Goal: Information Seeking & Learning: Learn about a topic

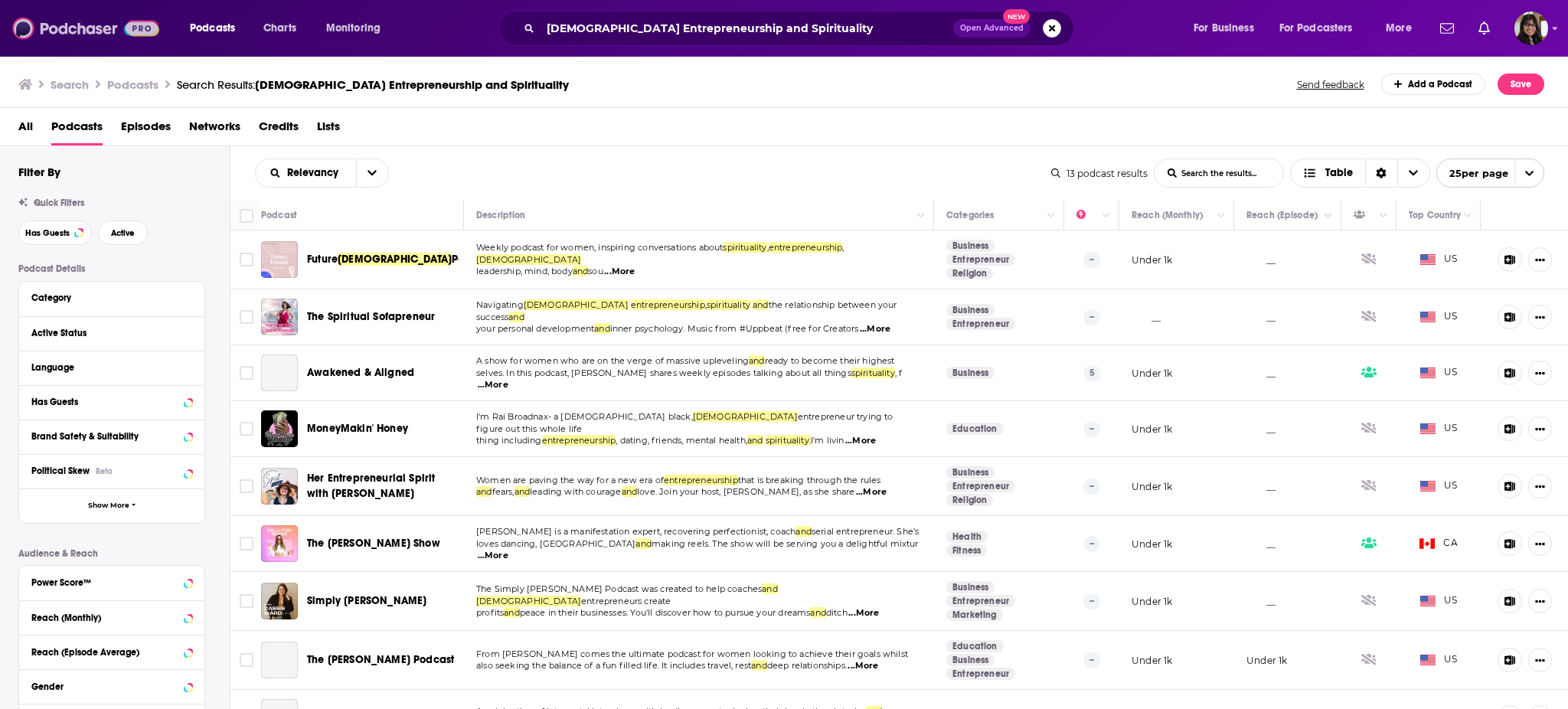
click at [99, 38] on img at bounding box center [86, 28] width 147 height 29
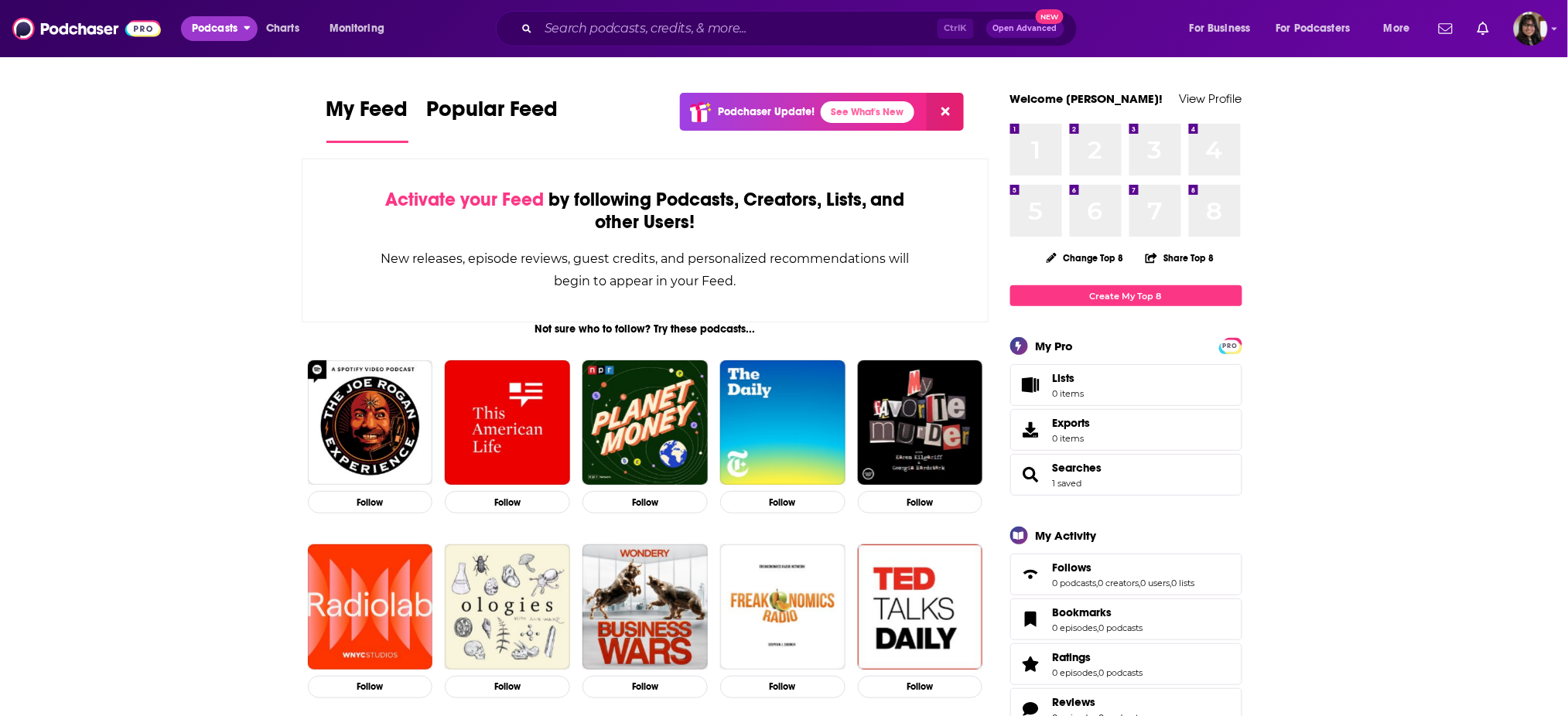
click at [211, 26] on span "Podcasts" at bounding box center [215, 28] width 46 height 22
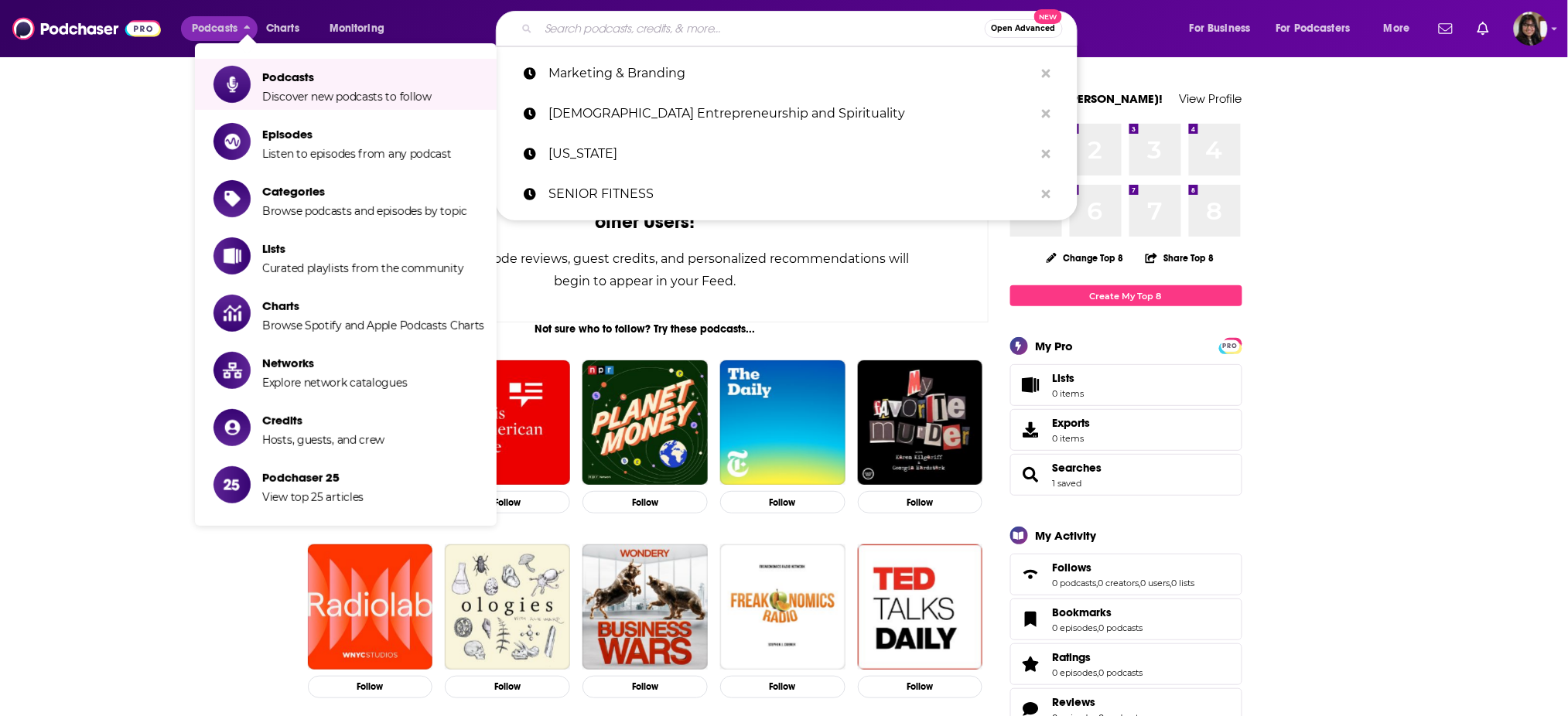
click at [664, 29] on input "Search podcasts, credits, & more..." at bounding box center [761, 28] width 447 height 25
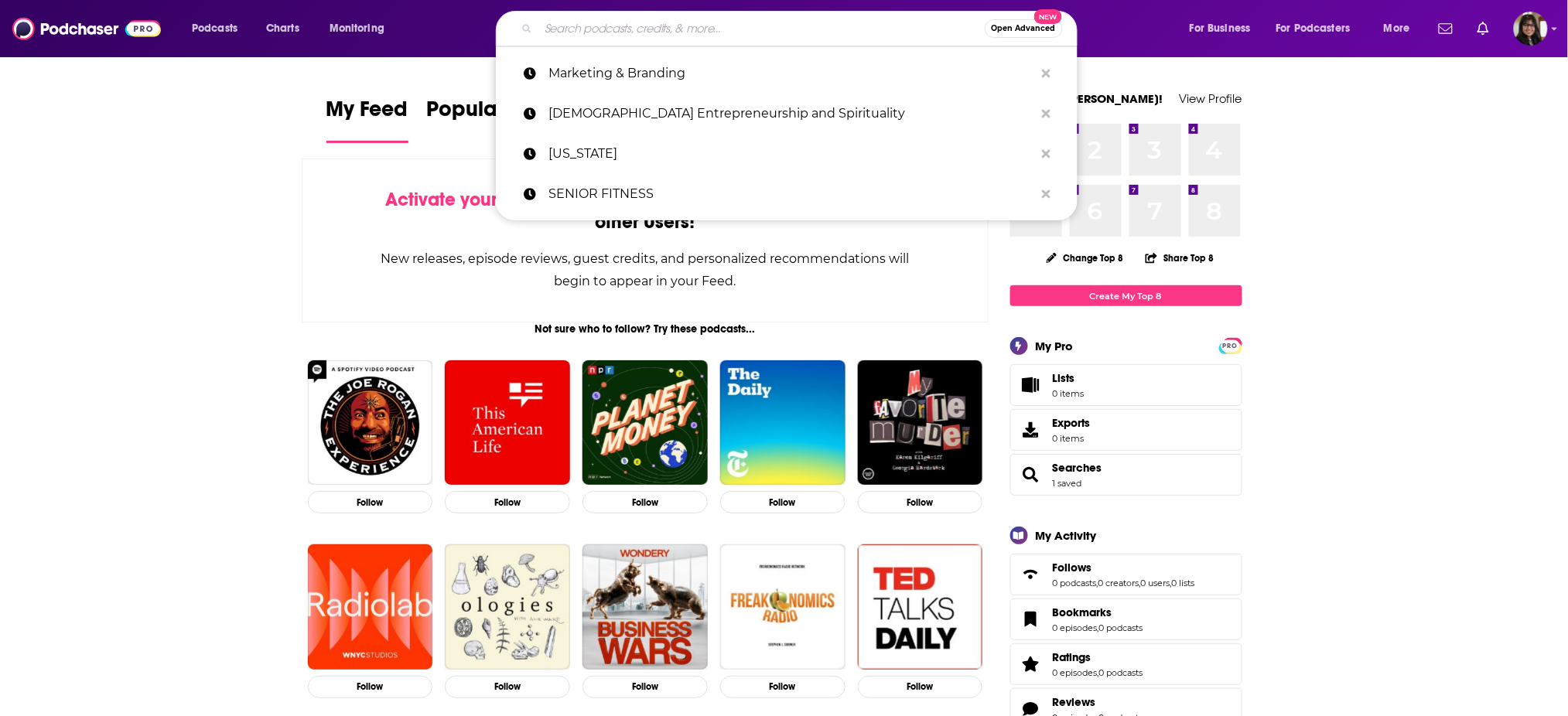
paste input "The Future Ready Advisor"
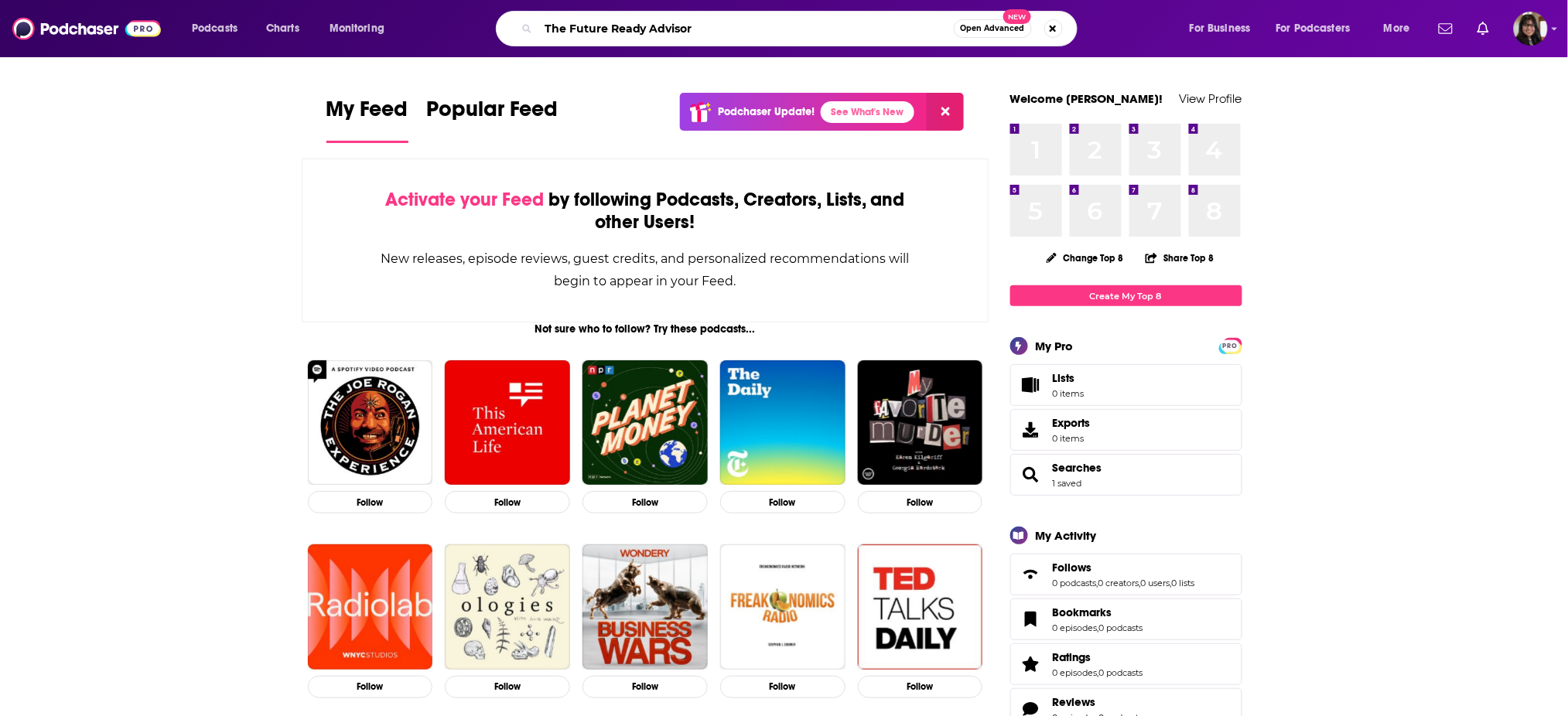
type input "The Future Ready Advisor"
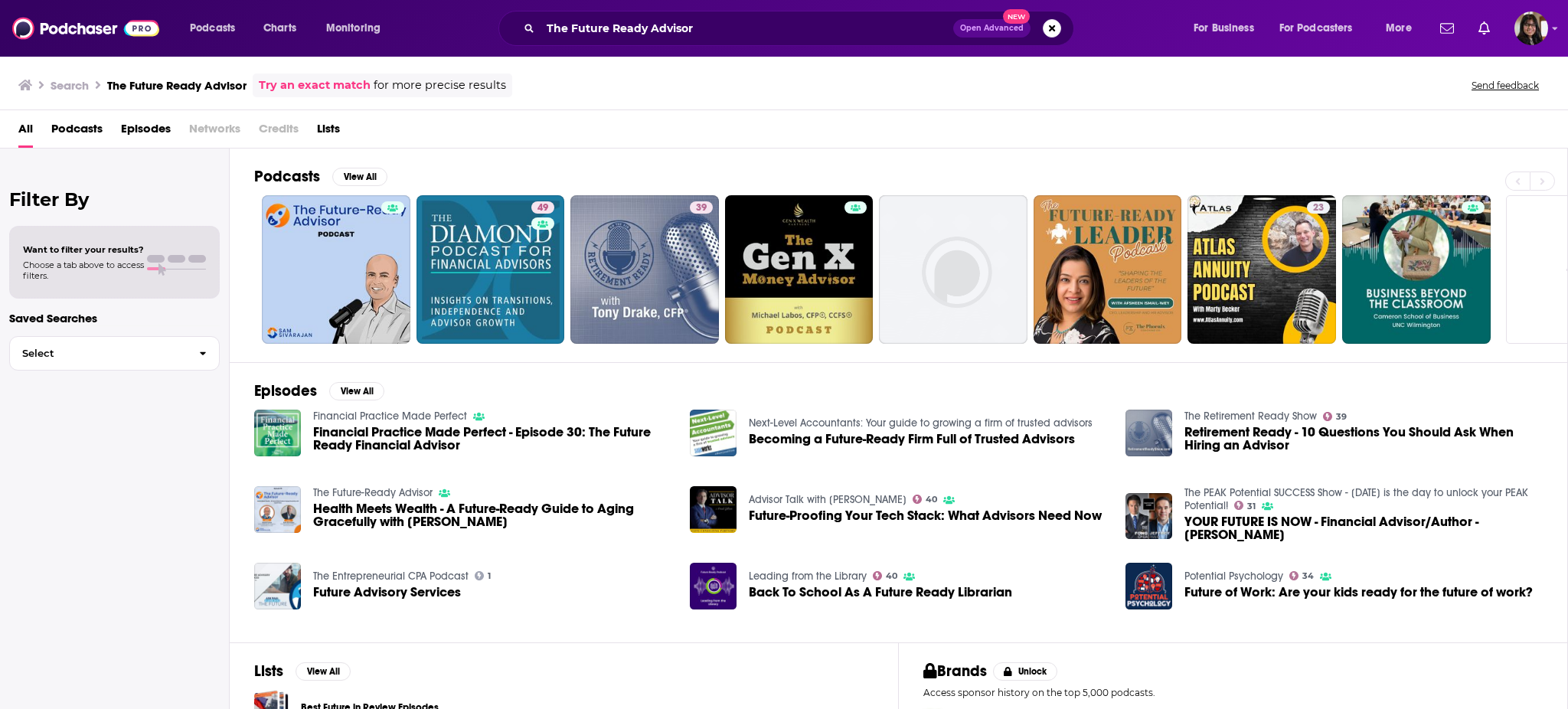
click at [135, 142] on span "Episodes" at bounding box center [146, 132] width 50 height 32
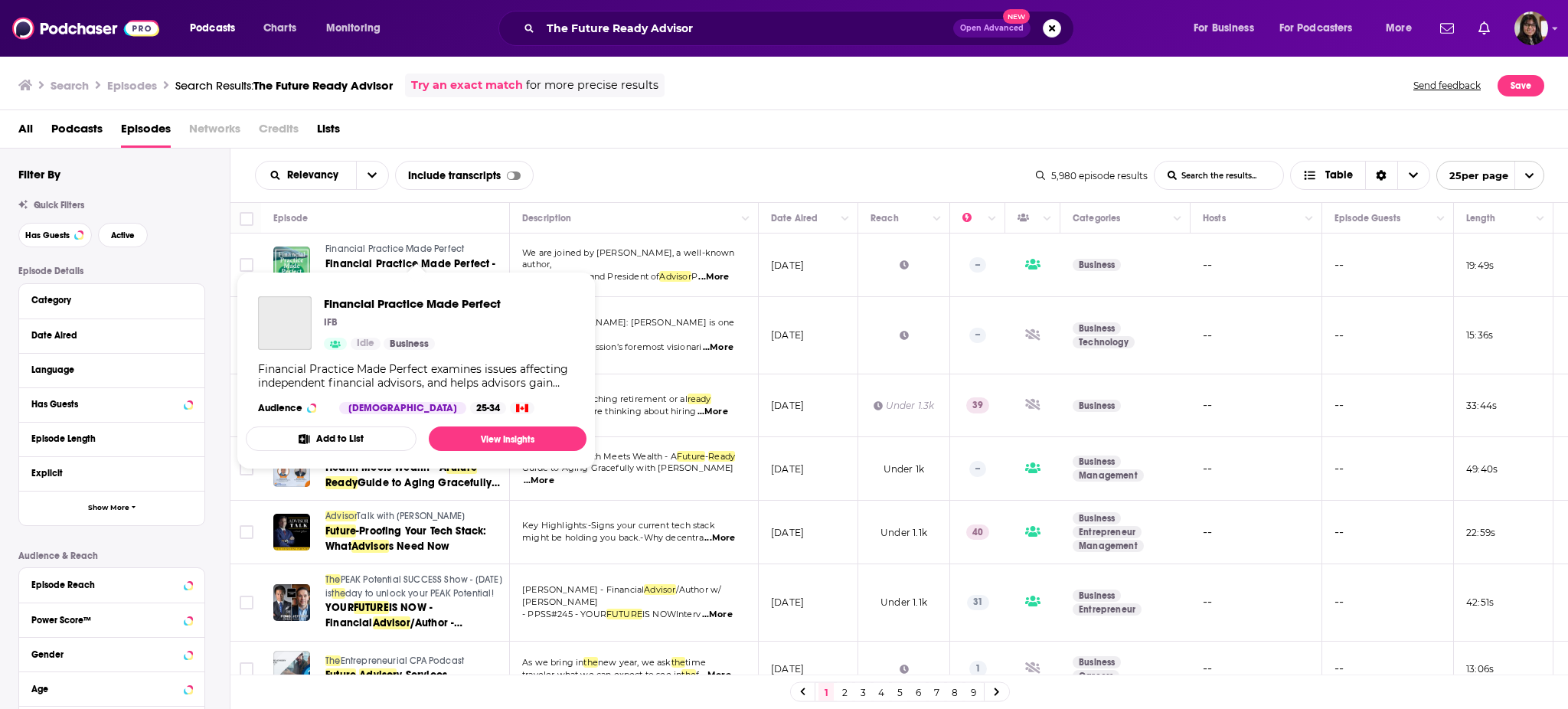
click at [380, 246] on span "Financial Practice Made Perfect" at bounding box center [394, 249] width 138 height 11
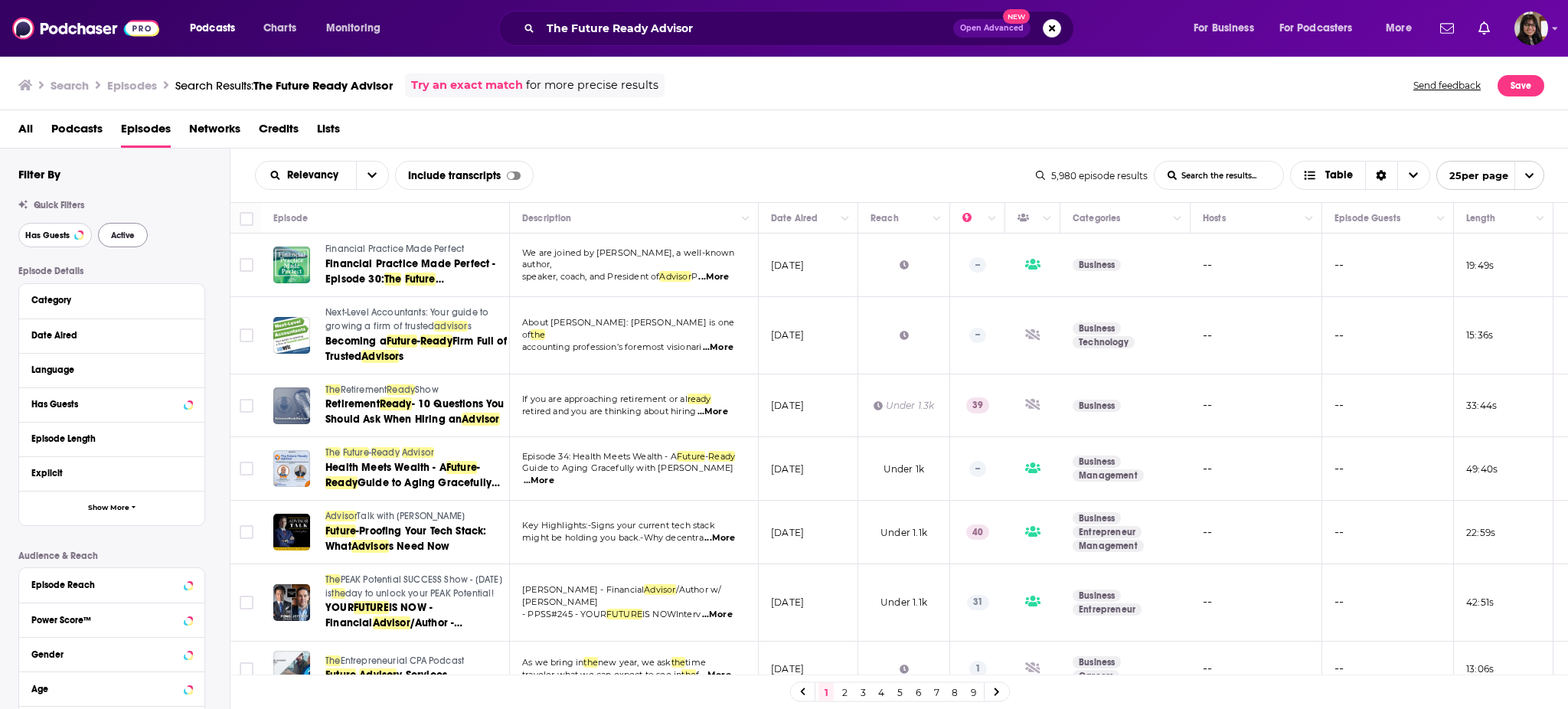
click at [33, 232] on span "Has Guests" at bounding box center [47, 235] width 44 height 8
click at [121, 232] on span "Active" at bounding box center [123, 235] width 24 height 8
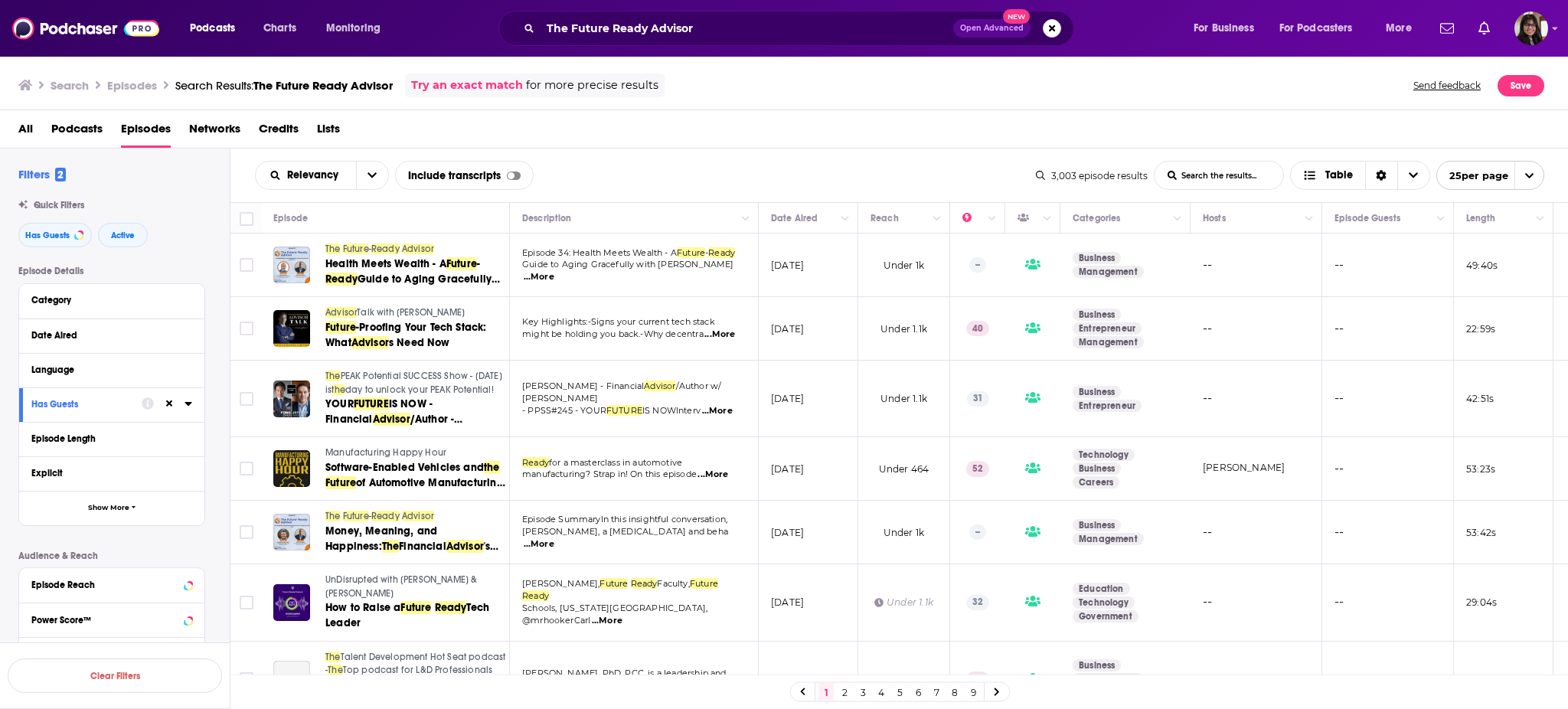
drag, startPoint x: 352, startPoint y: 241, endPoint x: 327, endPoint y: 242, distance: 25.0
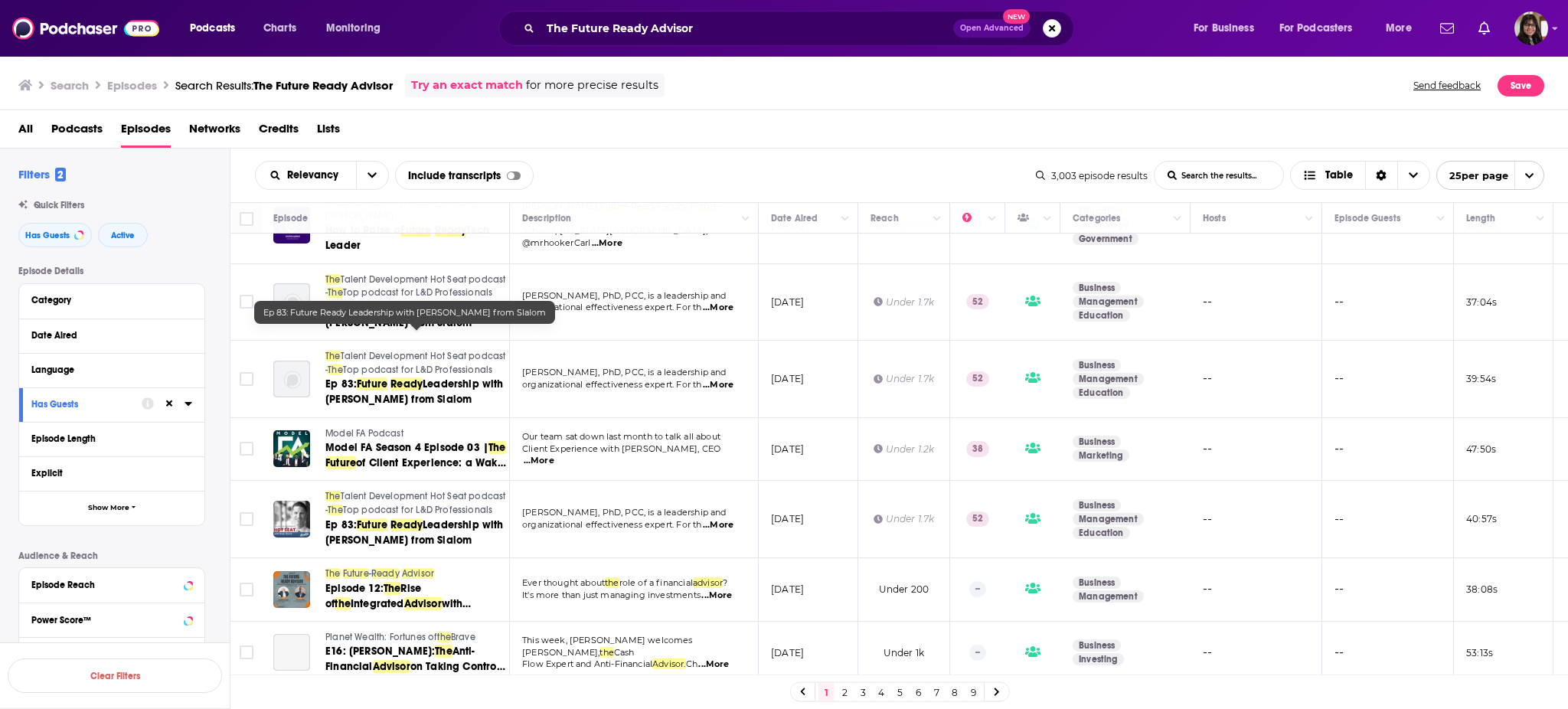
scroll to position [412, 0]
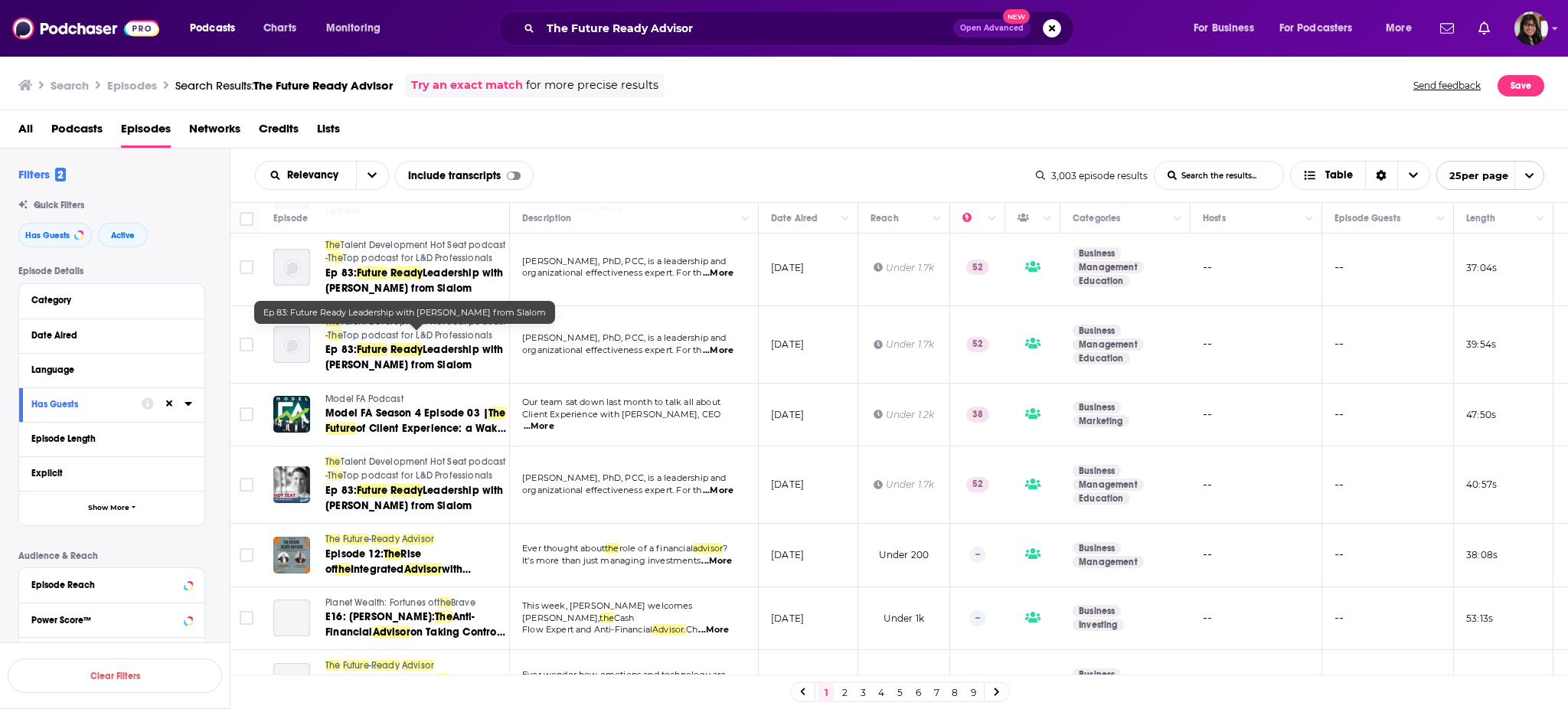
click at [676, 122] on div "All Podcasts Episodes Networks Credits Lists" at bounding box center [787, 132] width 1538 height 32
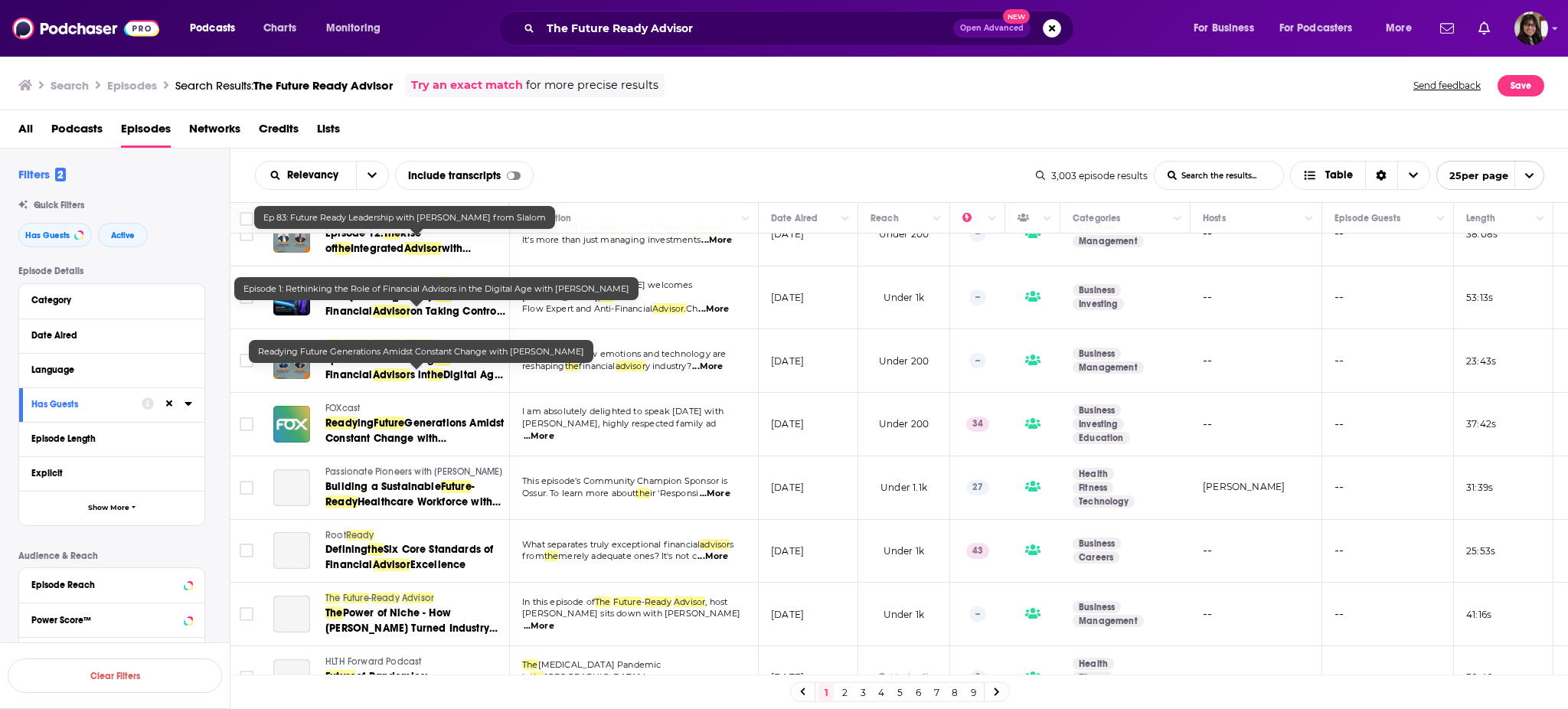
scroll to position [778, 0]
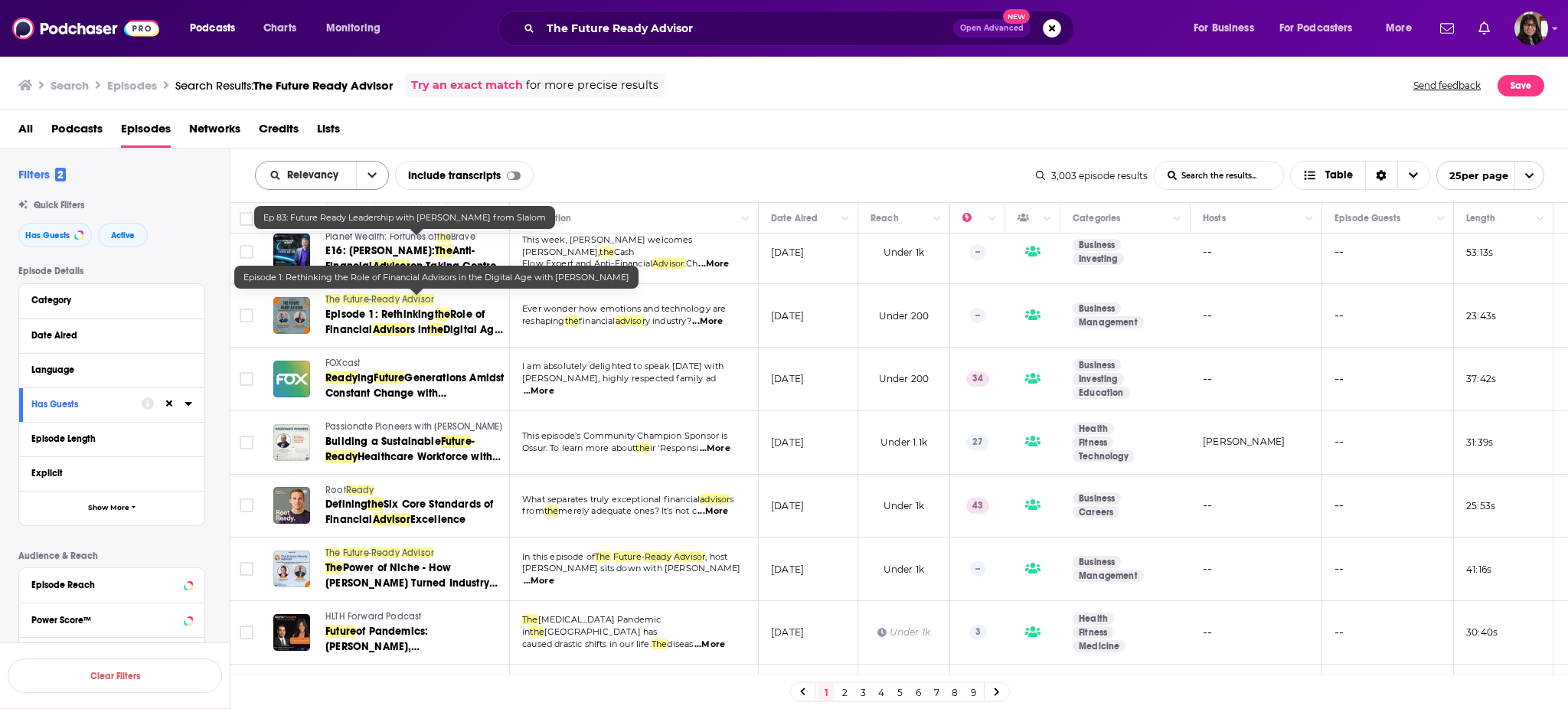
click at [369, 181] on button "open menu" at bounding box center [373, 175] width 33 height 27
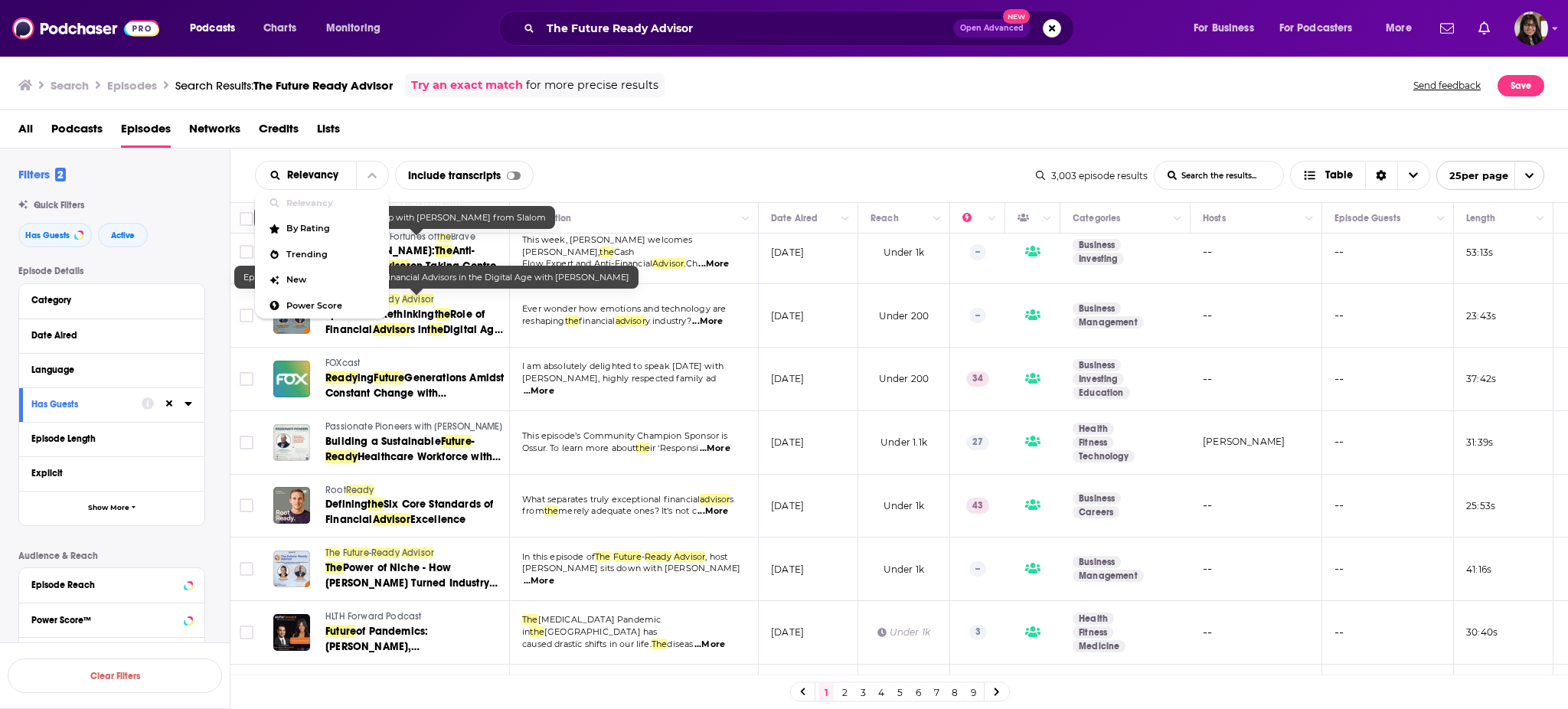
click at [567, 179] on div "Relevancy Relevancy By Rating Trending New Power Score List Search Input Search…" at bounding box center [646, 175] width 781 height 29
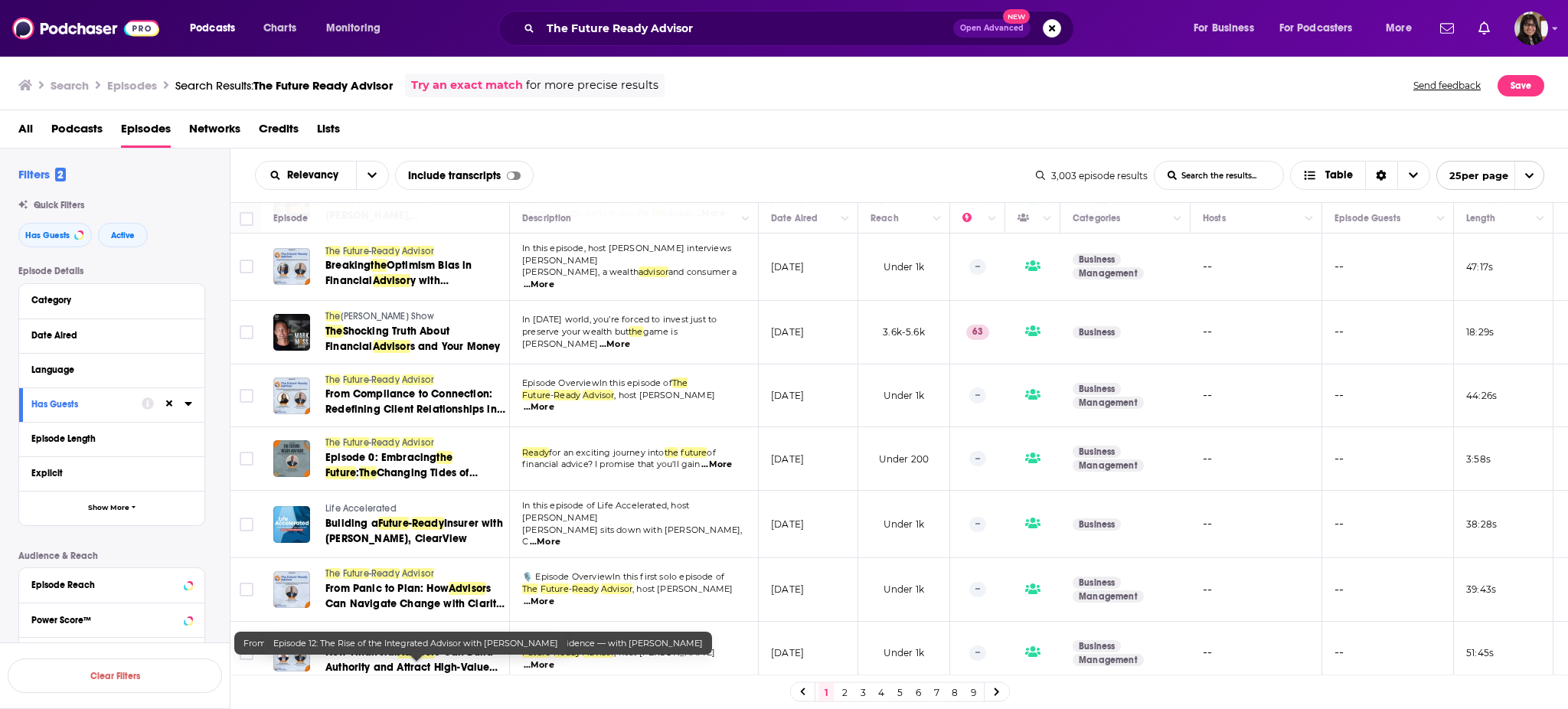
scroll to position [0, 88]
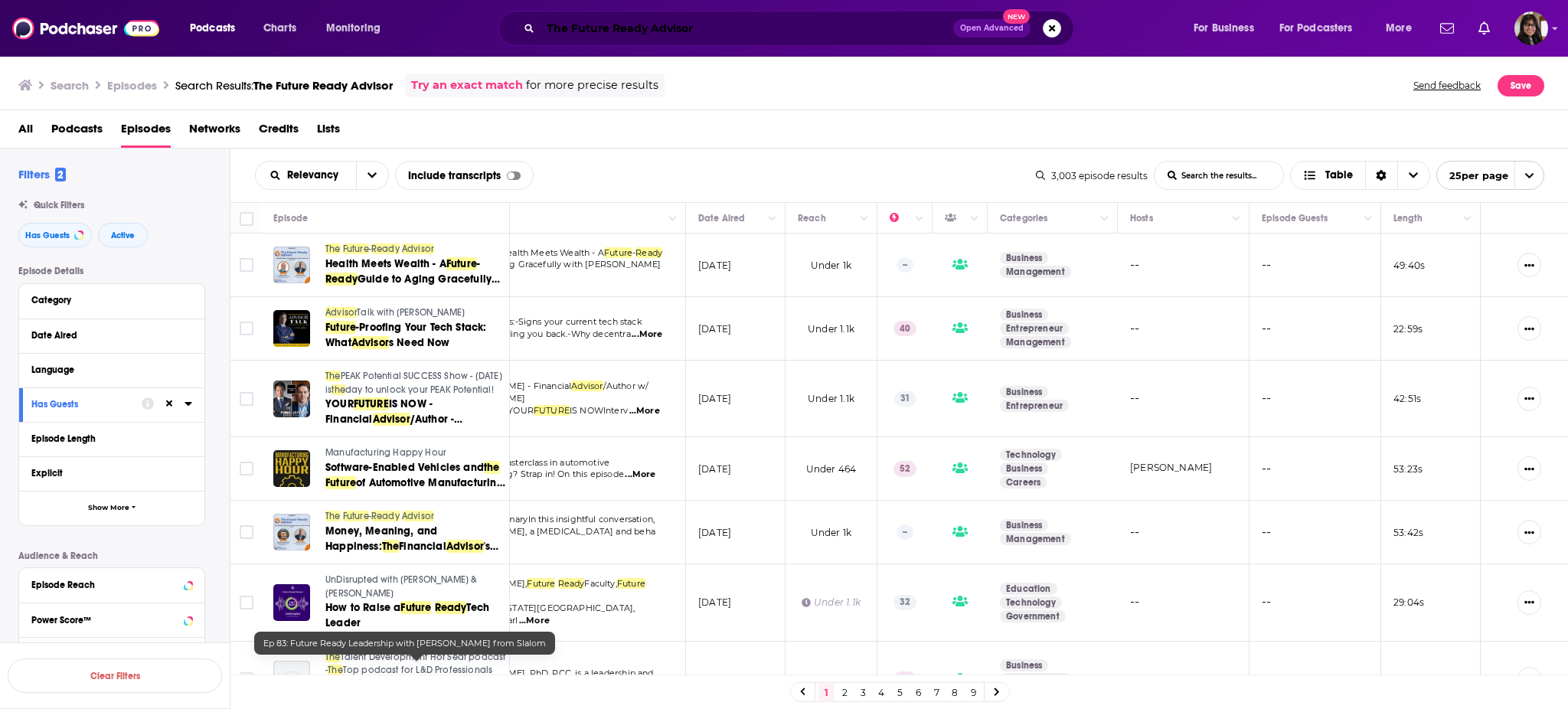
drag, startPoint x: 737, startPoint y: 35, endPoint x: 398, endPoint y: 47, distance: 339.2
click at [398, 47] on div "Podcasts Charts Monitoring The Future Ready Advisor Open Advanced New For Busin…" at bounding box center [784, 28] width 1568 height 57
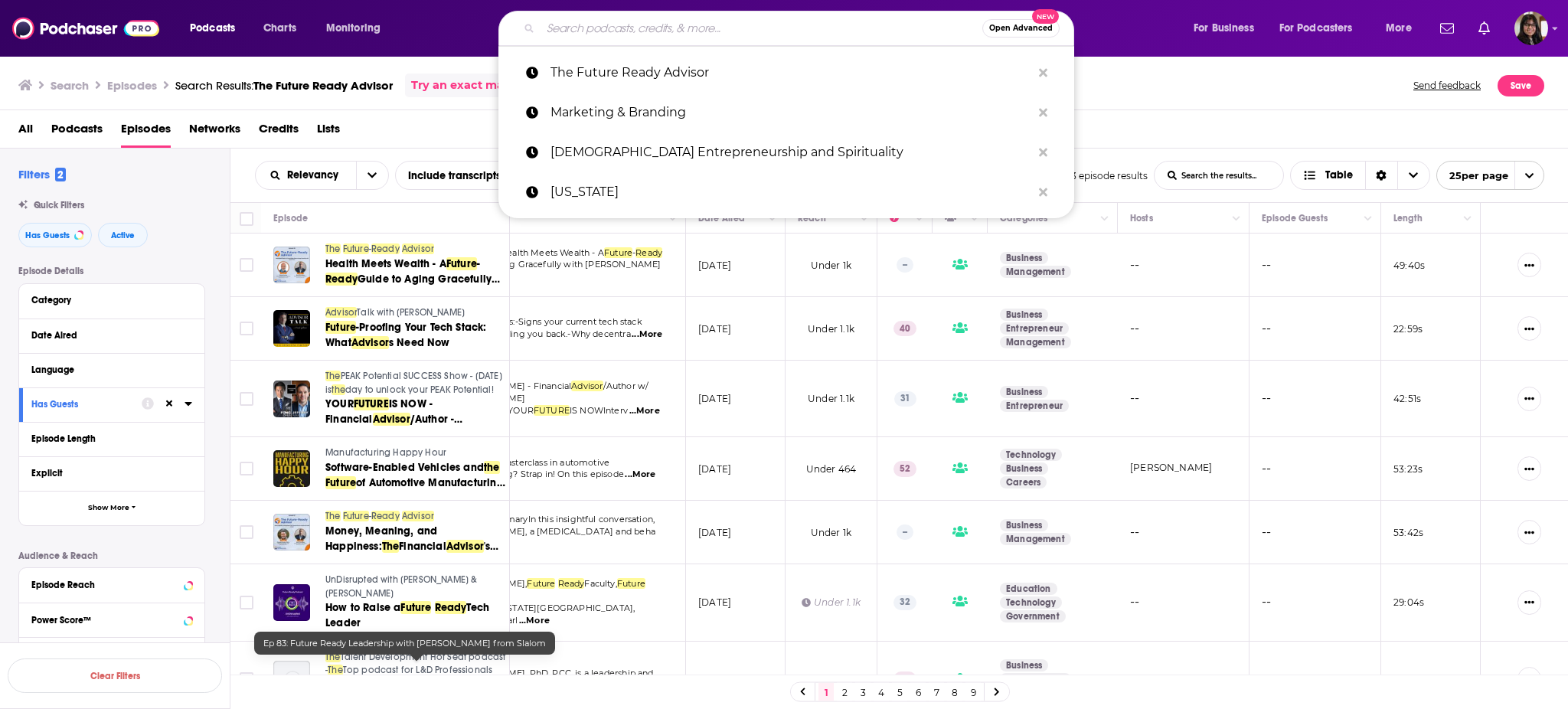
paste input "Healthcare Digital Marketing"
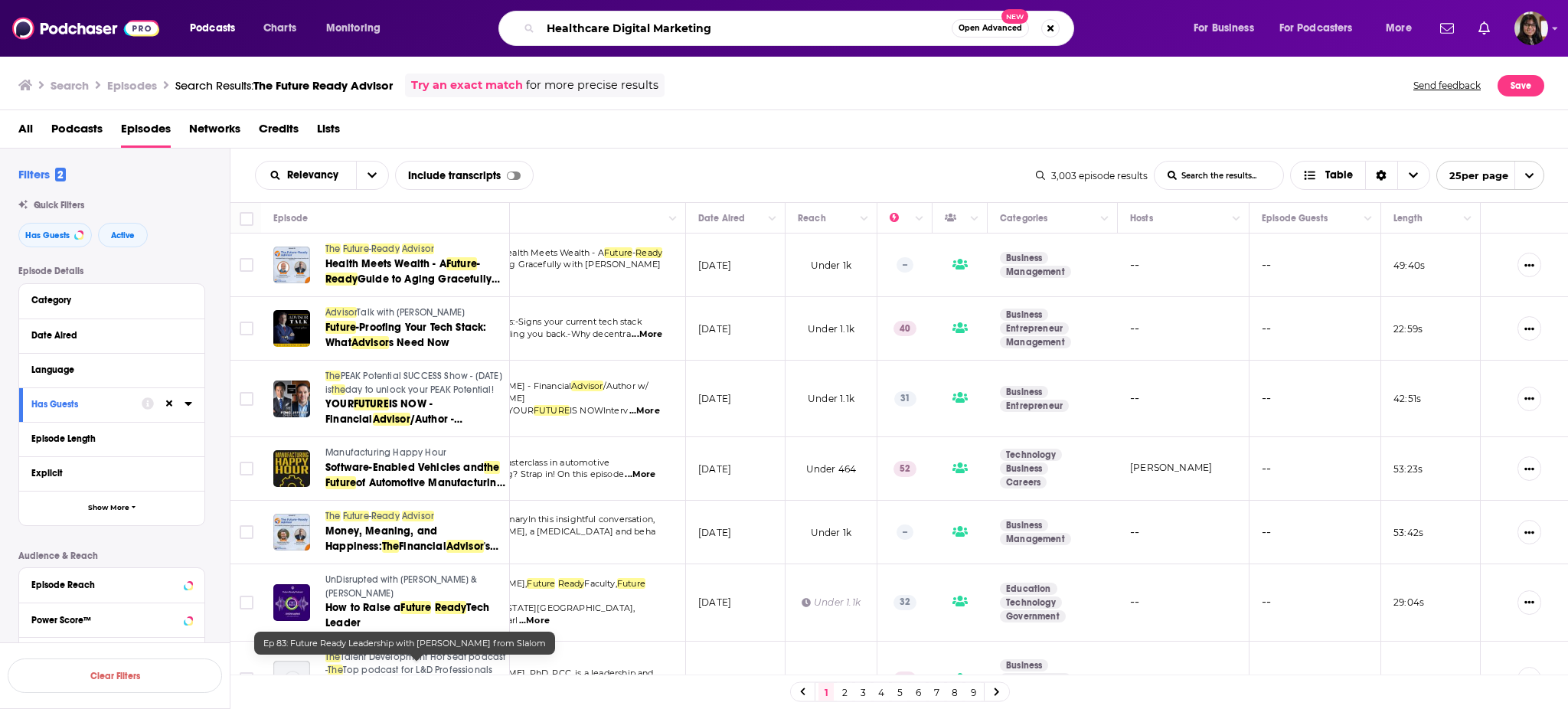
type input "Healthcare Digital Marketing"
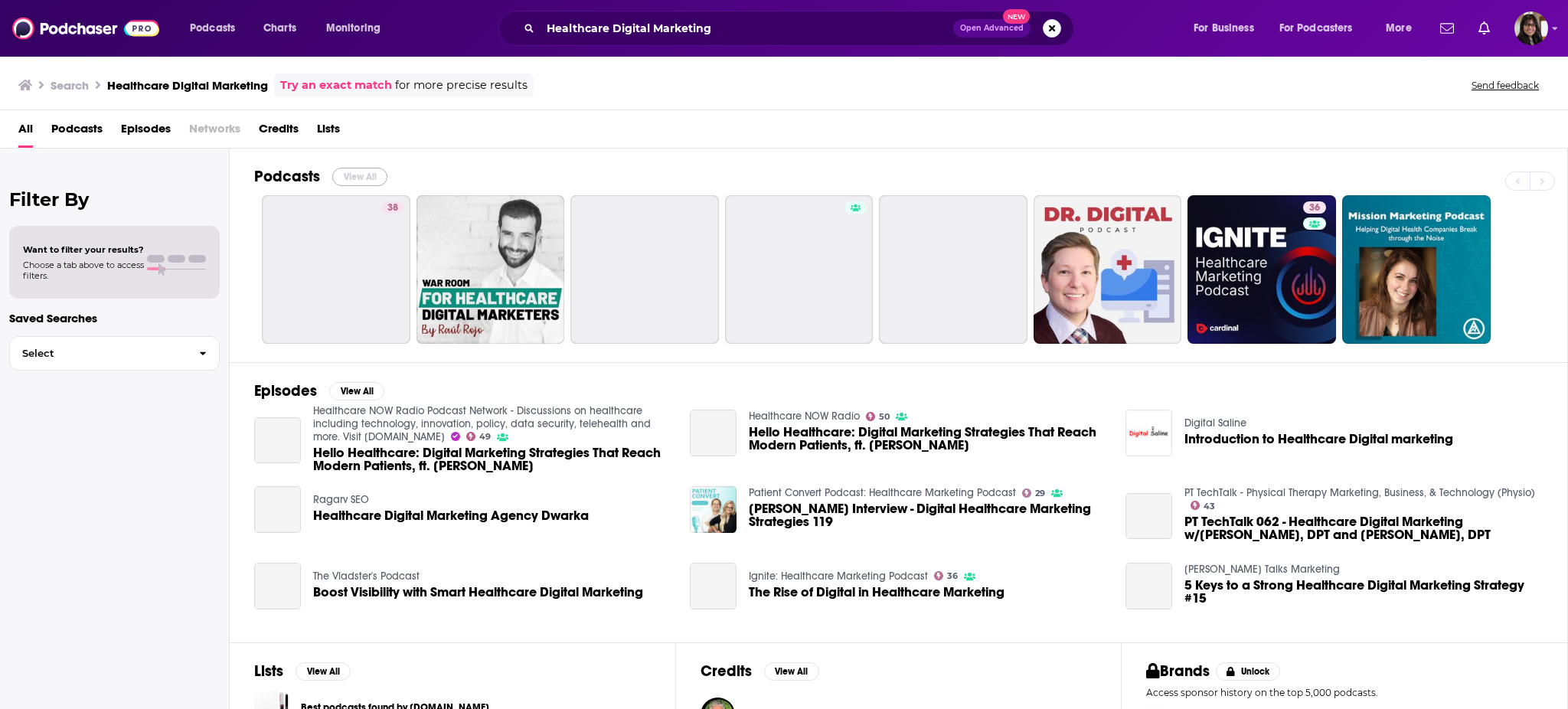
click at [355, 172] on button "View All" at bounding box center [359, 176] width 55 height 18
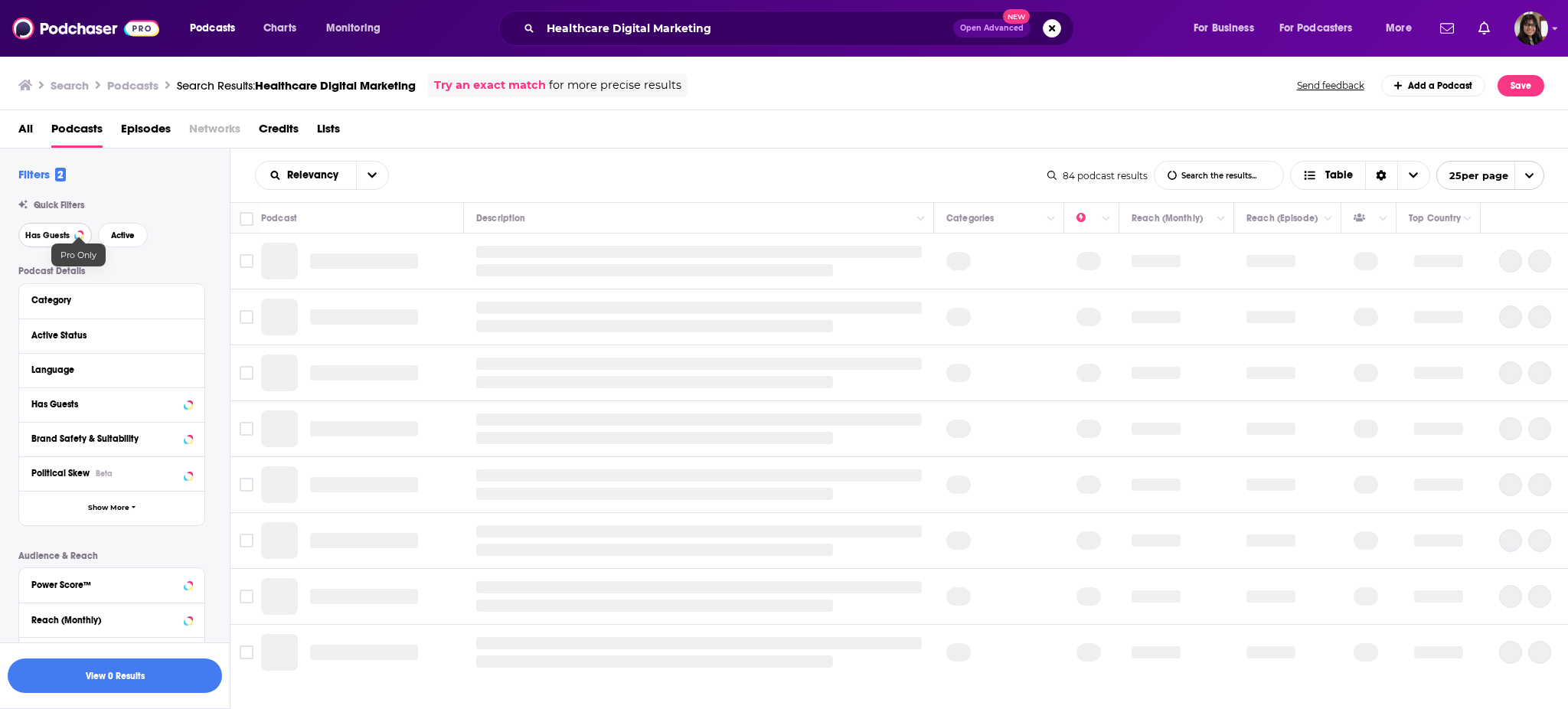
click at [62, 237] on span "Has Guests" at bounding box center [47, 235] width 44 height 8
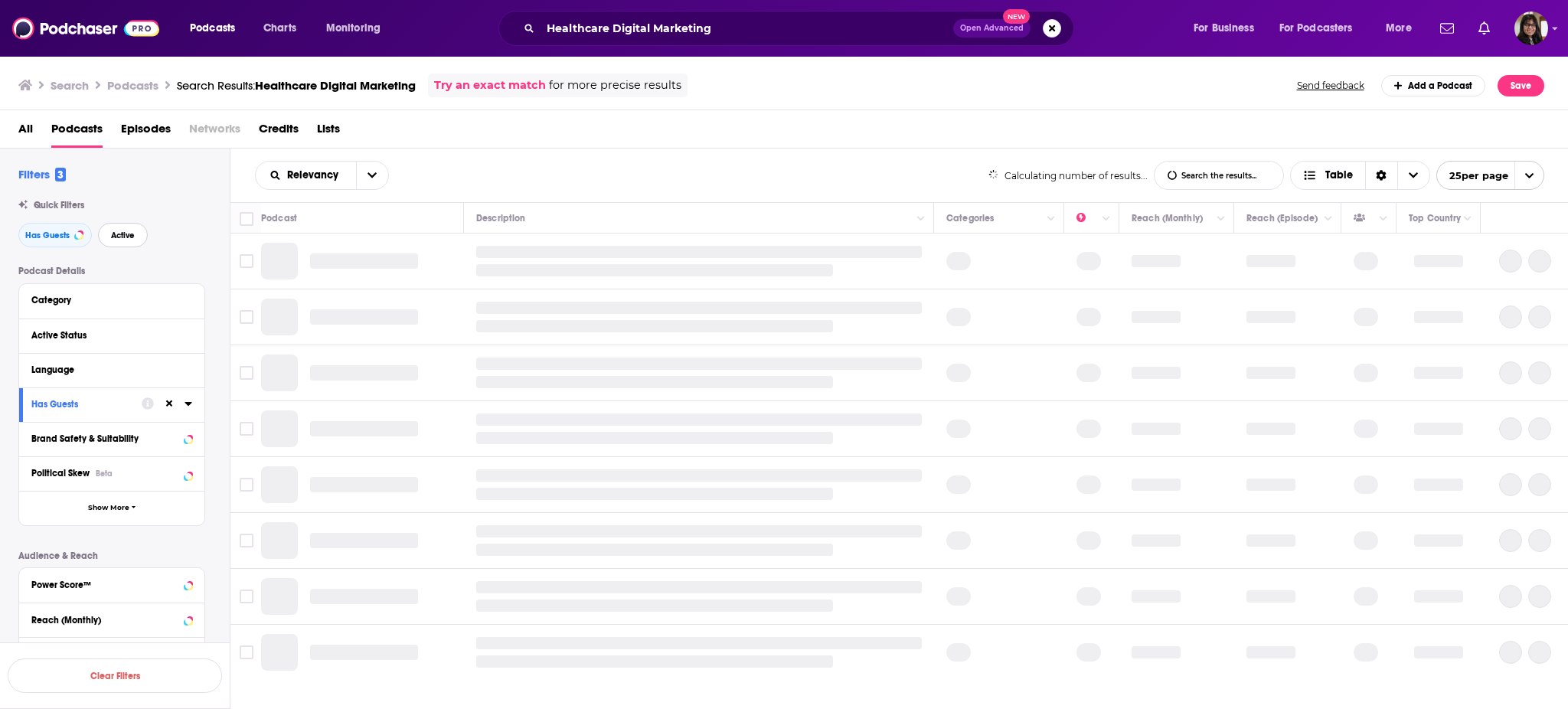
click at [122, 237] on span "Active" at bounding box center [123, 235] width 24 height 8
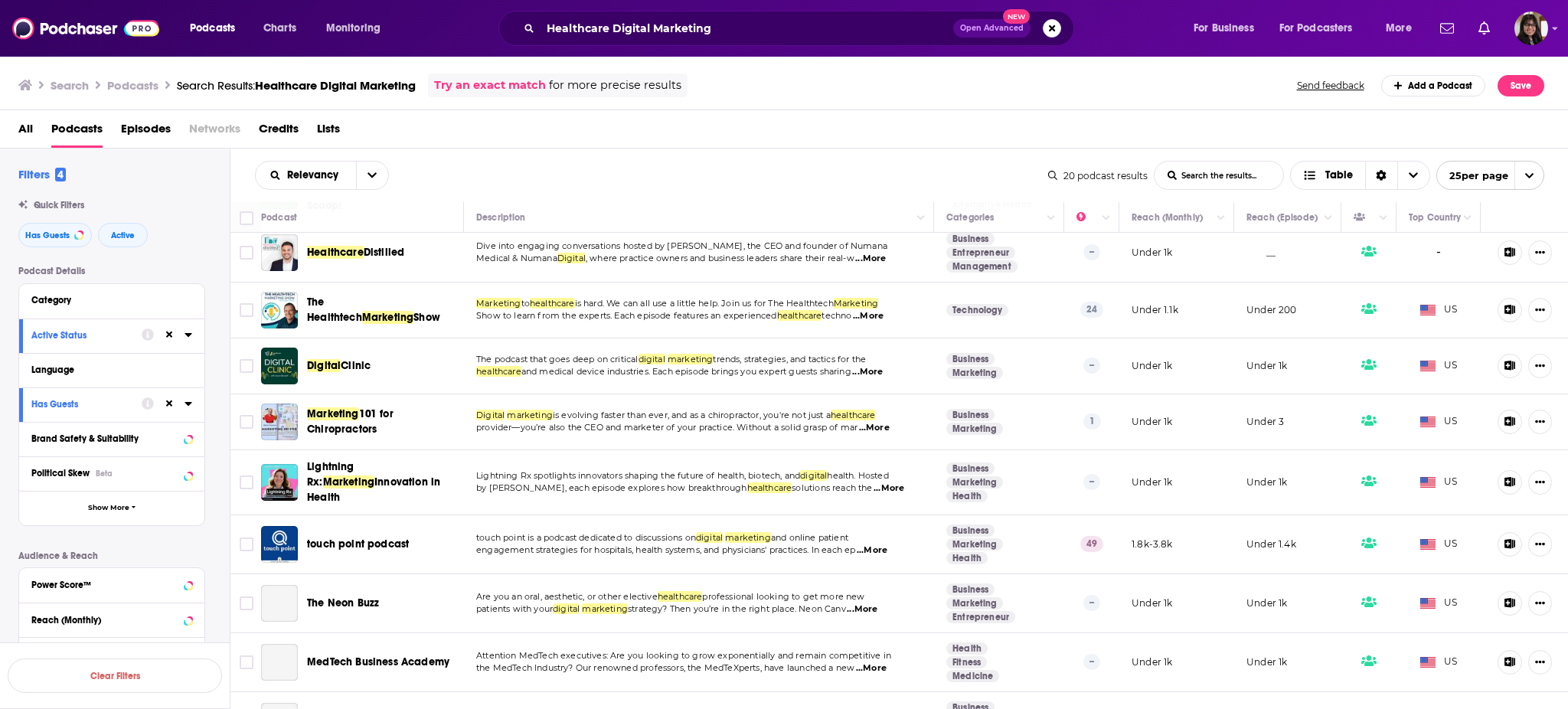
scroll to position [258, 0]
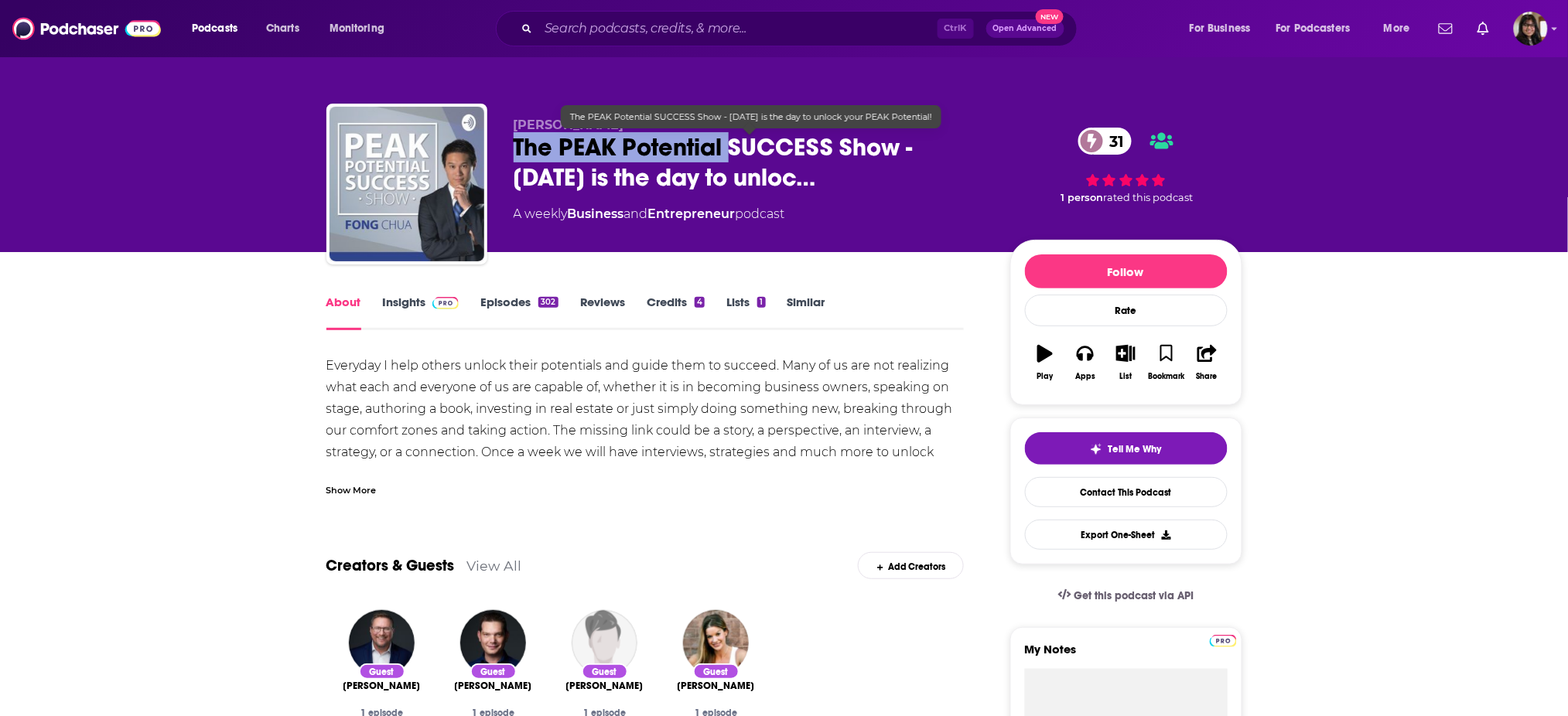
drag, startPoint x: 508, startPoint y: 150, endPoint x: 732, endPoint y: 159, distance: 224.2
click at [732, 159] on div "Fong Chua The PEAK Potential SUCCESS Show - Today is the day to unloc… 31 A wee…" at bounding box center [784, 186] width 916 height 167
copy h1 "The PEAK Potential"
click at [546, 174] on span "The PEAK Potential SUCCESS Show - Today is the day to unloc…" at bounding box center [749, 163] width 471 height 60
drag, startPoint x: 510, startPoint y: 139, endPoint x: 895, endPoint y: 143, distance: 385.0
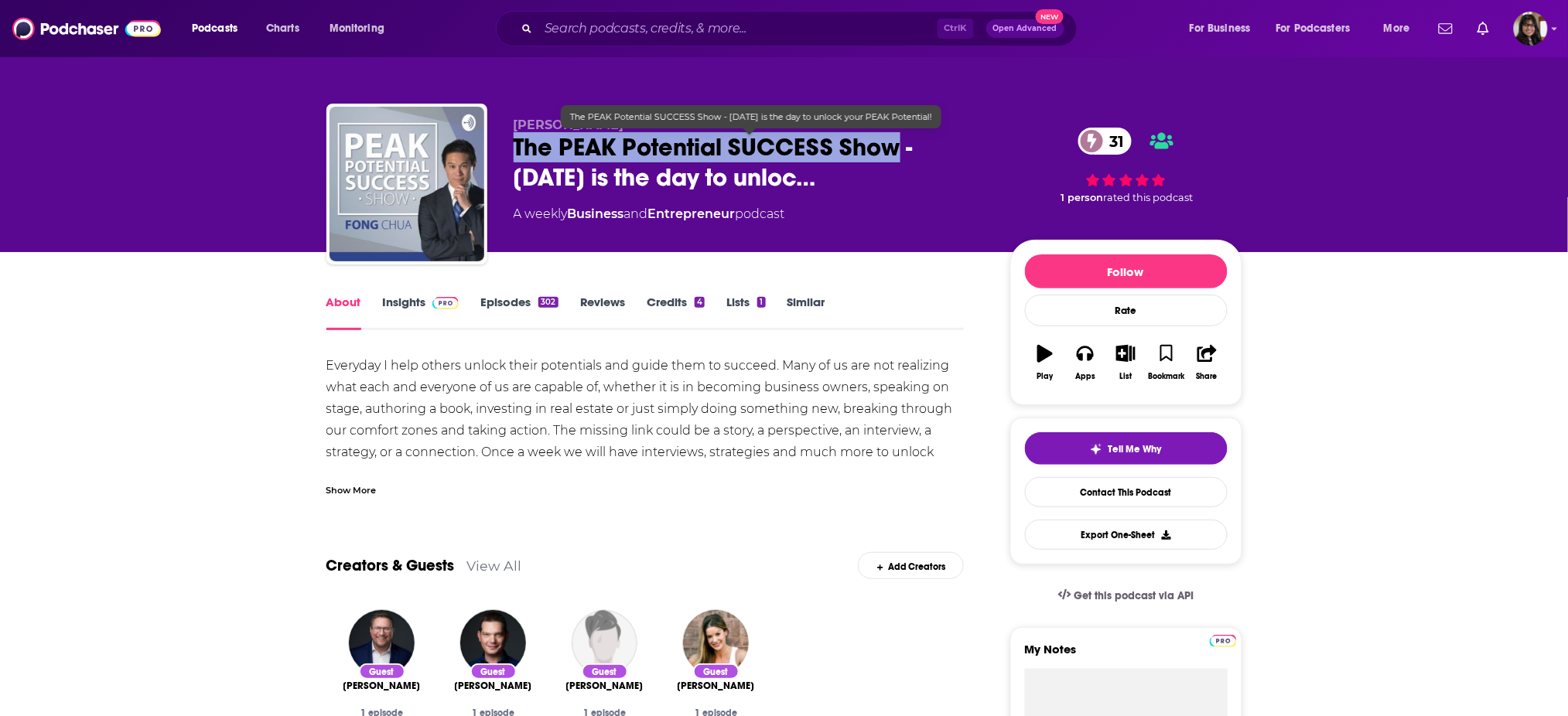
click at [895, 143] on div "Fong Chua The PEAK Potential SUCCESS Show - Today is the day to unloc… 31 A wee…" at bounding box center [784, 186] width 916 height 167
copy h1 "The PEAK Potential SUCCESS Show"
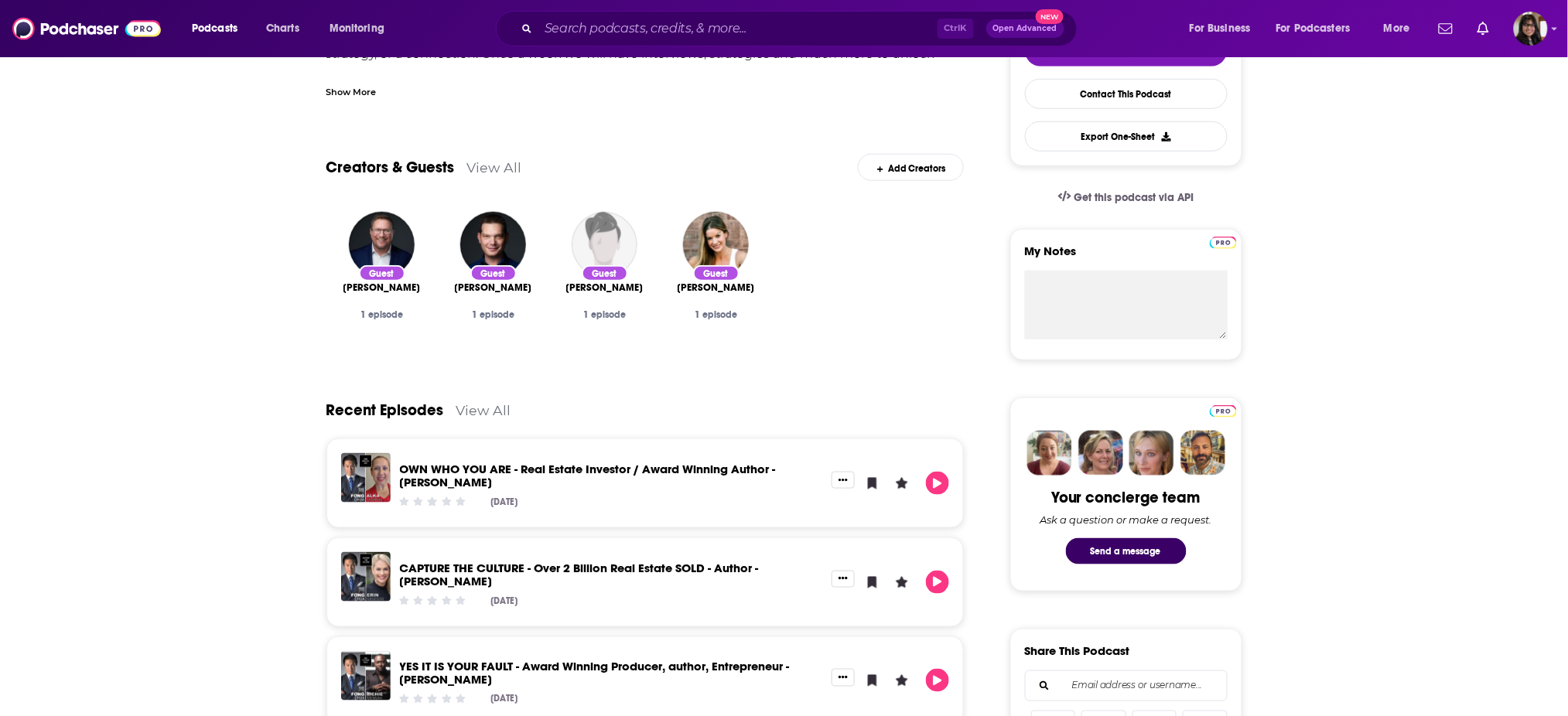
click at [732, 364] on div "Recent Episodes View All" at bounding box center [645, 401] width 638 height 75
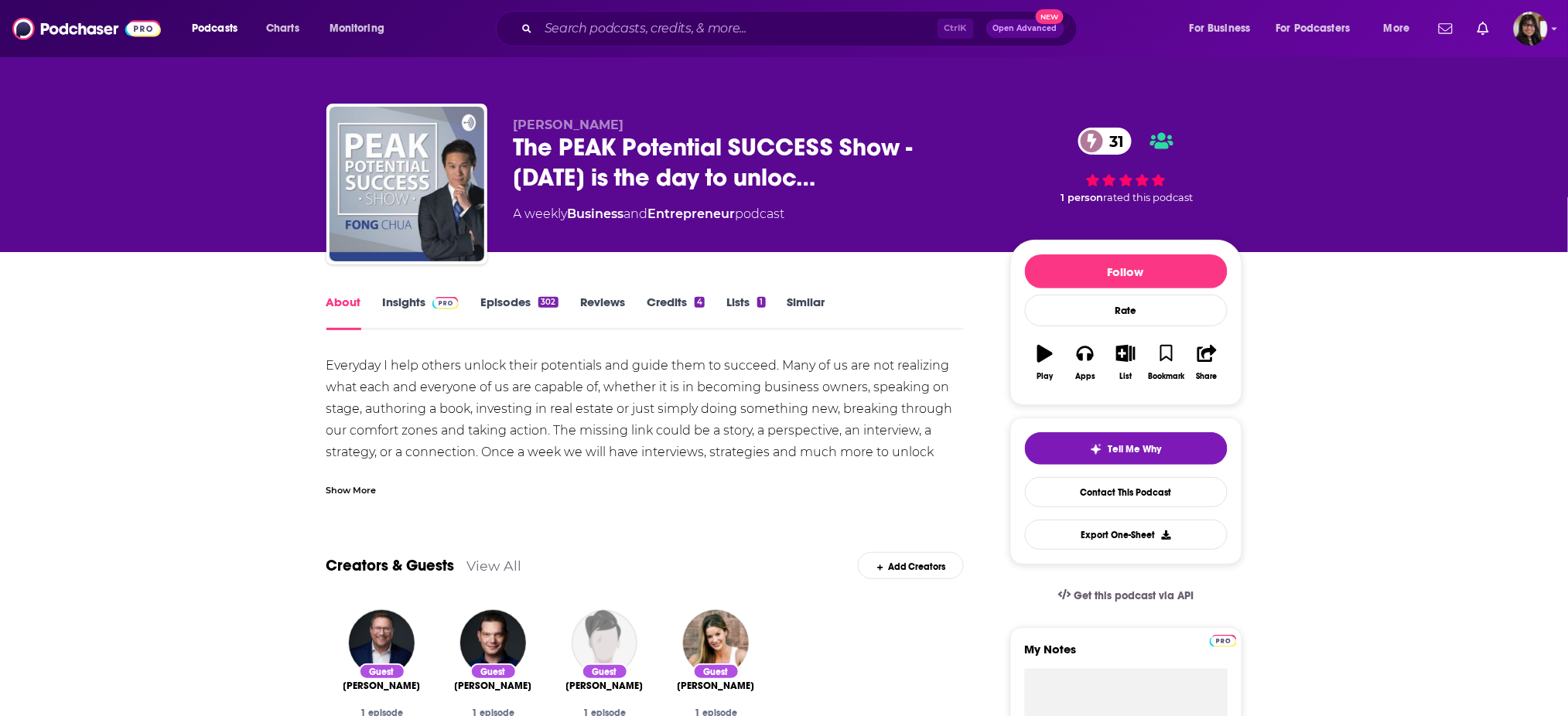
click at [533, 305] on link "Episodes 302" at bounding box center [519, 312] width 78 height 36
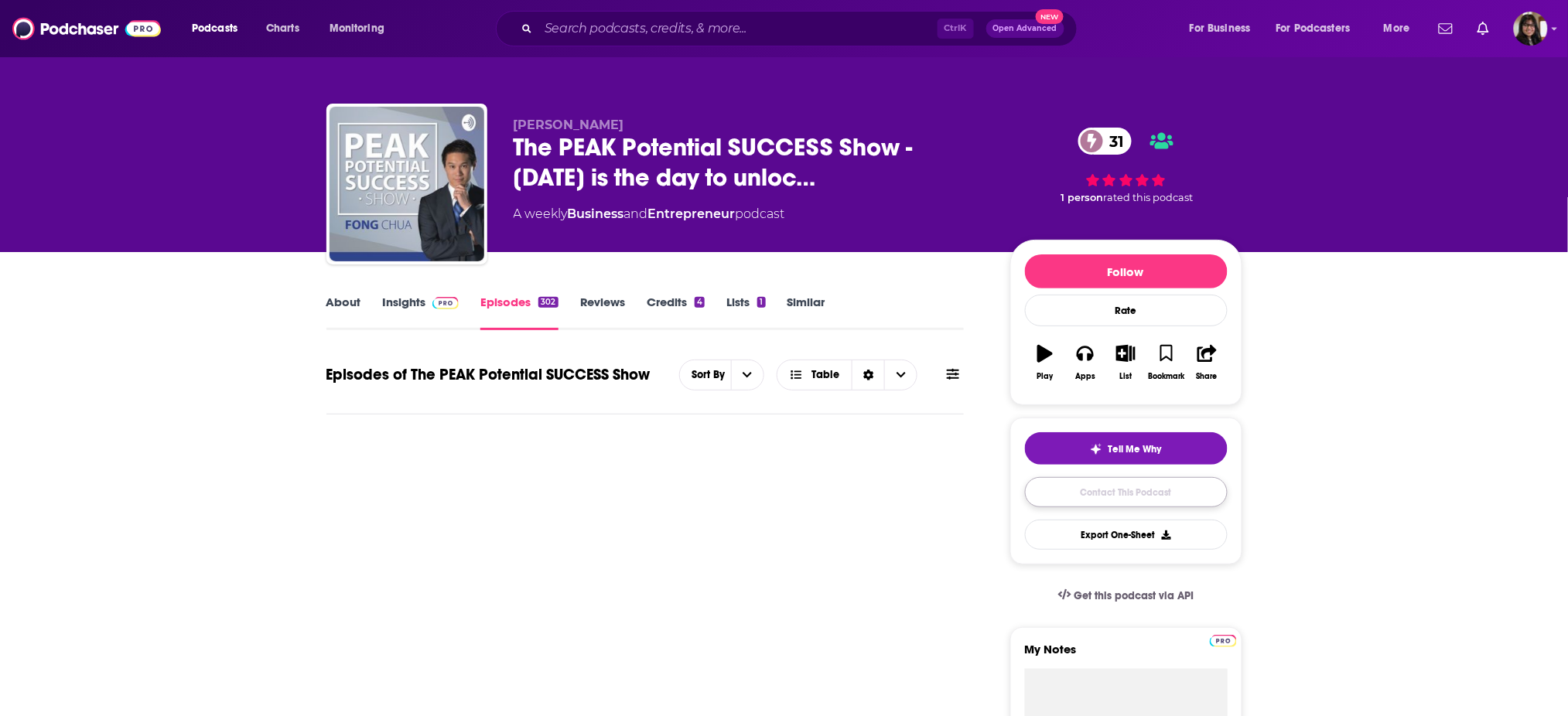
click at [1090, 494] on link "Contact This Podcast" at bounding box center [1127, 491] width 203 height 30
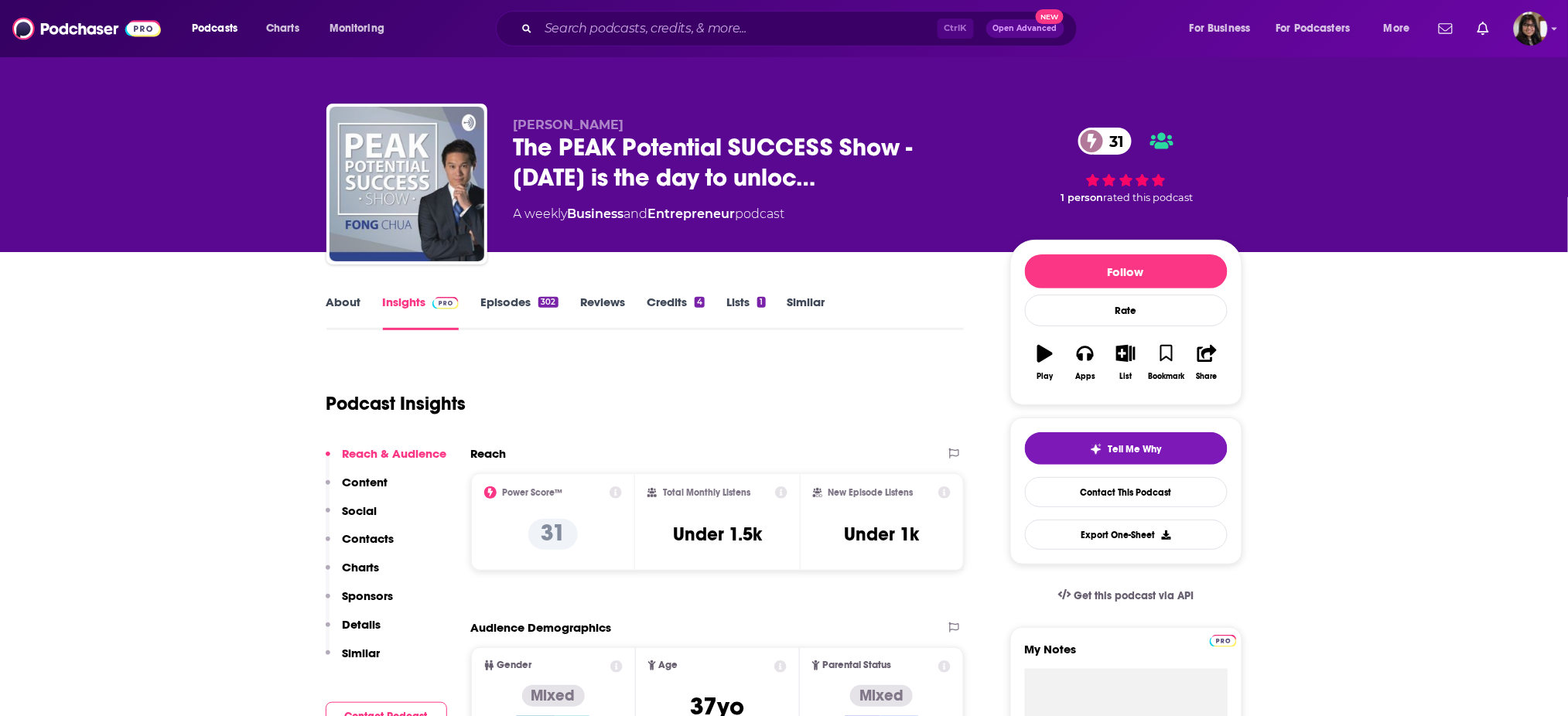
click at [830, 561] on div "New Episode Listens Under 1k" at bounding box center [882, 521] width 164 height 98
drag, startPoint x: 834, startPoint y: 528, endPoint x: 926, endPoint y: 542, distance: 93.1
click at [926, 542] on div "New Episode Listens Under 1k" at bounding box center [883, 522] width 139 height 71
copy h3 "Under 1k"
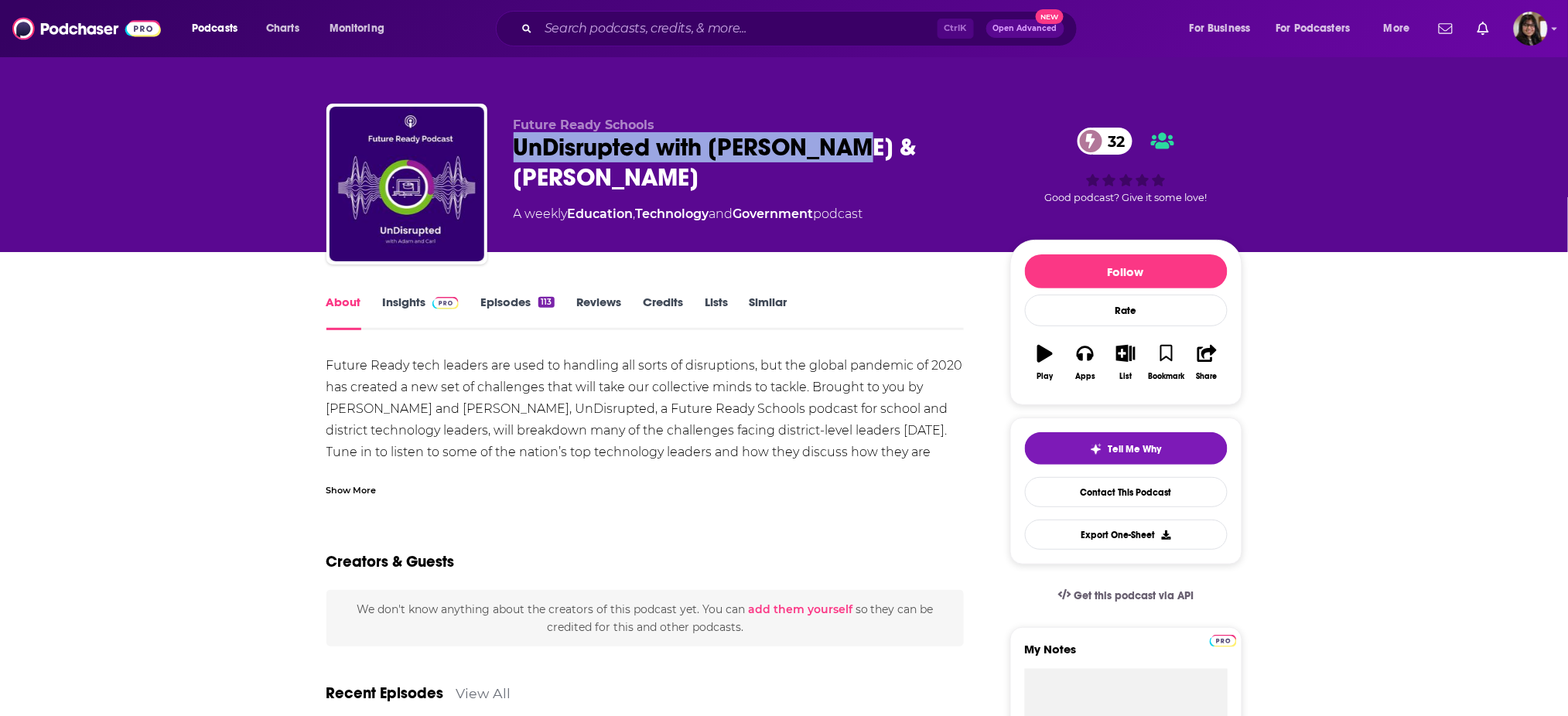
drag, startPoint x: 543, startPoint y: 142, endPoint x: 889, endPoint y: 143, distance: 346.0
click at [889, 143] on div "Future Ready Schools UnDisrupted with Adam & Carl 32 A weekly Education , Techn…" at bounding box center [784, 186] width 916 height 167
copy h1 "UnDisrupted with Adam & Carl"
click at [1128, 497] on link "Contact This Podcast" at bounding box center [1127, 491] width 203 height 30
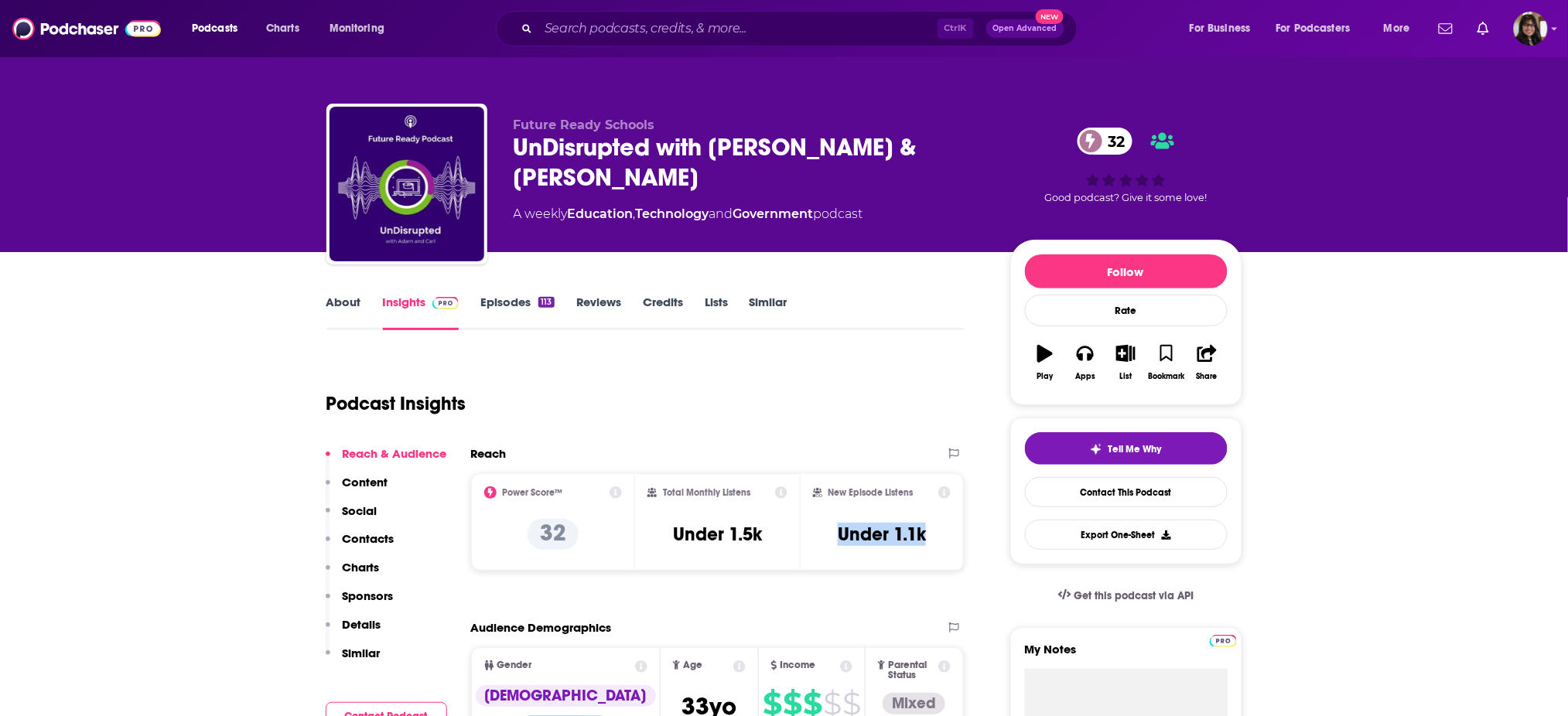
drag, startPoint x: 832, startPoint y: 527, endPoint x: 925, endPoint y: 545, distance: 94.7
click at [925, 545] on div "New Episode Listens Under 1.1k" at bounding box center [883, 522] width 139 height 71
copy h3 "Under 1.1k"
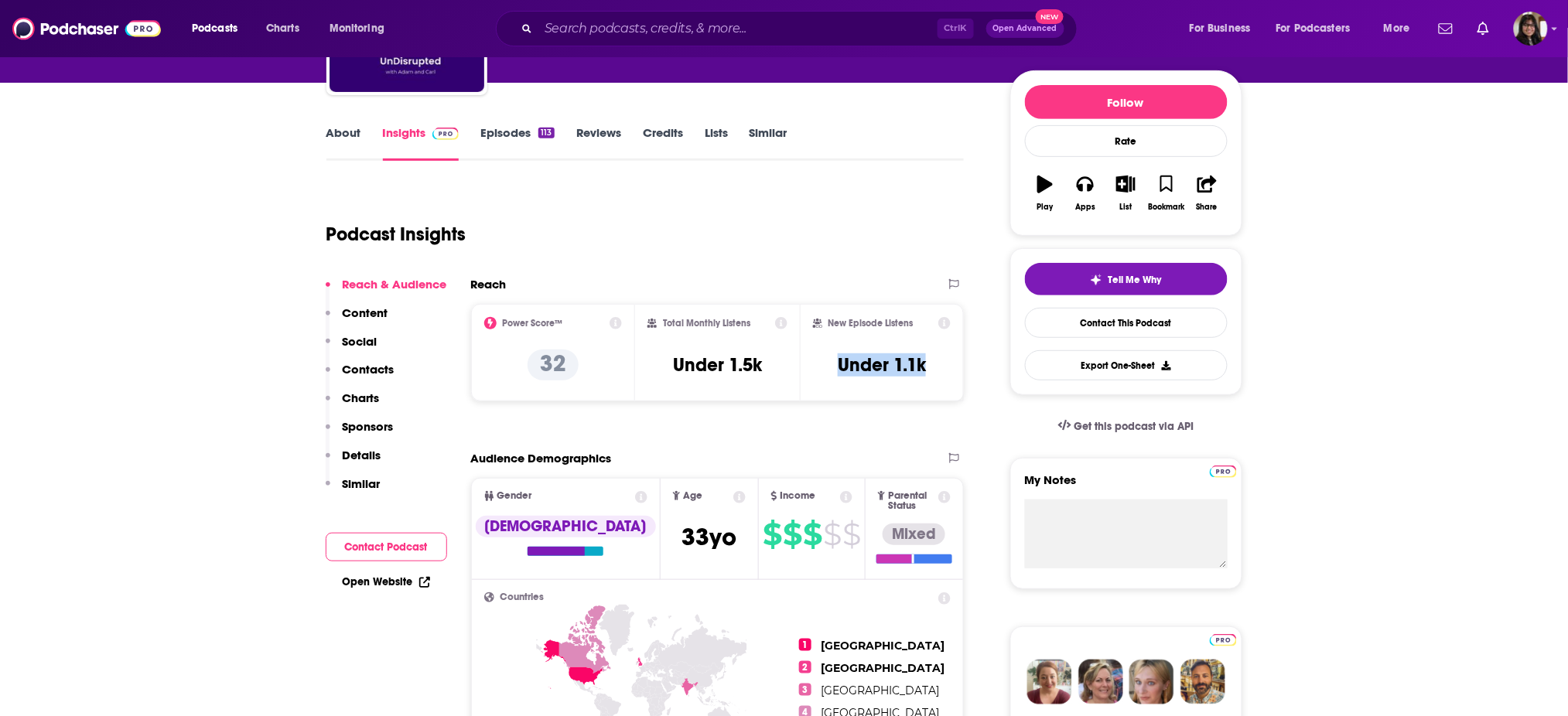
scroll to position [223, 0]
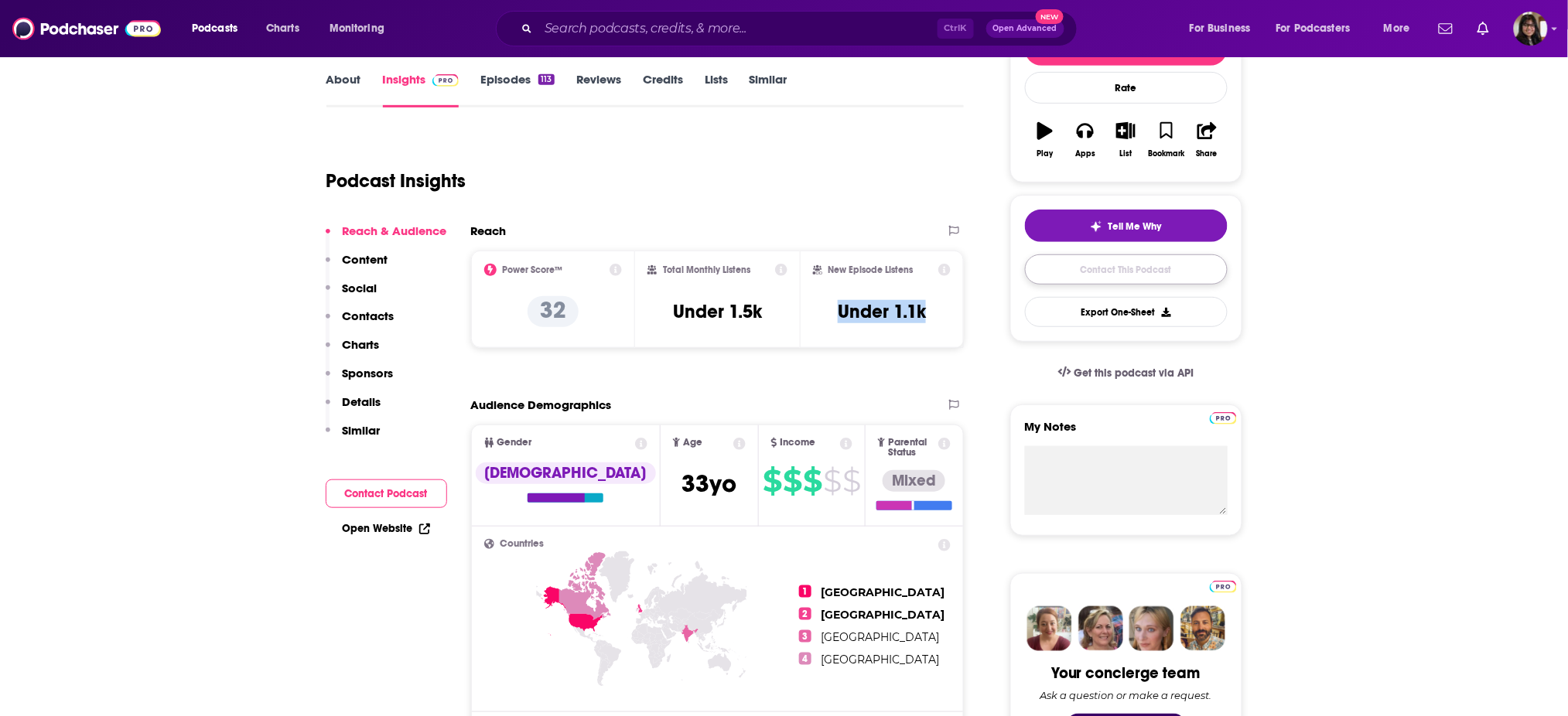
click at [1102, 274] on link "Contact This Podcast" at bounding box center [1127, 269] width 203 height 30
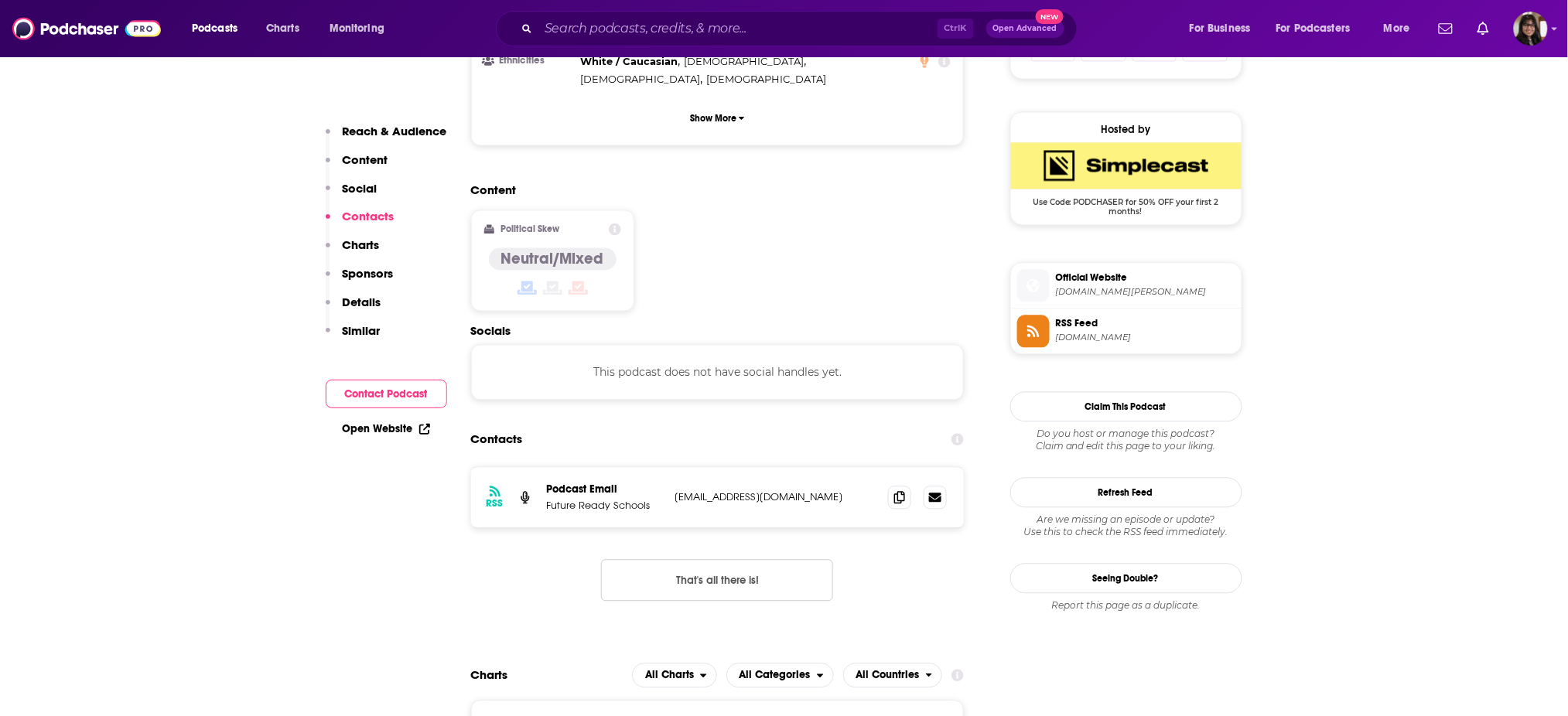
scroll to position [1028, 0]
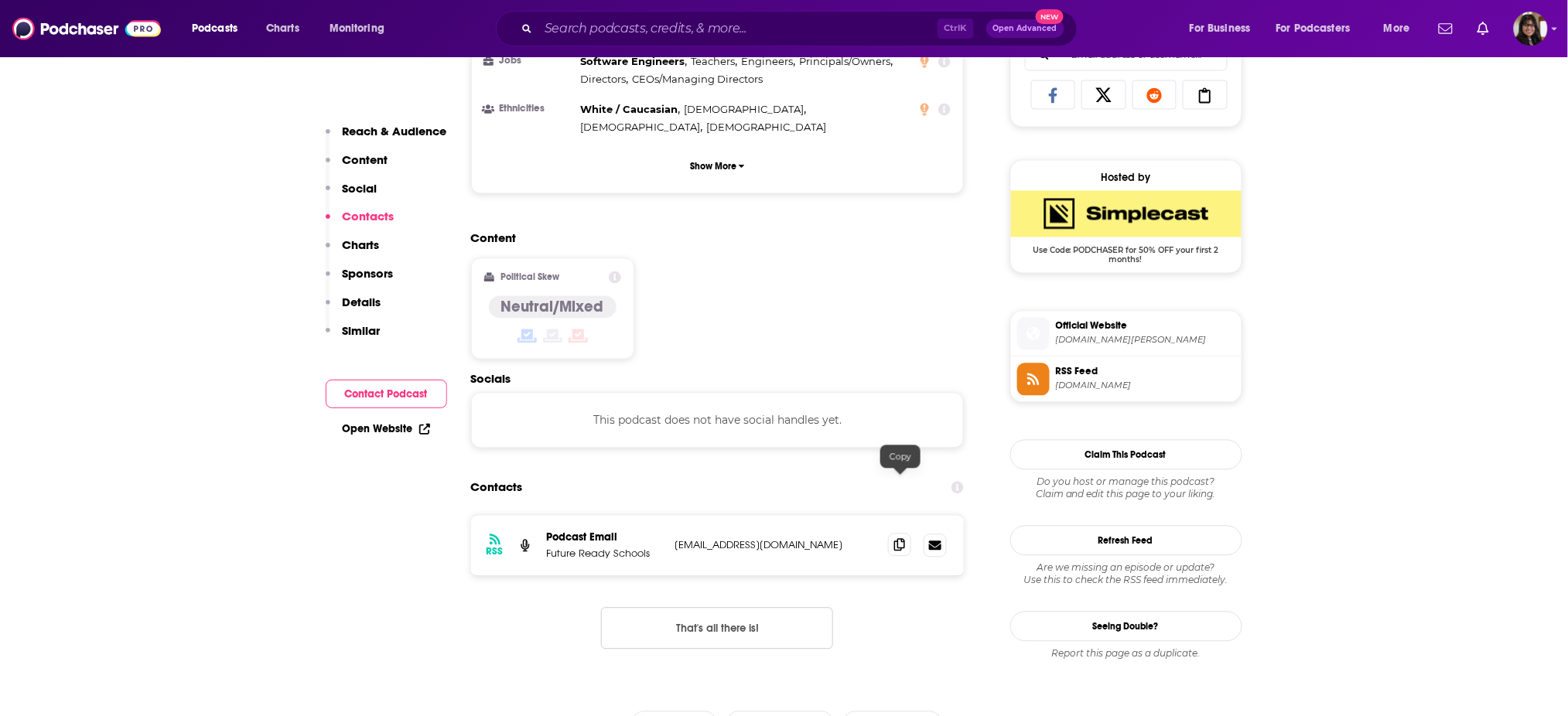
click at [901, 539] on icon at bounding box center [900, 545] width 11 height 13
drag, startPoint x: 547, startPoint y: 490, endPoint x: 660, endPoint y: 500, distance: 113.4
click at [660, 516] on div "RSS Podcast Email Future Ready Schools tmurray@all4ed.org tmurray@all4ed.org" at bounding box center [718, 546] width 493 height 60
copy p "Future Ready Schools"
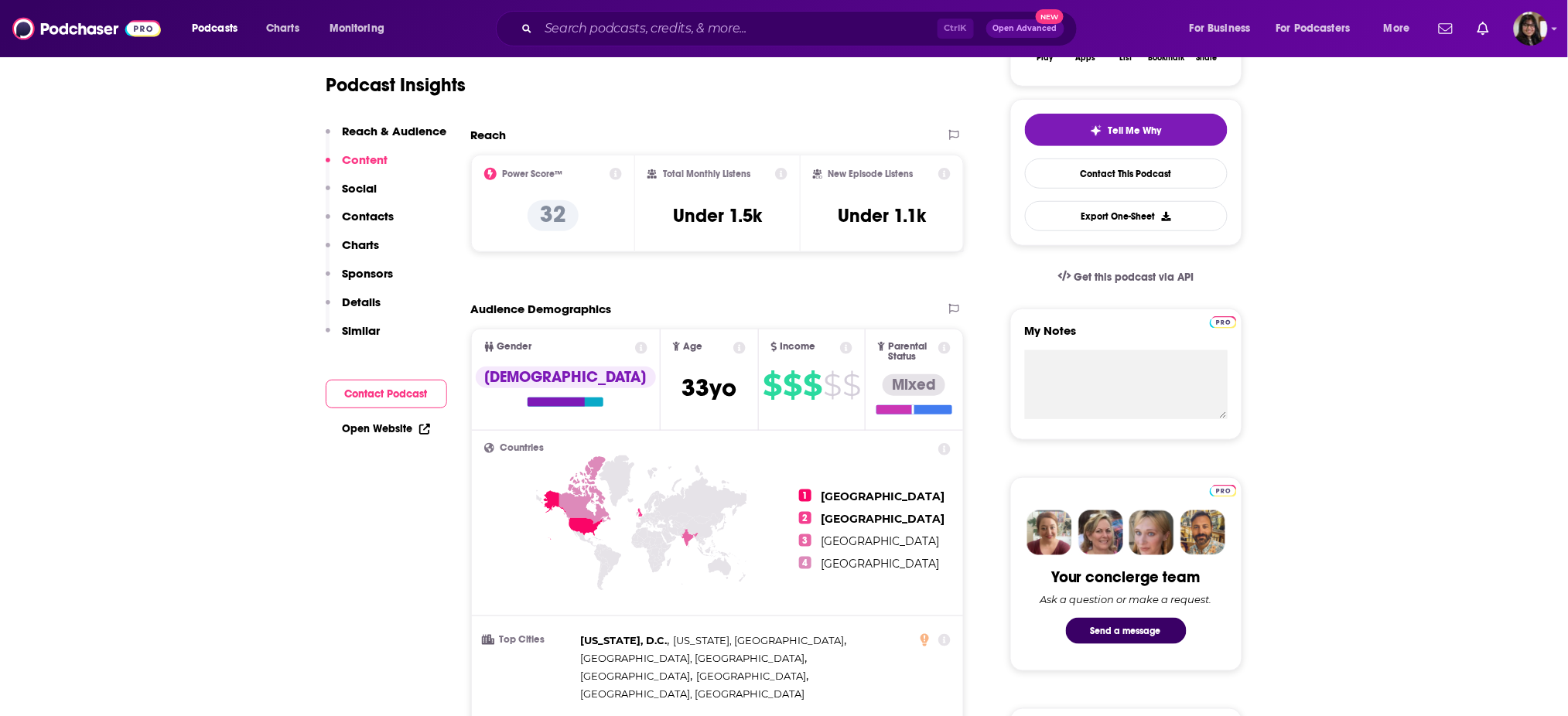
scroll to position [0, 0]
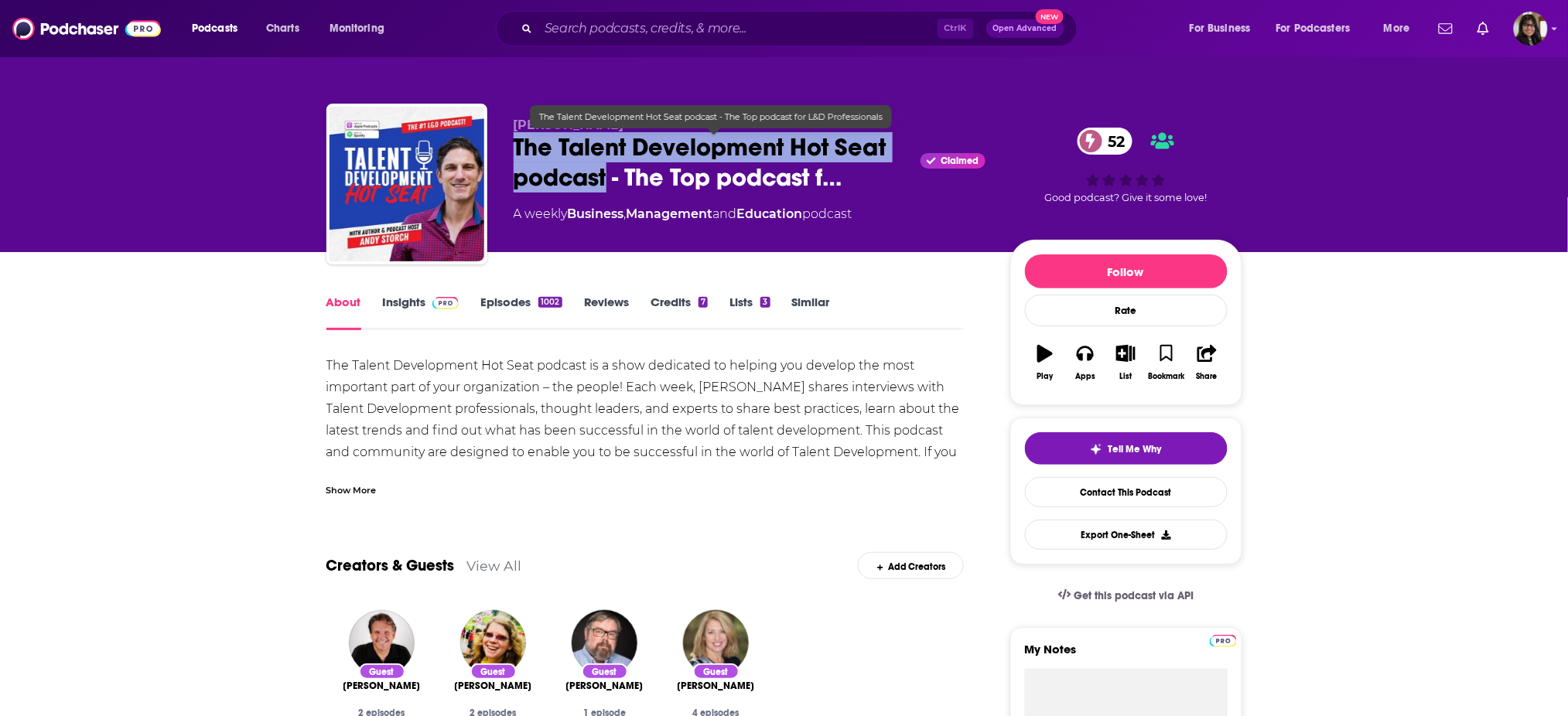
drag, startPoint x: 505, startPoint y: 149, endPoint x: 608, endPoint y: 185, distance: 109.1
click at [608, 185] on div "[PERSON_NAME] The Talent Development Hot Seat podcast - The Top podcast f… Clai…" at bounding box center [784, 186] width 916 height 167
copy h1 "The Talent Development Hot Seat podcast"
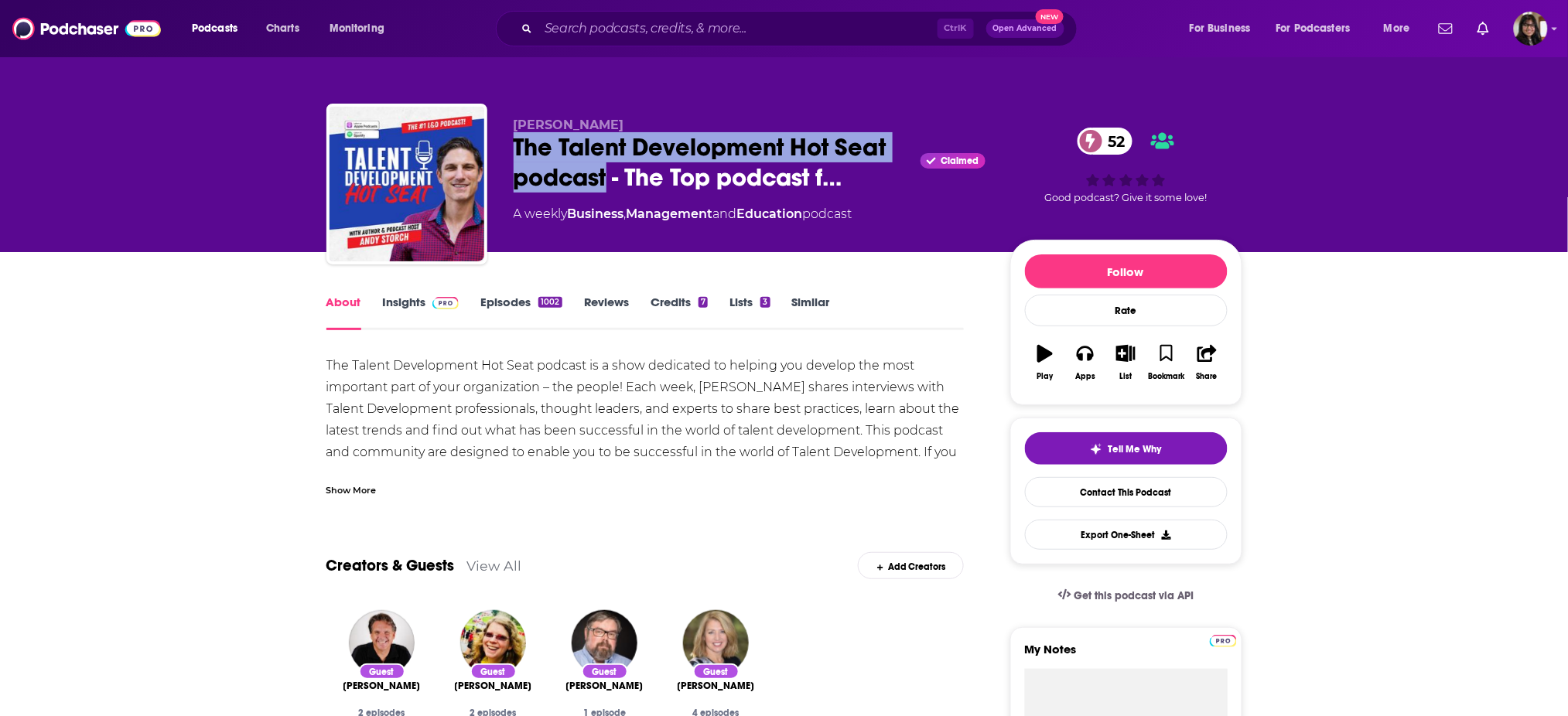
scroll to position [328, 0]
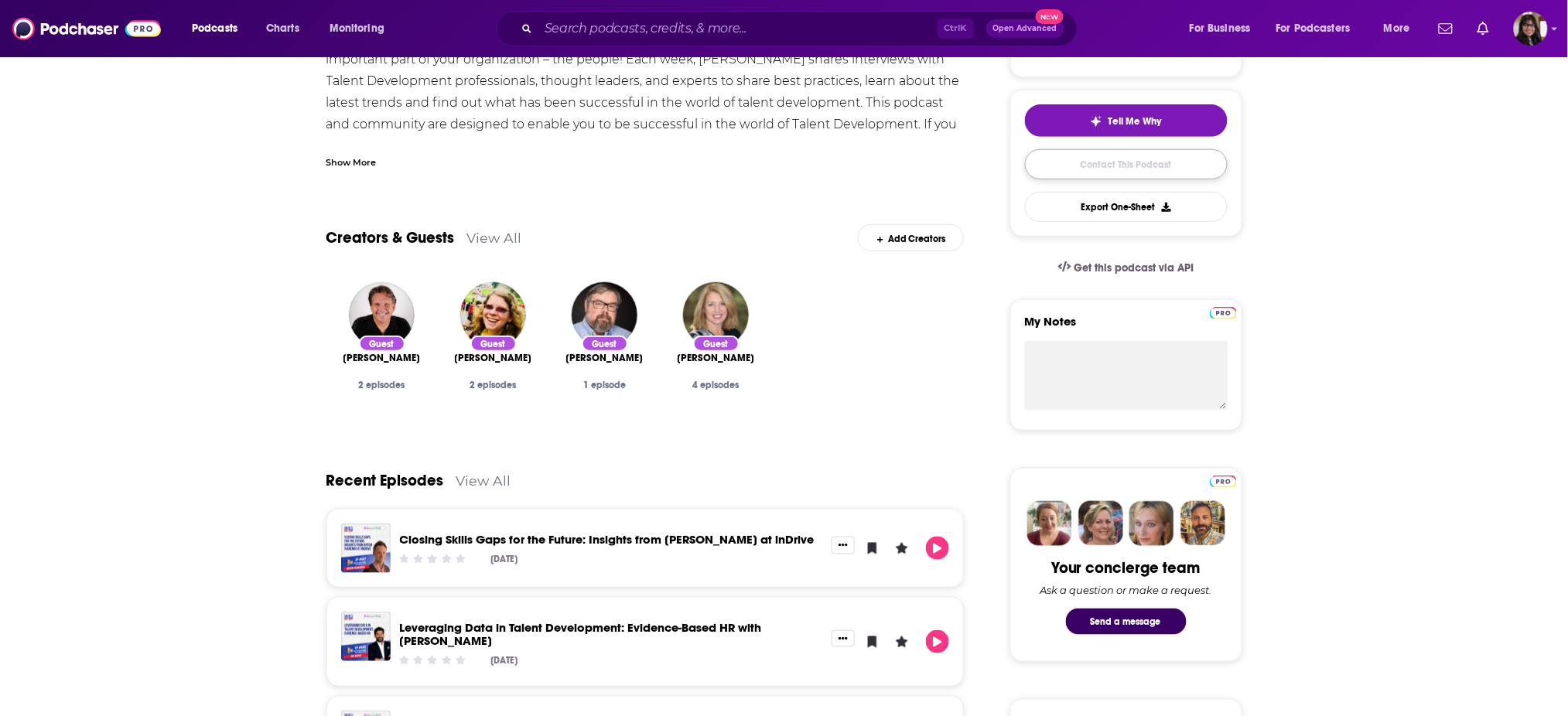
click at [1184, 174] on link "Contact This Podcast" at bounding box center [1127, 163] width 203 height 30
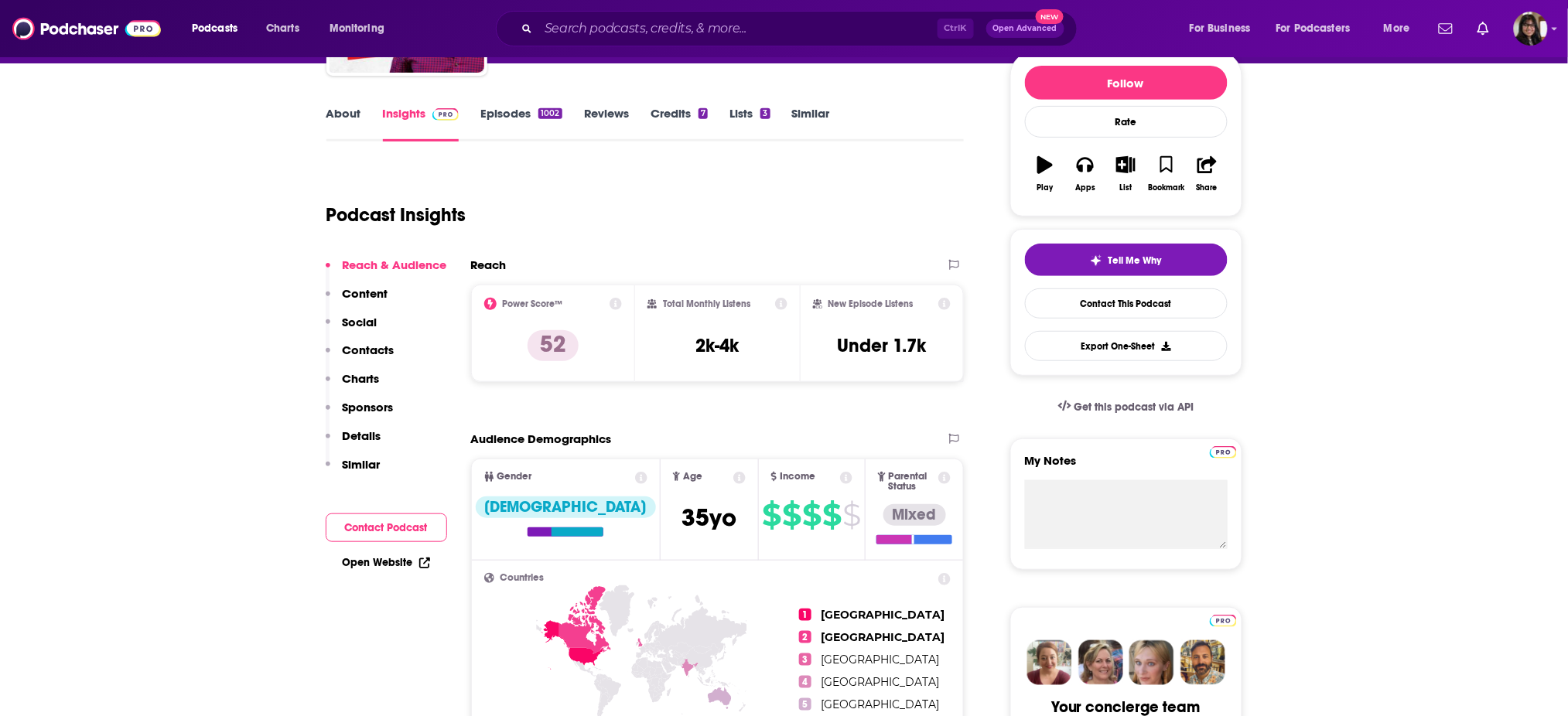
scroll to position [193, 0]
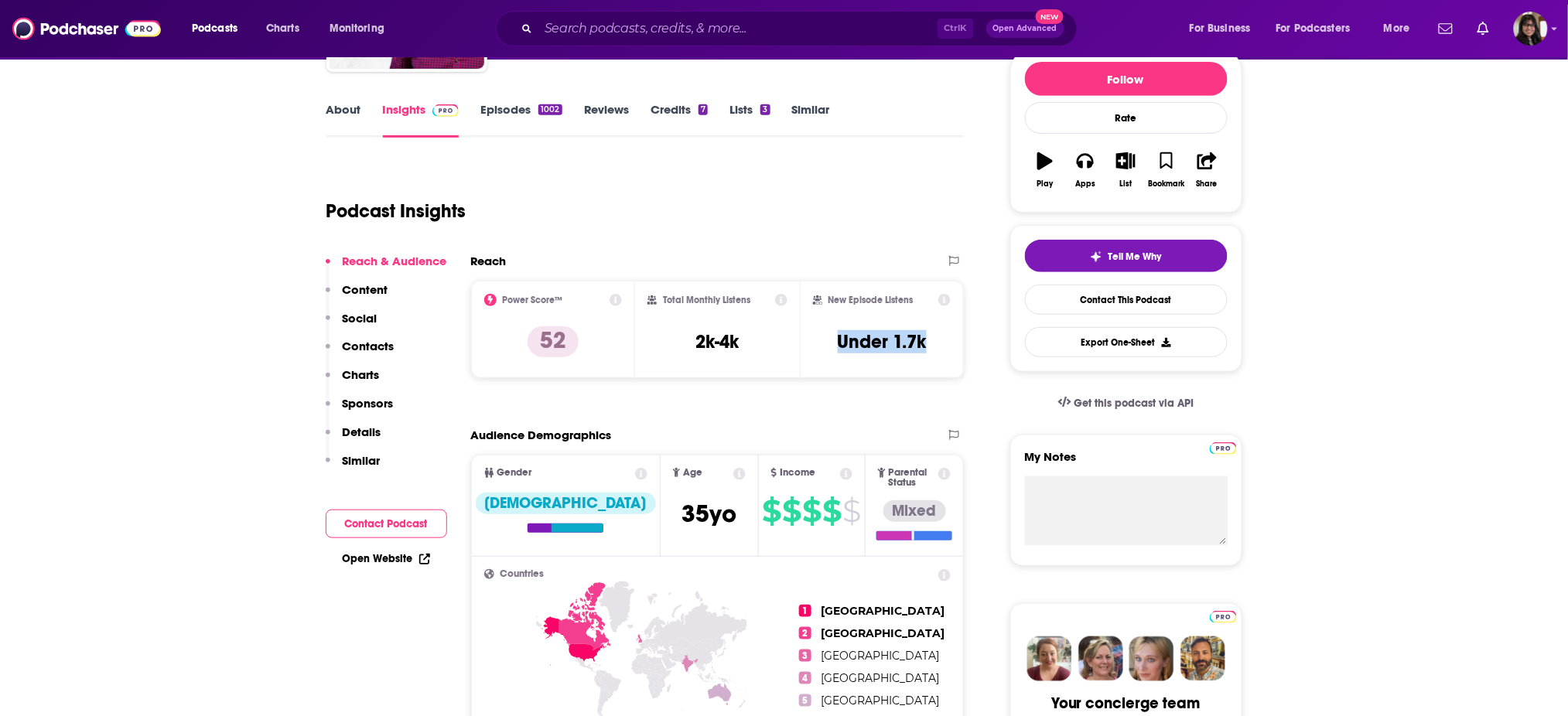
drag, startPoint x: 821, startPoint y: 345, endPoint x: 938, endPoint y: 358, distance: 117.7
click at [938, 358] on div "New Episode Listens Under 1.7k" at bounding box center [883, 330] width 139 height 71
copy h3 "Under 1.7k"
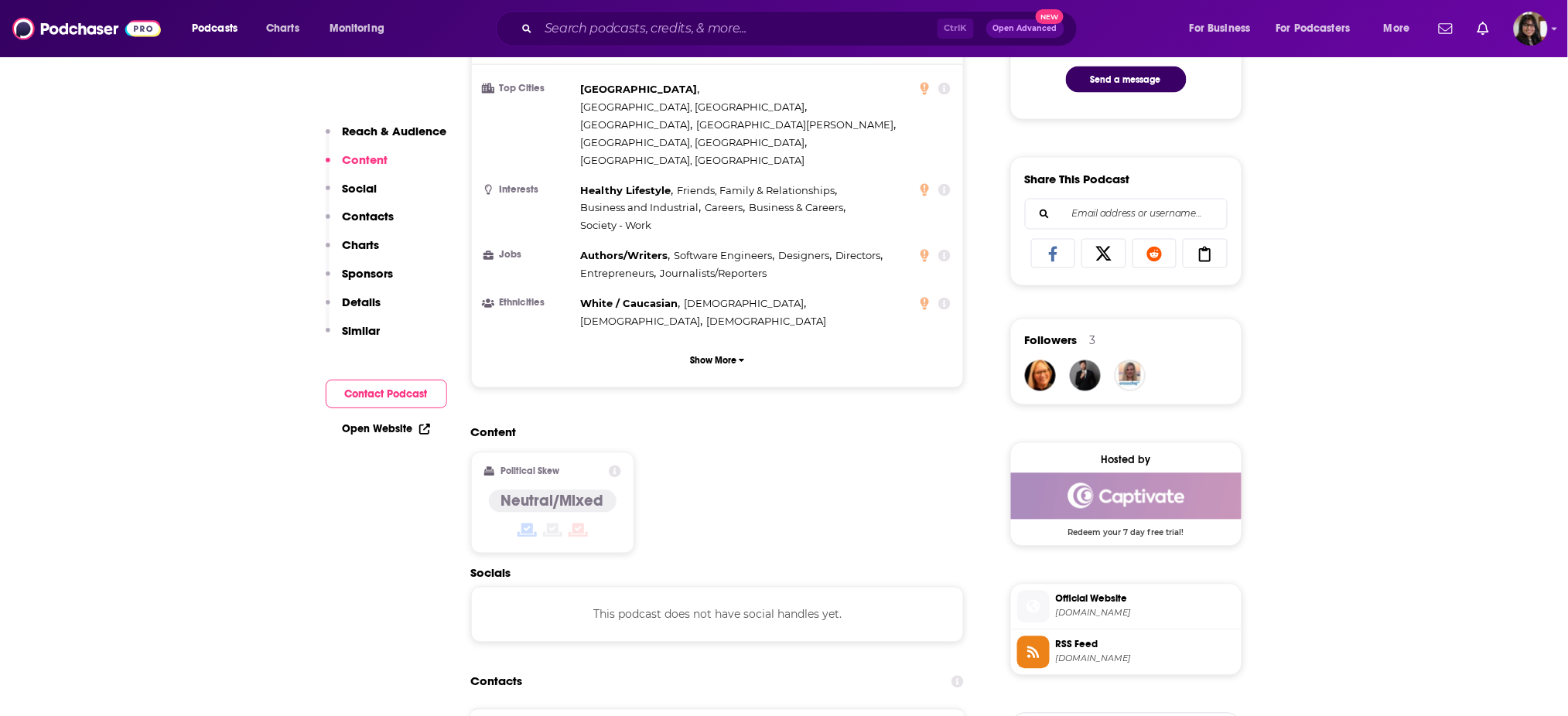
scroll to position [1128, 0]
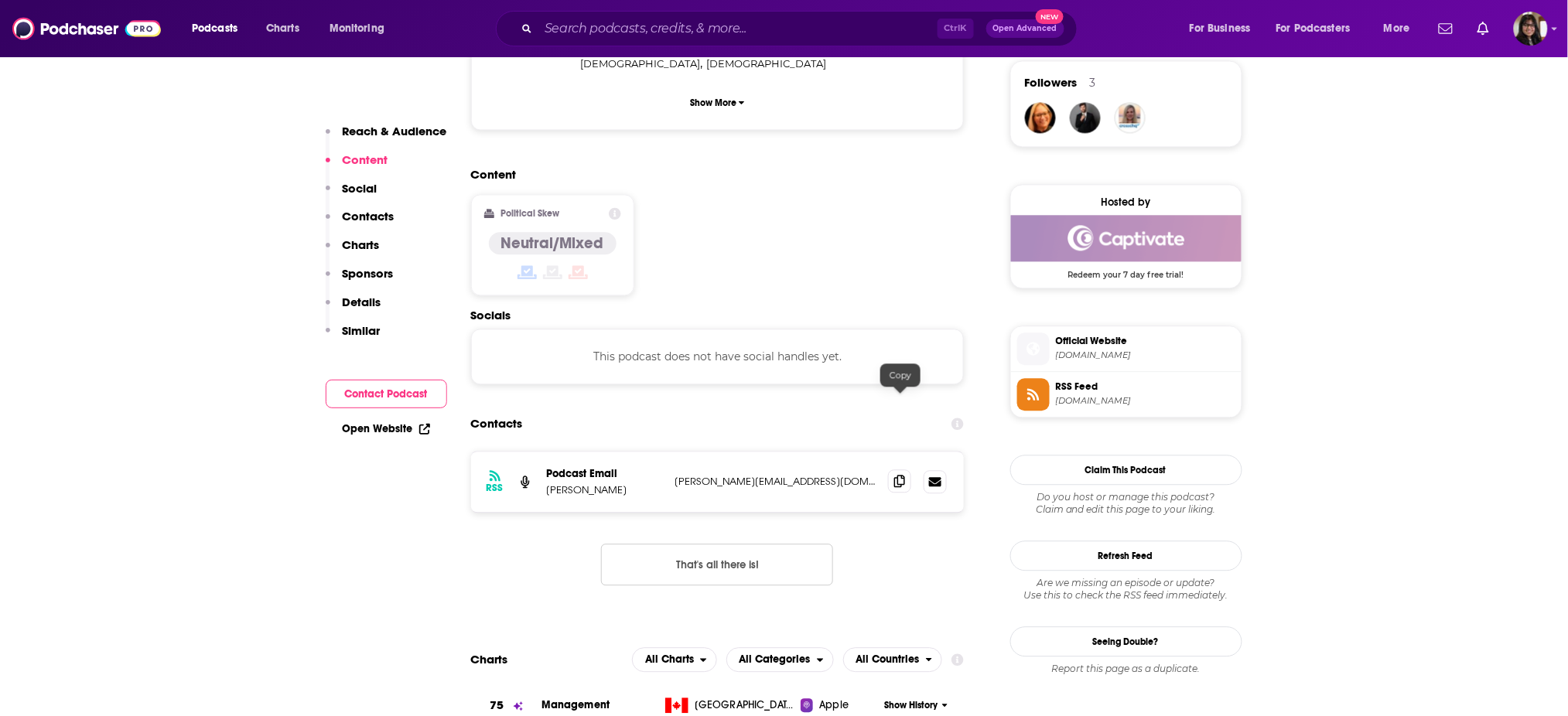
click at [895, 475] on icon at bounding box center [900, 481] width 11 height 13
drag, startPoint x: 559, startPoint y: 411, endPoint x: 628, endPoint y: 416, distance: 69.2
click at [628, 483] on p "[PERSON_NAME]" at bounding box center [605, 490] width 116 height 13
copy p "[PERSON_NAME]"
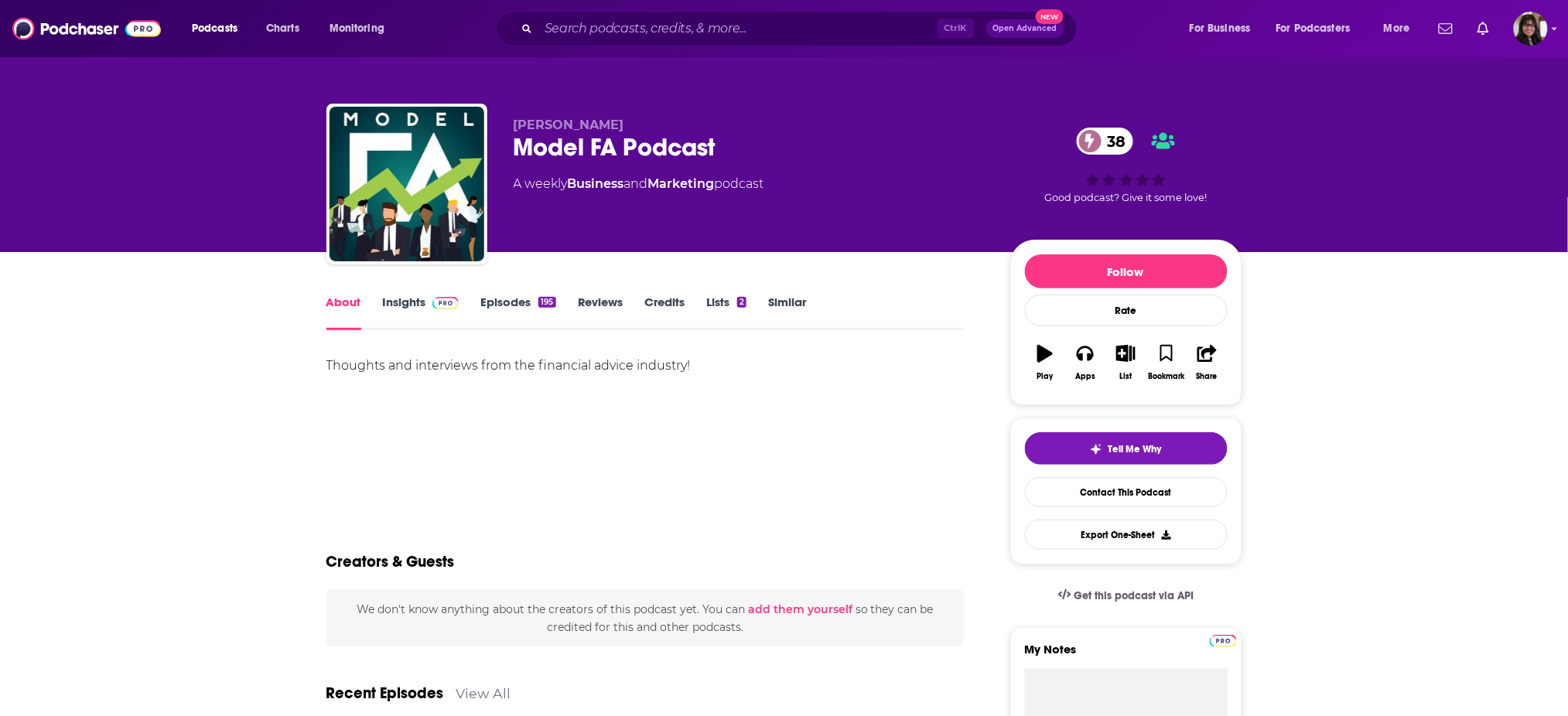
drag, startPoint x: 509, startPoint y: 149, endPoint x: 522, endPoint y: 149, distance: 13.0
click at [522, 149] on div "David DeCelle Model FA Podcast 38 A weekly Business and Marketing podcast 38 Go…" at bounding box center [784, 186] width 916 height 167
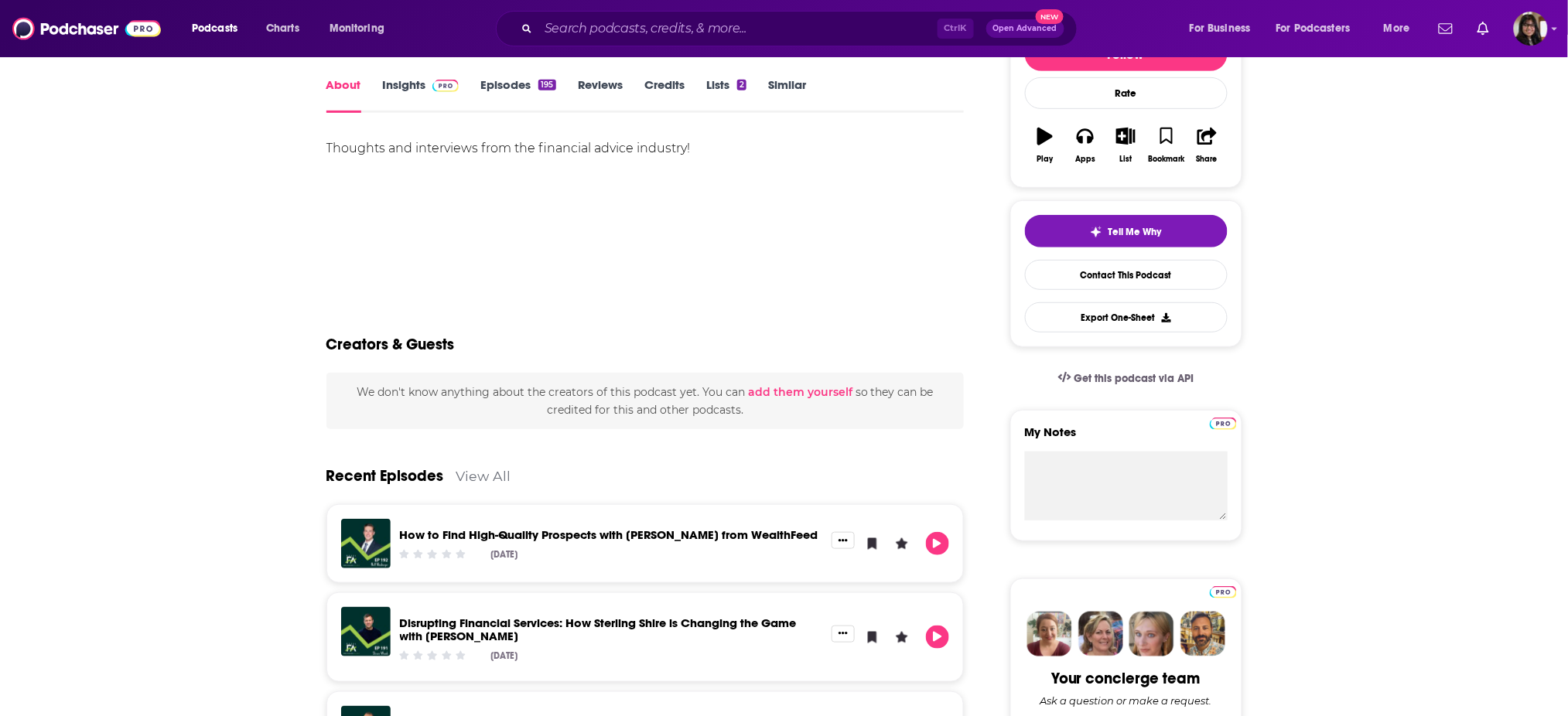
scroll to position [215, 0]
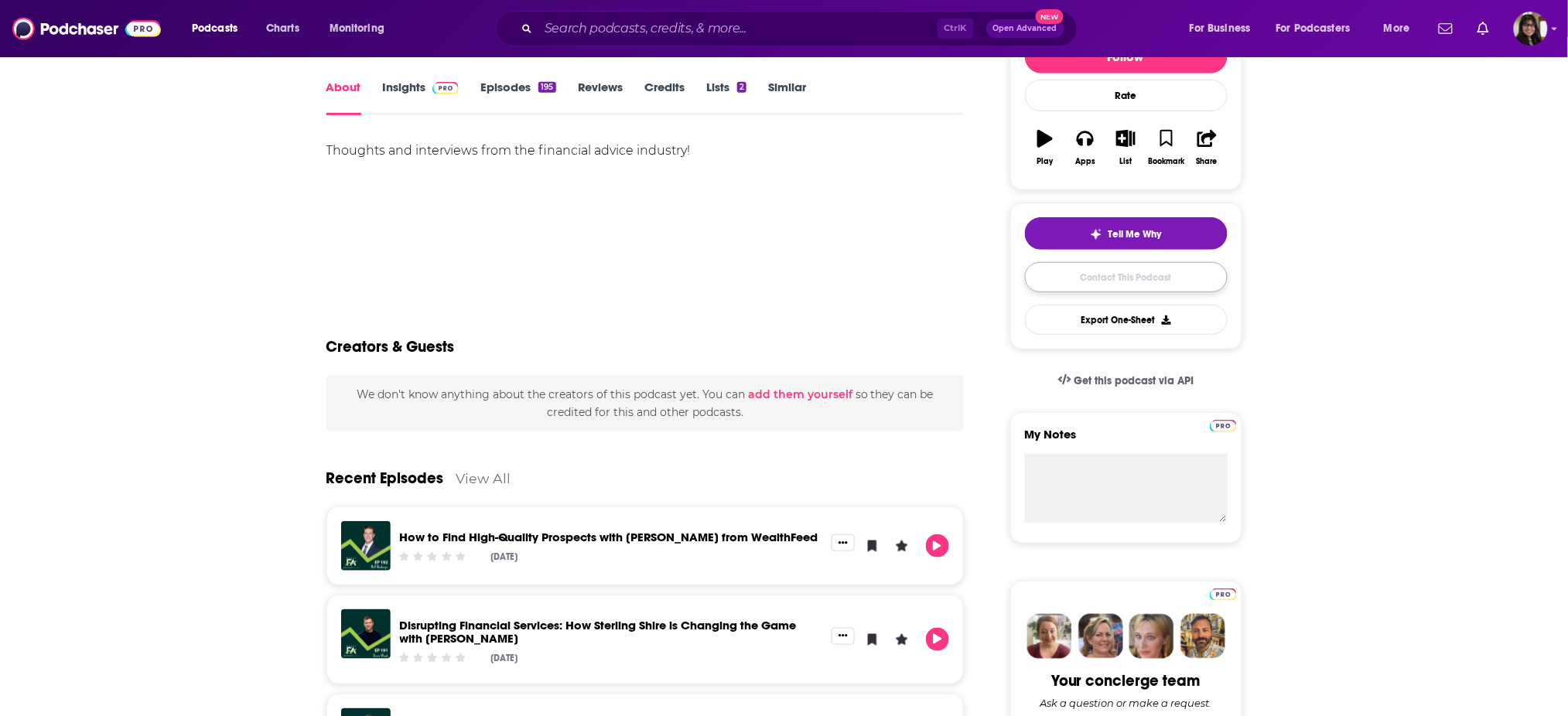
click at [1061, 280] on link "Contact This Podcast" at bounding box center [1127, 277] width 203 height 30
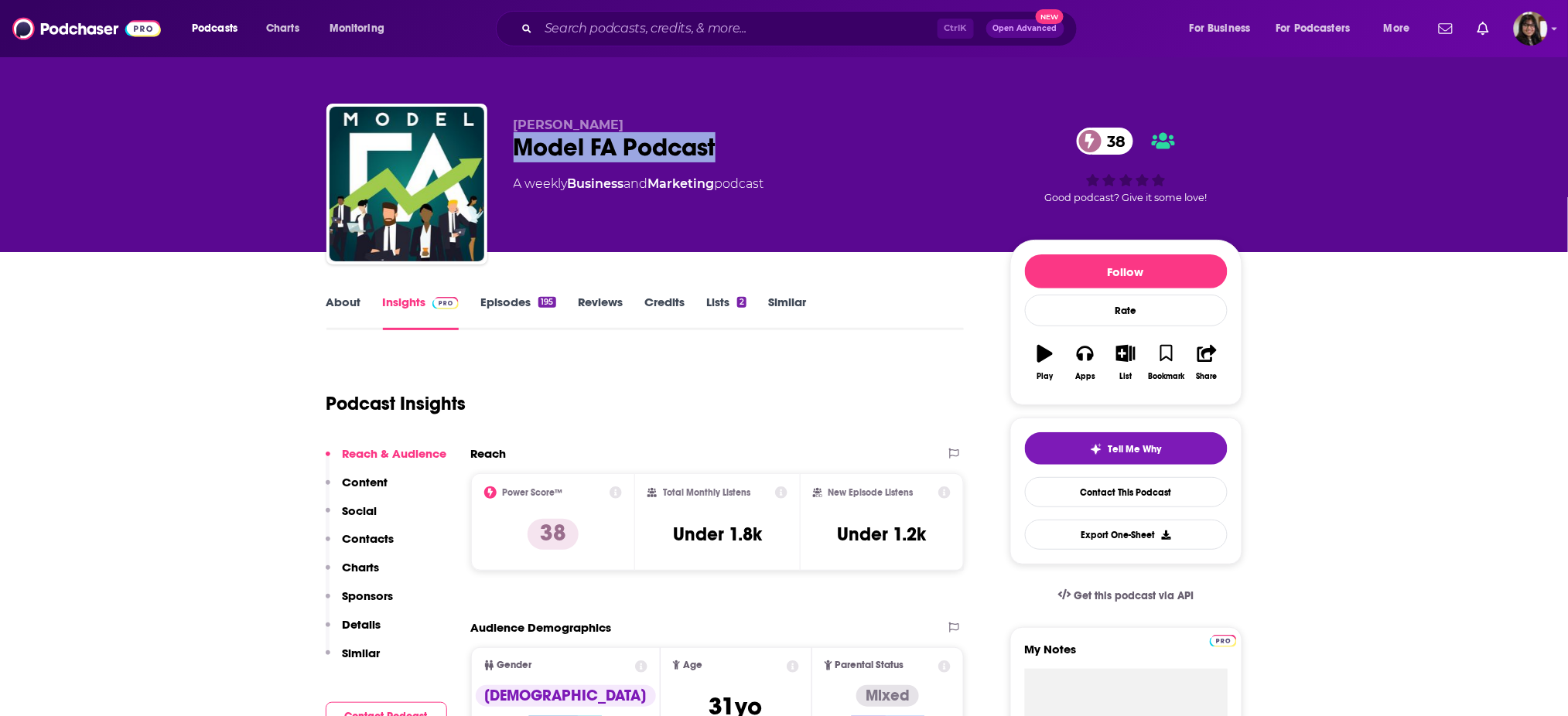
drag, startPoint x: 510, startPoint y: 142, endPoint x: 795, endPoint y: 136, distance: 285.1
click at [795, 136] on div "David DeCelle Model FA Podcast 38 A weekly Business and Marketing podcast 38 Go…" at bounding box center [784, 186] width 916 height 167
copy h2 "Model FA Podcast"
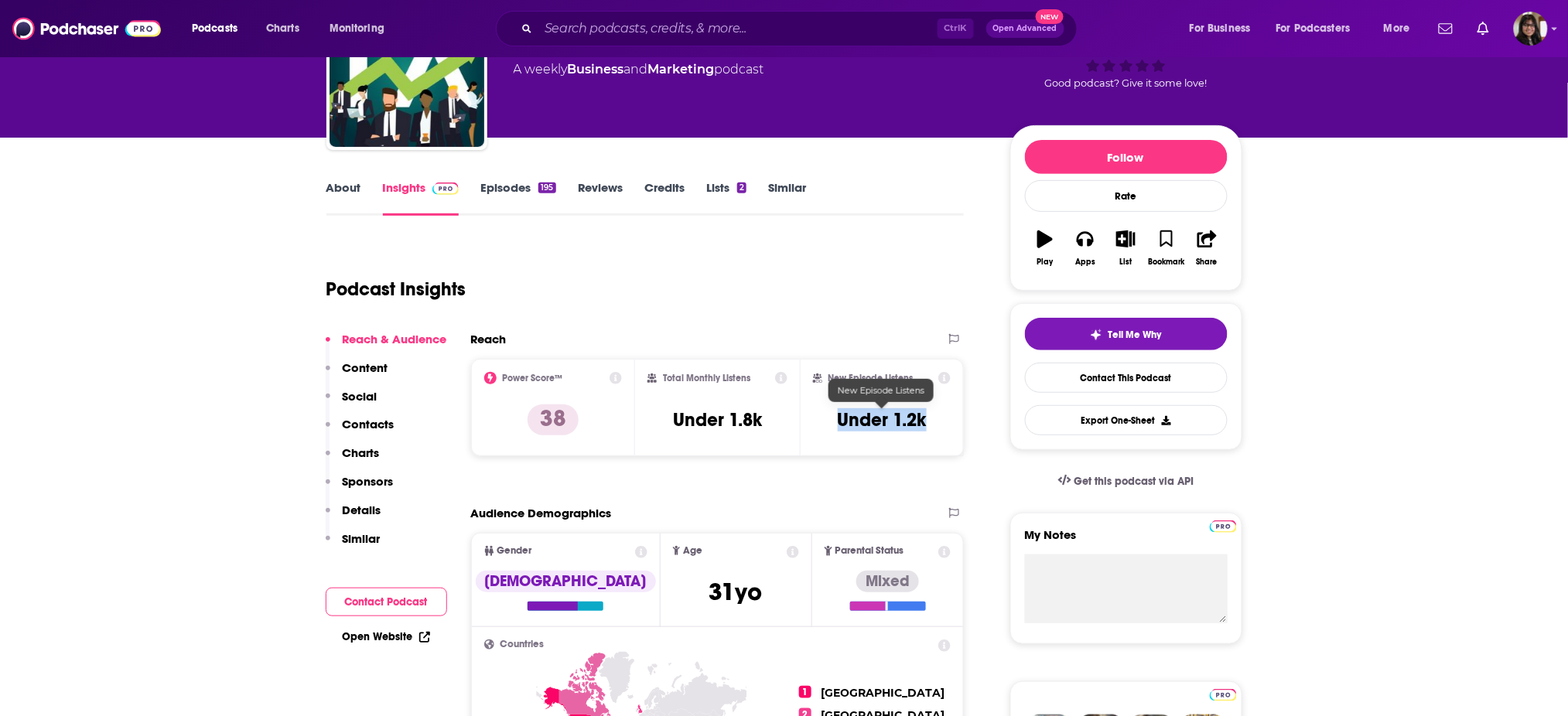
drag, startPoint x: 858, startPoint y: 424, endPoint x: 935, endPoint y: 431, distance: 77.3
click at [935, 431] on div "New Episode Listens Under 1.2k" at bounding box center [883, 407] width 139 height 71
copy h3 "Under 1.2k"
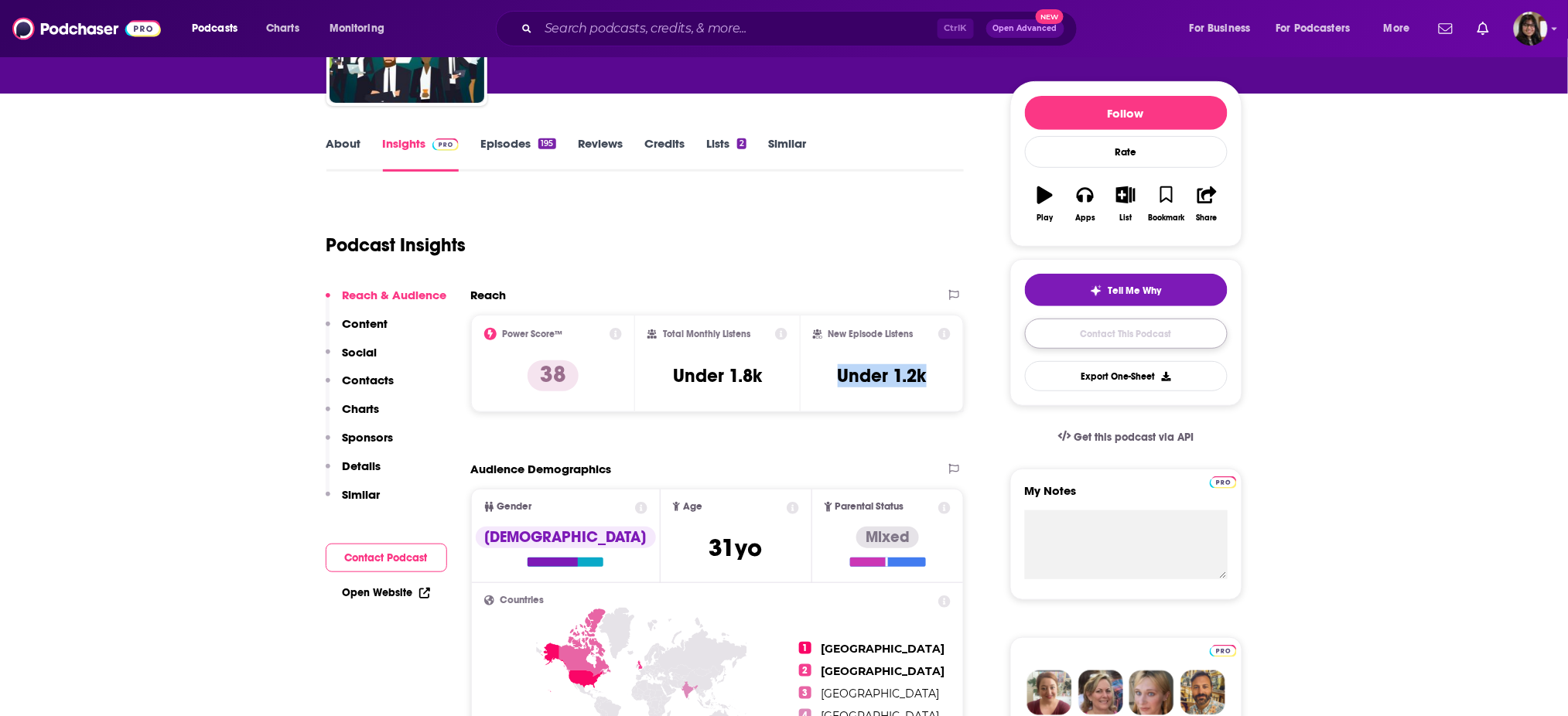
click at [1078, 328] on link "Contact This Podcast" at bounding box center [1127, 333] width 203 height 30
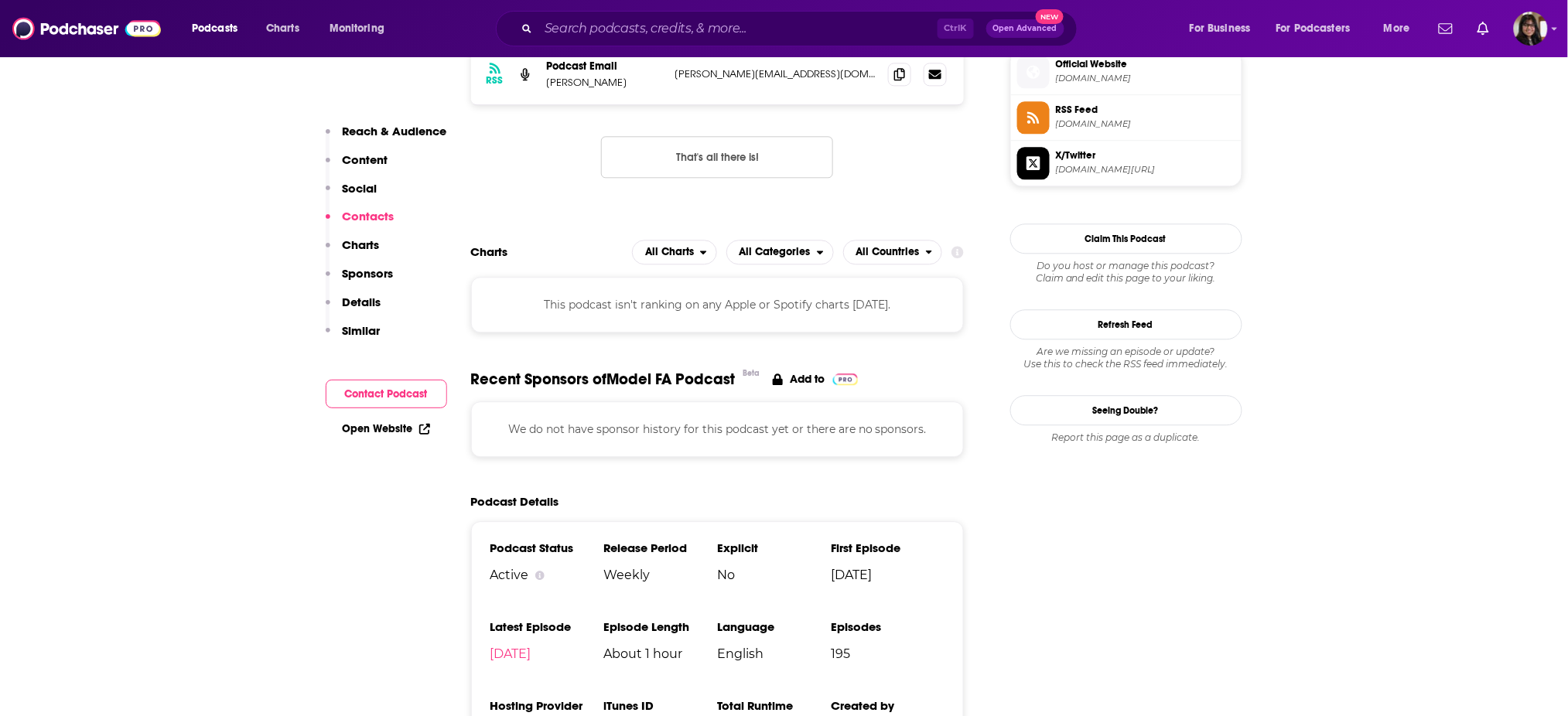
scroll to position [1019, 0]
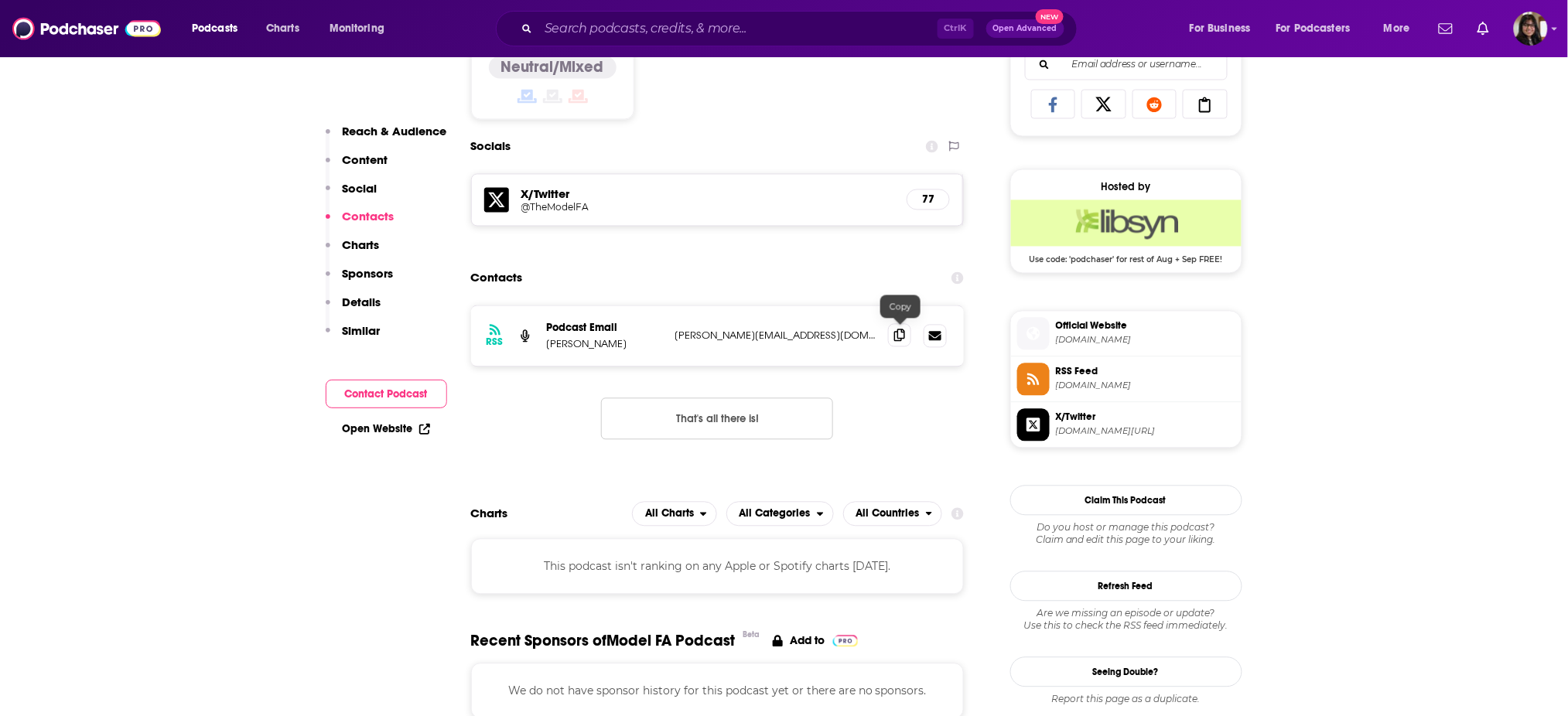
click at [901, 335] on icon at bounding box center [900, 336] width 11 height 13
drag, startPoint x: 548, startPoint y: 345, endPoint x: 623, endPoint y: 345, distance: 75.0
click at [623, 345] on p "David DeCelle" at bounding box center [605, 344] width 116 height 13
copy p "David DeCelle"
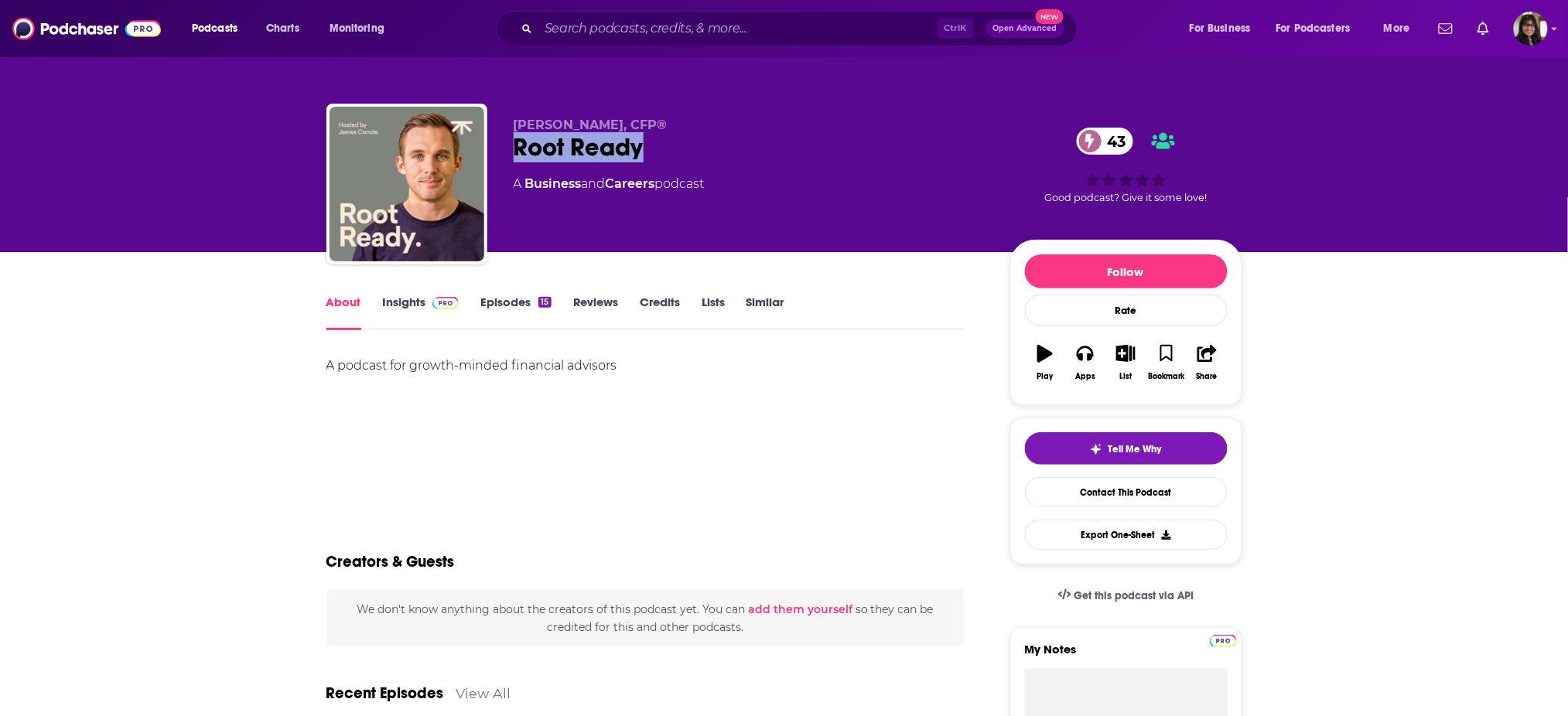
drag, startPoint x: 512, startPoint y: 153, endPoint x: 677, endPoint y: 149, distance: 165.0
click at [677, 149] on div "James Conole, CFP® Root Ready 43 A Business and Careers podcast 43 Good podcast…" at bounding box center [784, 186] width 916 height 167
copy h1 "Root Ready"
click at [1131, 502] on link "Contact This Podcast" at bounding box center [1127, 491] width 203 height 30
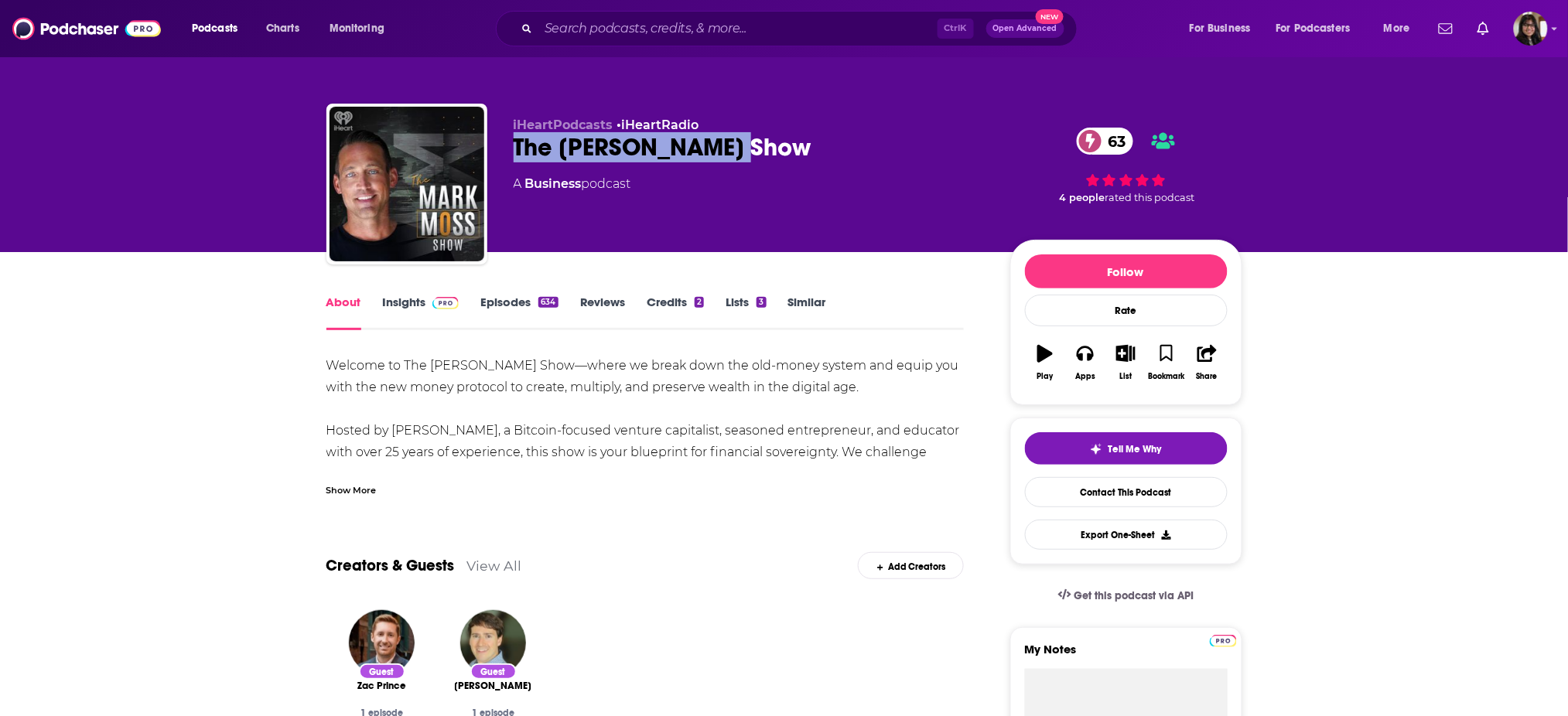
drag, startPoint x: 515, startPoint y: 144, endPoint x: 795, endPoint y: 149, distance: 280.0
click at [795, 149] on div "The [PERSON_NAME] Show 63" at bounding box center [749, 147] width 471 height 30
copy h1 "The [PERSON_NAME] Show"
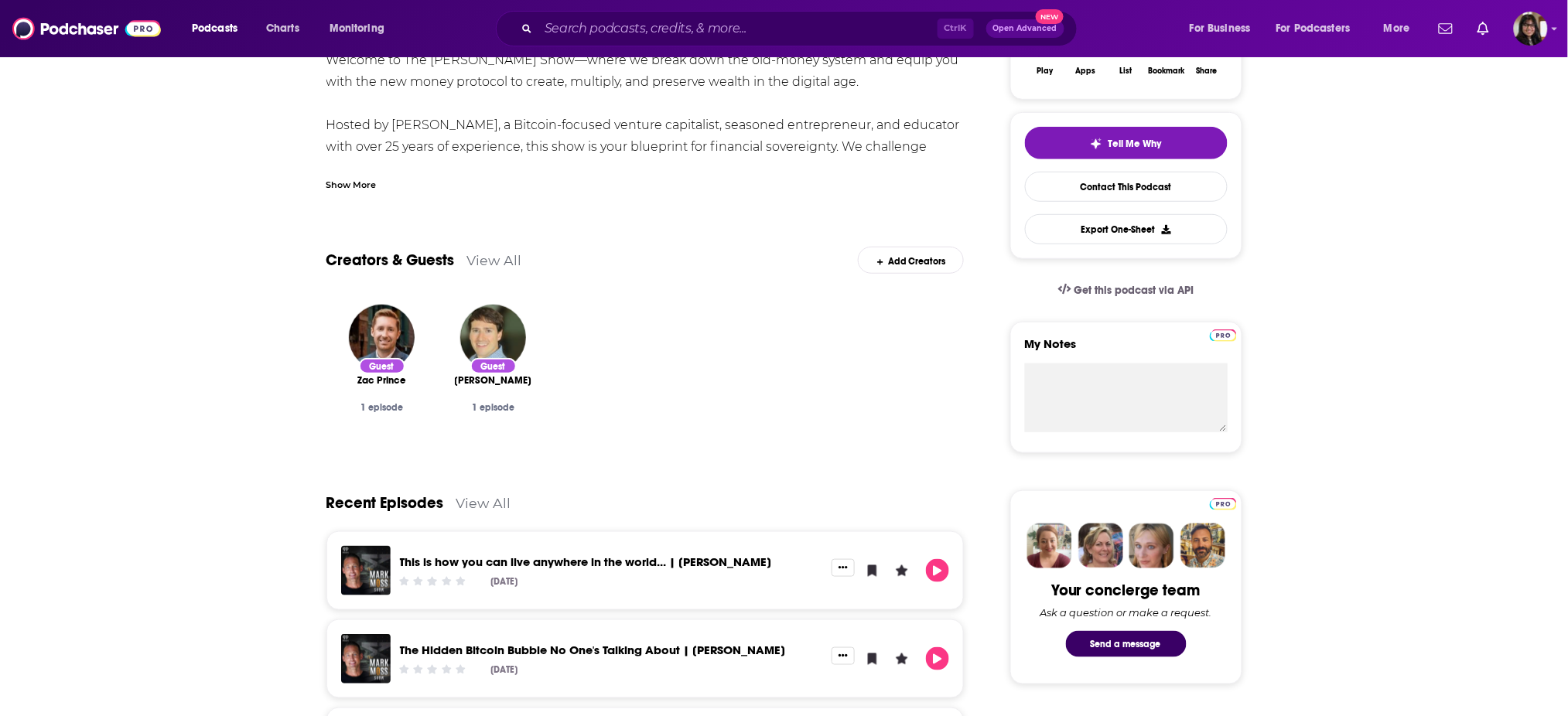
scroll to position [297, 0]
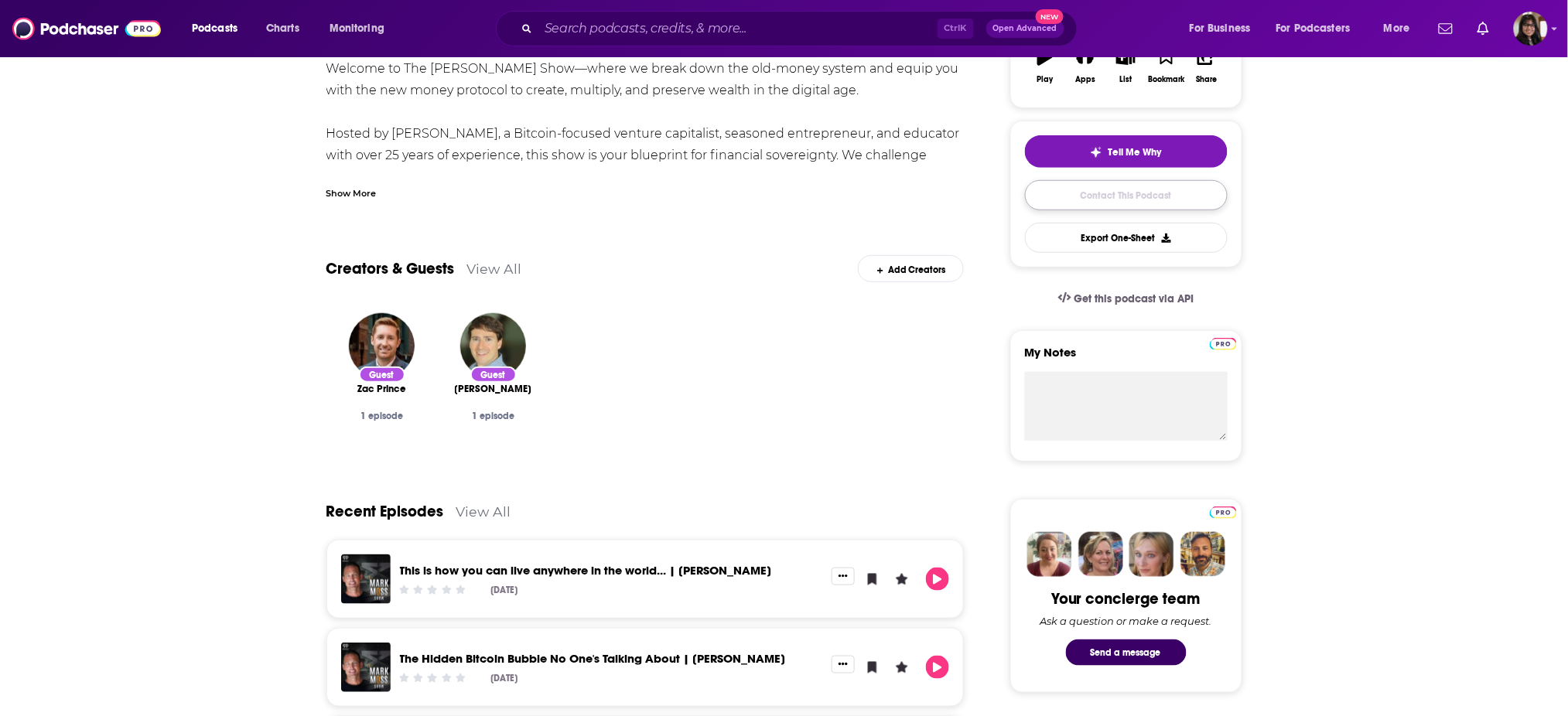
click at [1103, 194] on link "Contact This Podcast" at bounding box center [1127, 195] width 203 height 30
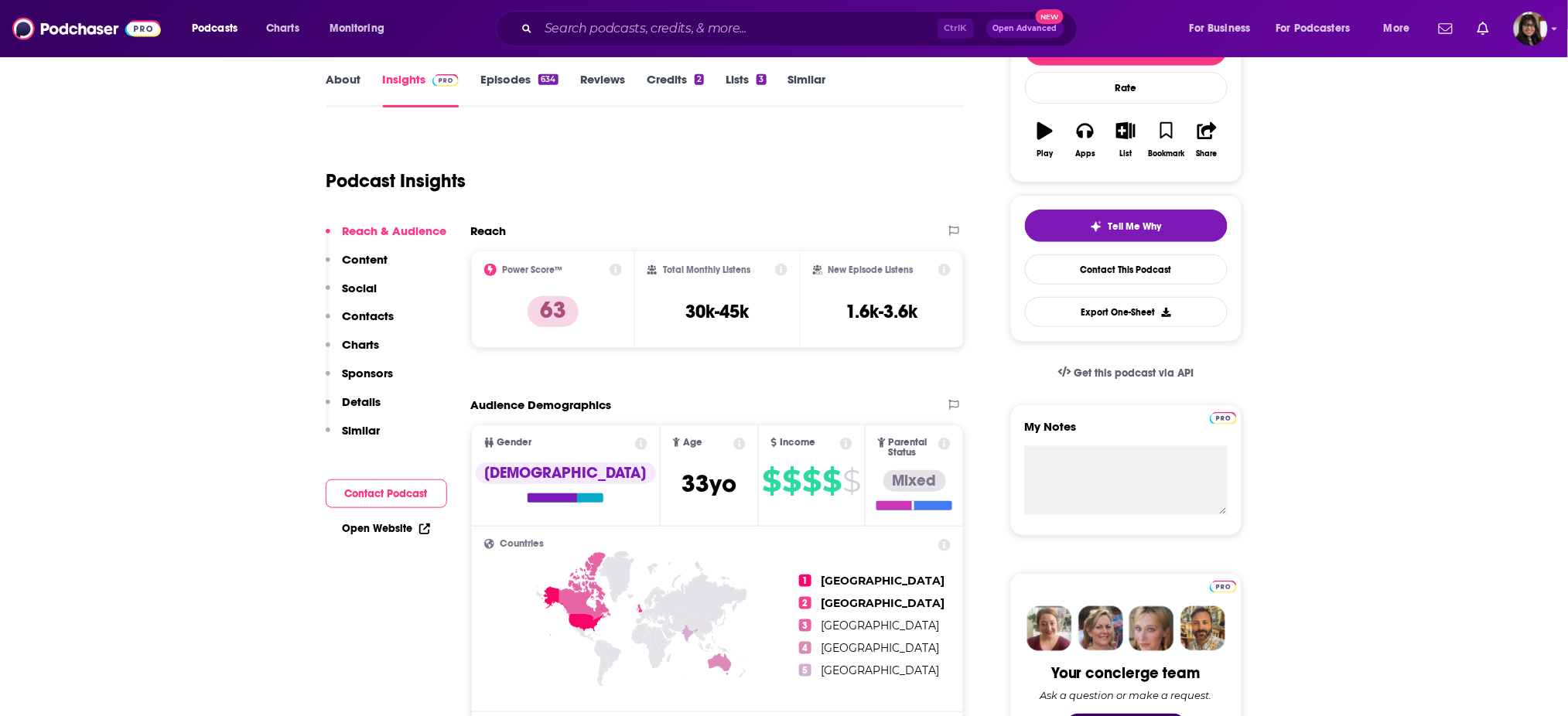
scroll to position [224, 0]
drag, startPoint x: 835, startPoint y: 307, endPoint x: 933, endPoint y: 299, distance: 98.3
click at [933, 299] on div "New Episode Listens 1.6k-3.6k" at bounding box center [883, 299] width 139 height 71
copy h3 "1.6k-3.6k"
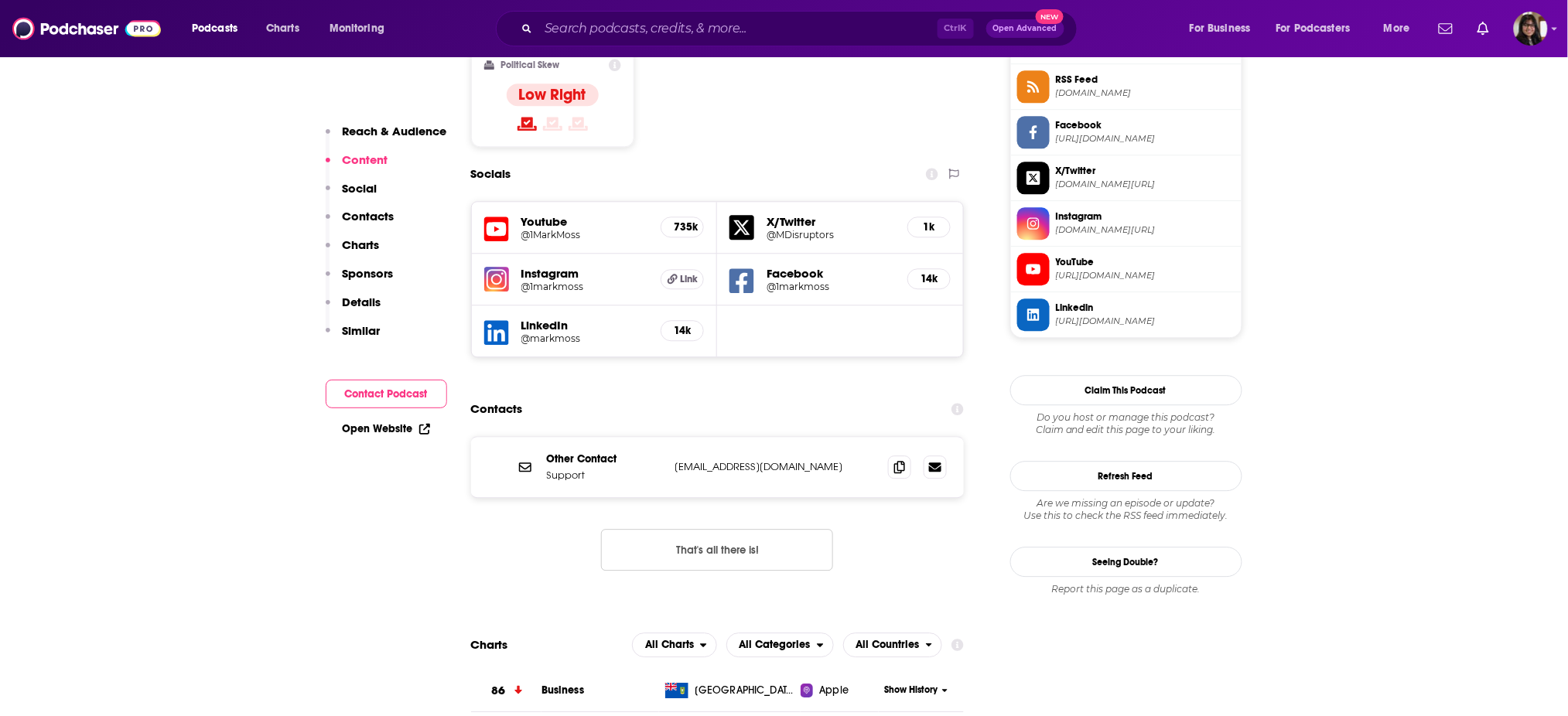
scroll to position [1300, 0]
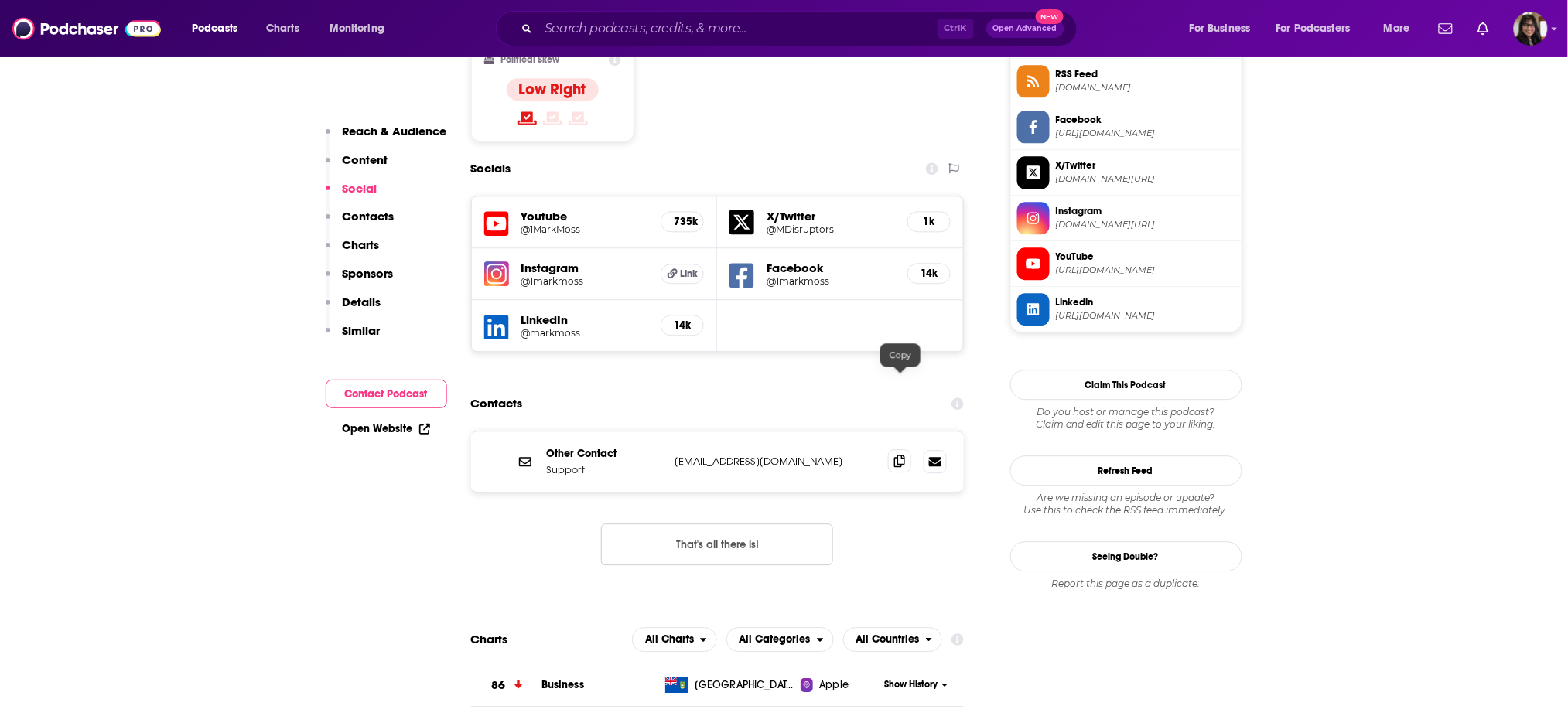
click at [900, 455] on icon at bounding box center [900, 461] width 11 height 13
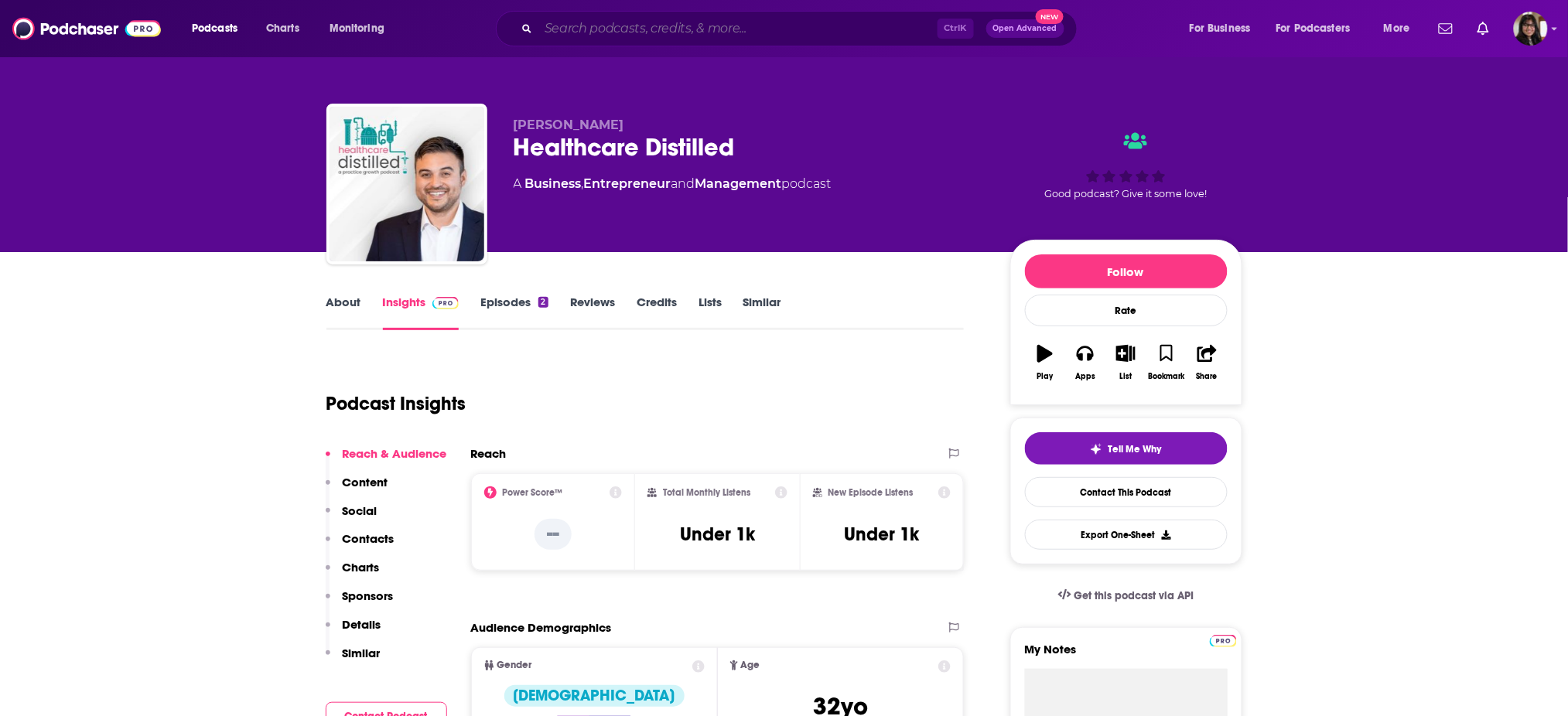
click at [662, 24] on input "Search podcasts, credits, & more..." at bounding box center [737, 28] width 399 height 25
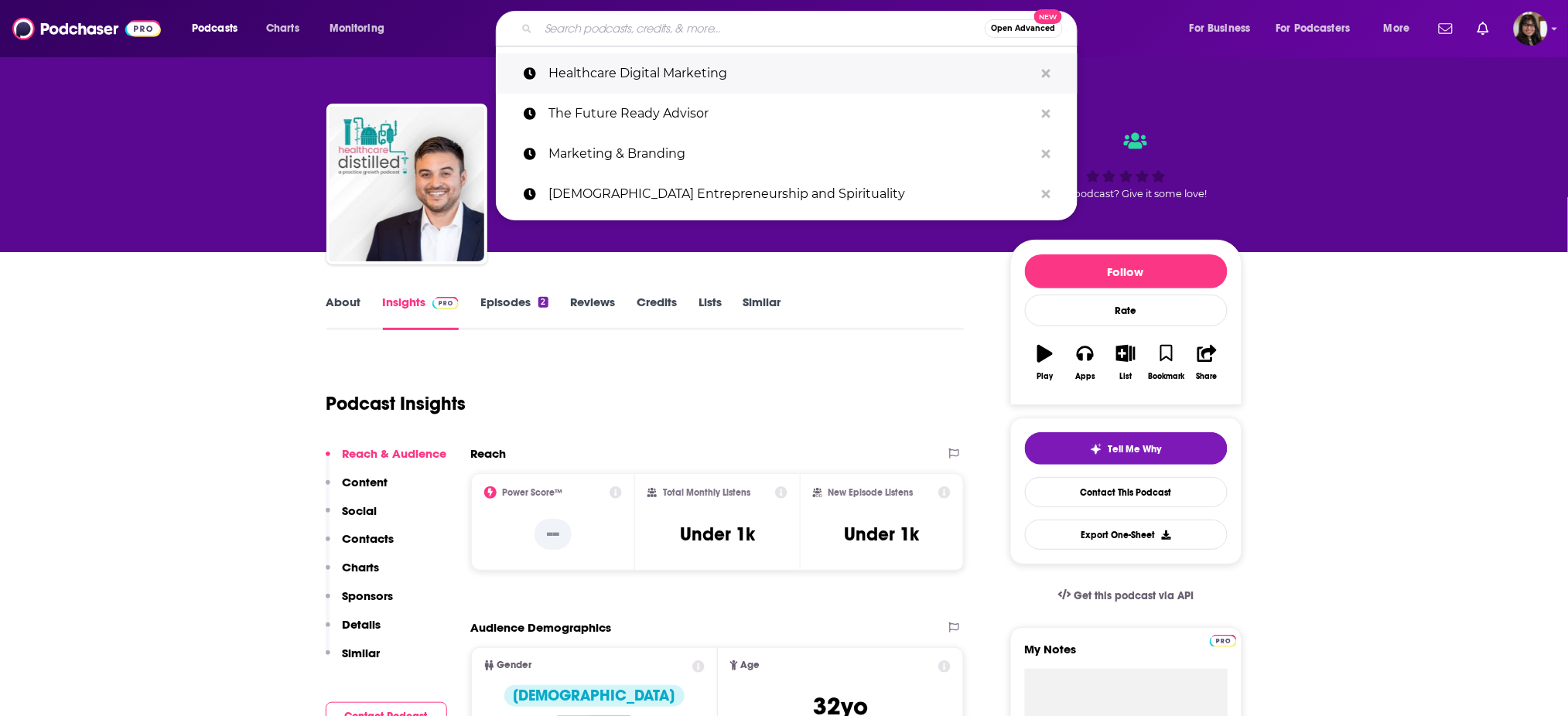
paste input "Healthcare Digital Marketing"
type input "Healthcare Digital Marketing"
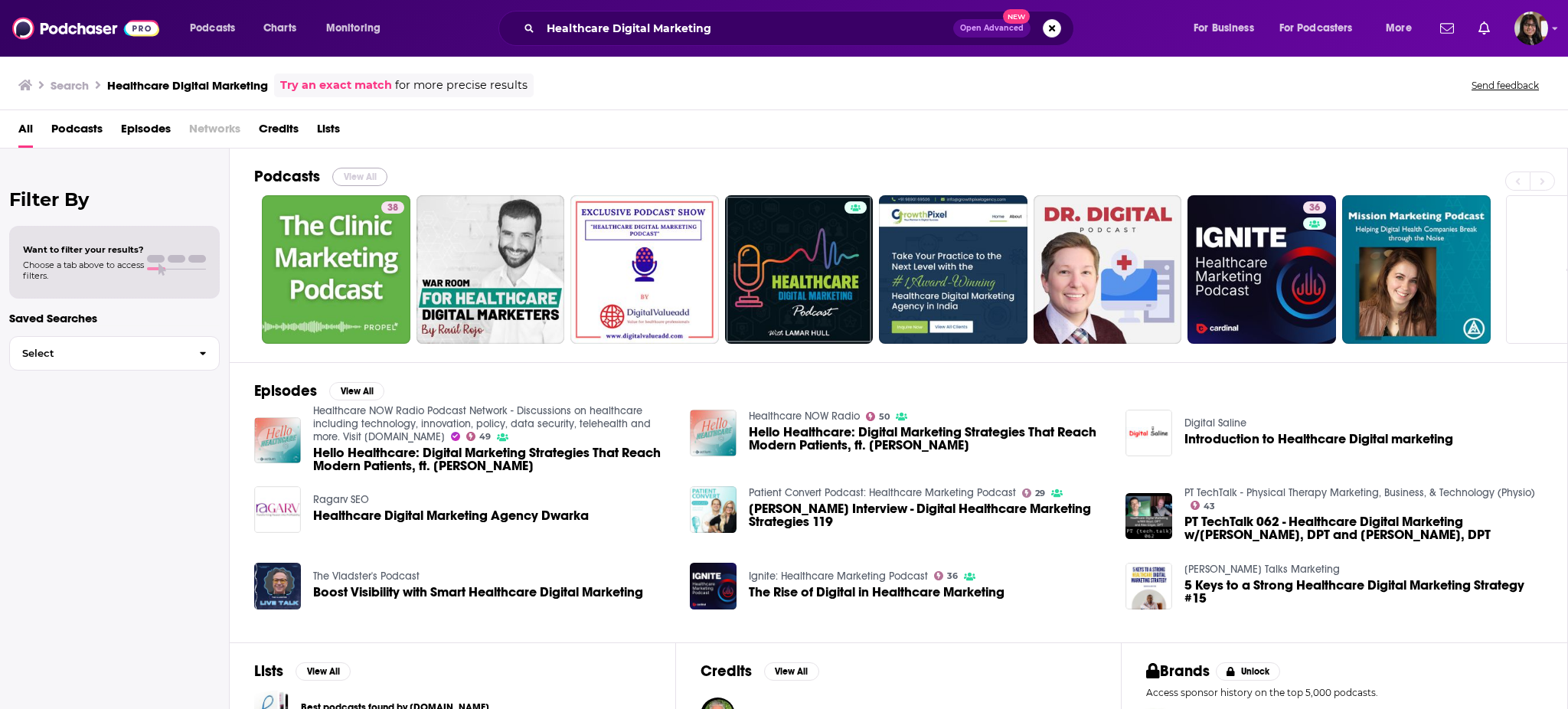
click at [343, 171] on button "View All" at bounding box center [359, 176] width 55 height 18
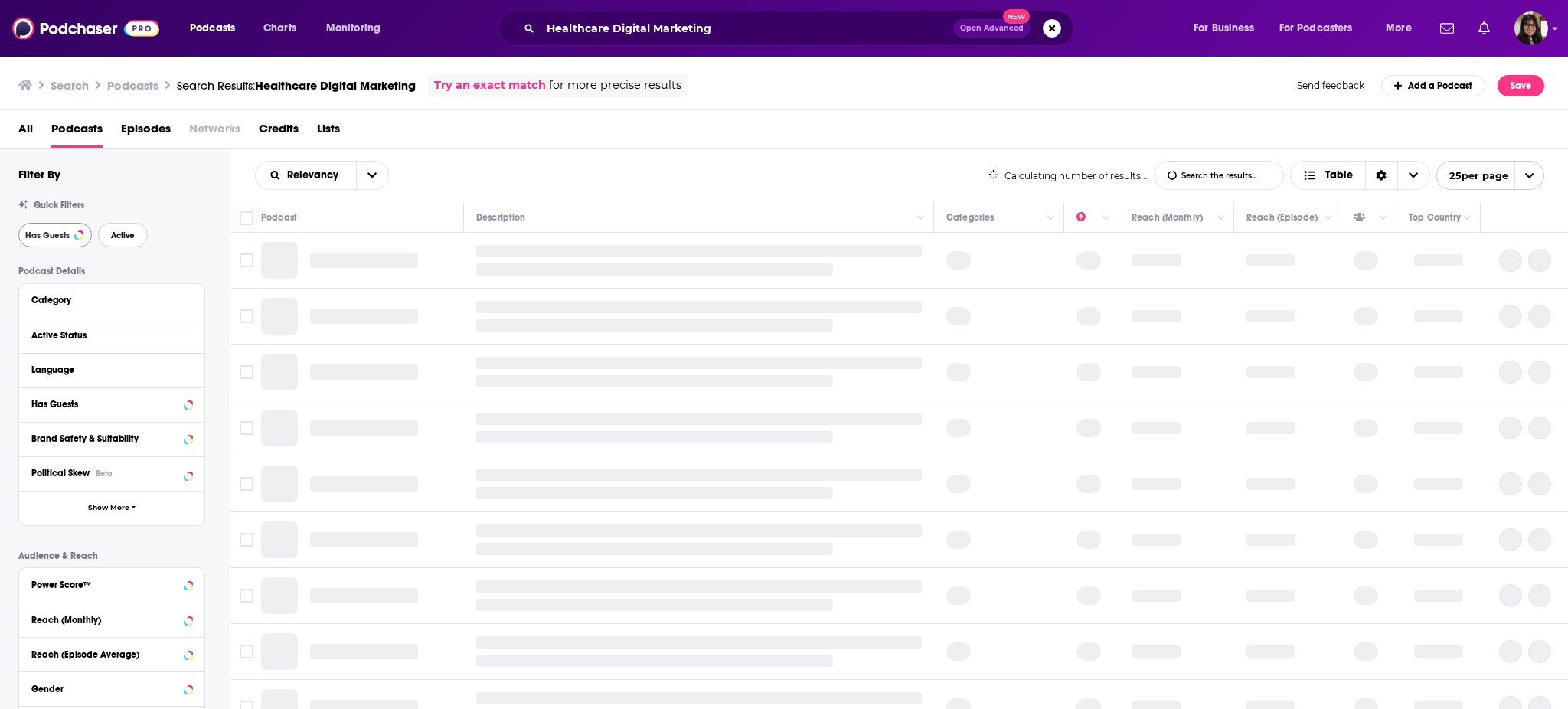
click at [113, 232] on span "Active" at bounding box center [123, 235] width 24 height 8
click at [40, 237] on span "Has Guests" at bounding box center [47, 235] width 44 height 8
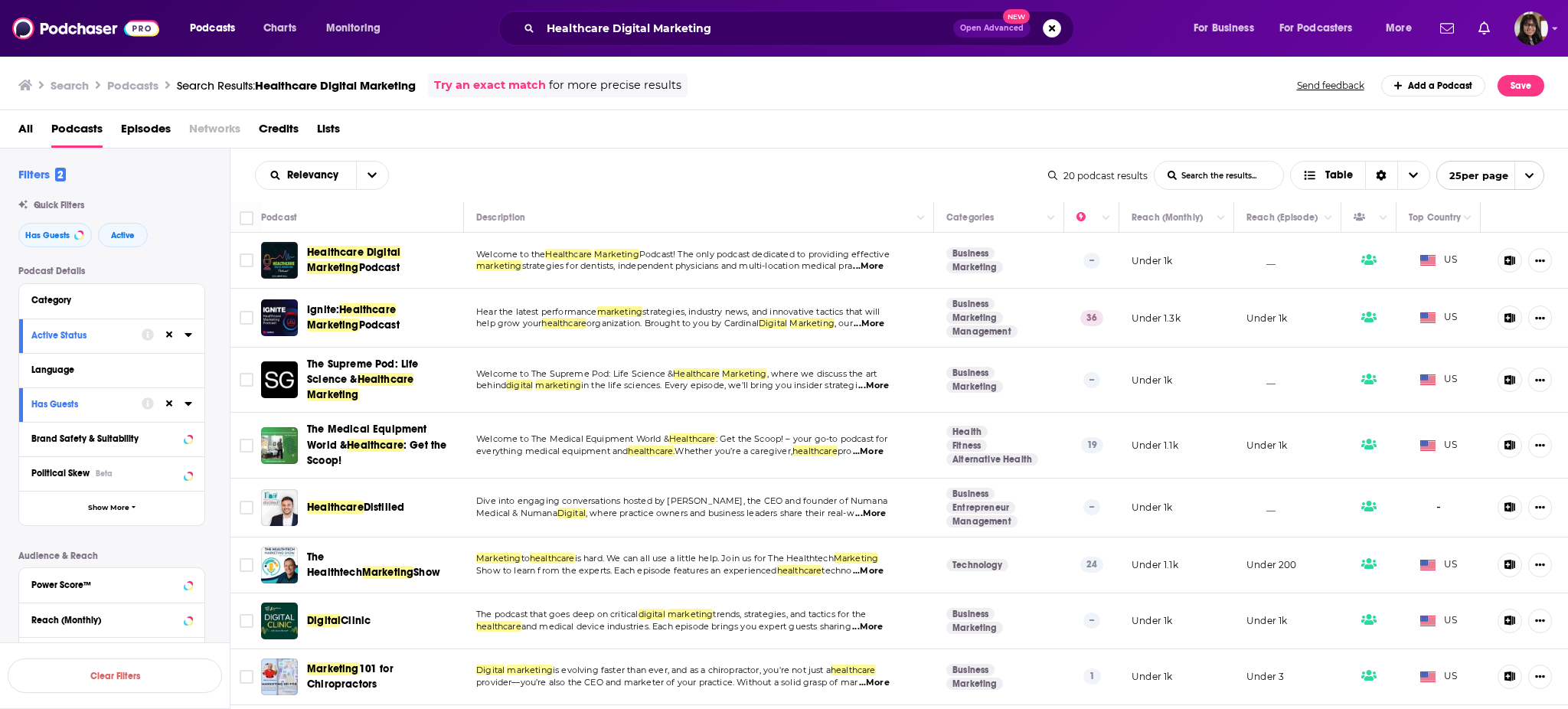
click at [322, 439] on span "The Medical Equipment World &" at bounding box center [367, 436] width 120 height 28
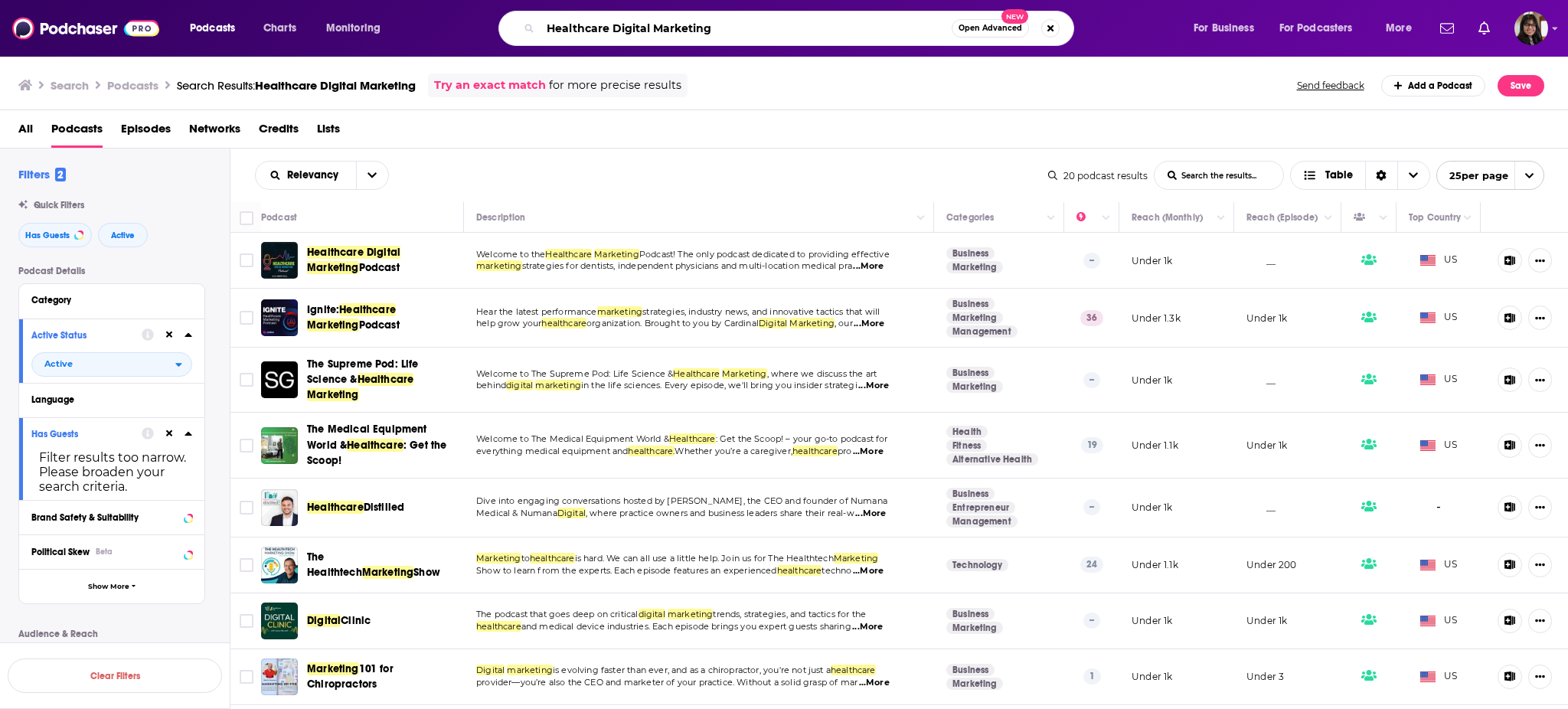
click at [789, 24] on input "Healthcare Digital Marketing" at bounding box center [746, 28] width 411 height 24
drag, startPoint x: 614, startPoint y: 33, endPoint x: 650, endPoint y: 33, distance: 36.0
click at [650, 33] on input "Healthcare Digital Marketing" at bounding box center [746, 28] width 411 height 24
type input "Healthcare Marketing"
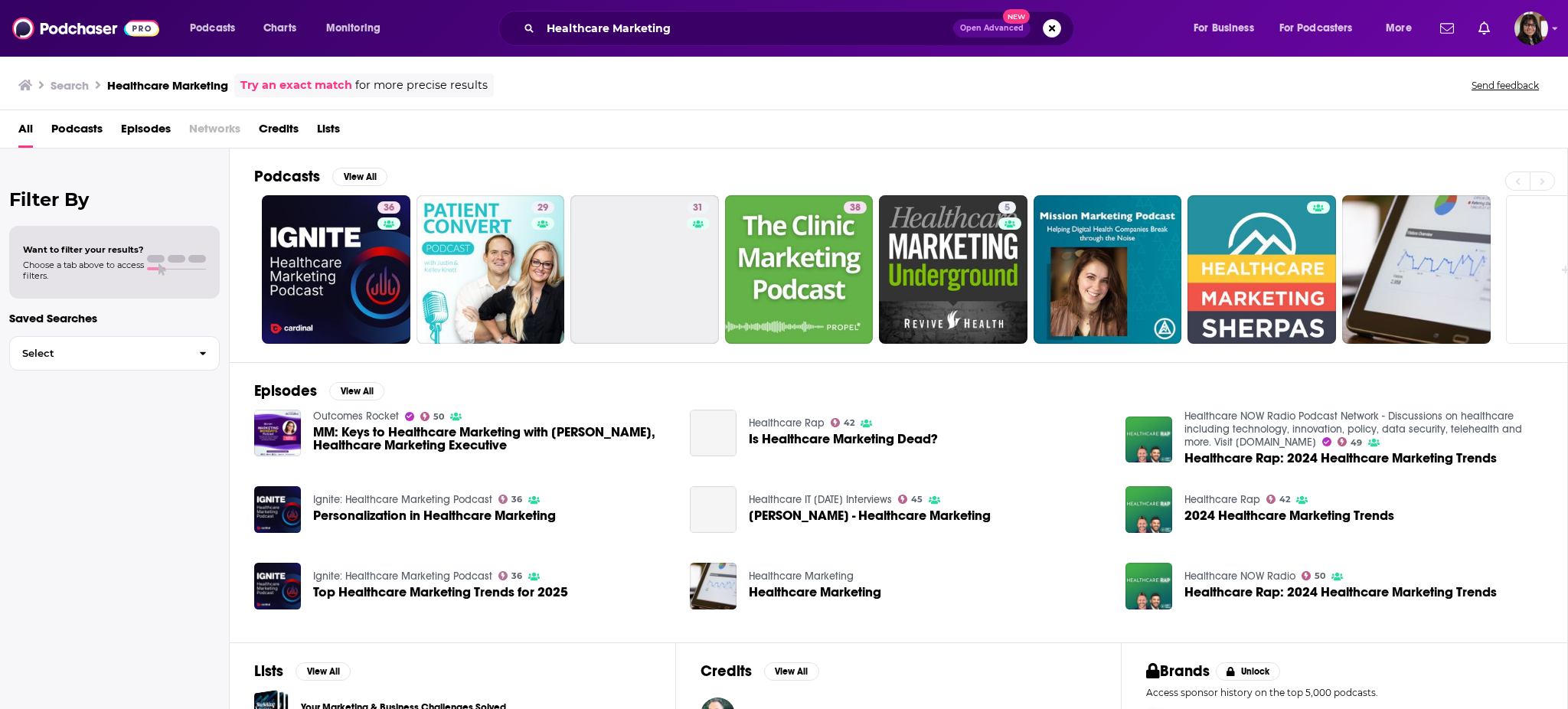
click at [346, 165] on div "Podcasts View All 36 29 31 38 5 + 346" at bounding box center [911, 255] width 1314 height 213
click at [352, 176] on button "View All" at bounding box center [359, 176] width 55 height 18
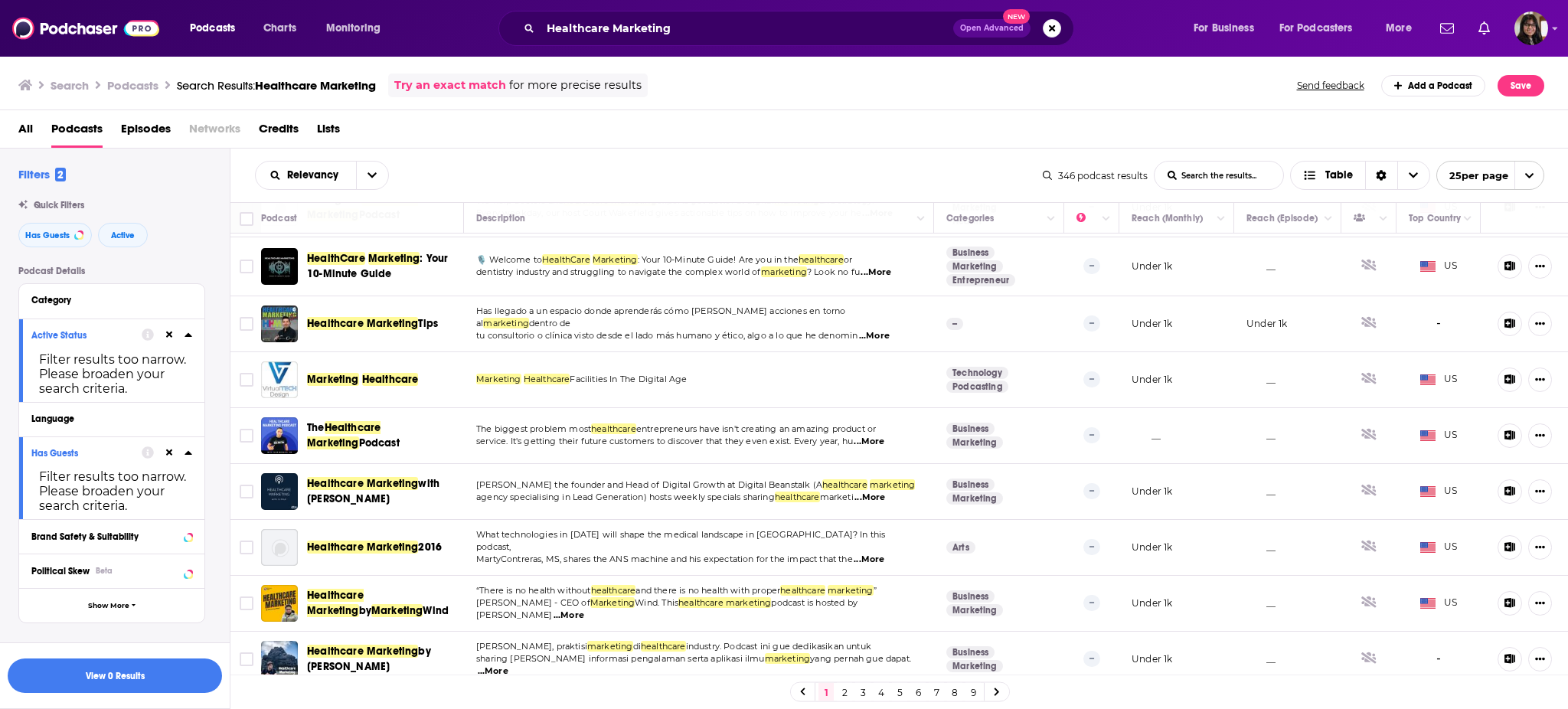
scroll to position [1057, 0]
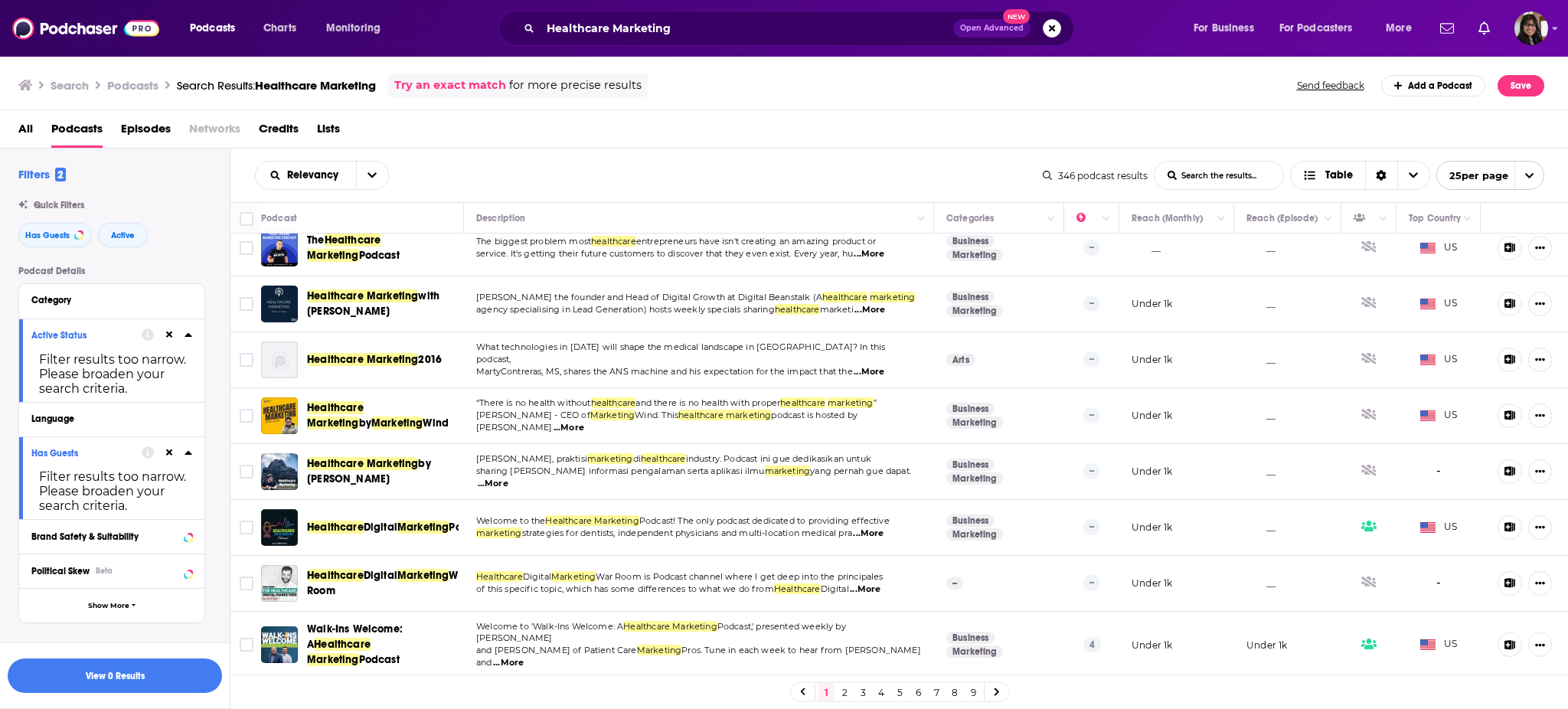
click at [845, 695] on link "2" at bounding box center [844, 692] width 15 height 18
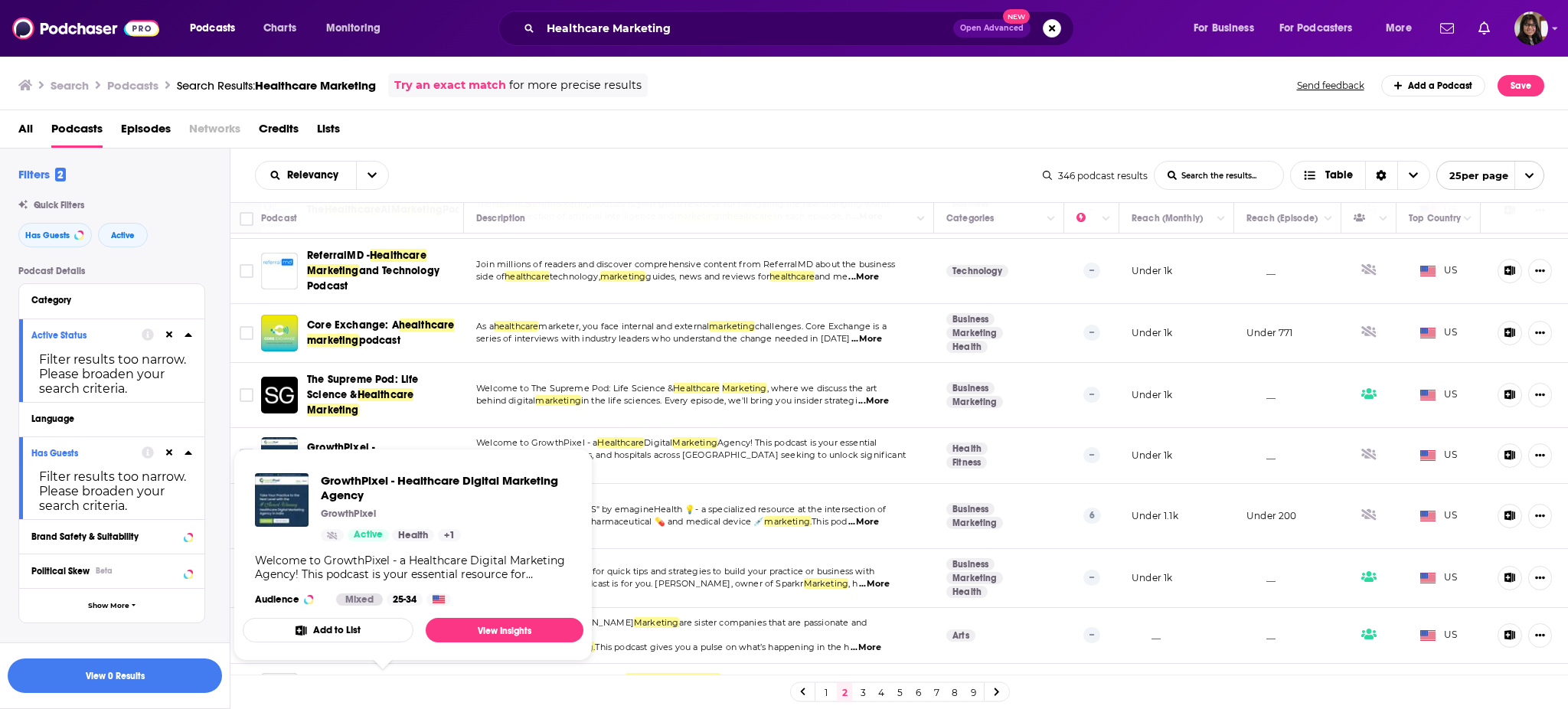
scroll to position [302, 0]
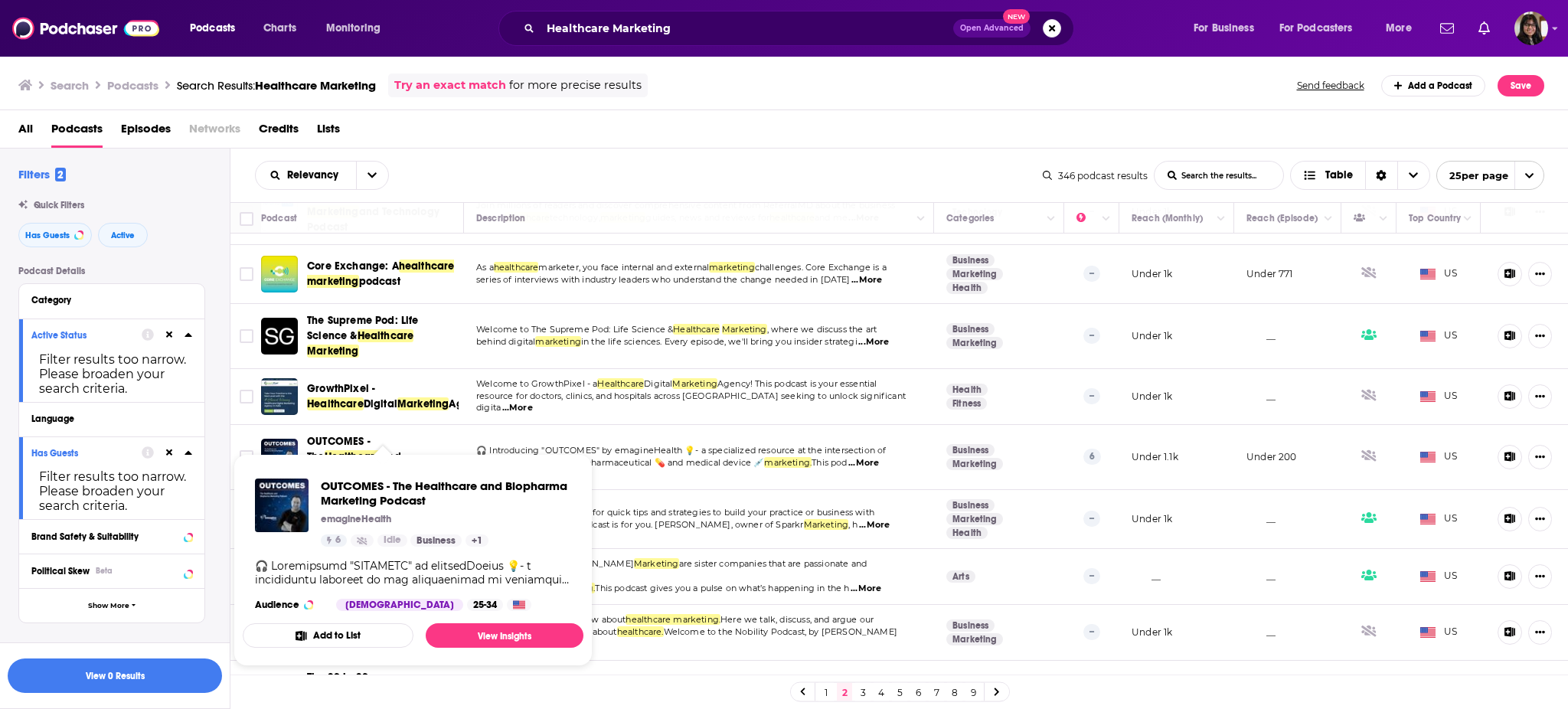
click at [391, 452] on span "OUTCOMES - The Healthcare and Biopharma Marketing Podcast emagineHealth 6 Idle …" at bounding box center [412, 560] width 359 height 231
click at [420, 487] on span "OUTCOMES - The Healthcare and Biopharma Marketing Podcast" at bounding box center [446, 493] width 250 height 29
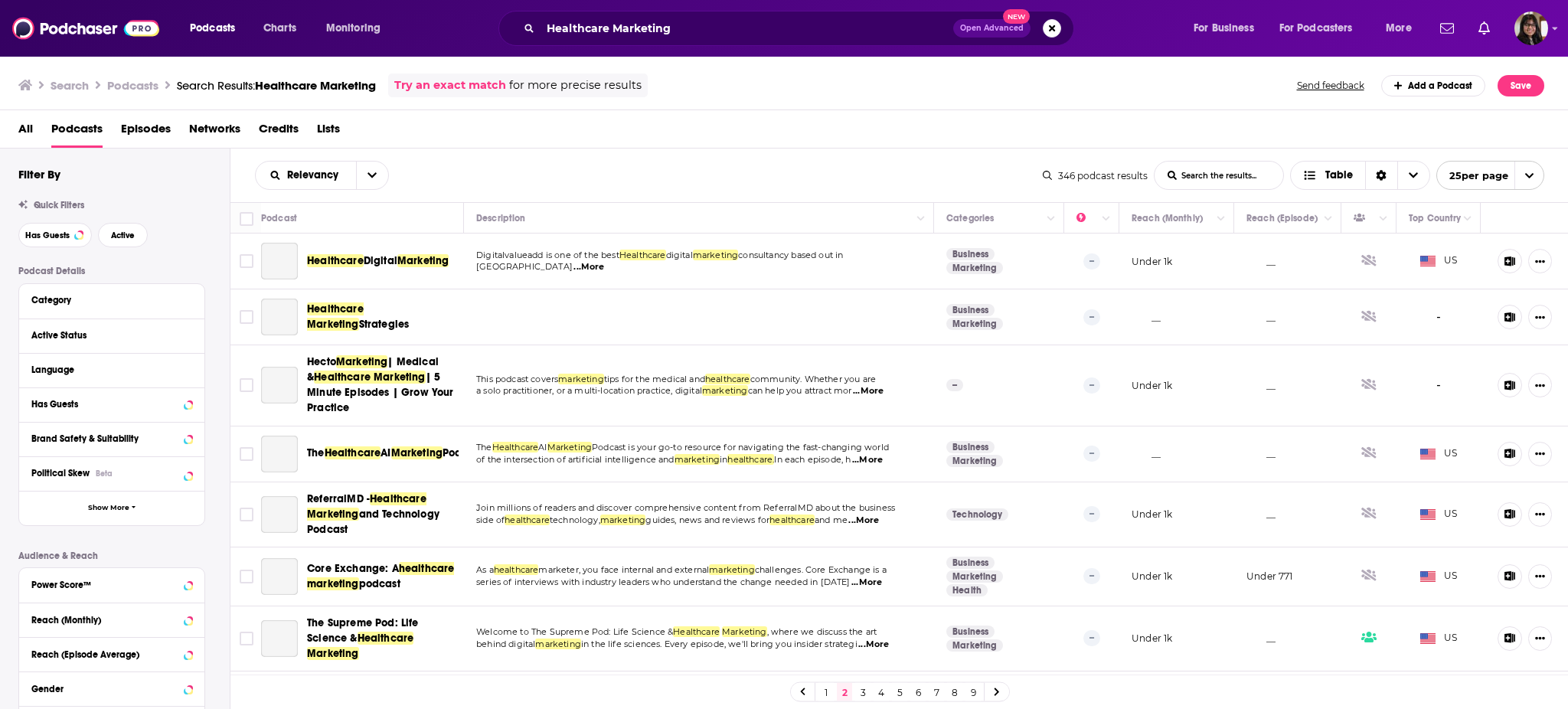
scroll to position [1094, 0]
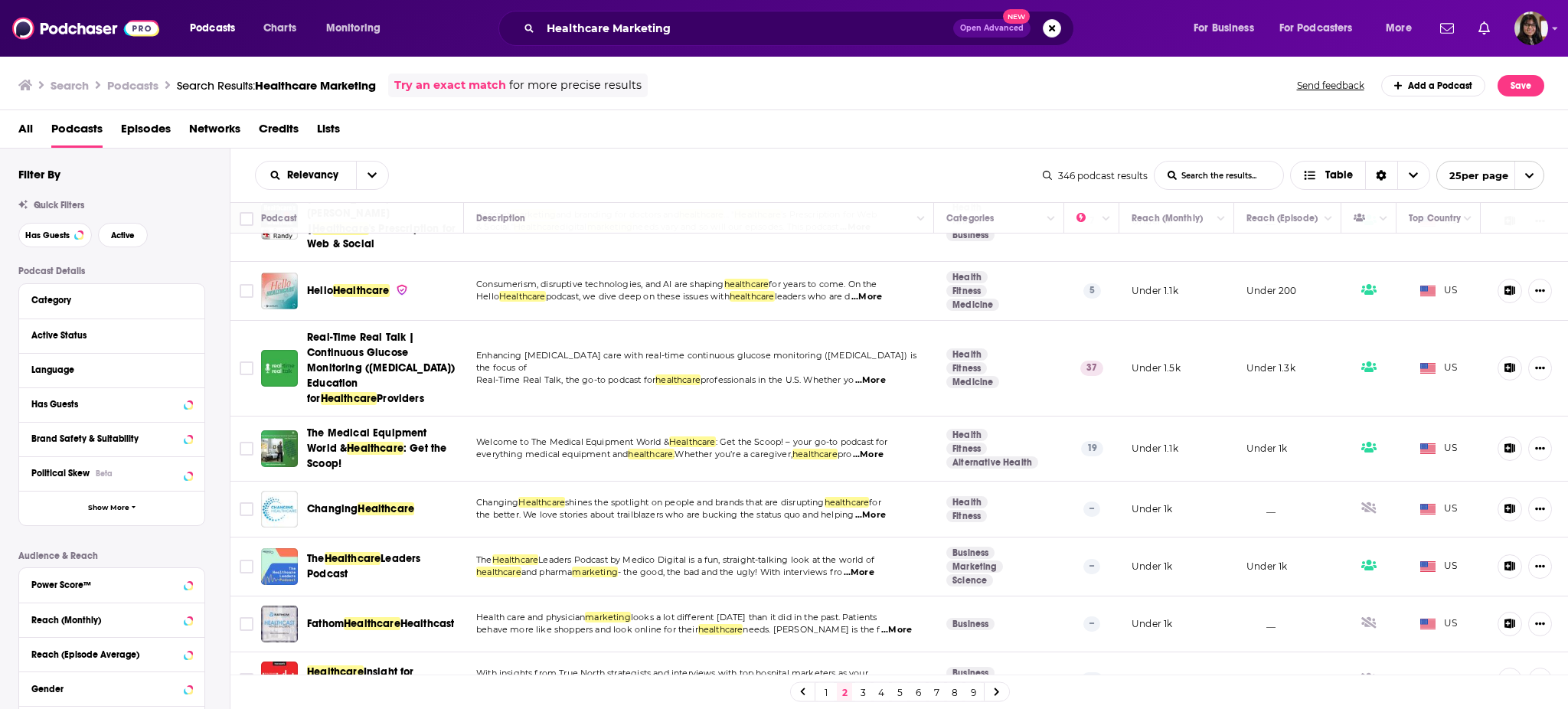
click at [93, 241] on div "Has Guests Active" at bounding box center [124, 234] width 212 height 24
click at [128, 240] on span "Active" at bounding box center [123, 235] width 24 height 8
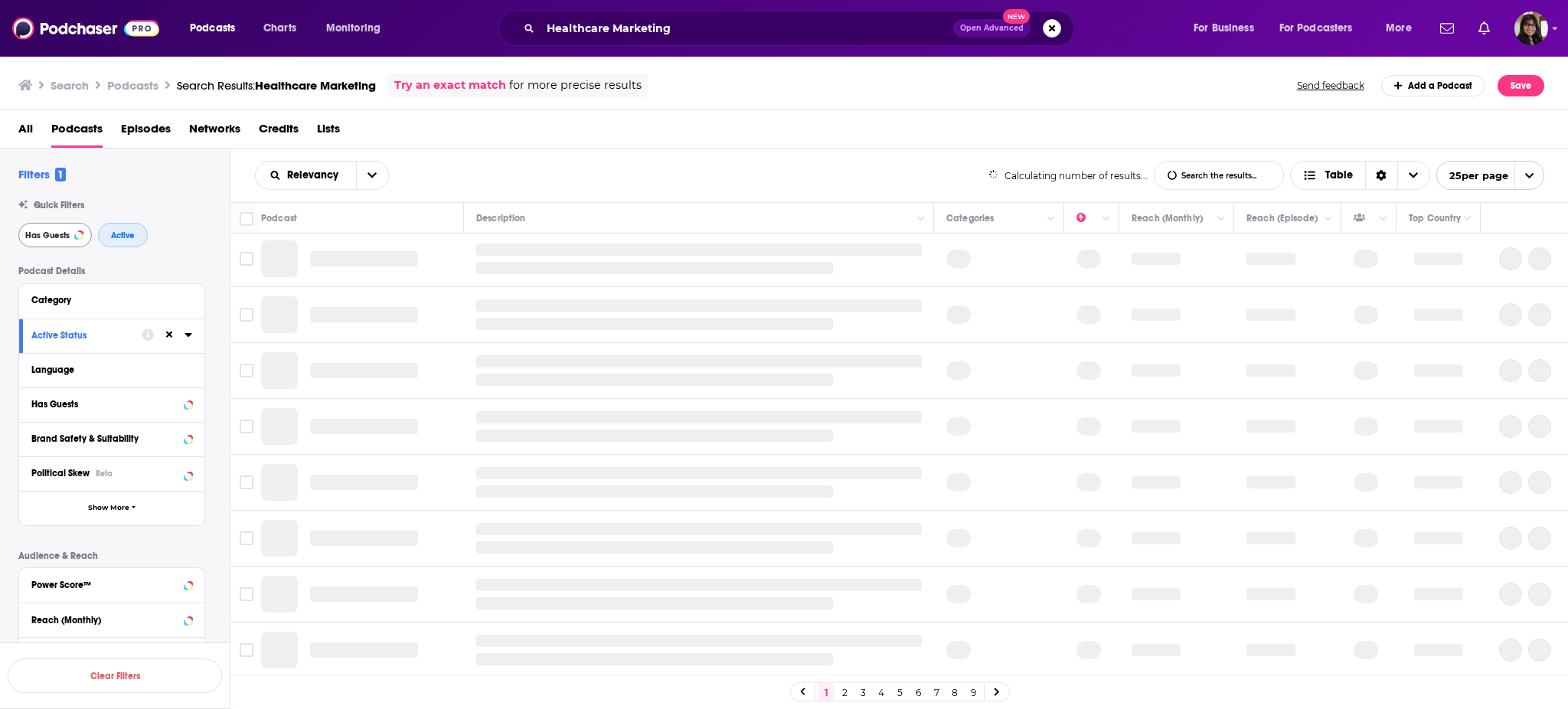
scroll to position [952, 0]
click at [43, 234] on span "Has Guests" at bounding box center [47, 235] width 44 height 8
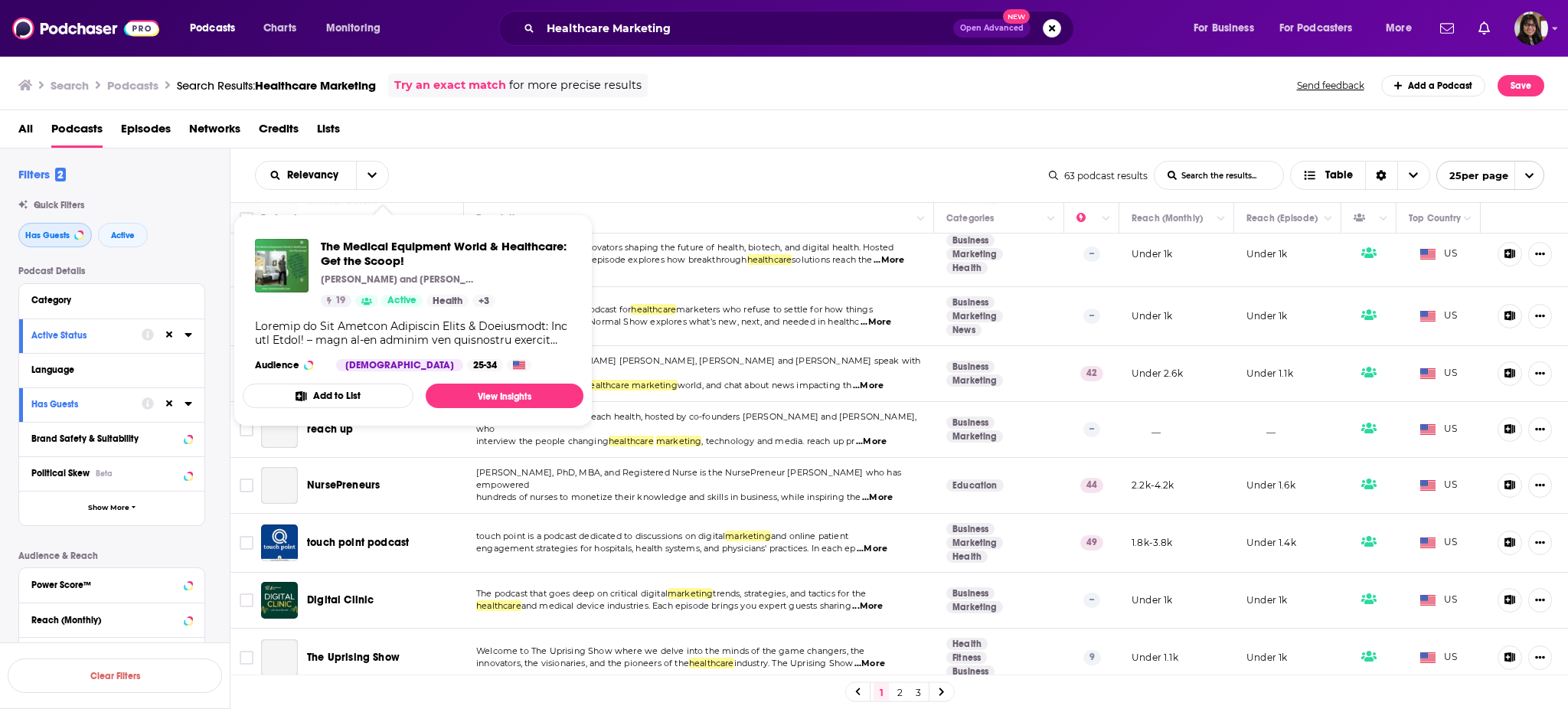
scroll to position [1042, 0]
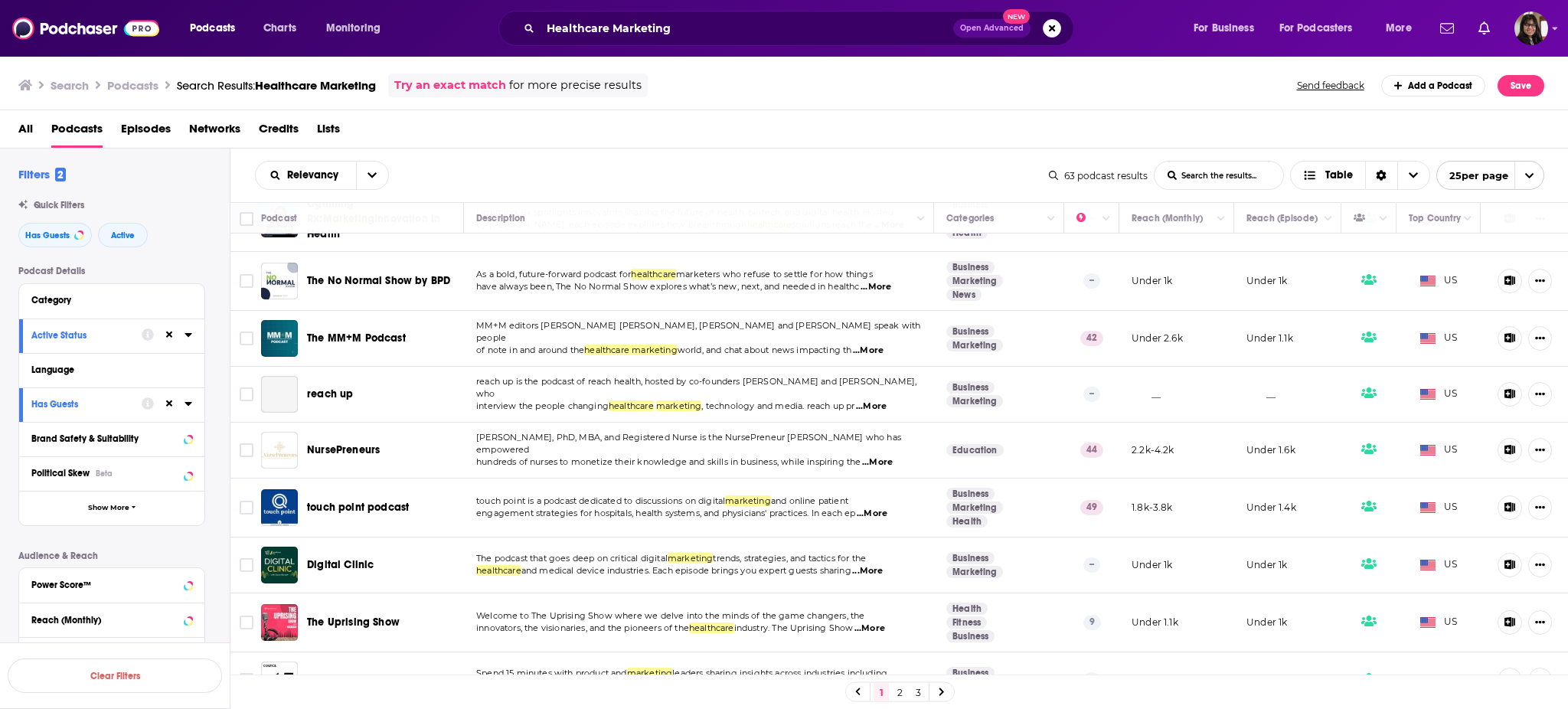
click at [902, 692] on link "2" at bounding box center [899, 692] width 15 height 18
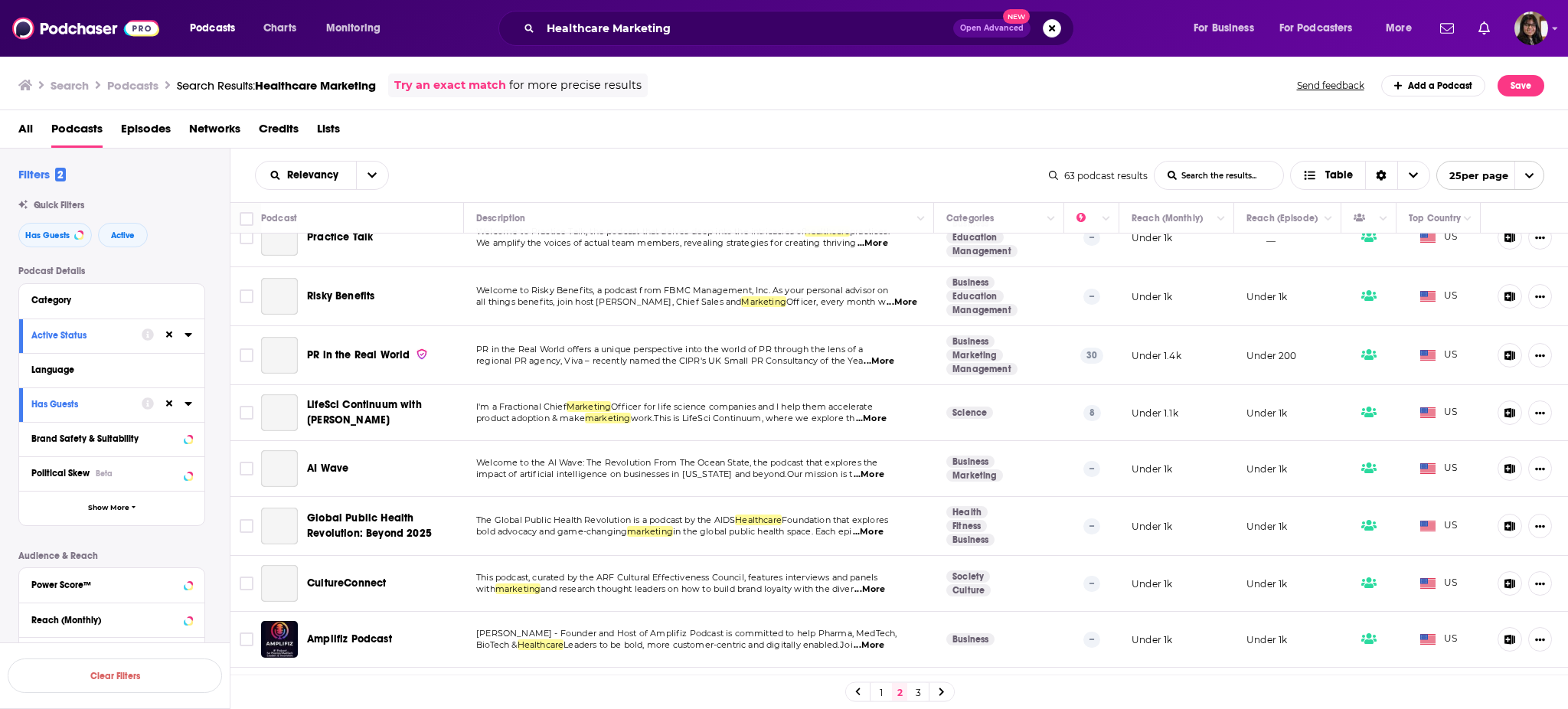
scroll to position [1014, 0]
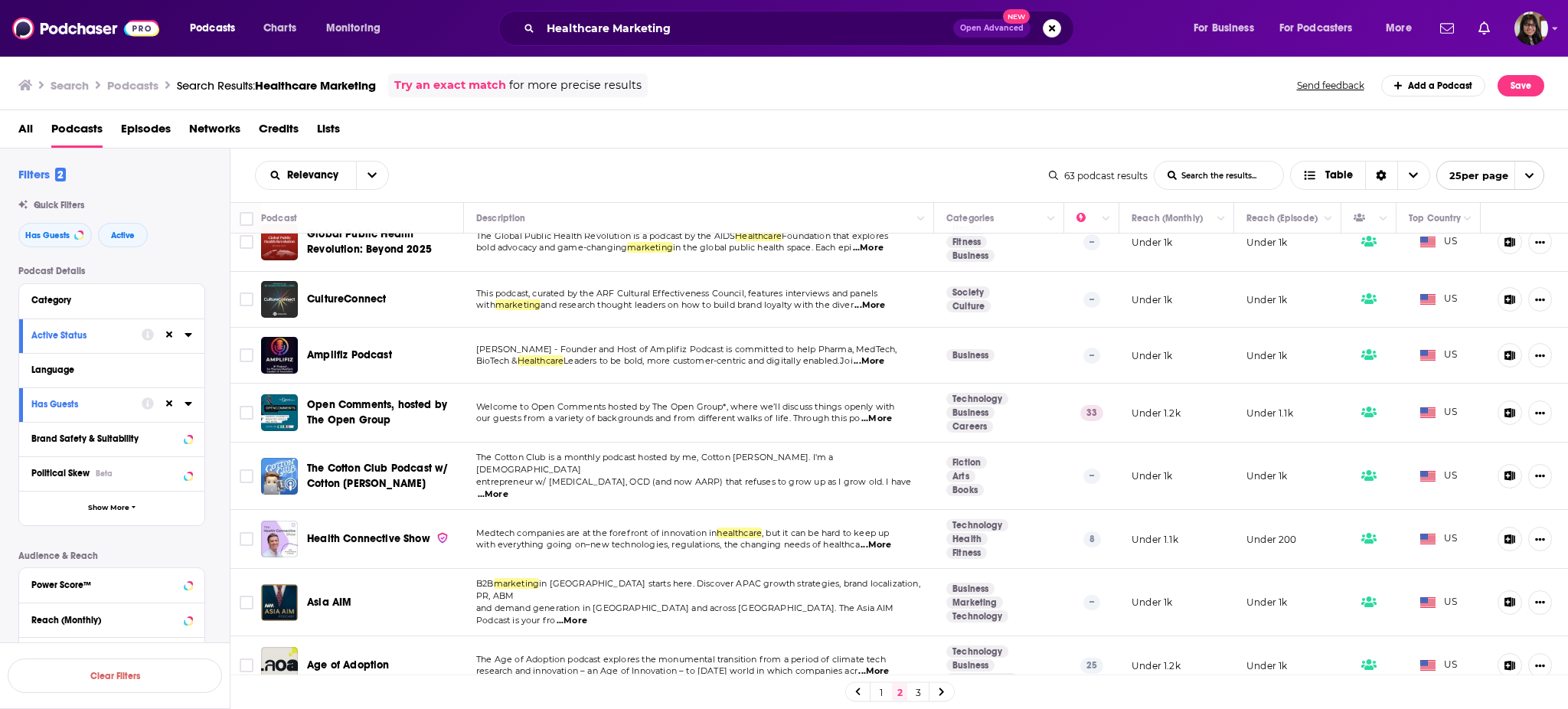
drag, startPoint x: 377, startPoint y: 465, endPoint x: 439, endPoint y: 476, distance: 63.0
click at [439, 476] on span "The Cotton Club Podcast w/ Cotton Rohrscheib" at bounding box center [383, 477] width 152 height 31
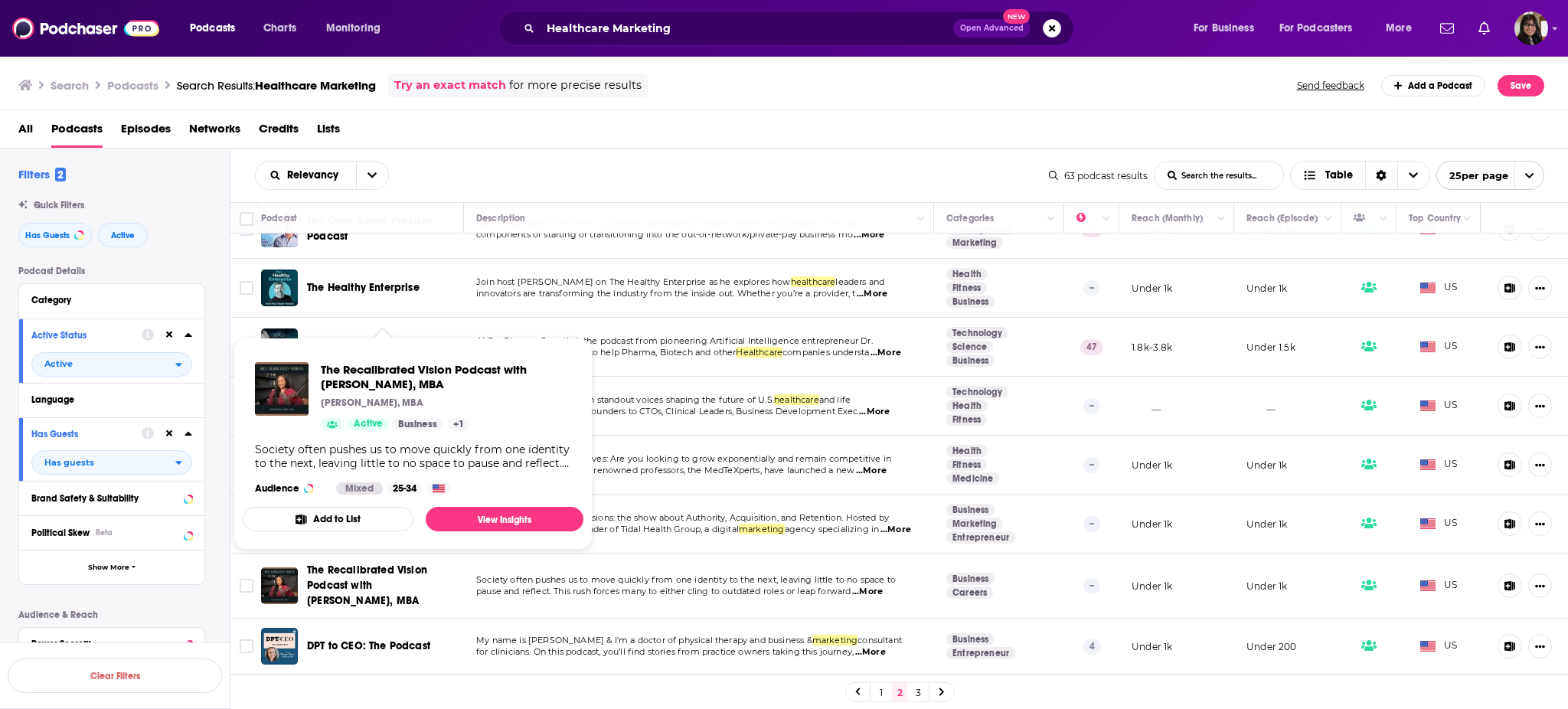
scroll to position [203, 0]
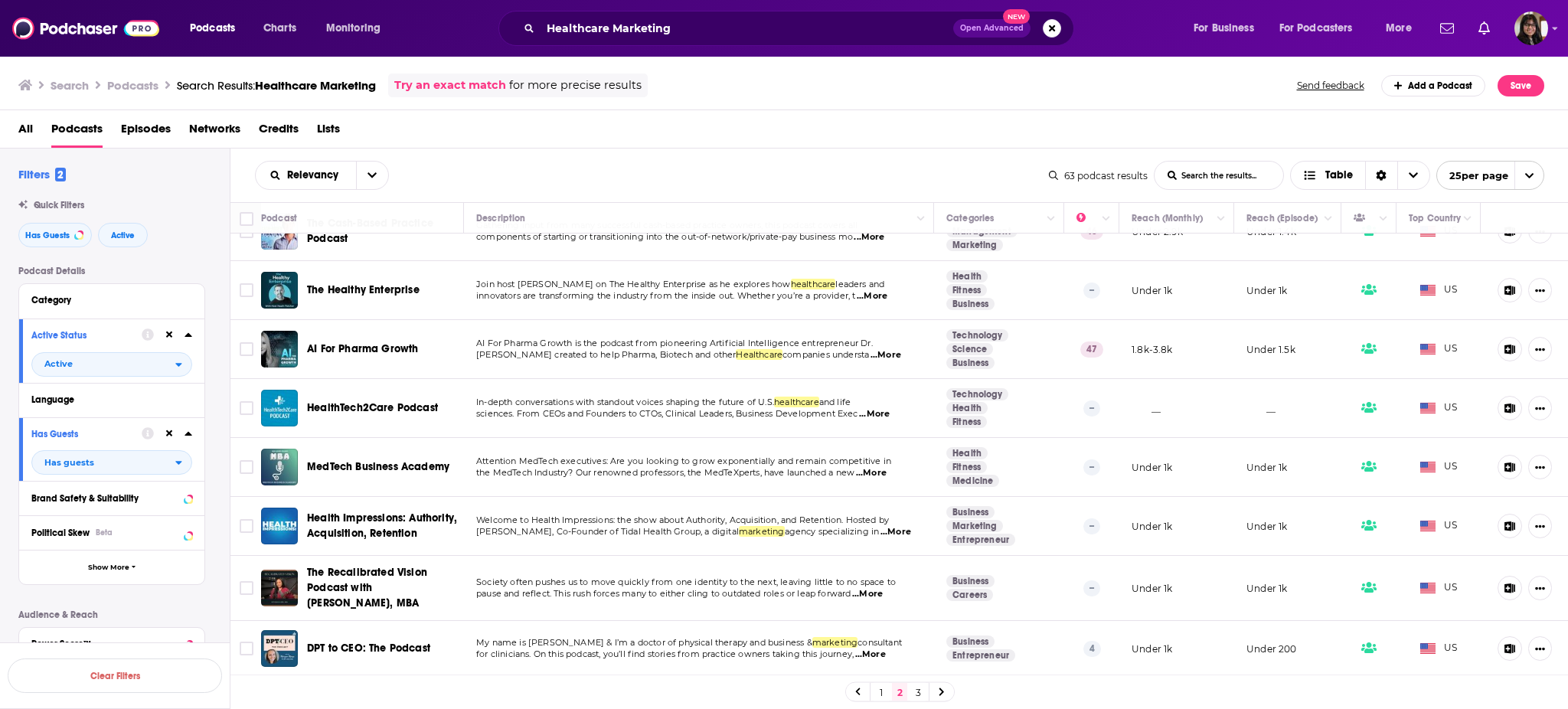
drag, startPoint x: 345, startPoint y: 279, endPoint x: 326, endPoint y: 287, distance: 20.6
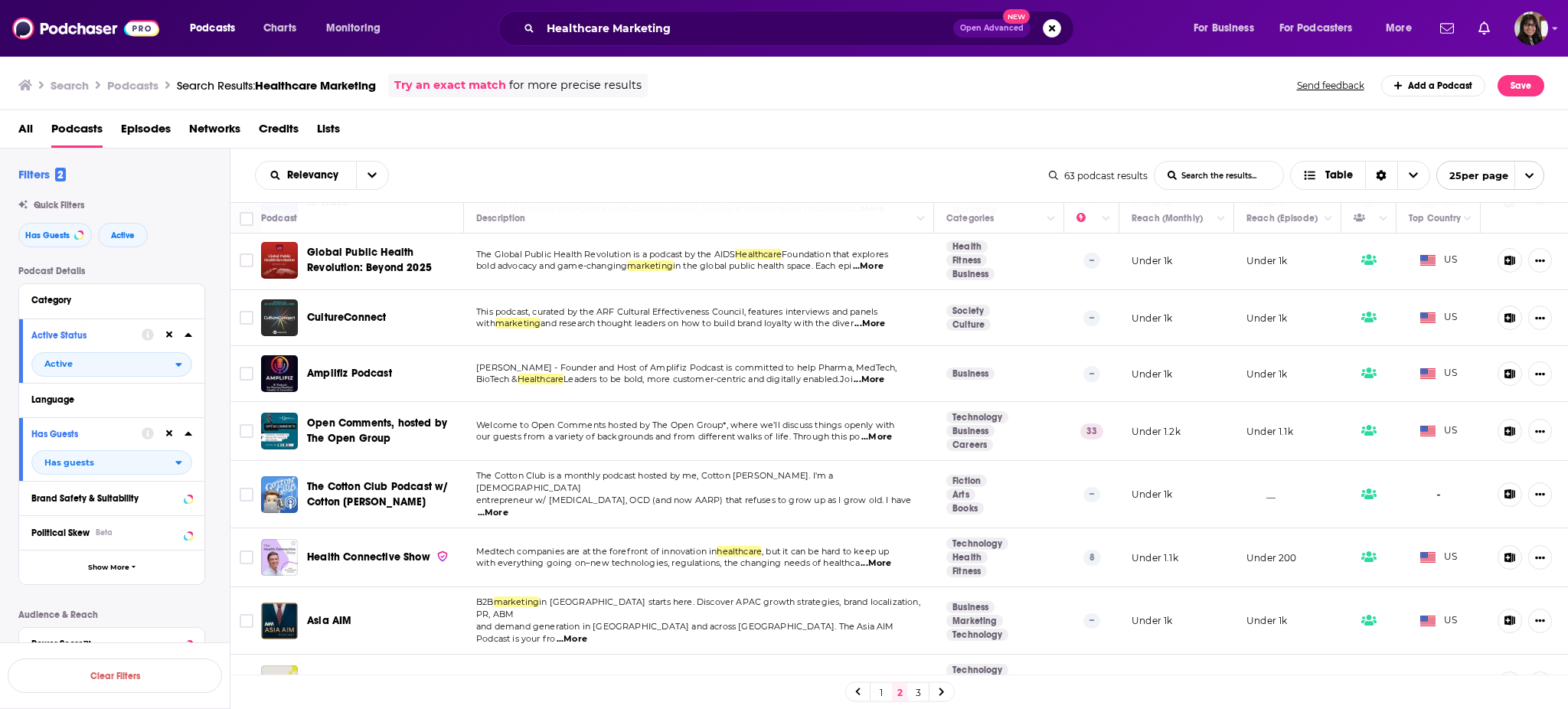
scroll to position [1014, 0]
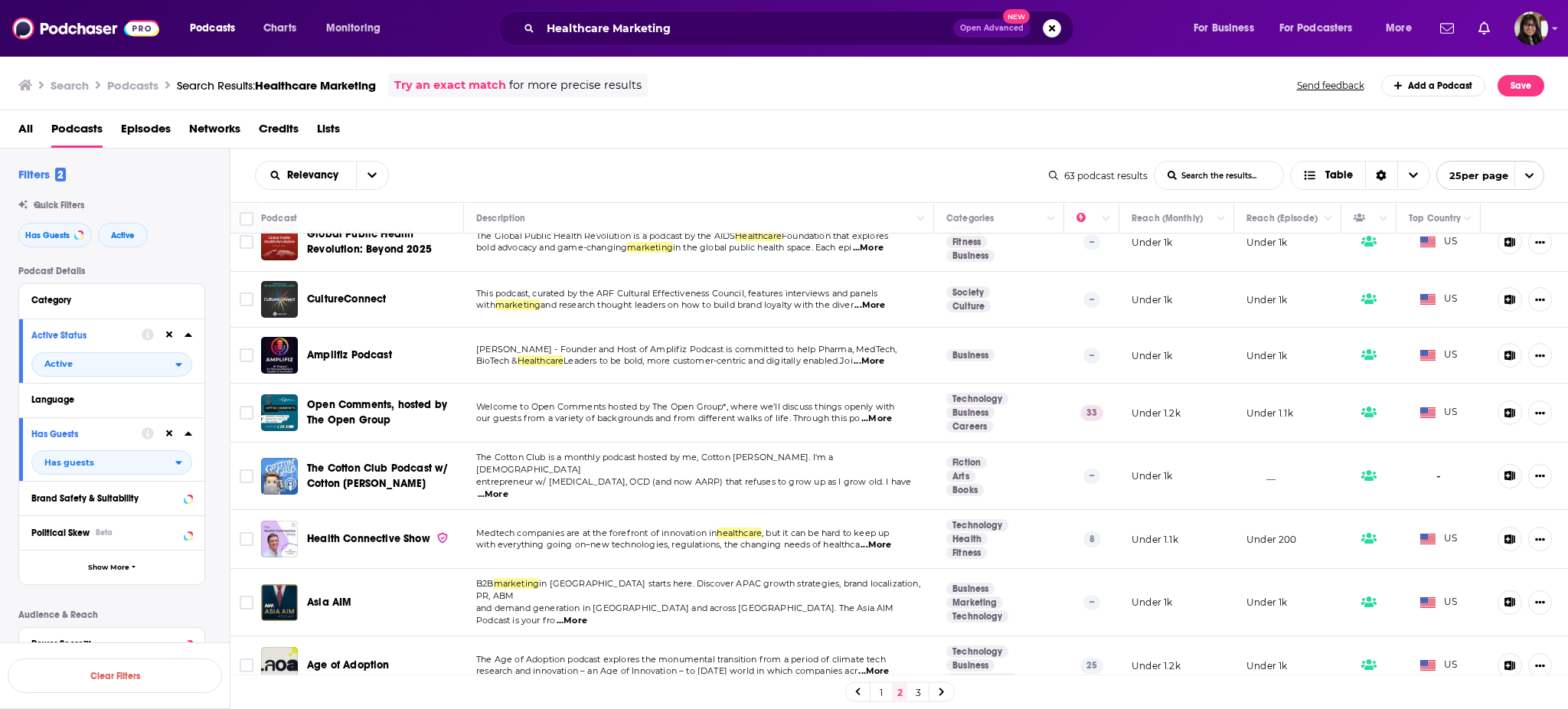
click at [913, 694] on link "3" at bounding box center [918, 692] width 15 height 18
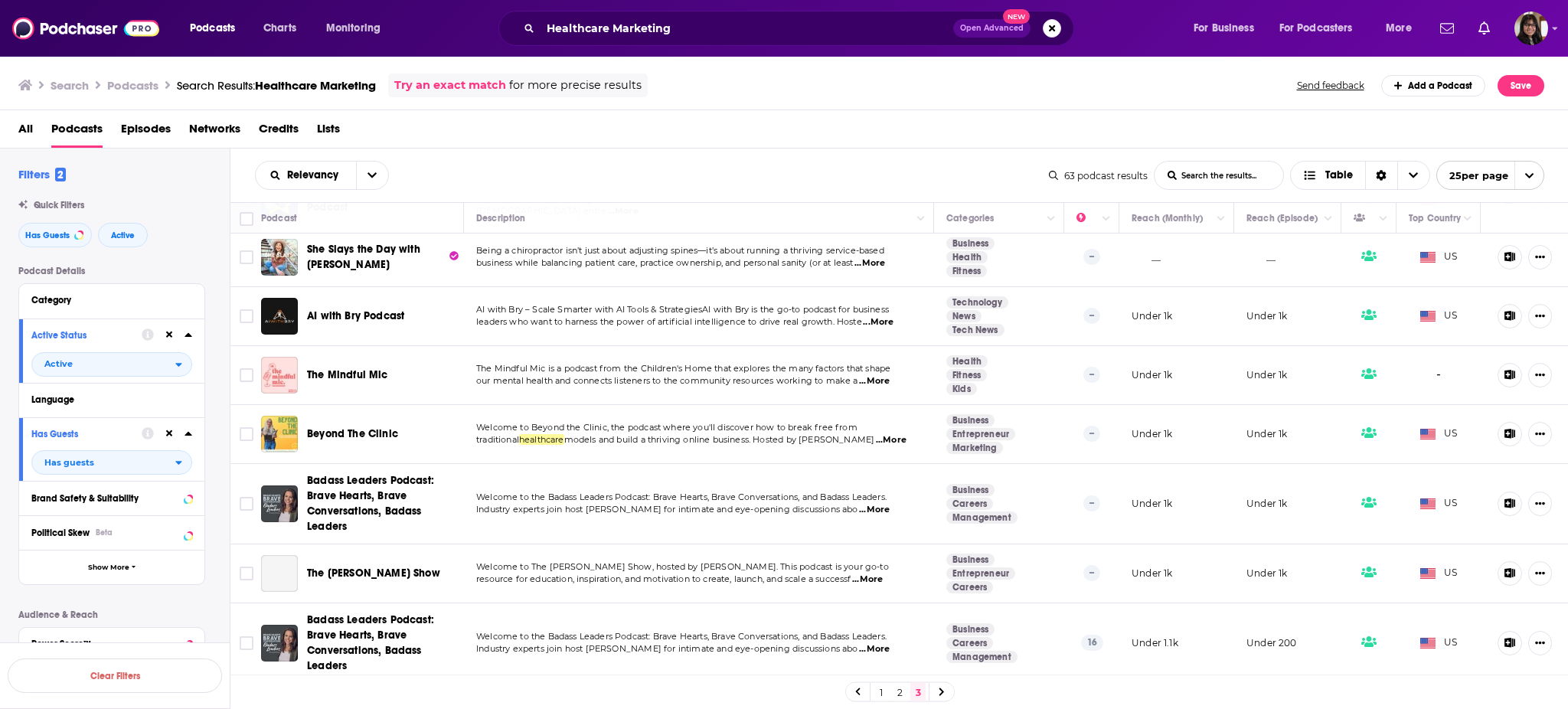
scroll to position [388, 0]
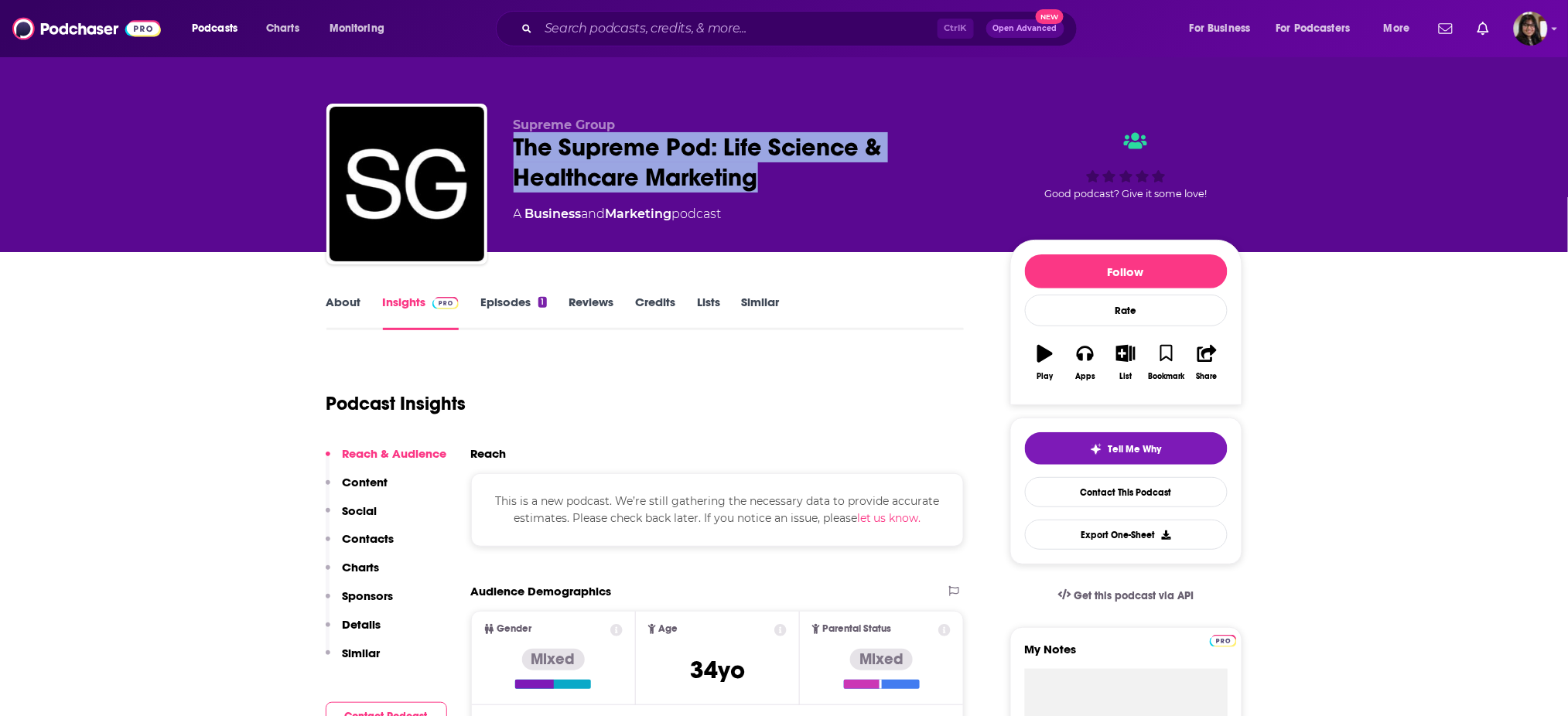
drag, startPoint x: 516, startPoint y: 148, endPoint x: 801, endPoint y: 190, distance: 288.1
click at [801, 190] on div "Supreme Group The Supreme Pod: Life Science & Healthcare Marketing A Business a…" at bounding box center [784, 186] width 916 height 167
copy h2 "The Supreme Pod: Life Science & Healthcare Marketing"
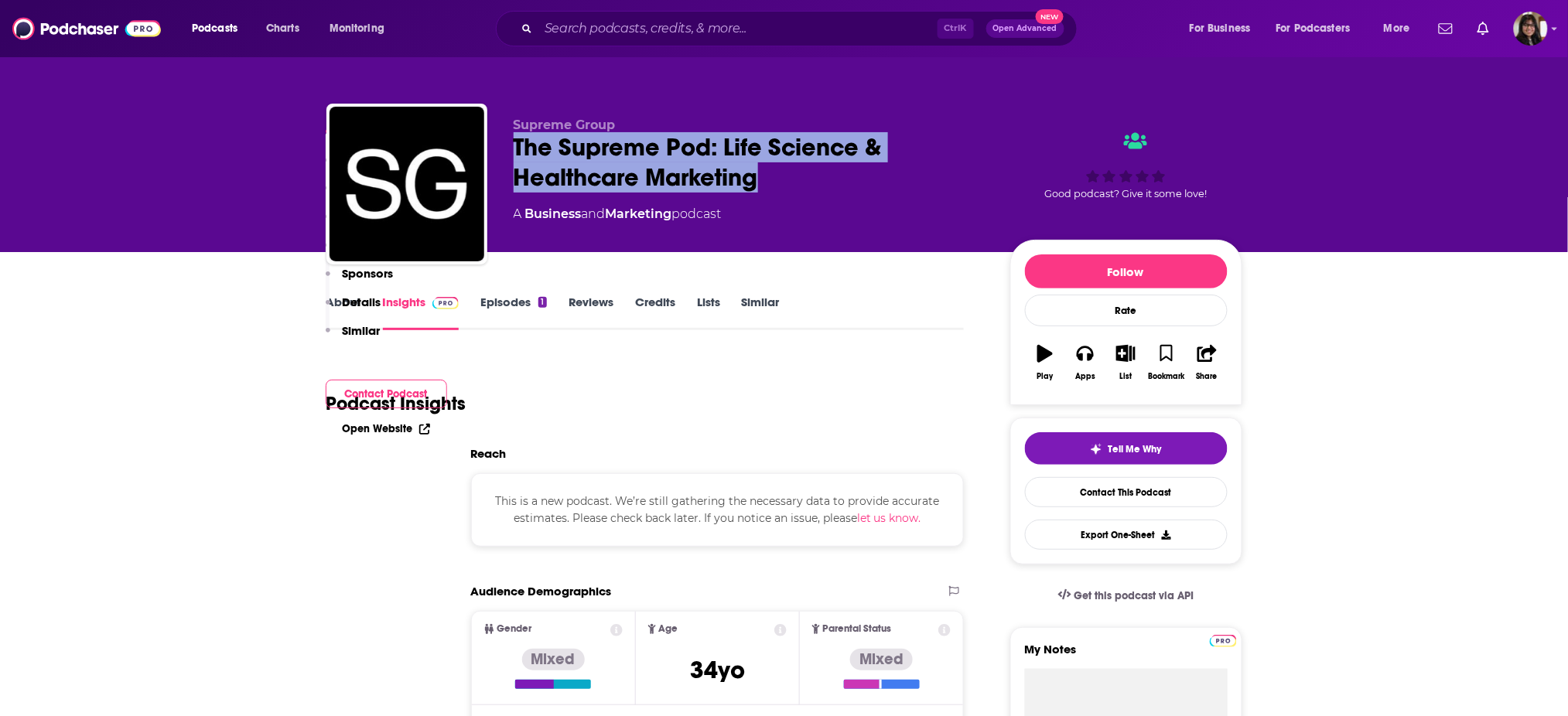
scroll to position [351, 0]
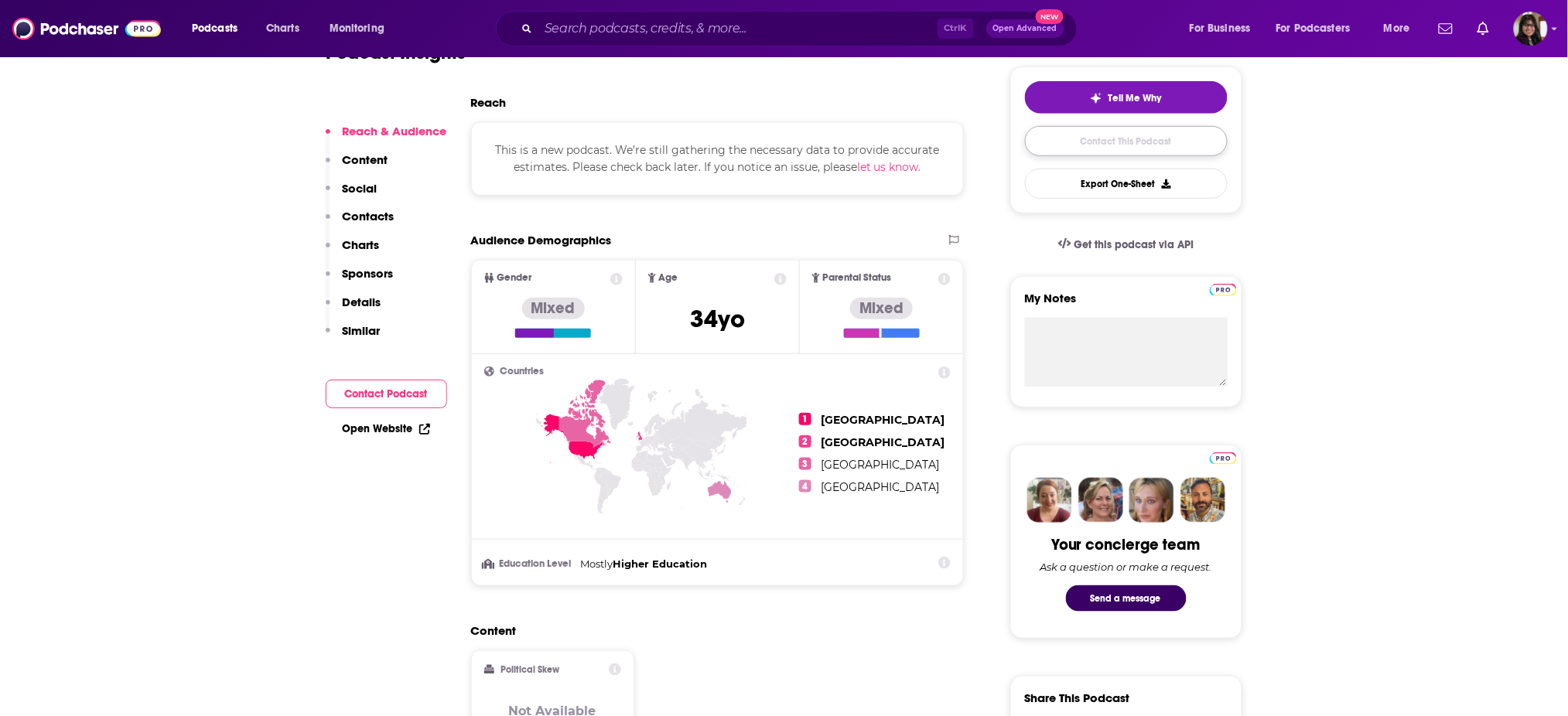
click at [1059, 149] on link "Contact This Podcast" at bounding box center [1127, 141] width 203 height 30
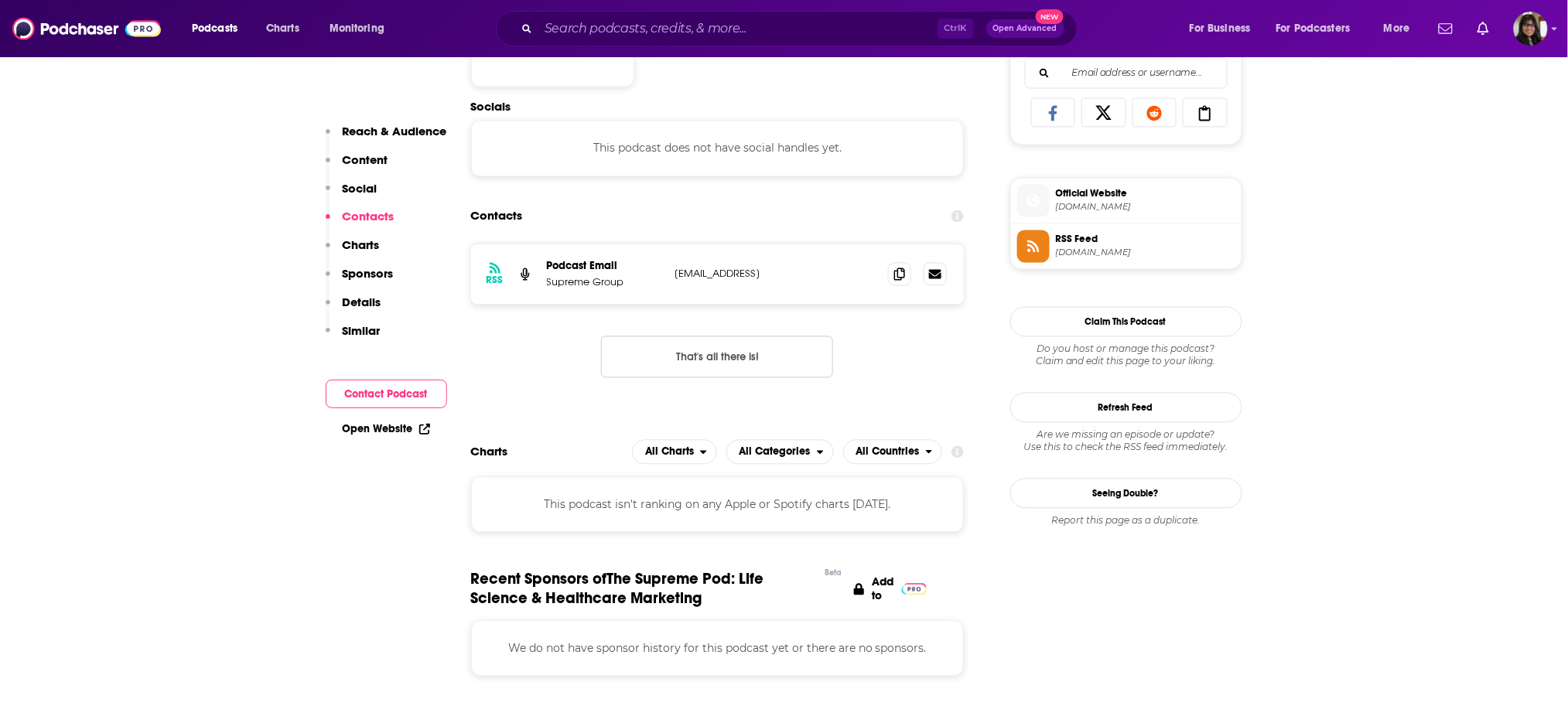
scroll to position [975, 0]
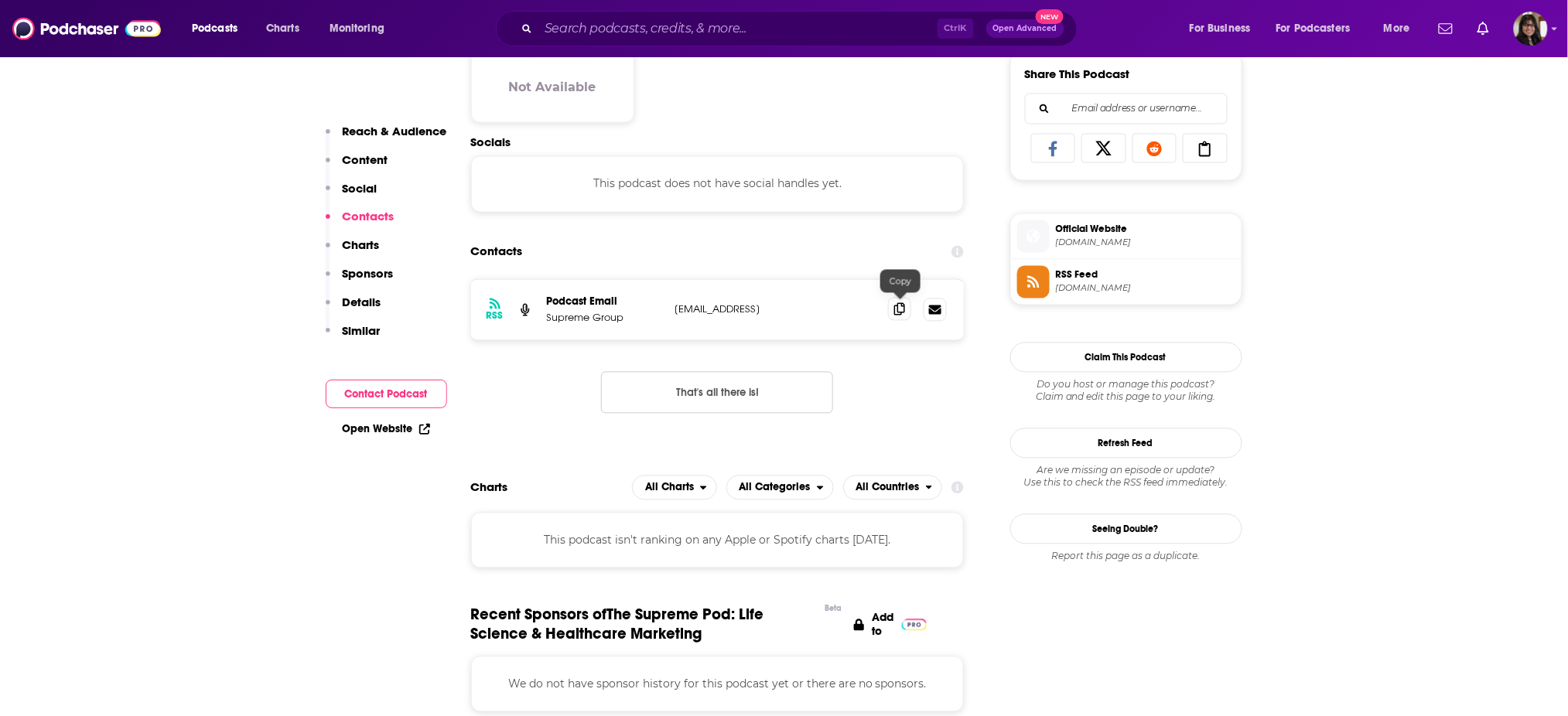
click at [895, 315] on span at bounding box center [899, 309] width 23 height 23
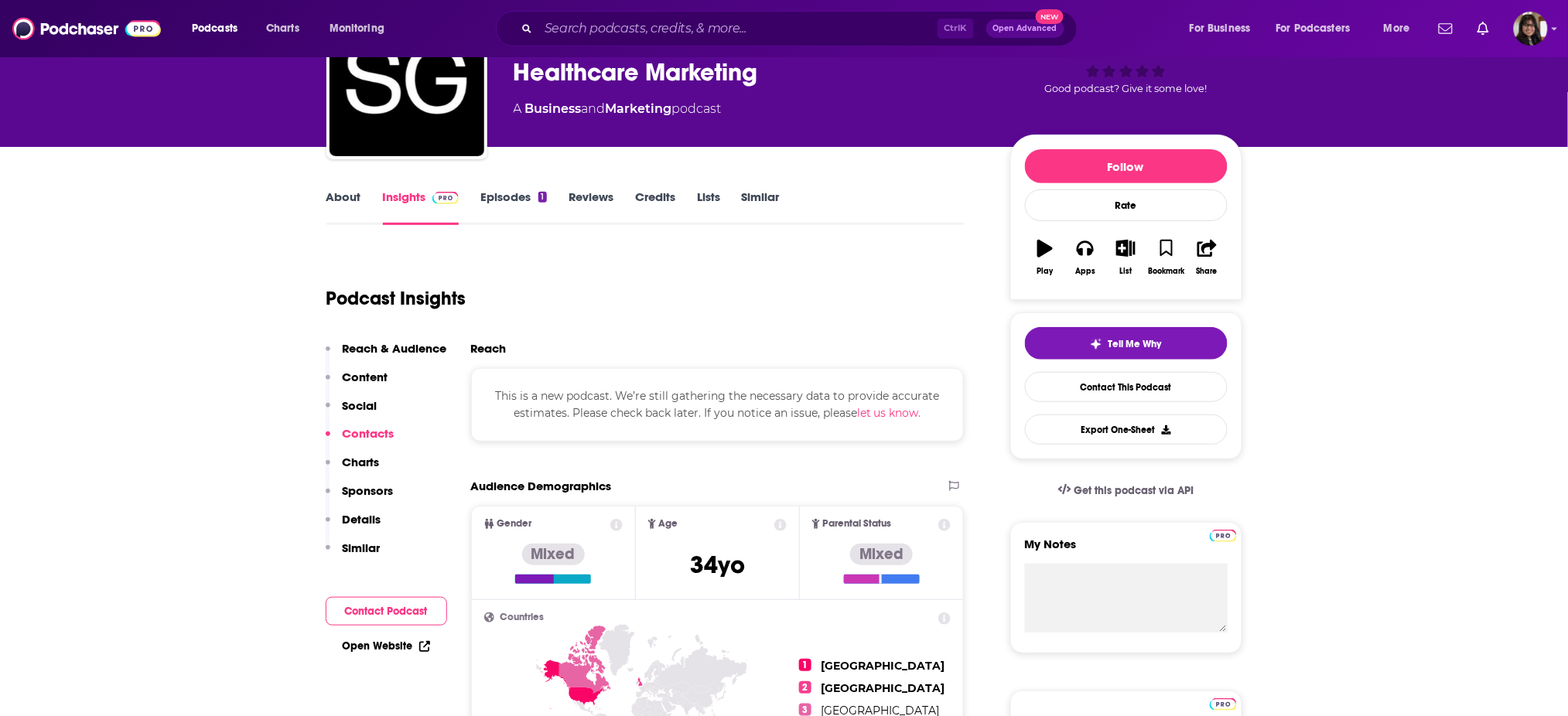
scroll to position [0, 0]
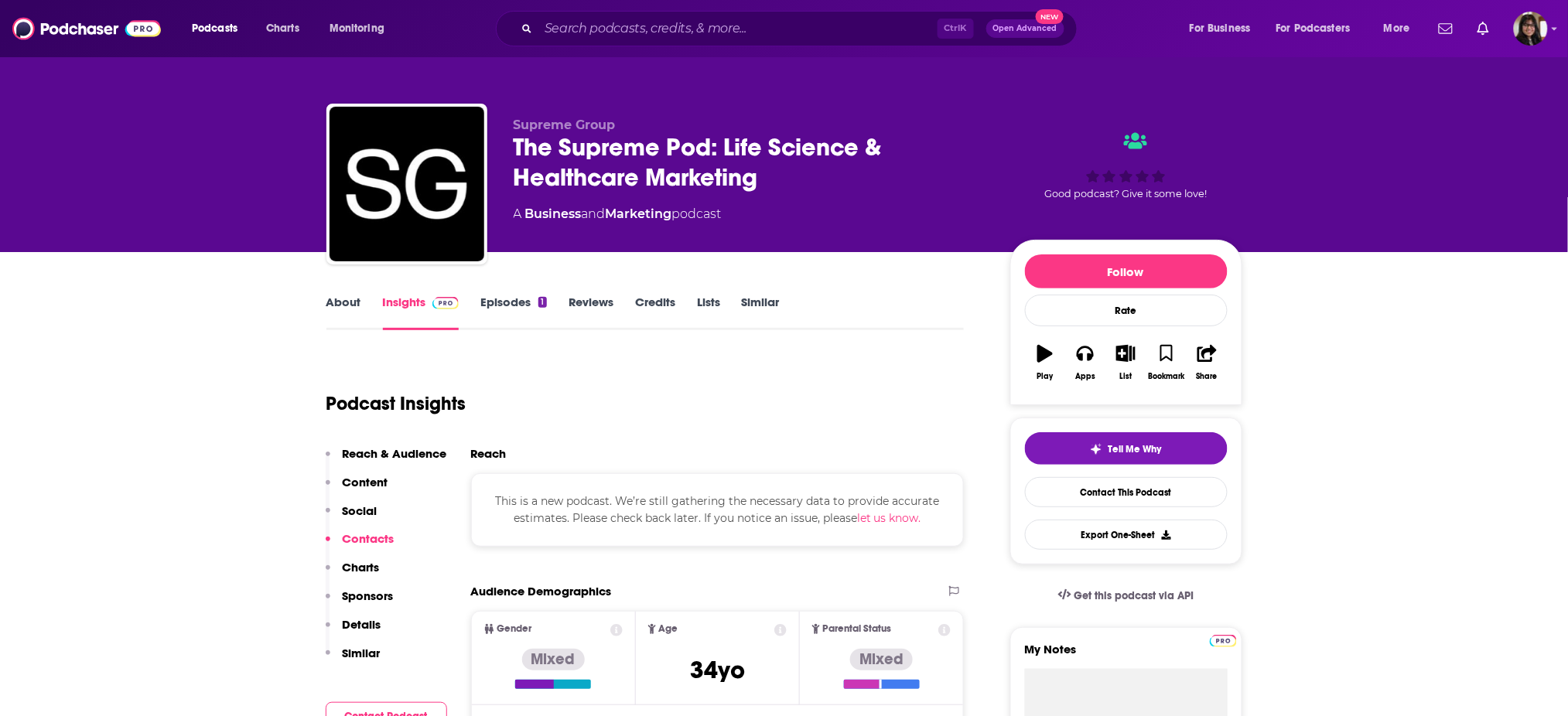
click at [338, 316] on link "About" at bounding box center [344, 312] width 35 height 36
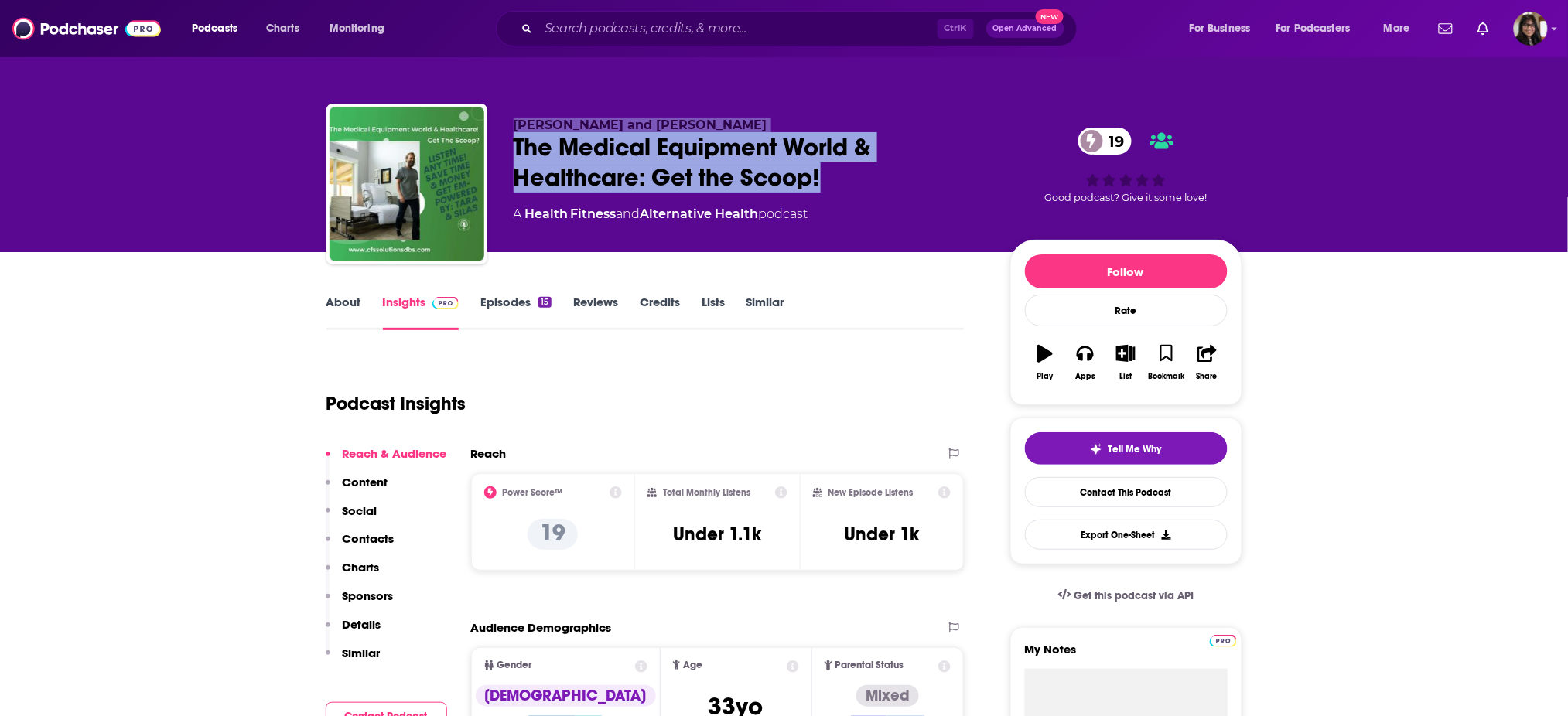
drag, startPoint x: 500, startPoint y: 132, endPoint x: 850, endPoint y: 189, distance: 354.6
click at [850, 189] on div "[PERSON_NAME] and [PERSON_NAME] The Medical Equipment World & Healthcare: Get t…" at bounding box center [784, 186] width 916 height 167
copy div "[PERSON_NAME] and [PERSON_NAME] The Medical Equipment World & Healthcare: Get t…"
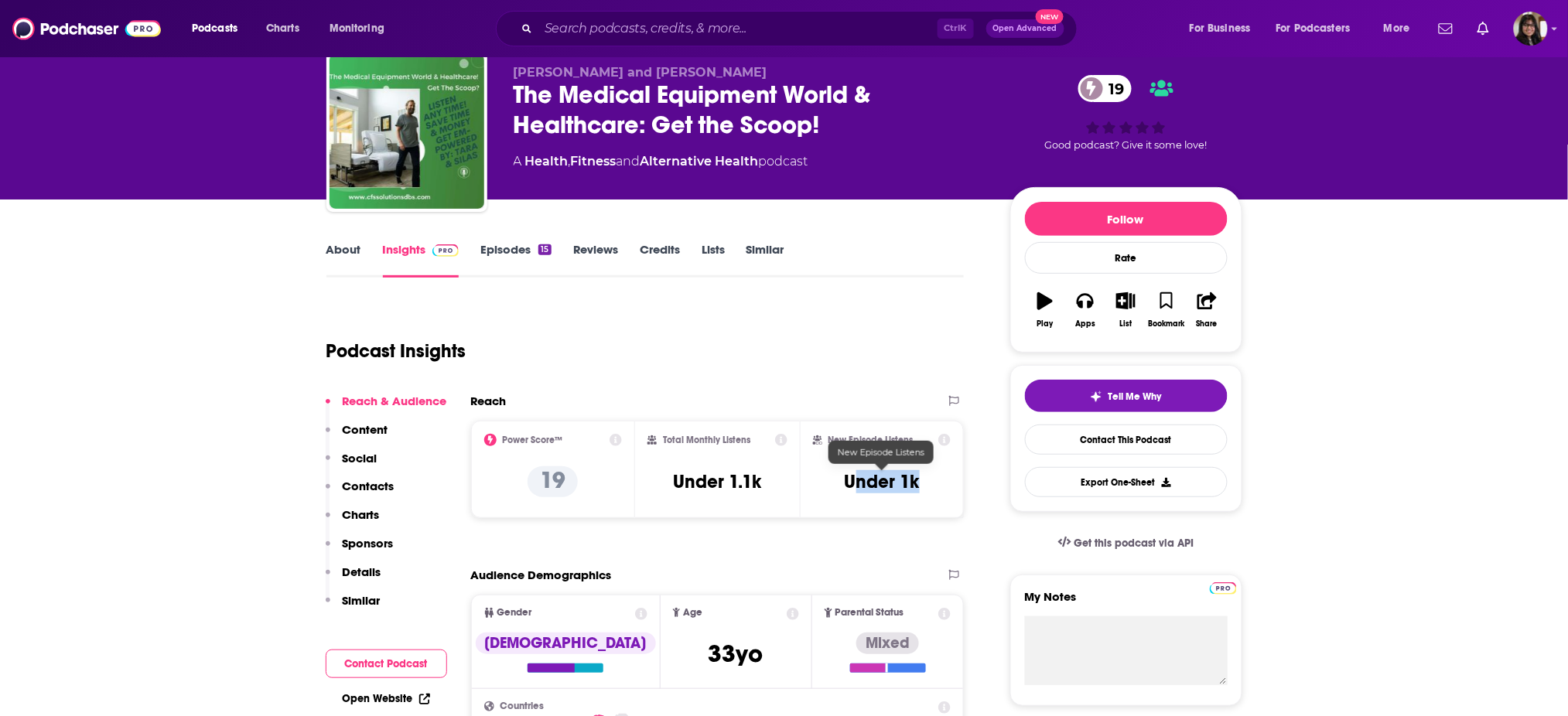
drag, startPoint x: 859, startPoint y: 479, endPoint x: 921, endPoint y: 480, distance: 62.0
click at [921, 480] on div "New Episode Listens Under 1k" at bounding box center [883, 469] width 139 height 71
click at [922, 481] on div "New Episode Listens Under 1k" at bounding box center [883, 469] width 139 height 71
drag, startPoint x: 922, startPoint y: 481, endPoint x: 821, endPoint y: 487, distance: 101.2
click at [821, 487] on div "New Episode Listens Under 1k" at bounding box center [883, 469] width 139 height 71
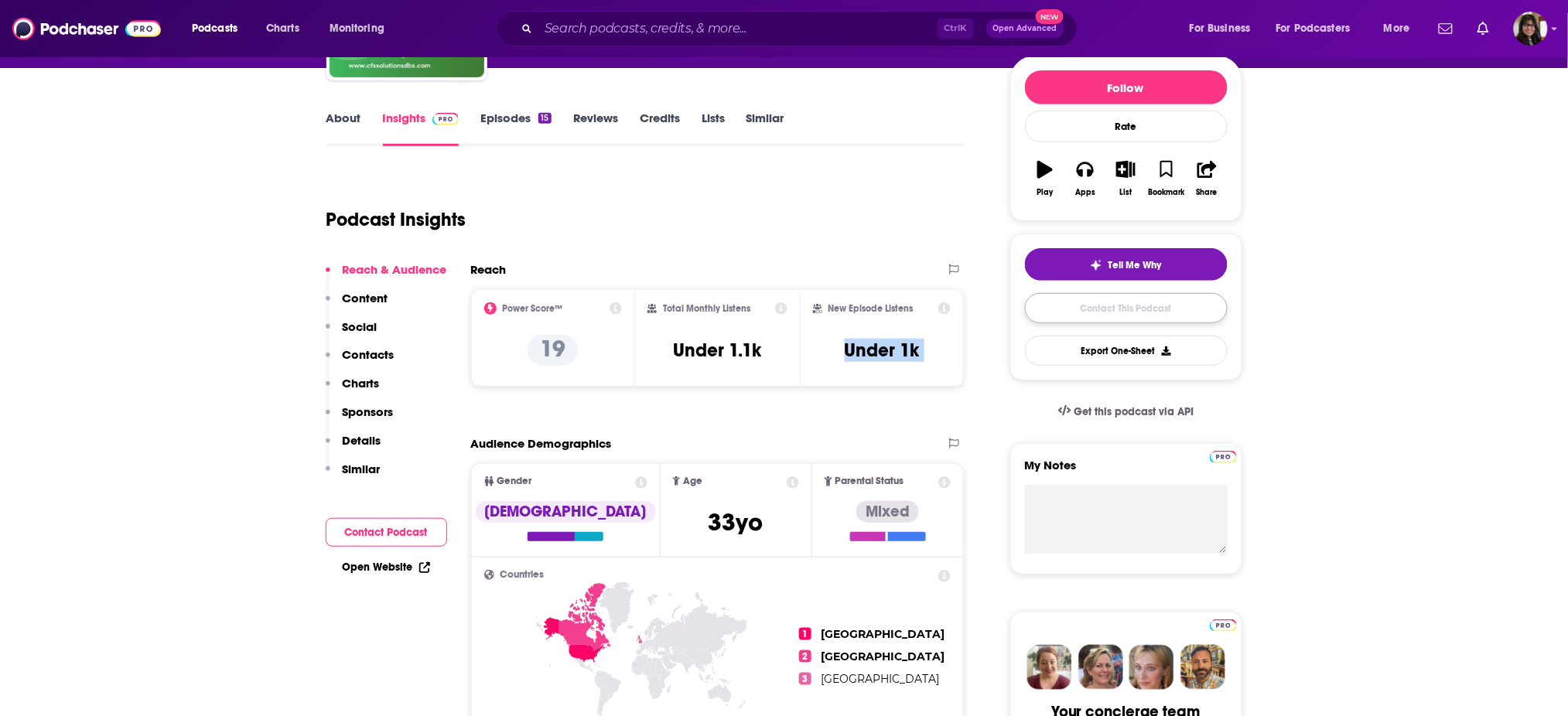
click at [1067, 309] on link "Contact This Podcast" at bounding box center [1127, 308] width 203 height 30
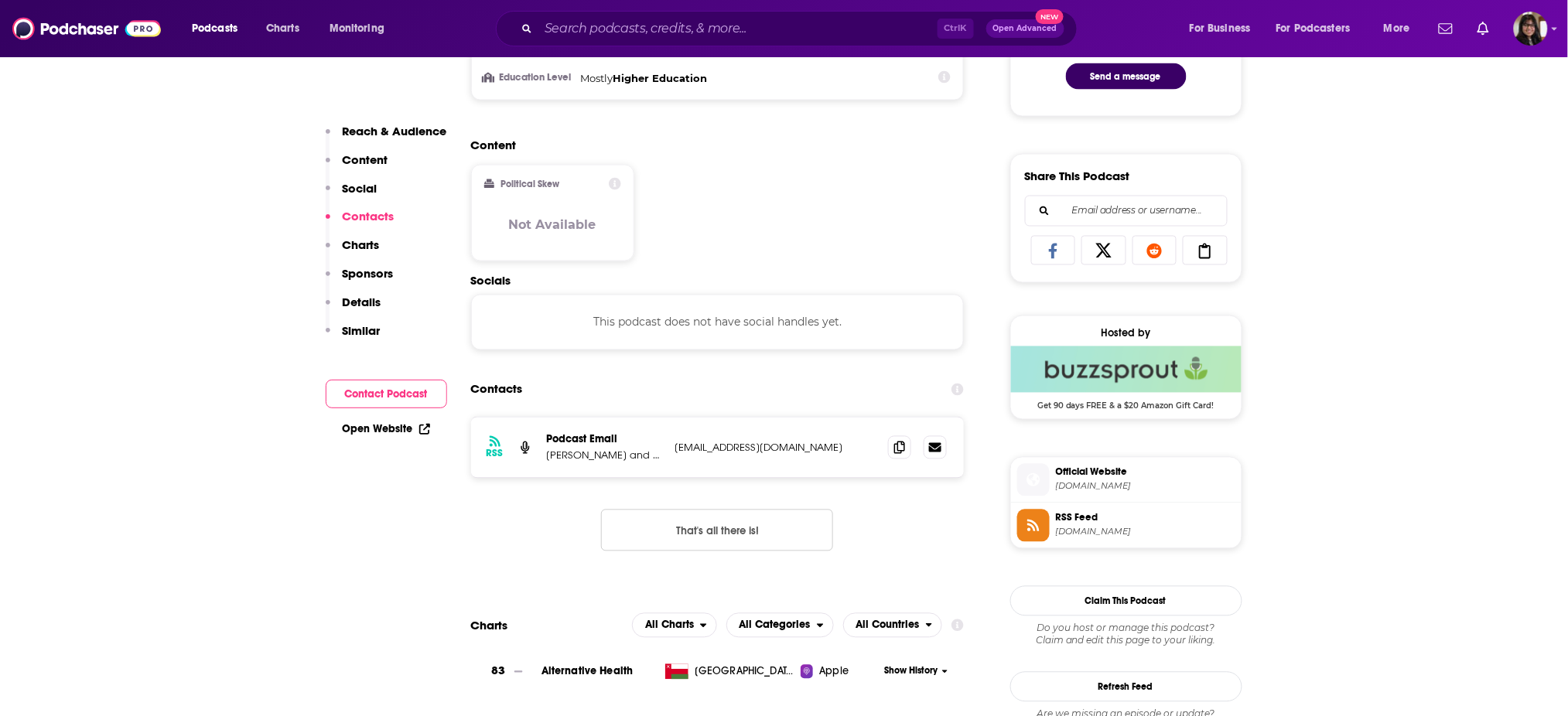
scroll to position [872, 0]
click at [906, 455] on span at bounding box center [899, 448] width 23 height 23
drag, startPoint x: 540, startPoint y: 457, endPoint x: 634, endPoint y: 465, distance: 94.3
click at [634, 465] on div "RSS Podcast Email Tara and Silas info@cfsmedicalequipment.com info@cfsmedicaleq…" at bounding box center [718, 448] width 493 height 60
copy p "Tara and Silas"
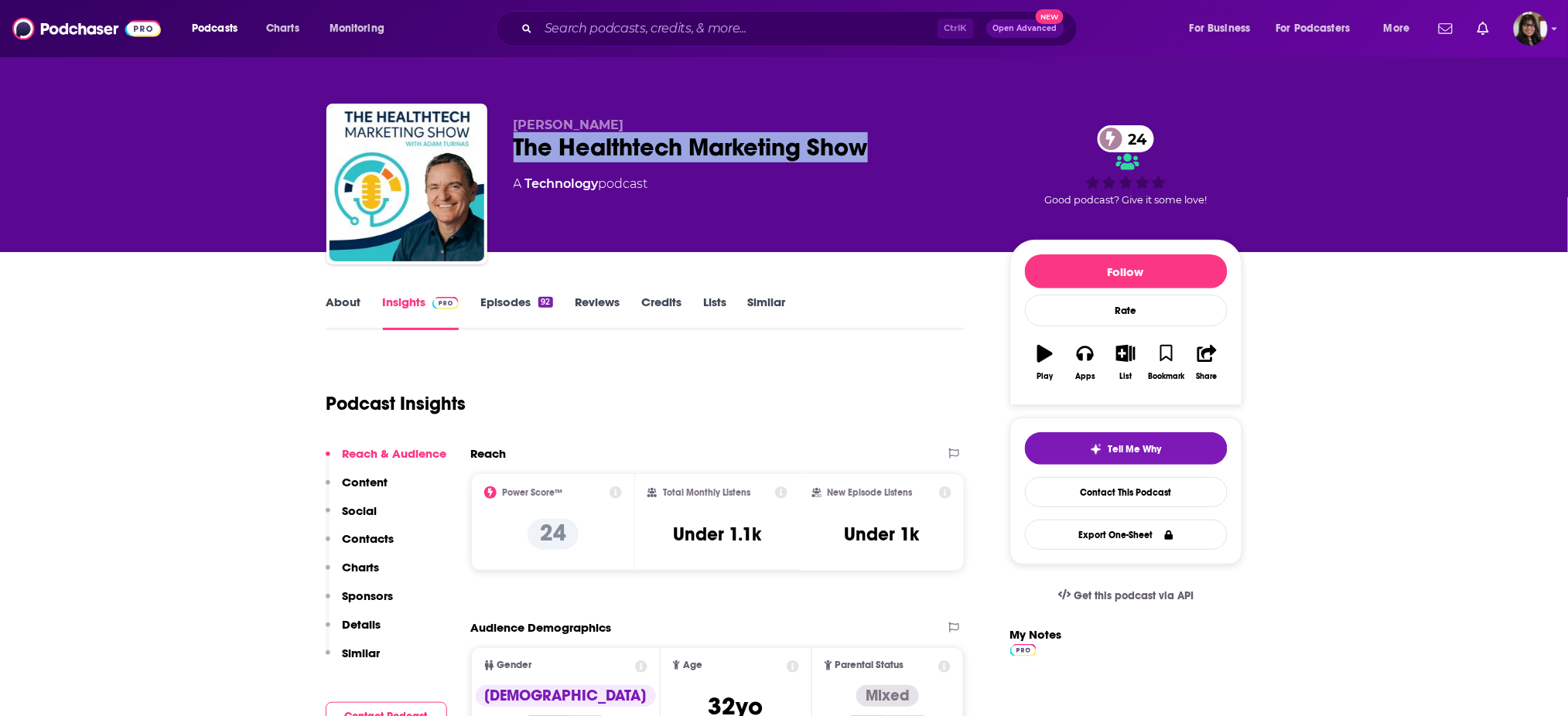
drag, startPoint x: 558, startPoint y: 153, endPoint x: 874, endPoint y: 150, distance: 316.0
click at [874, 150] on div "[PERSON_NAME] The Healthtech Marketing Show 24 A Technology podcast 24 Good pod…" at bounding box center [784, 186] width 916 height 167
copy h2 "The Healthtech Marketing Show"
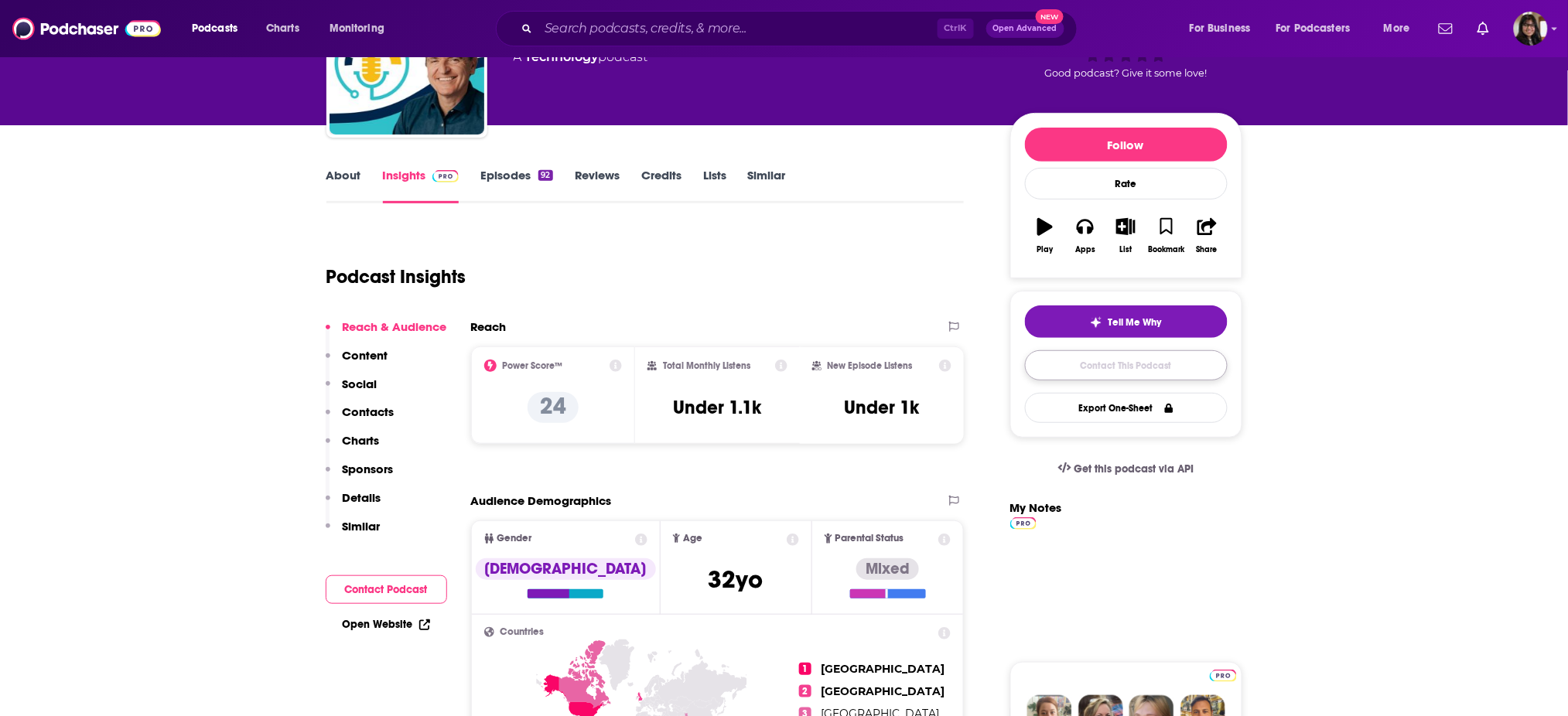
click at [1070, 375] on link "Contact This Podcast" at bounding box center [1127, 365] width 203 height 30
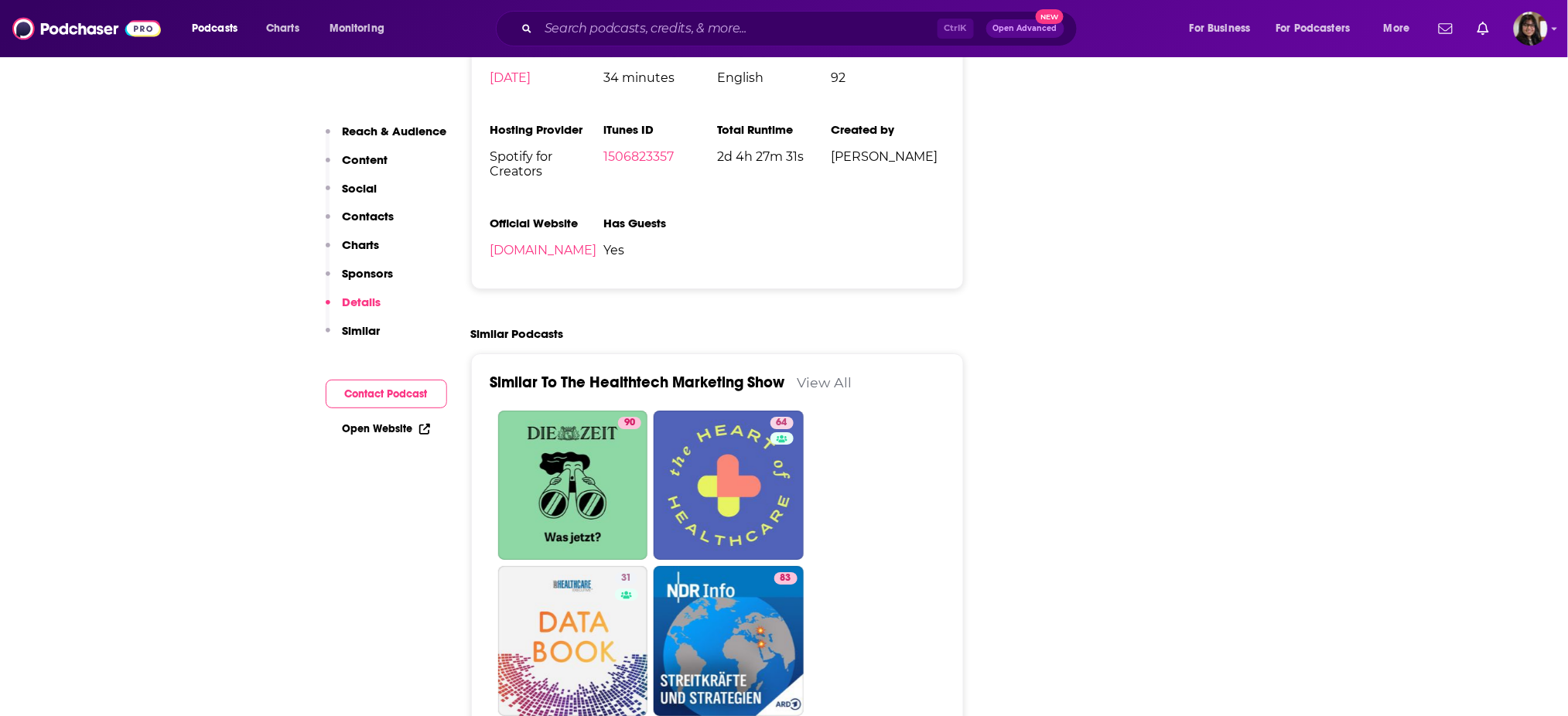
scroll to position [1779, 0]
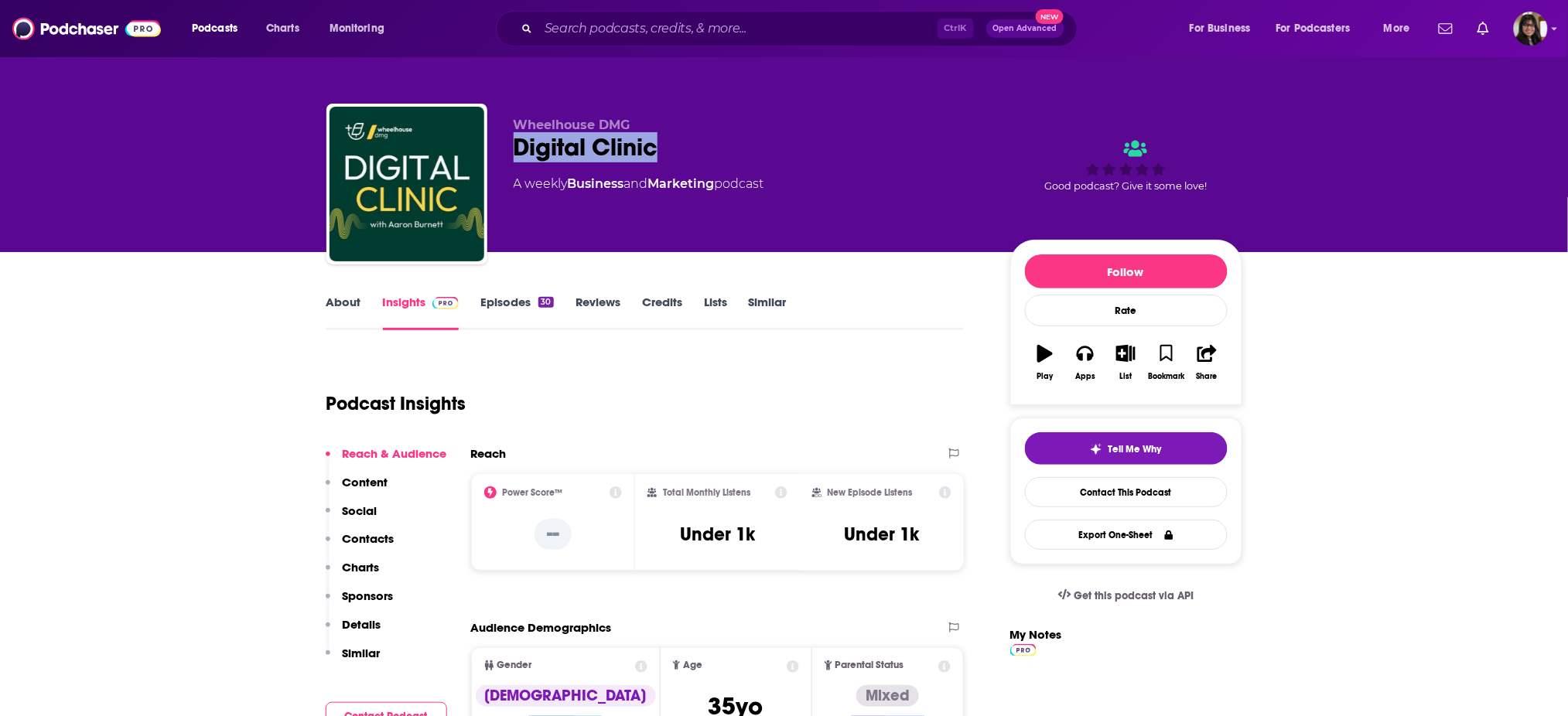
drag, startPoint x: 527, startPoint y: 143, endPoint x: 711, endPoint y: 148, distance: 184.1
click at [711, 148] on div "Digital Clinic" at bounding box center [749, 147] width 471 height 30
copy h2 "Digital Clinic"
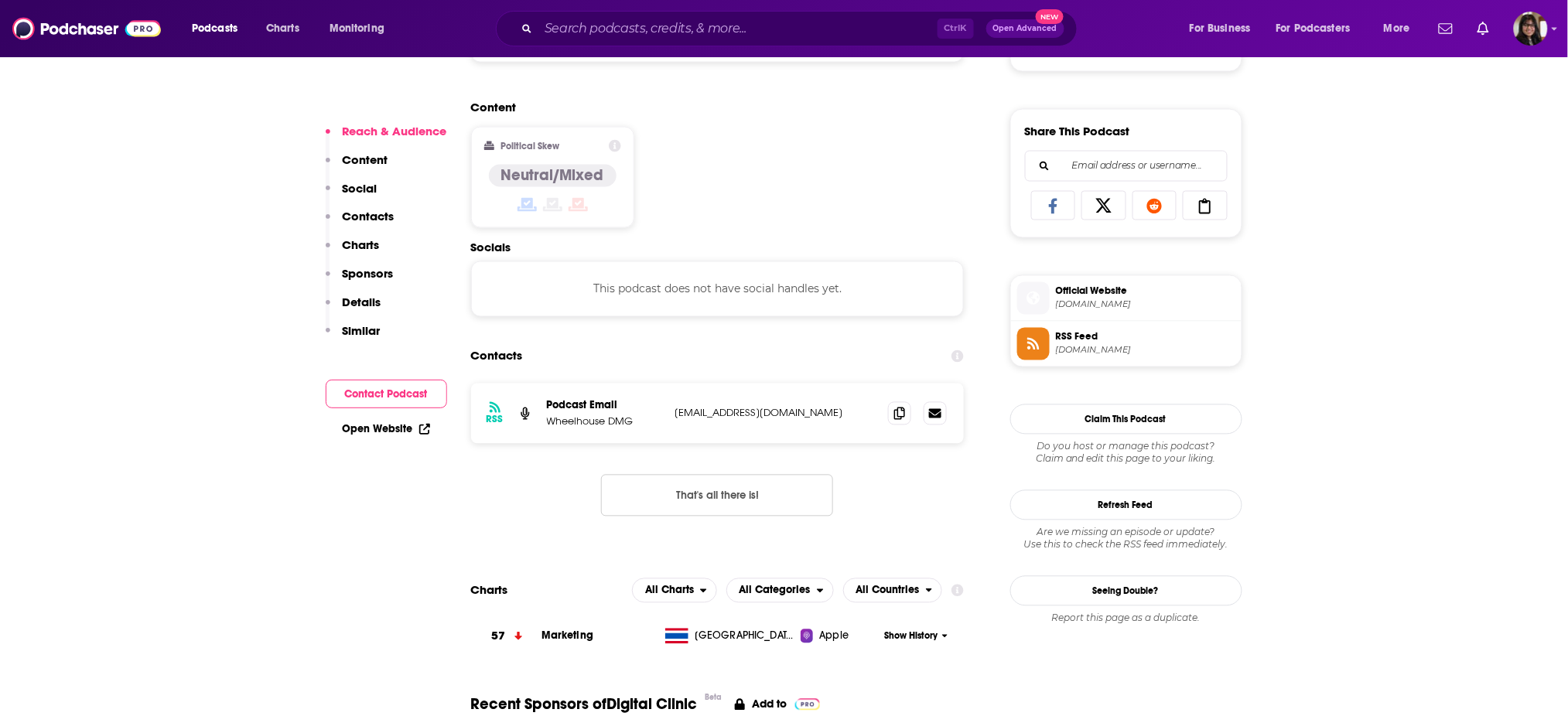
scroll to position [967, 0]
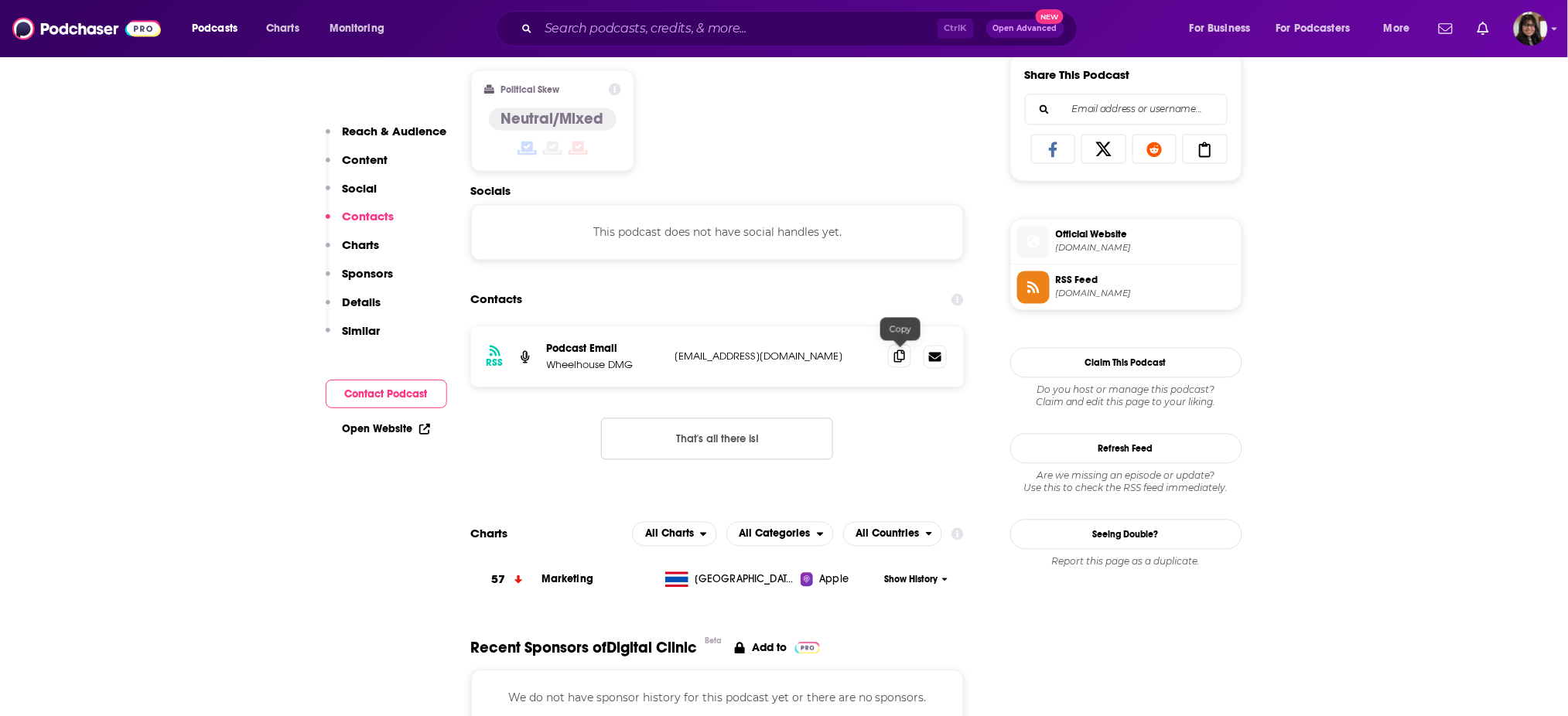
click at [893, 350] on span at bounding box center [899, 356] width 23 height 23
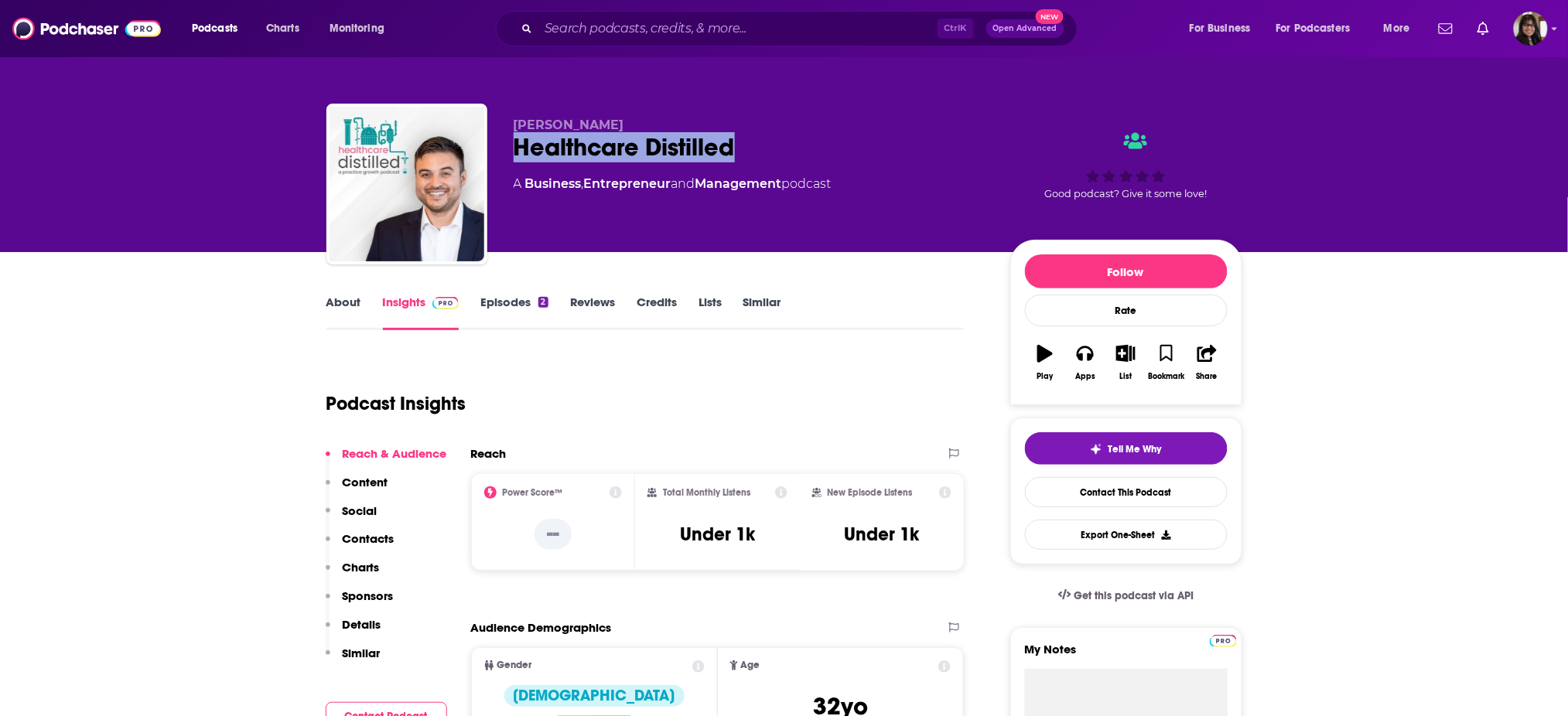
drag, startPoint x: 510, startPoint y: 142, endPoint x: 776, endPoint y: 146, distance: 266.0
click at [776, 146] on div "Airto Zamorano Healthcare Distilled A Business , Entrepreneur and Management po…" at bounding box center [784, 186] width 916 height 167
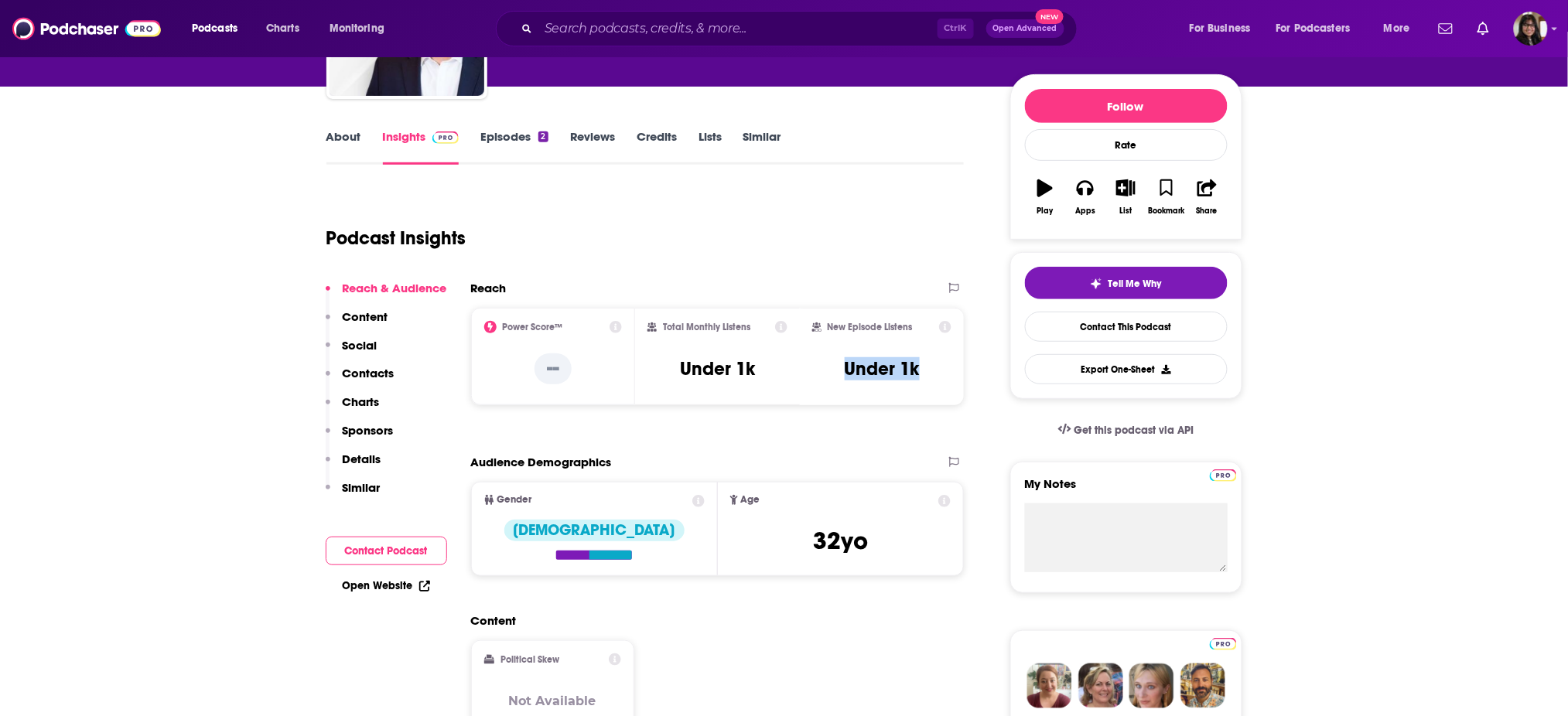
drag, startPoint x: 840, startPoint y: 361, endPoint x: 922, endPoint y: 381, distance: 84.4
click at [922, 381] on div "New Episode Listens Under 1k" at bounding box center [882, 356] width 140 height 71
copy h3 "Under 1k"
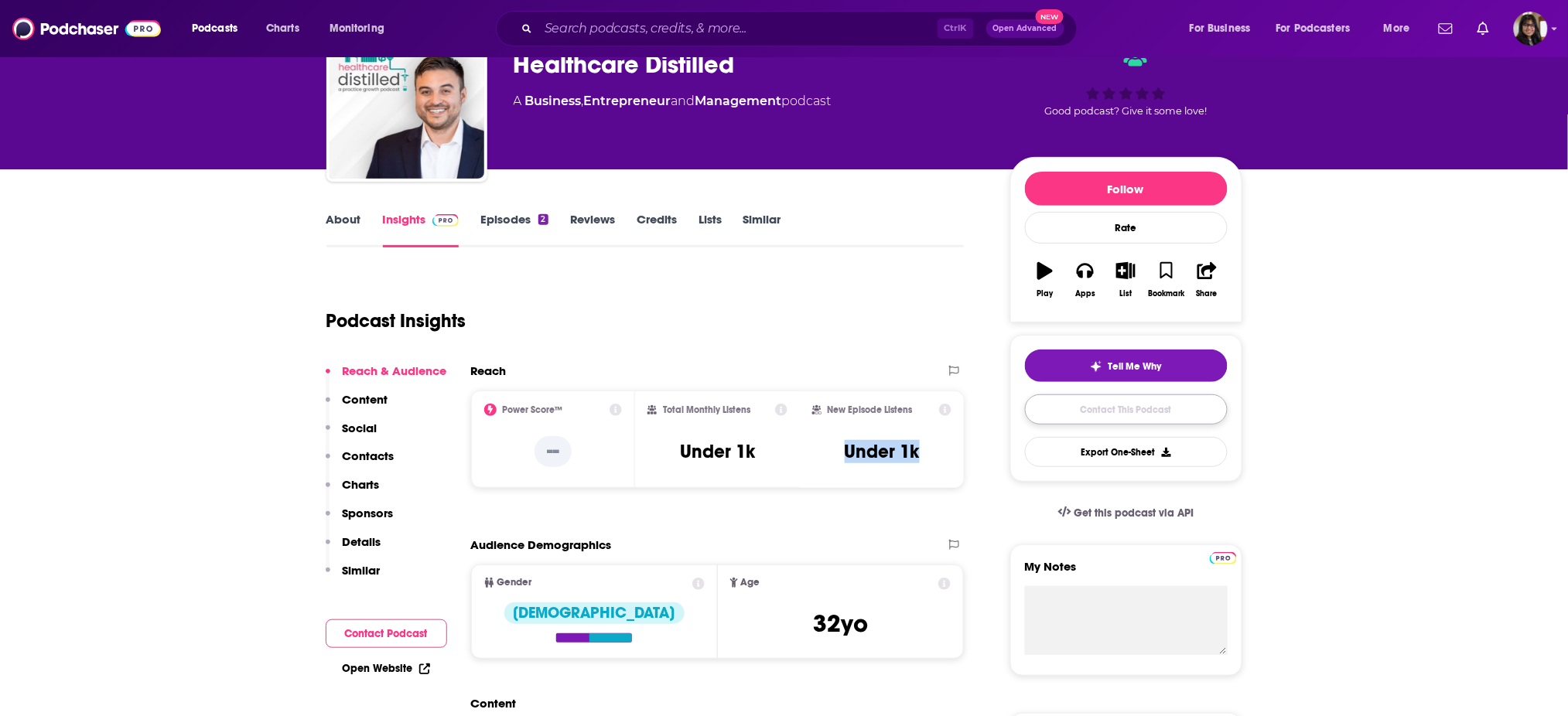
click at [1133, 414] on link "Contact This Podcast" at bounding box center [1127, 409] width 203 height 30
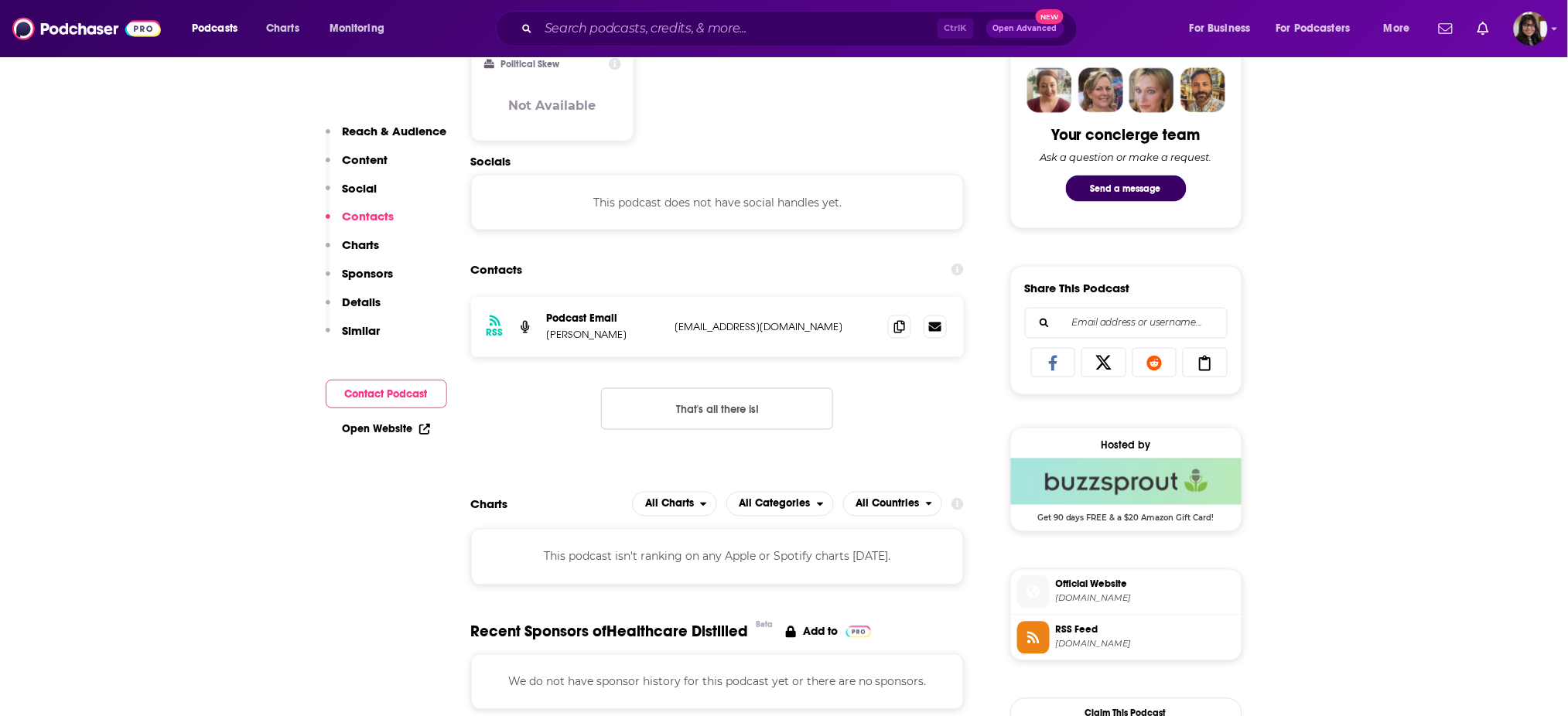
scroll to position [759, 0]
click at [895, 337] on span at bounding box center [899, 327] width 23 height 23
drag, startPoint x: 549, startPoint y: 335, endPoint x: 623, endPoint y: 348, distance: 75.1
click at [623, 348] on div "RSS Podcast Email Airto Zamorano analytics@numanaseo.com analytics@numanaseo.com" at bounding box center [718, 329] width 493 height 60
copy p "Airto Zamorano"
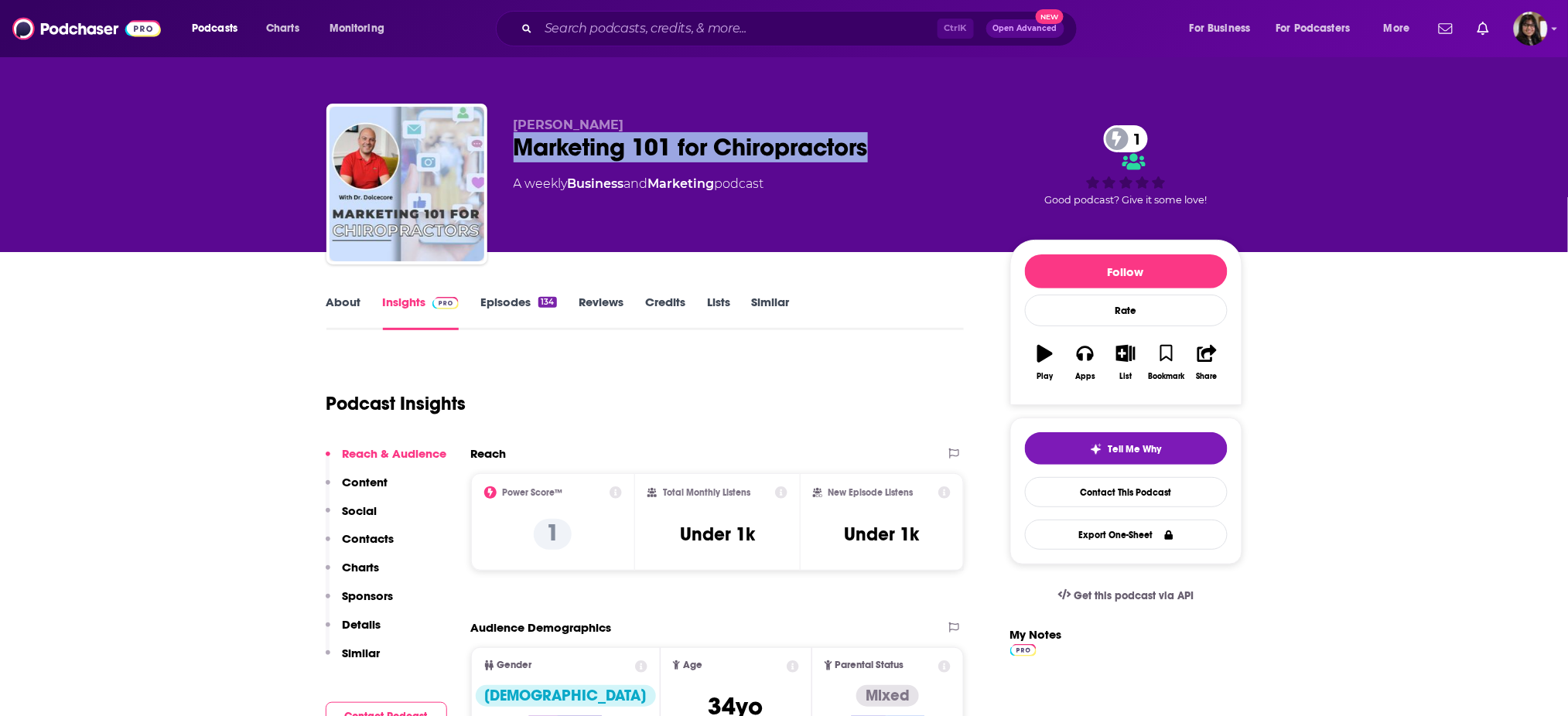
drag, startPoint x: 511, startPoint y: 153, endPoint x: 898, endPoint y: 144, distance: 387.1
click at [898, 144] on div "[PERSON_NAME] Marketing 101 for Chiropractors 1 A weekly Business and Marketing…" at bounding box center [784, 186] width 916 height 167
copy h2 "Marketing 101 for Chiropractors"
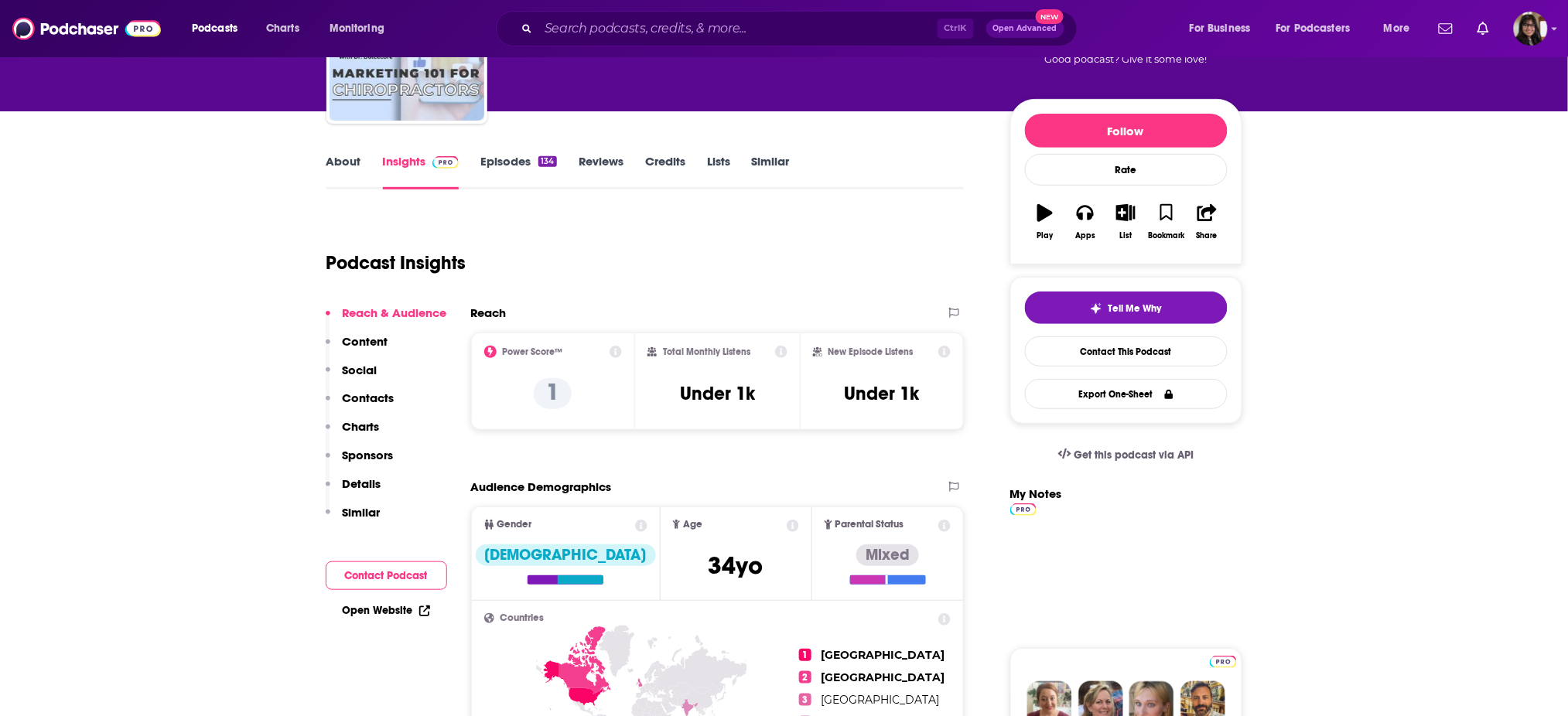
scroll to position [140, 0]
click at [1092, 358] on link "Contact This Podcast" at bounding box center [1127, 352] width 203 height 30
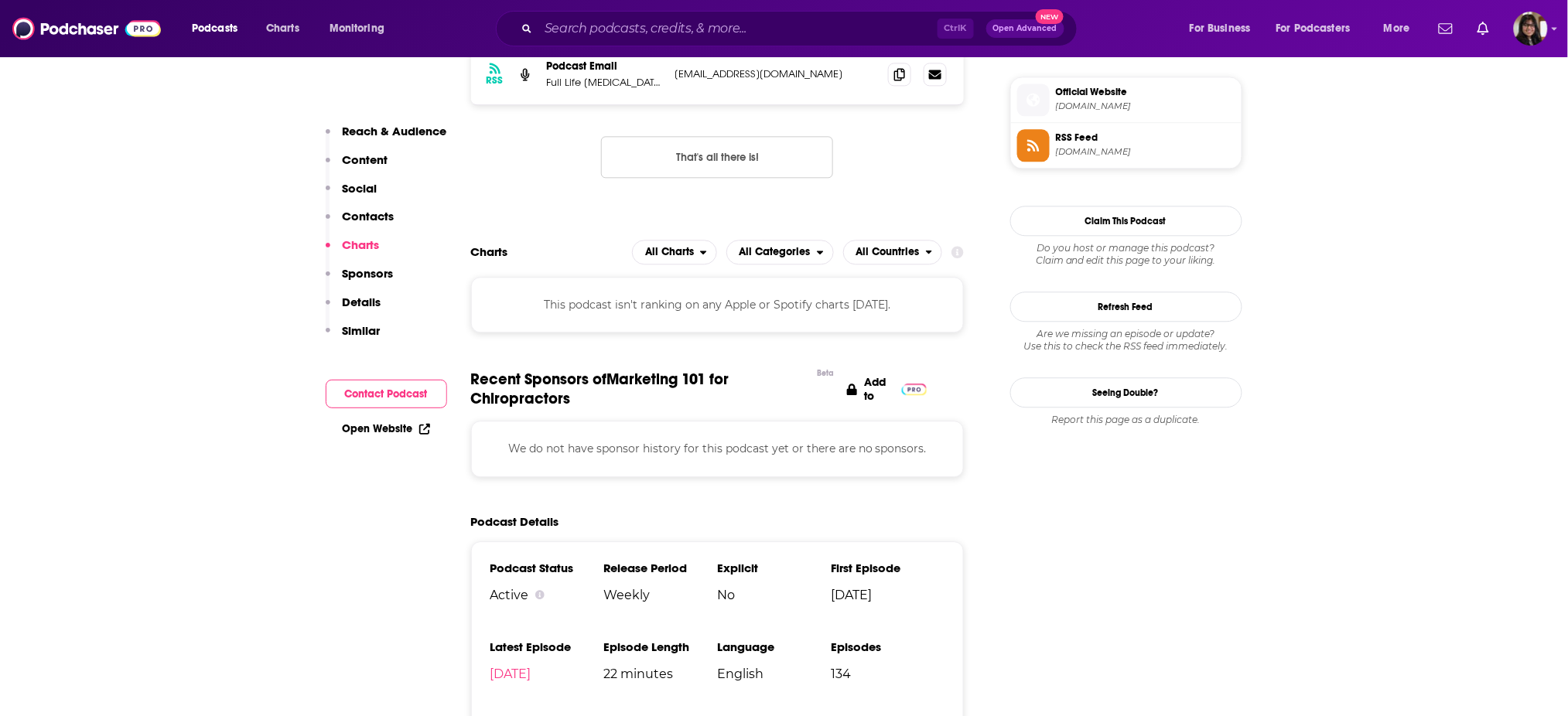
scroll to position [1020, 0]
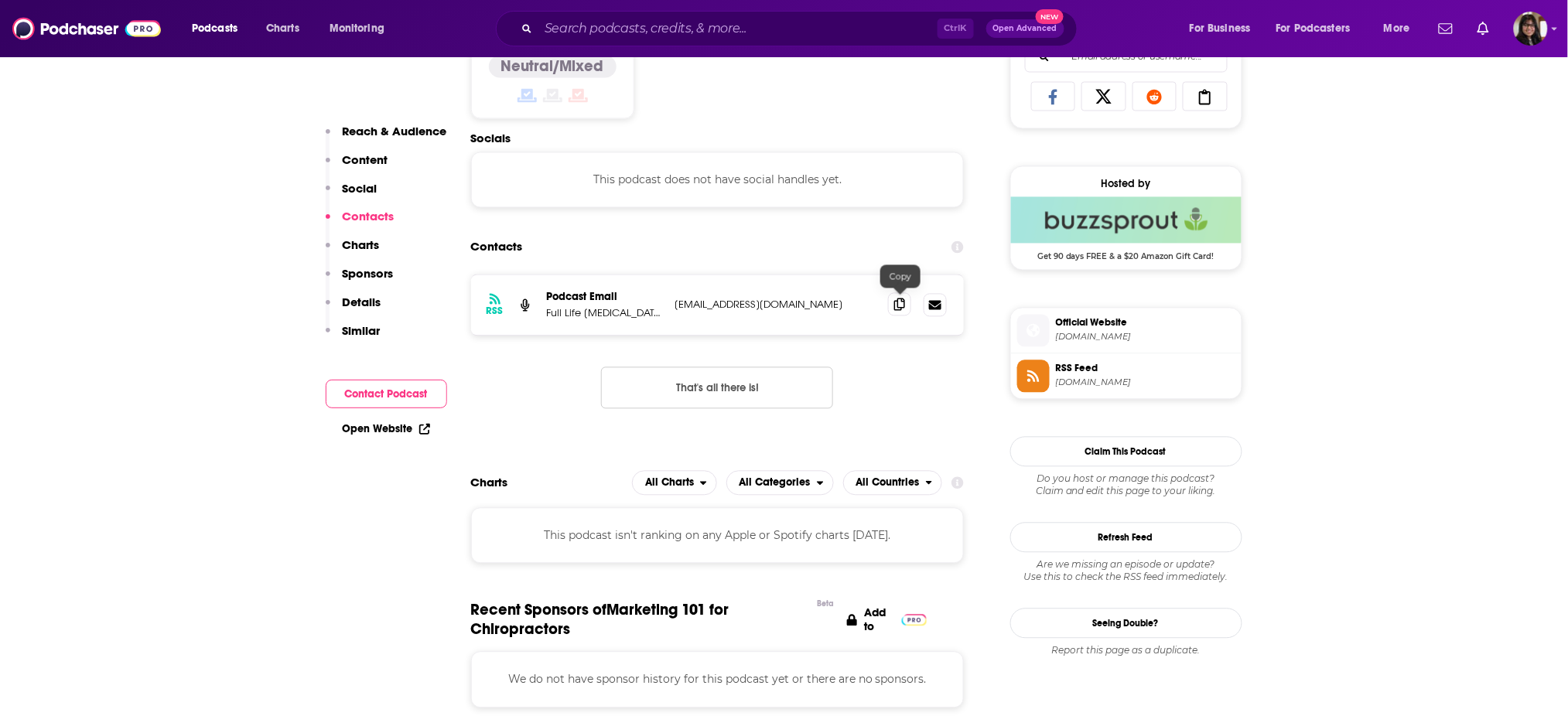
click at [901, 307] on icon at bounding box center [900, 305] width 11 height 13
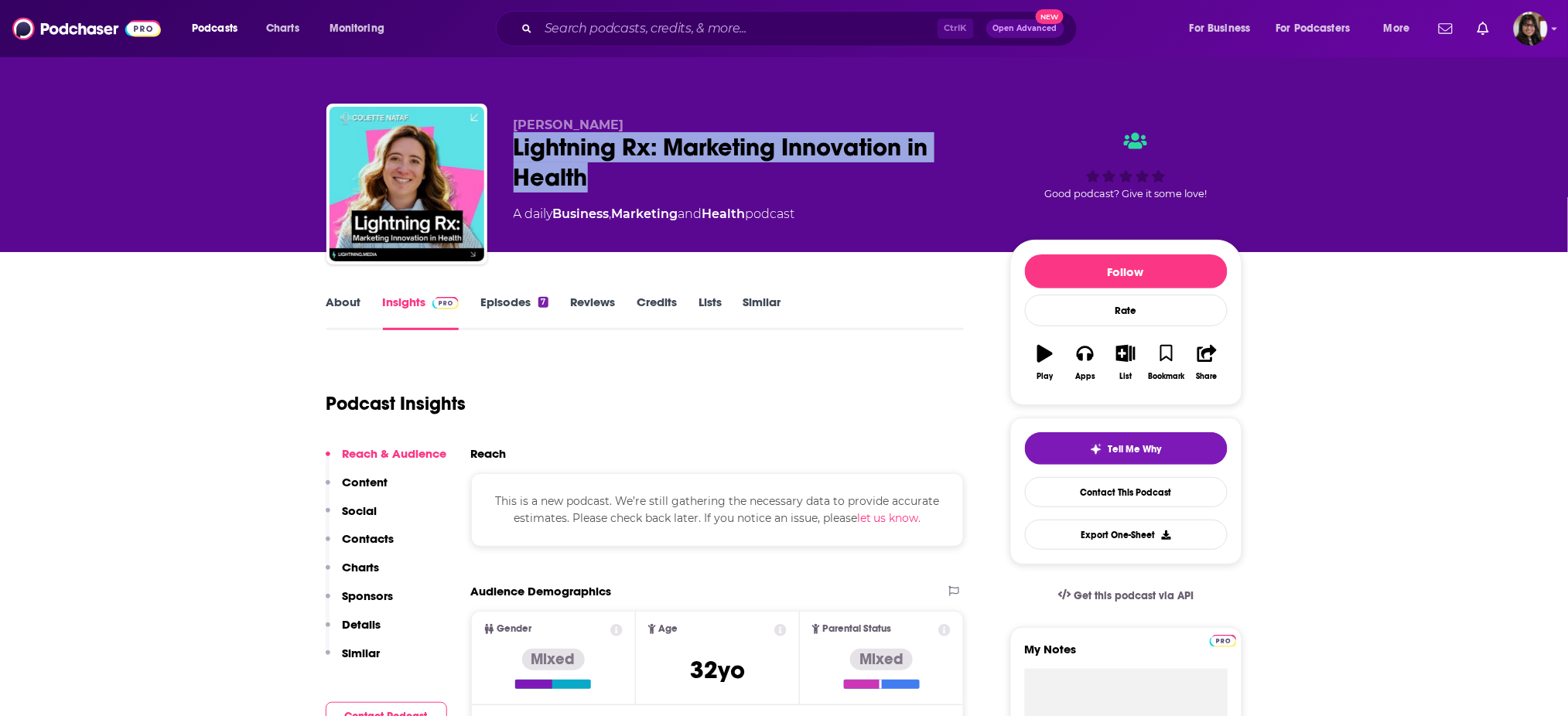
drag, startPoint x: 592, startPoint y: 191, endPoint x: 508, endPoint y: 153, distance: 92.2
click at [508, 153] on div "Colette Nataf Lightning Rx: Marketing Innovation in Health A daily Business , M…" at bounding box center [784, 186] width 916 height 167
copy h2 "Lightning Rx: Marketing Innovation in Health"
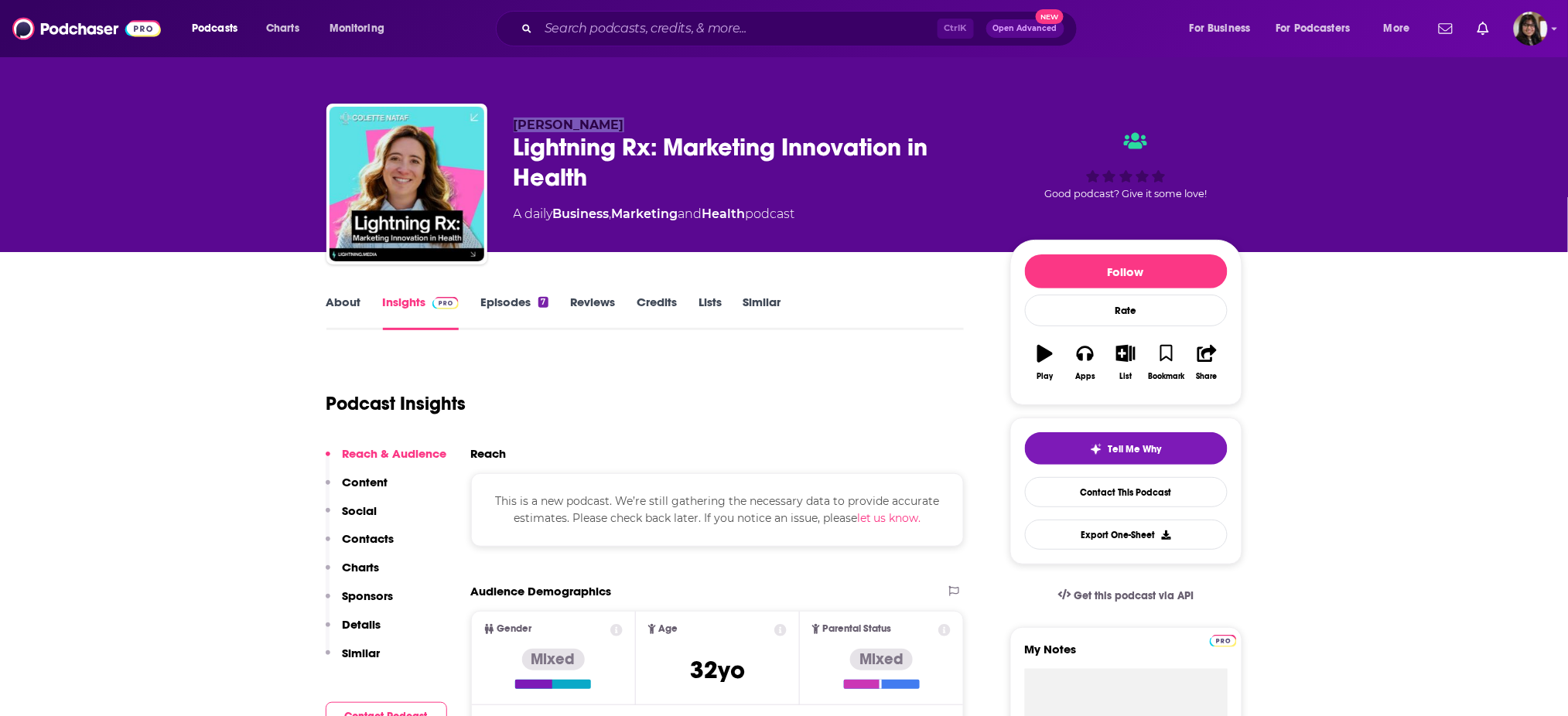
drag, startPoint x: 512, startPoint y: 121, endPoint x: 653, endPoint y: 110, distance: 141.4
click at [653, 110] on div "Colette Nataf Lightning Rx: Marketing Innovation in Health A daily Business , M…" at bounding box center [784, 186] width 916 height 167
copy span "Colette Nataf"
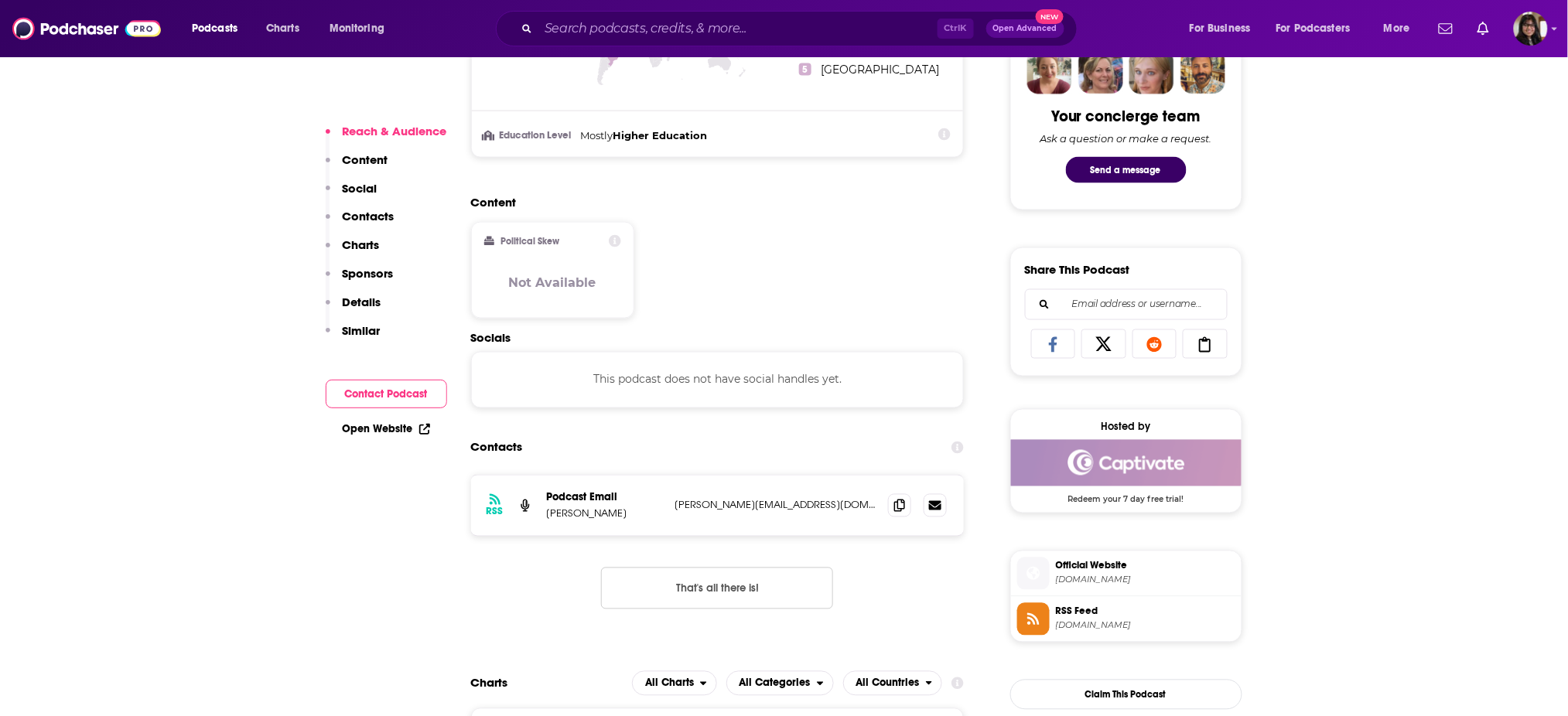
scroll to position [784, 0]
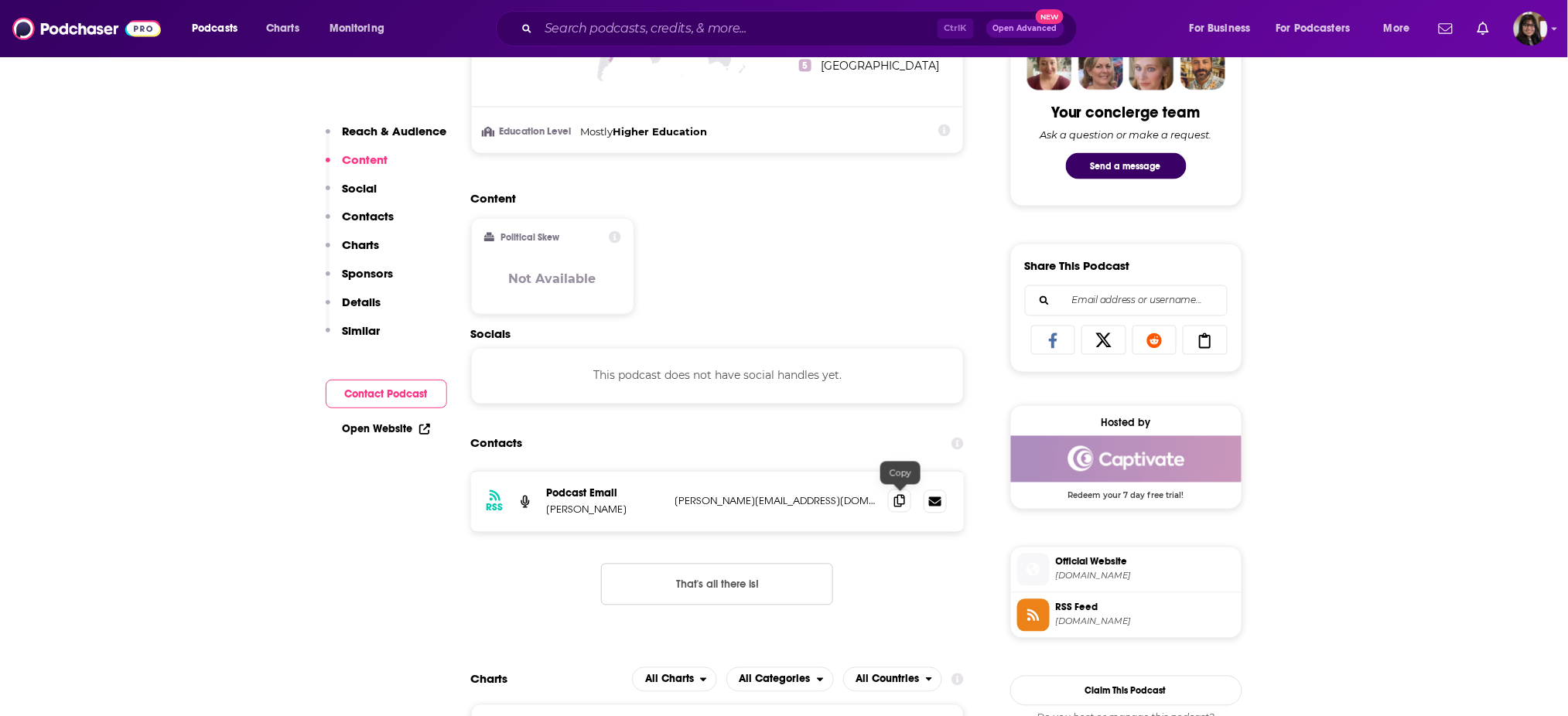
click at [899, 504] on icon at bounding box center [900, 501] width 11 height 13
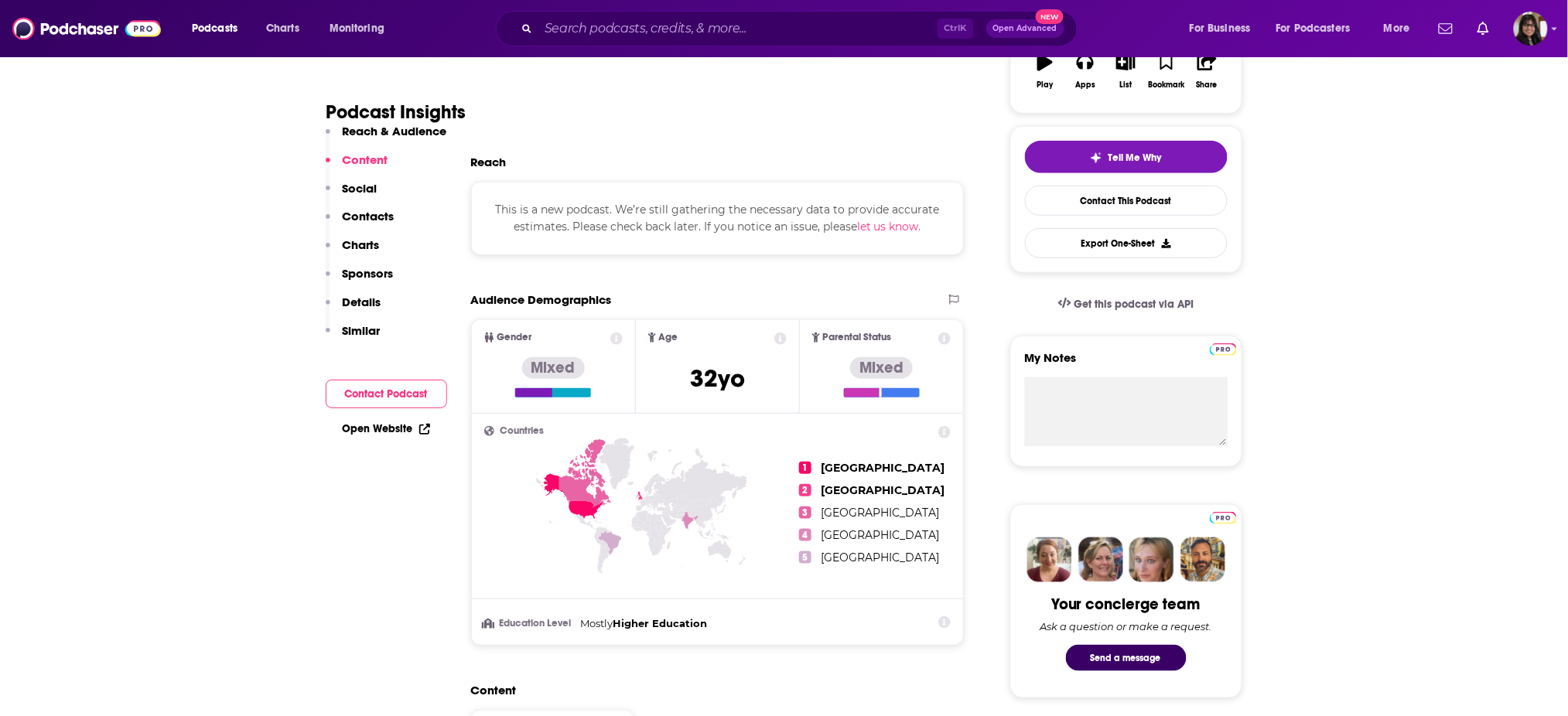
scroll to position [301, 0]
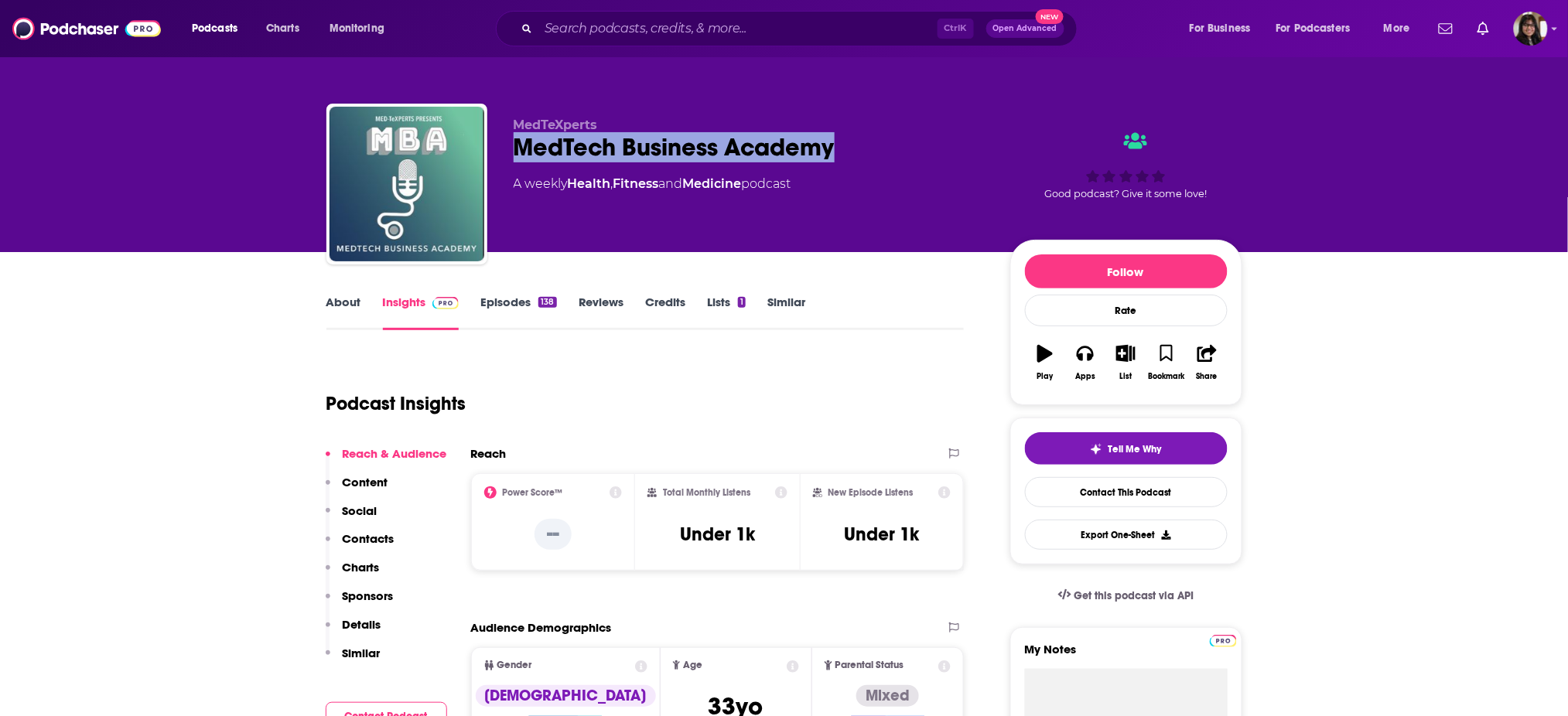
drag, startPoint x: 520, startPoint y: 159, endPoint x: 836, endPoint y: 150, distance: 316.1
click at [836, 150] on div "MedTech Business Academy" at bounding box center [749, 147] width 471 height 30
copy h2 "MedTech Business Academy"
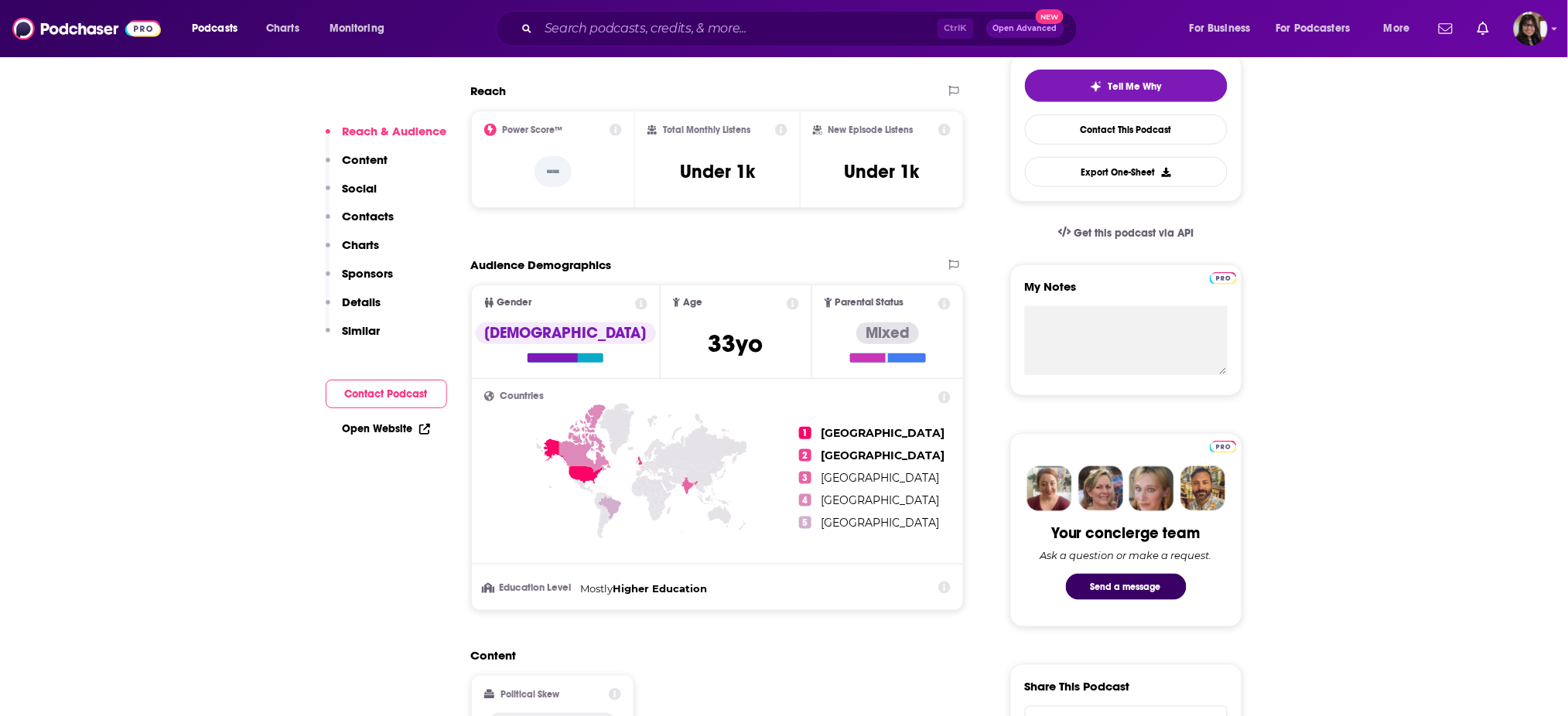
scroll to position [155, 0]
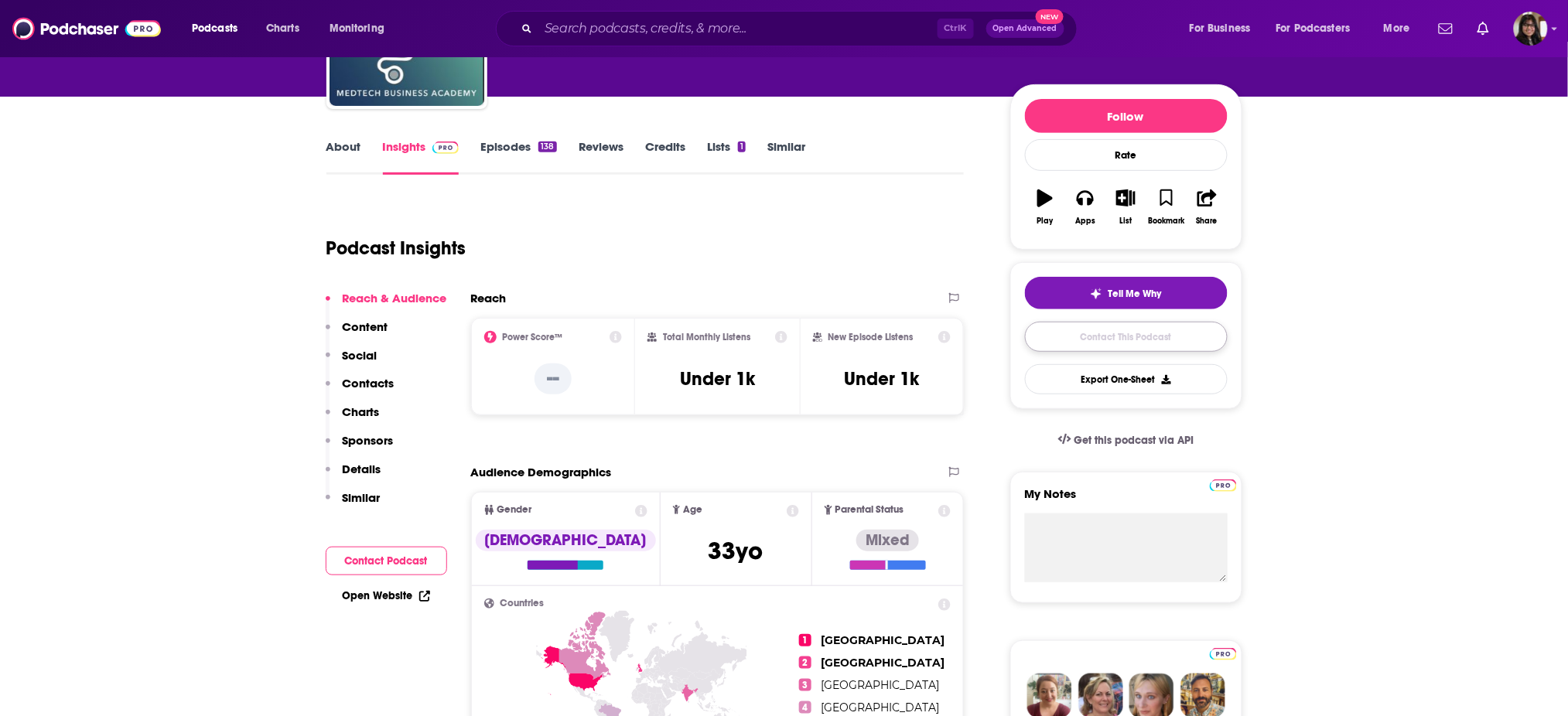
click at [1171, 337] on link "Contact This Podcast" at bounding box center [1127, 336] width 203 height 30
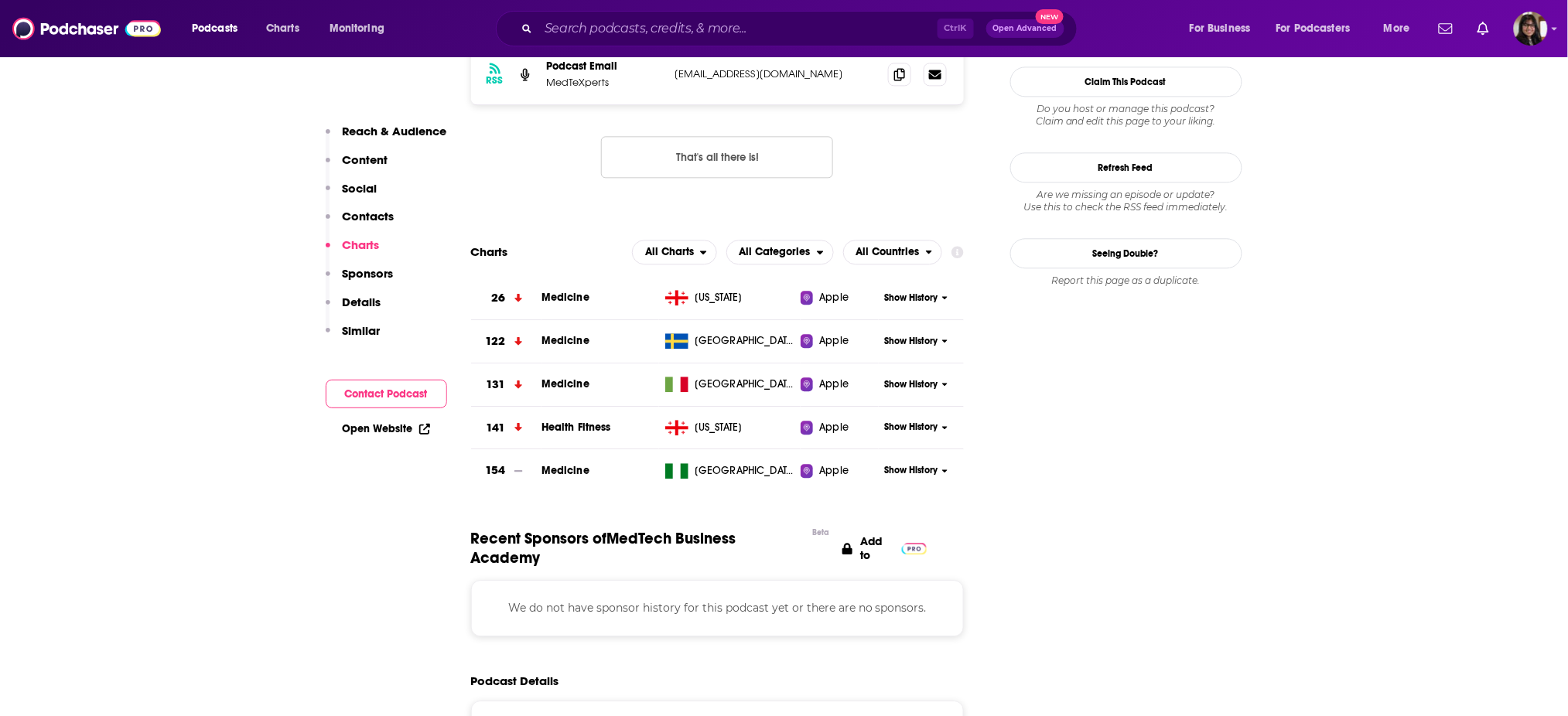
scroll to position [979, 0]
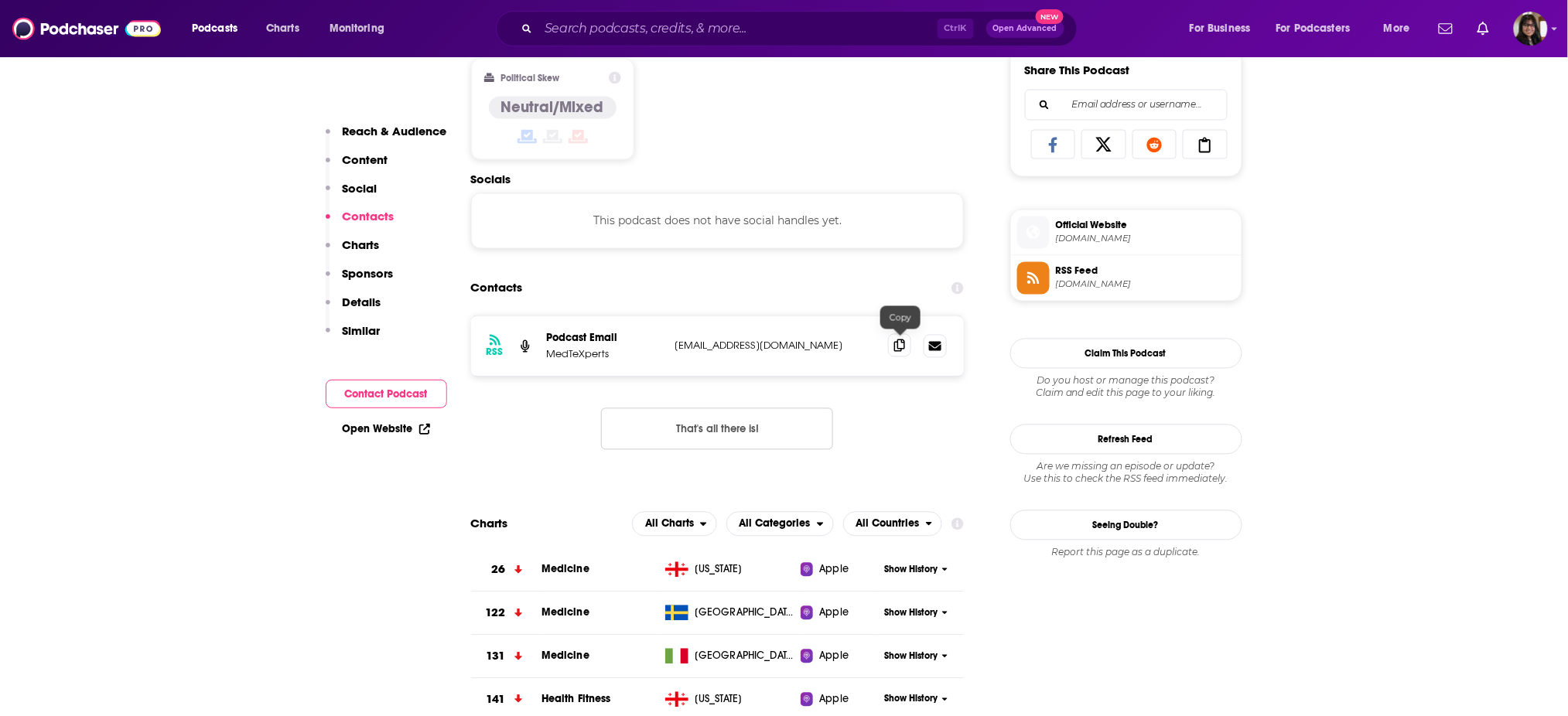
click at [897, 351] on span at bounding box center [899, 345] width 23 height 23
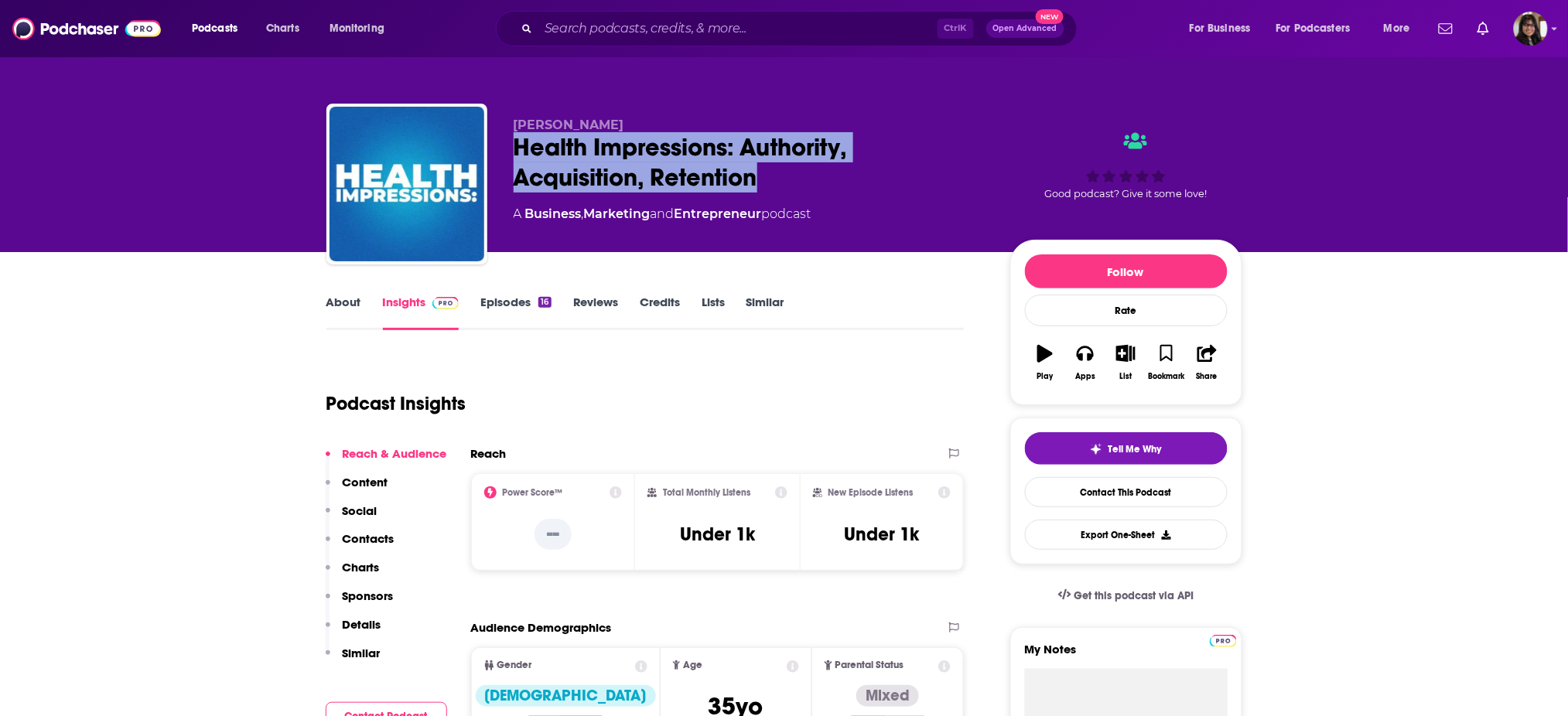
drag, startPoint x: 502, startPoint y: 141, endPoint x: 822, endPoint y: 181, distance: 322.5
click at [822, 181] on div "Bryan Cush Health Impressions: Authority, Acquisition, Retention A Business , M…" at bounding box center [784, 186] width 916 height 167
copy h2 "Health Impressions: Authority, Acquisition, Retention"
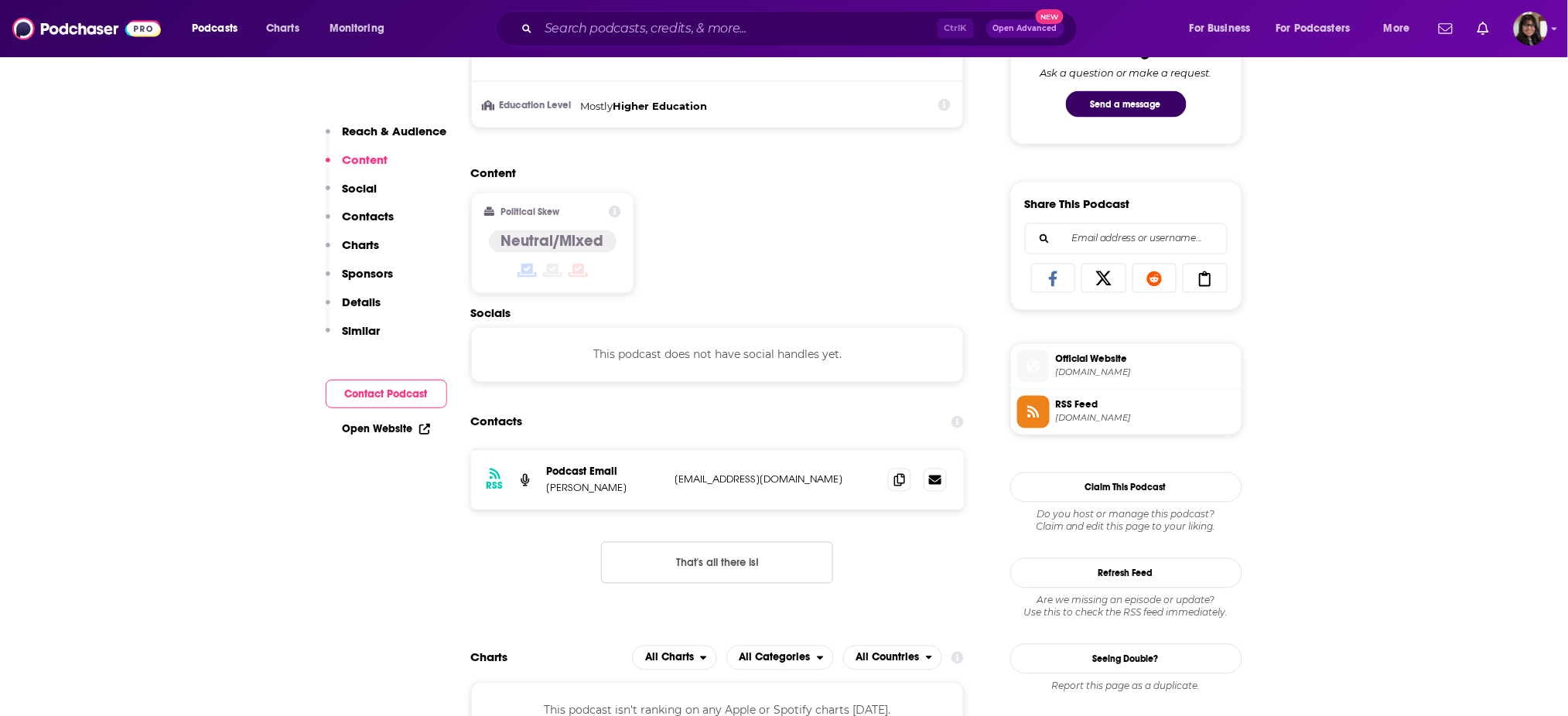
scroll to position [842, 0]
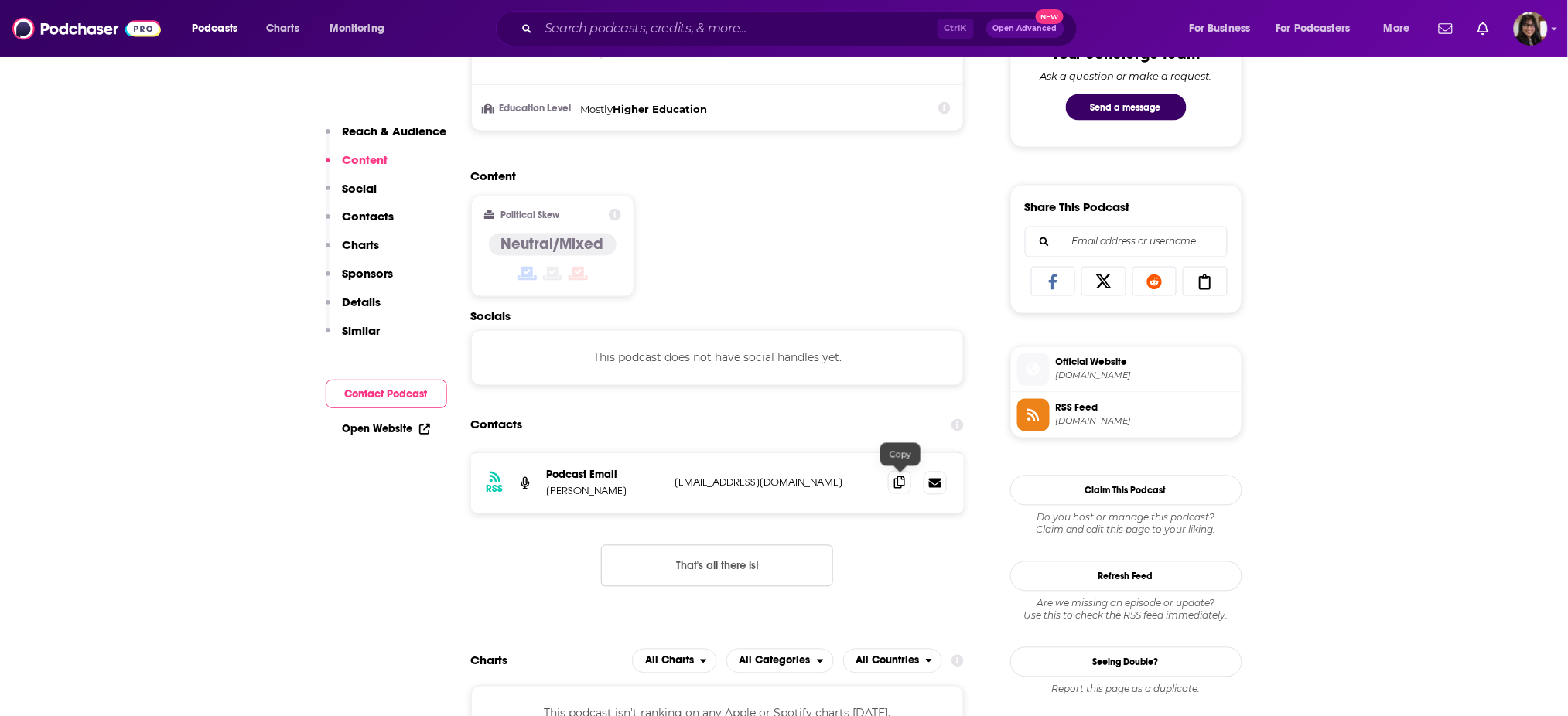
click at [895, 484] on icon at bounding box center [900, 483] width 11 height 13
drag, startPoint x: 537, startPoint y: 490, endPoint x: 616, endPoint y: 495, distance: 79.2
click at [616, 495] on div "RSS Podcast Email Bryan Cush media@tidalhealthgroup.com media@tidalhealthgroup.…" at bounding box center [718, 483] width 493 height 60
click at [616, 495] on p "Bryan Cush" at bounding box center [605, 491] width 116 height 13
drag, startPoint x: 611, startPoint y: 493, endPoint x: 543, endPoint y: 500, distance: 68.4
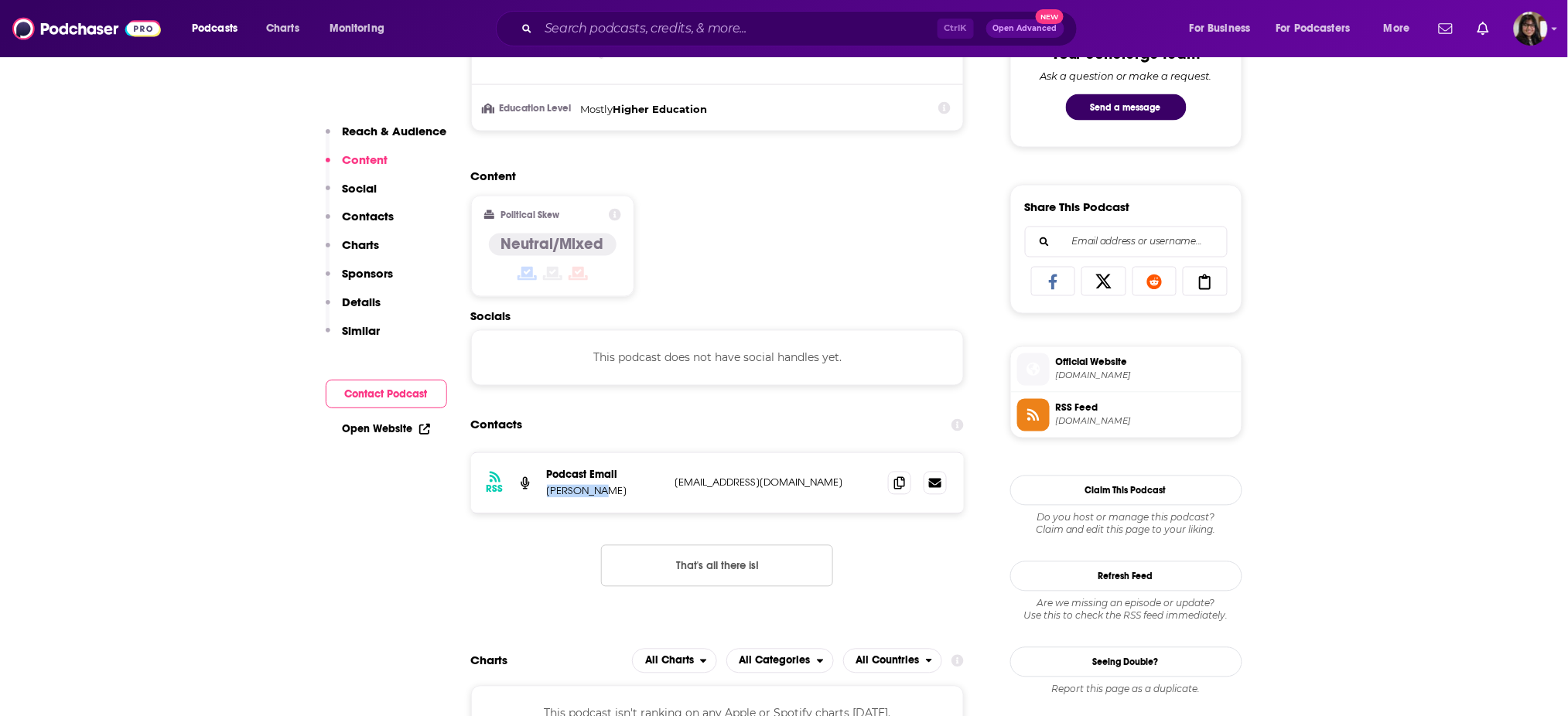
click at [543, 500] on div "RSS Podcast Email Bryan Cush media@tidalhealthgroup.com media@tidalhealthgroup.…" at bounding box center [718, 483] width 493 height 60
copy p "Bryan Cush"
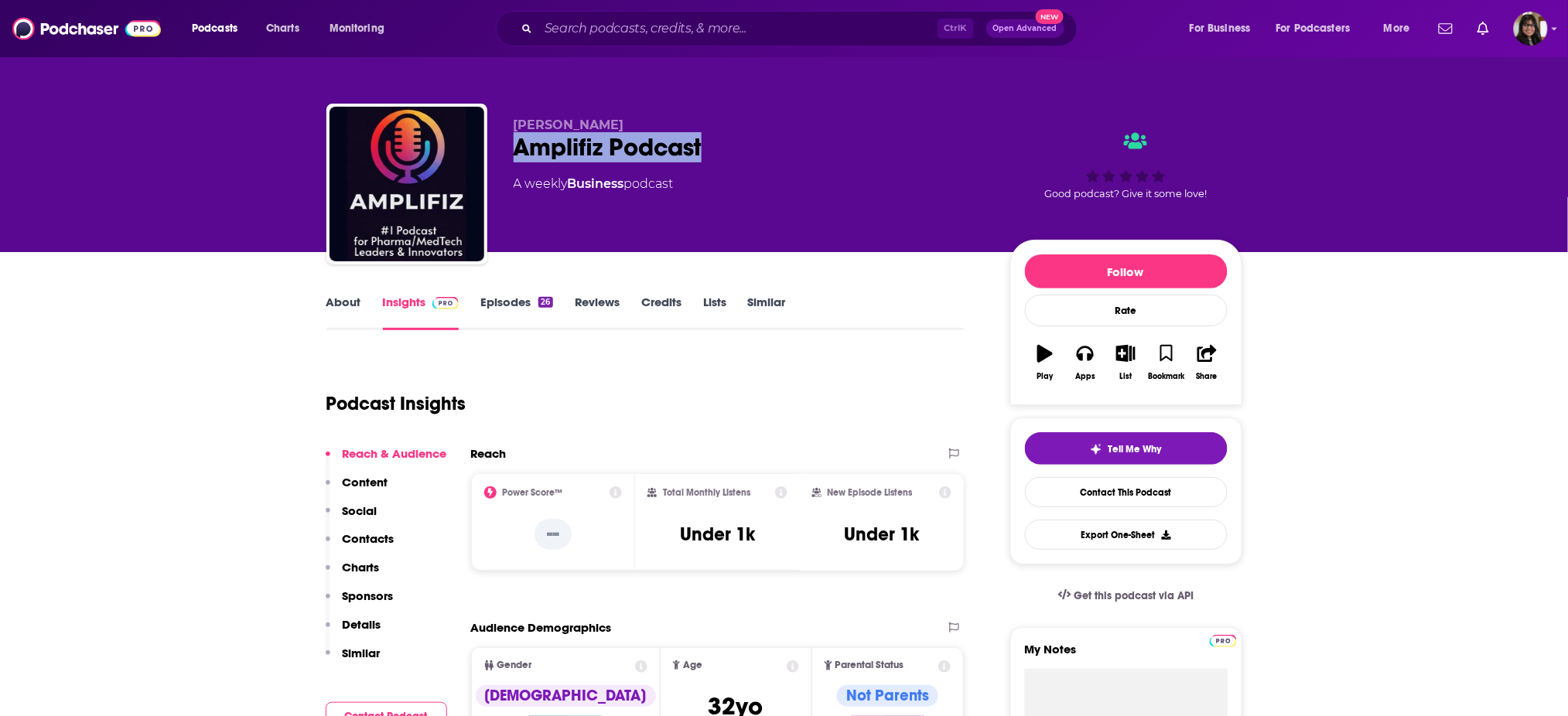
drag, startPoint x: 514, startPoint y: 148, endPoint x: 751, endPoint y: 165, distance: 237.6
click at [751, 165] on div "[PERSON_NAME] Amplifiz Podcast A weekly Business podcast" at bounding box center [749, 179] width 471 height 123
copy h2 "Amplifiz Podcast"
copy span "[PERSON_NAME]"
drag, startPoint x: 511, startPoint y: 121, endPoint x: 643, endPoint y: 121, distance: 132.0
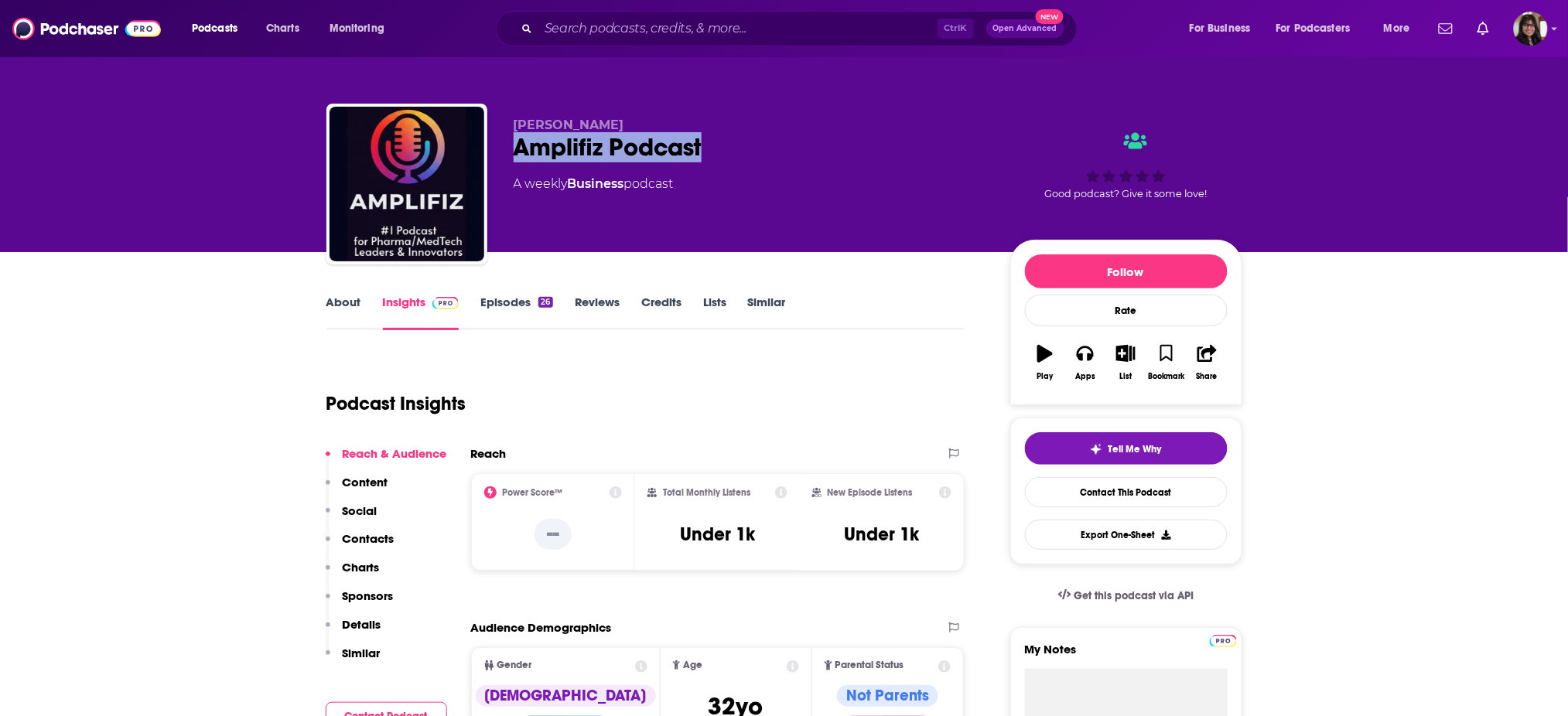
click at [643, 121] on div "[PERSON_NAME] Amplifiz Podcast A weekly Business podcast Good podcast? Give it …" at bounding box center [784, 186] width 916 height 167
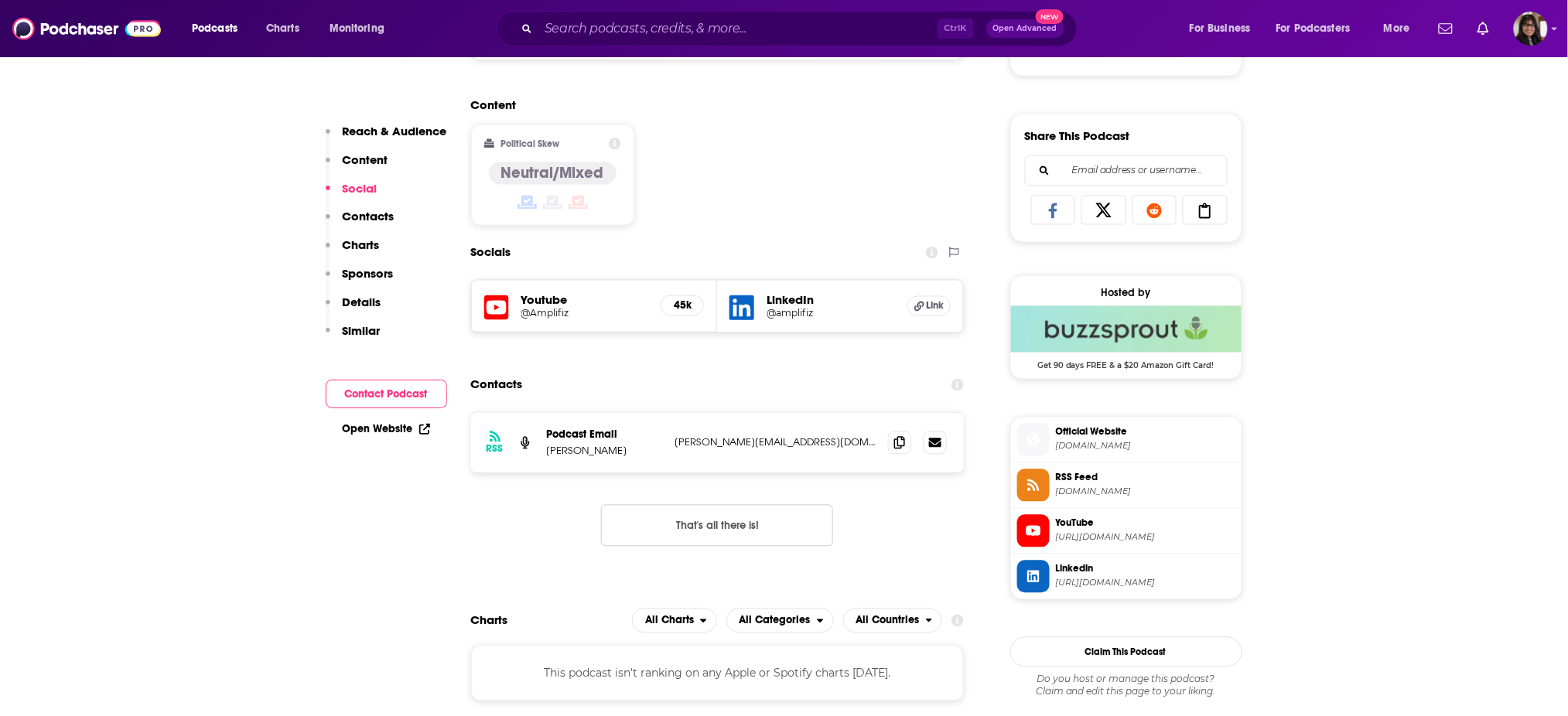
scroll to position [915, 0]
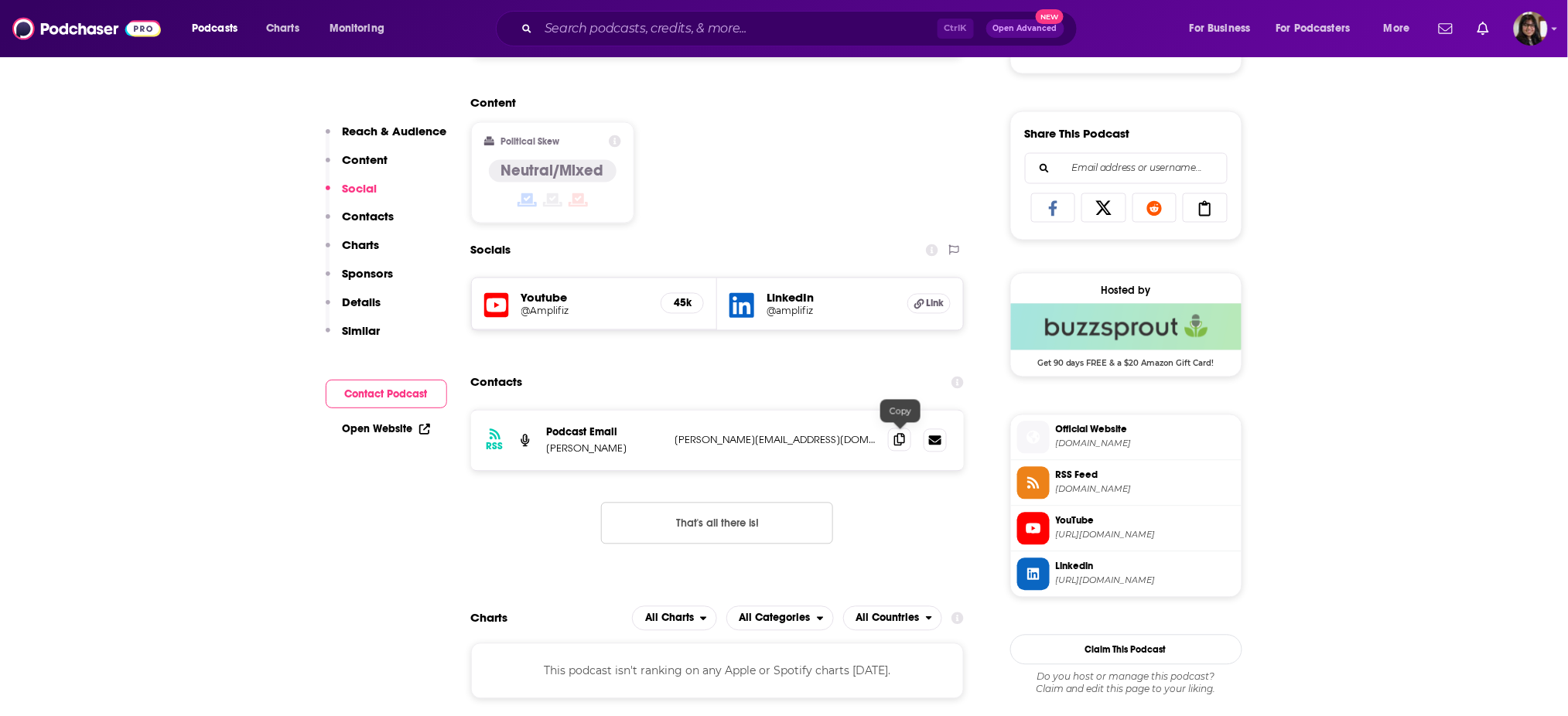
click at [895, 441] on icon at bounding box center [900, 440] width 11 height 13
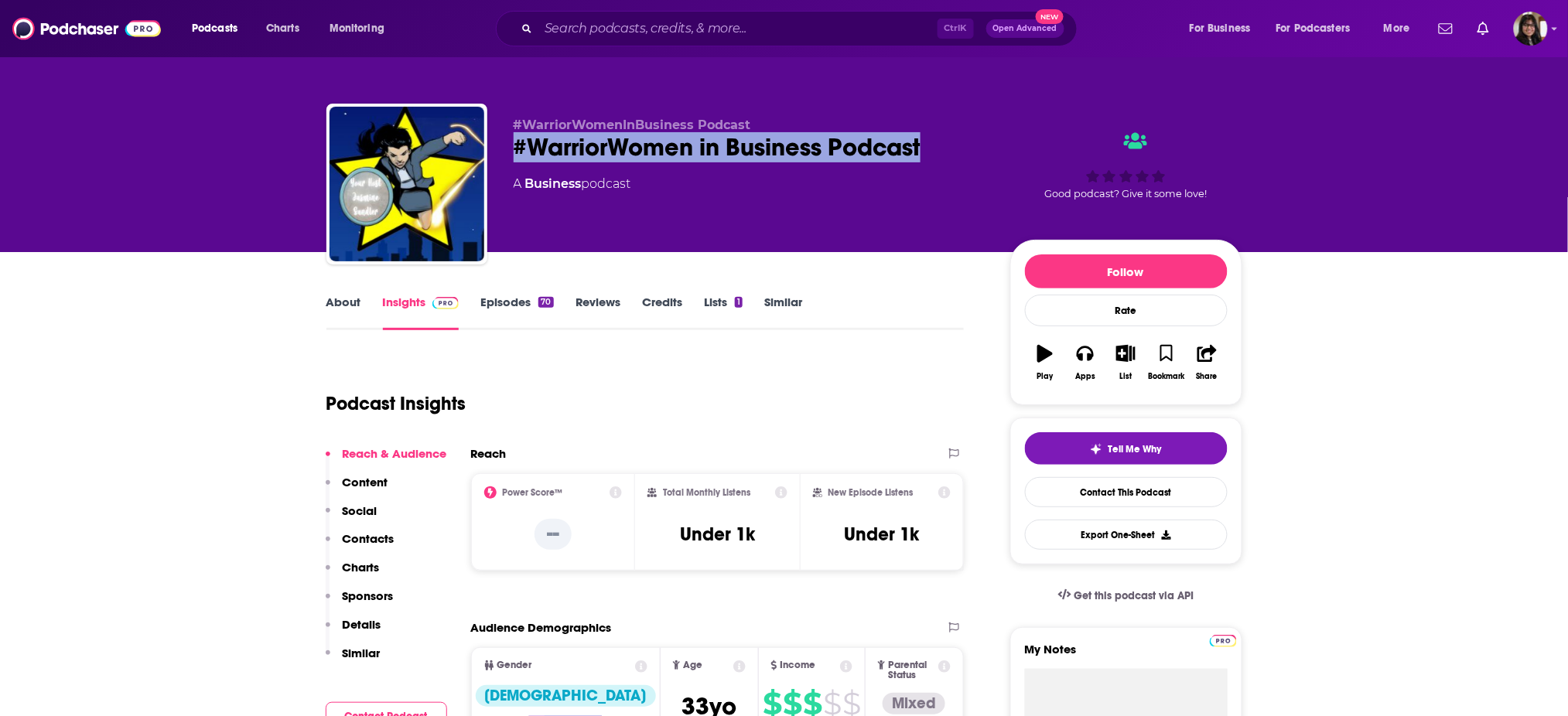
drag, startPoint x: 511, startPoint y: 148, endPoint x: 969, endPoint y: 148, distance: 458.0
click at [969, 148] on div "#WarriorWomenInBusiness Podcast #WarriorWomen in Business Podcast A Business po…" at bounding box center [784, 186] width 916 height 167
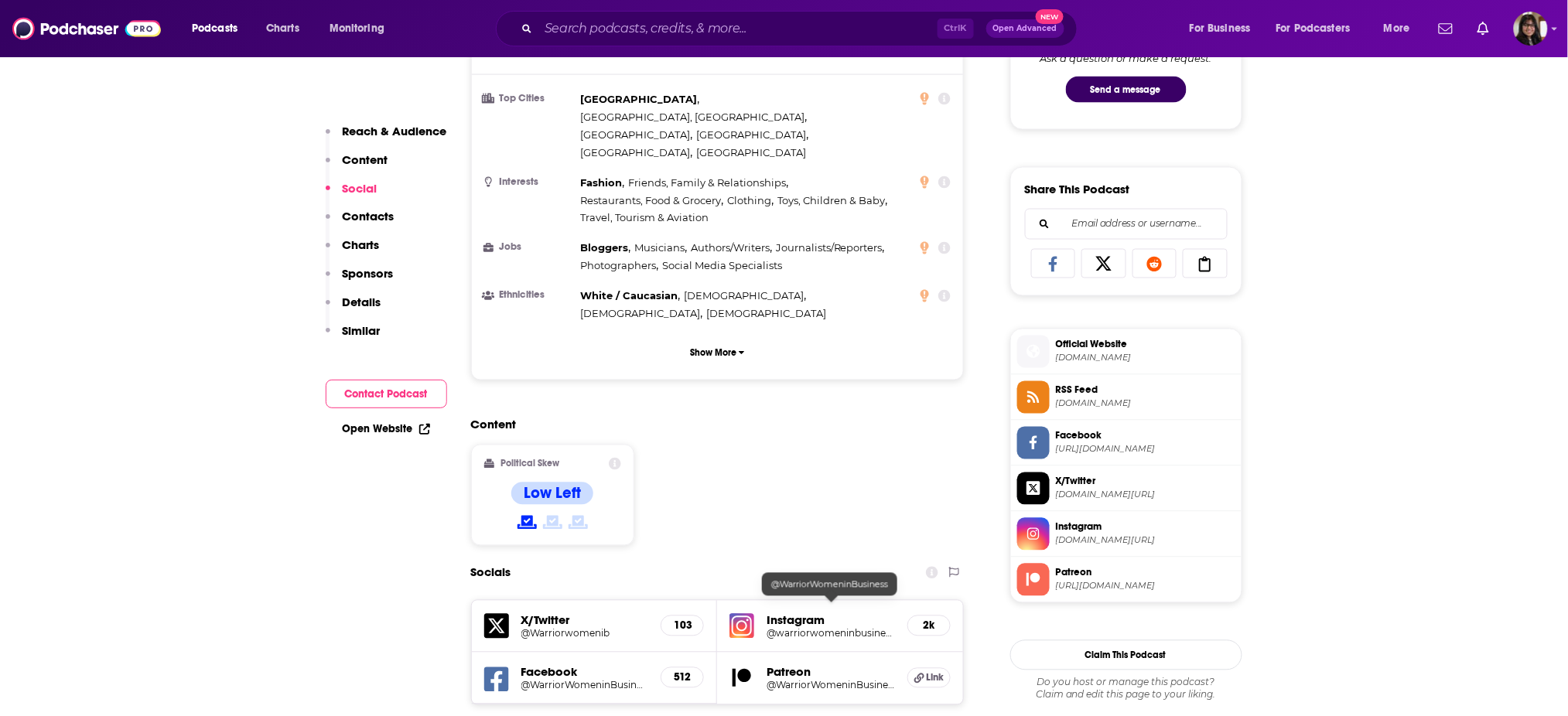
scroll to position [1283, 0]
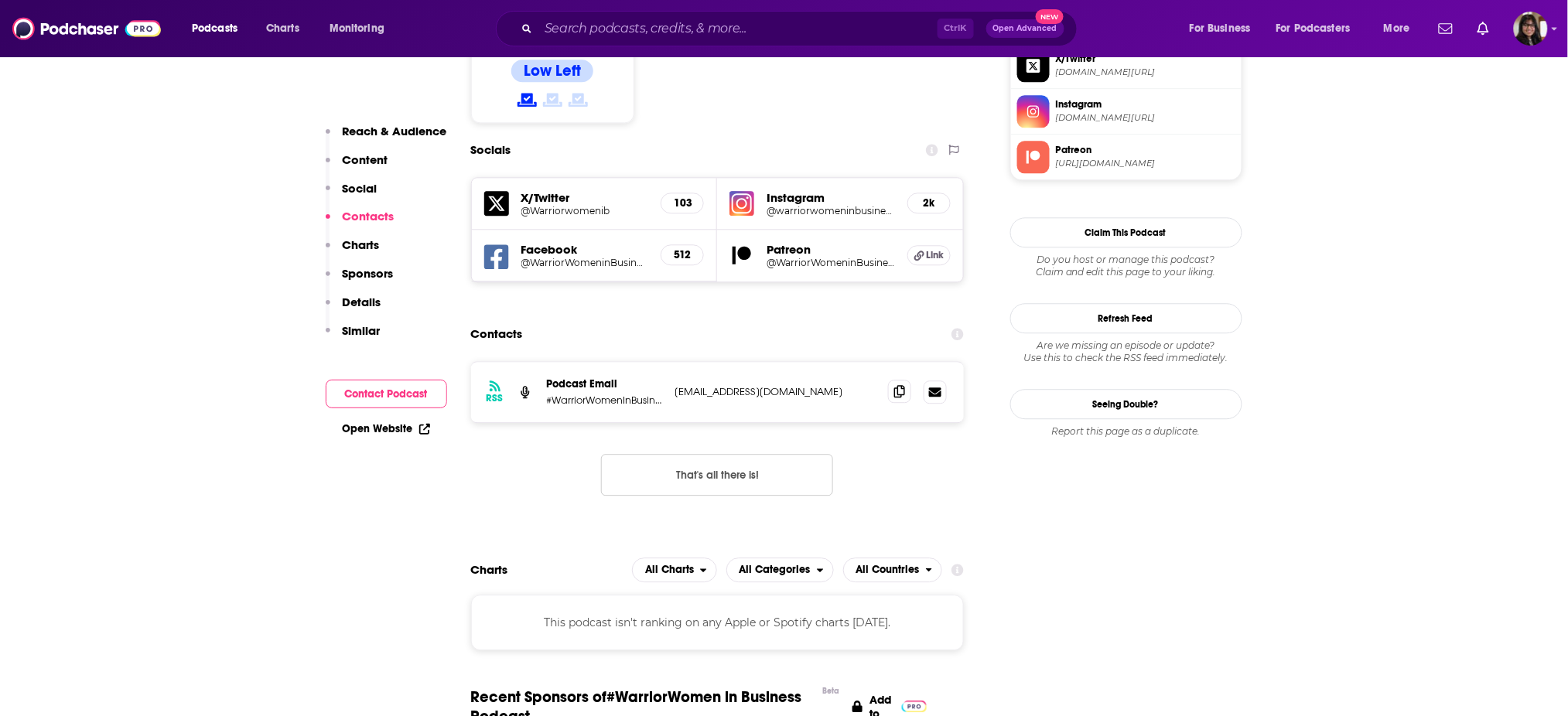
click at [892, 380] on span at bounding box center [899, 391] width 23 height 23
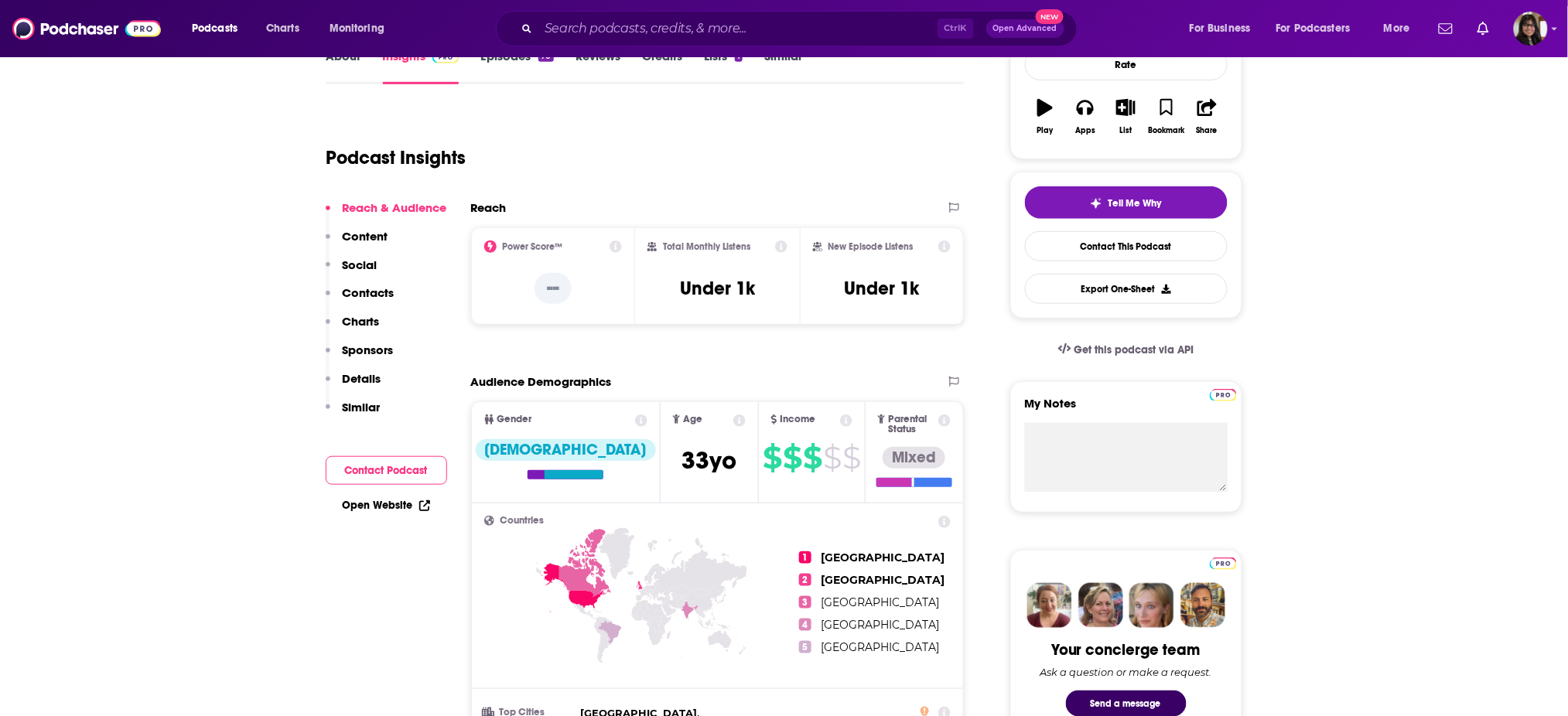
scroll to position [248, 0]
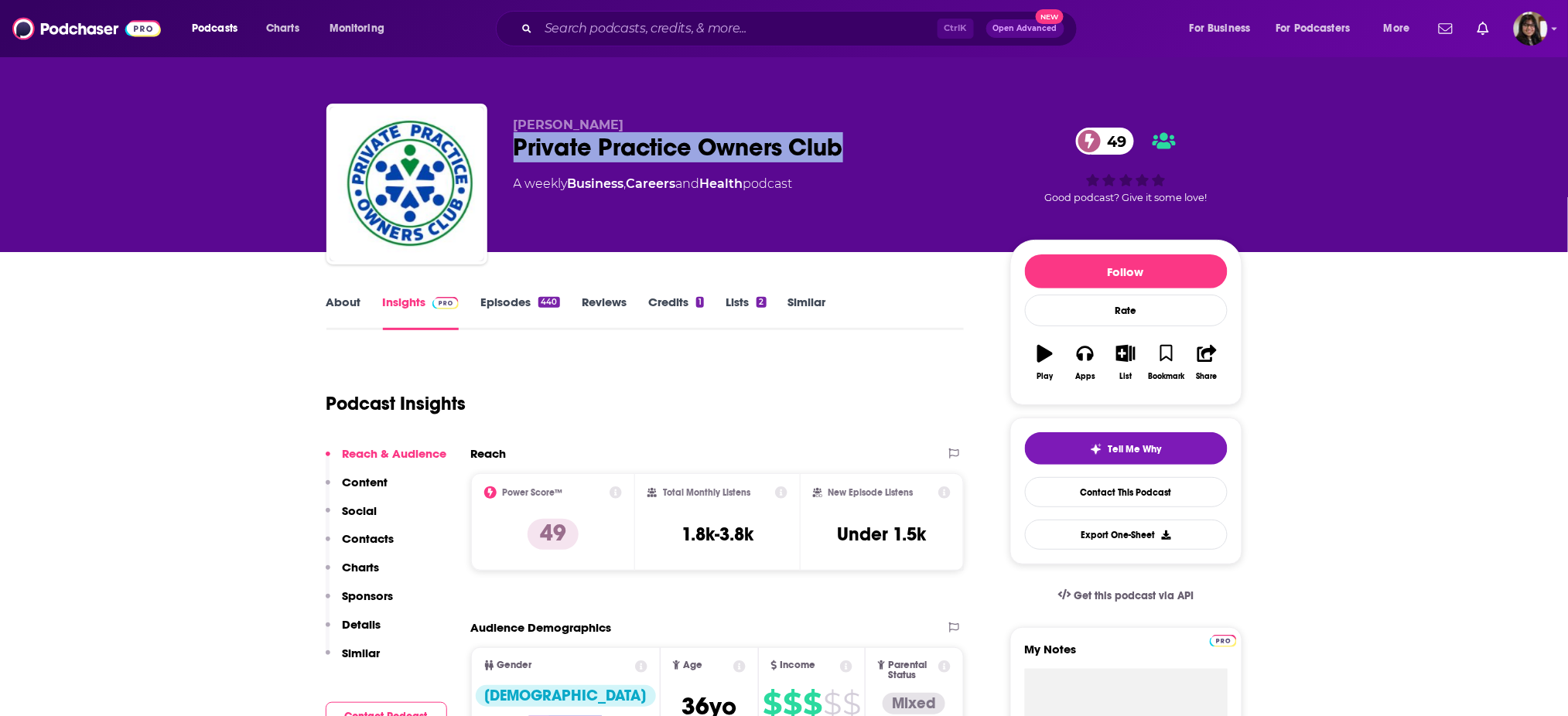
drag, startPoint x: 531, startPoint y: 148, endPoint x: 864, endPoint y: 149, distance: 333.0
click at [864, 149] on div "[PERSON_NAME] Private Practice Owners Club 49 A weekly Business , Careers and H…" at bounding box center [784, 186] width 916 height 167
copy h2 "Private Practice Owners Club"
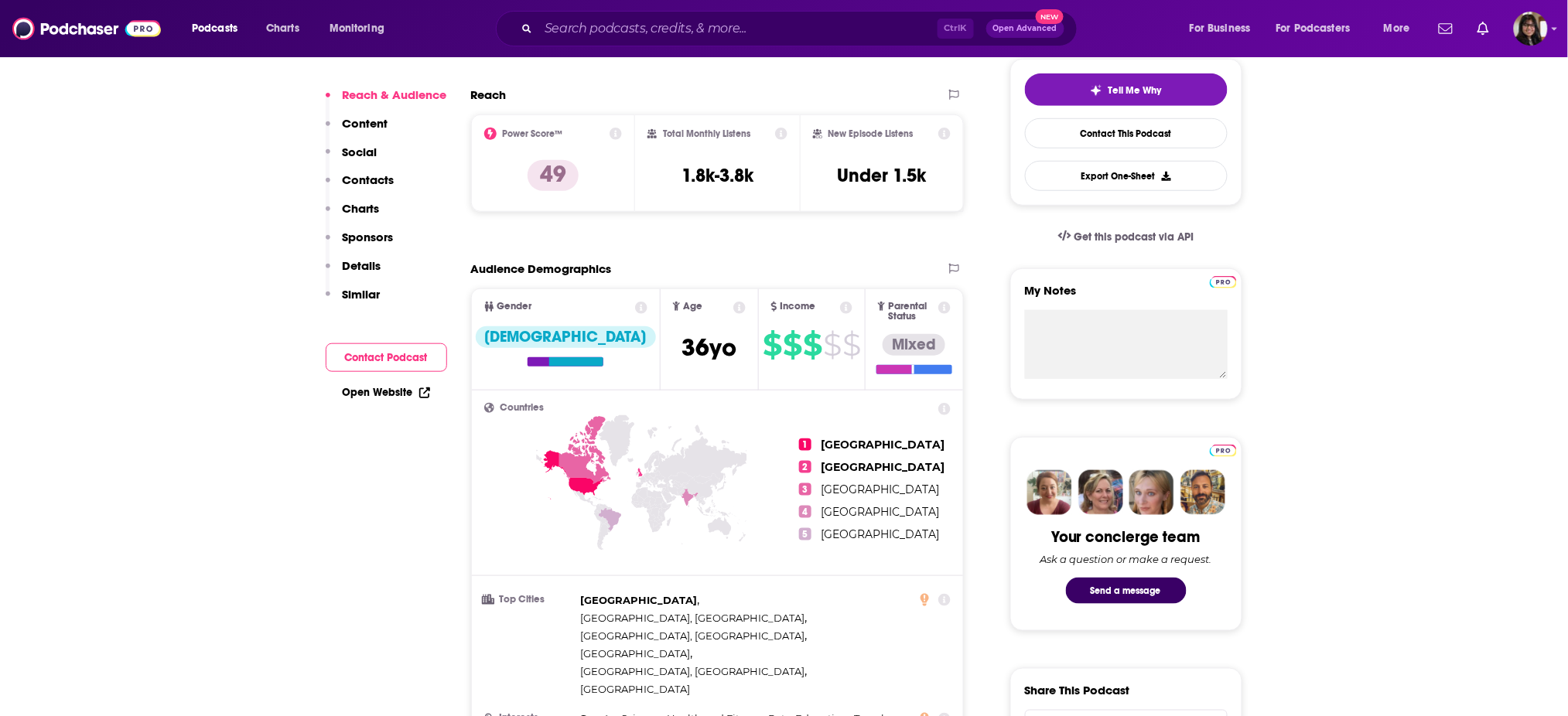
scroll to position [210, 0]
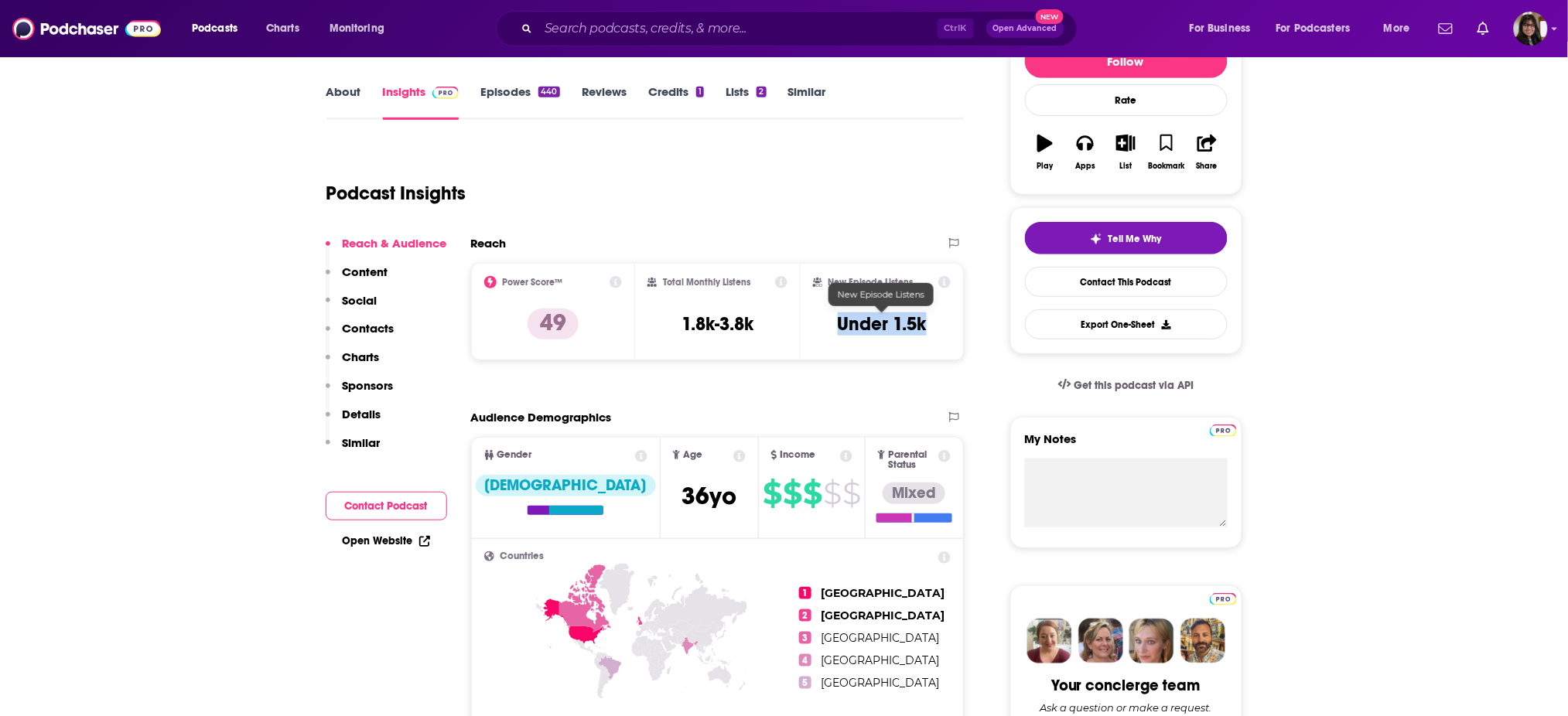
drag, startPoint x: 843, startPoint y: 328, endPoint x: 937, endPoint y: 335, distance: 94.3
click at [937, 335] on div "New Episode Listens Under 1.5k" at bounding box center [883, 311] width 139 height 71
copy h3 "Under 1.5k"
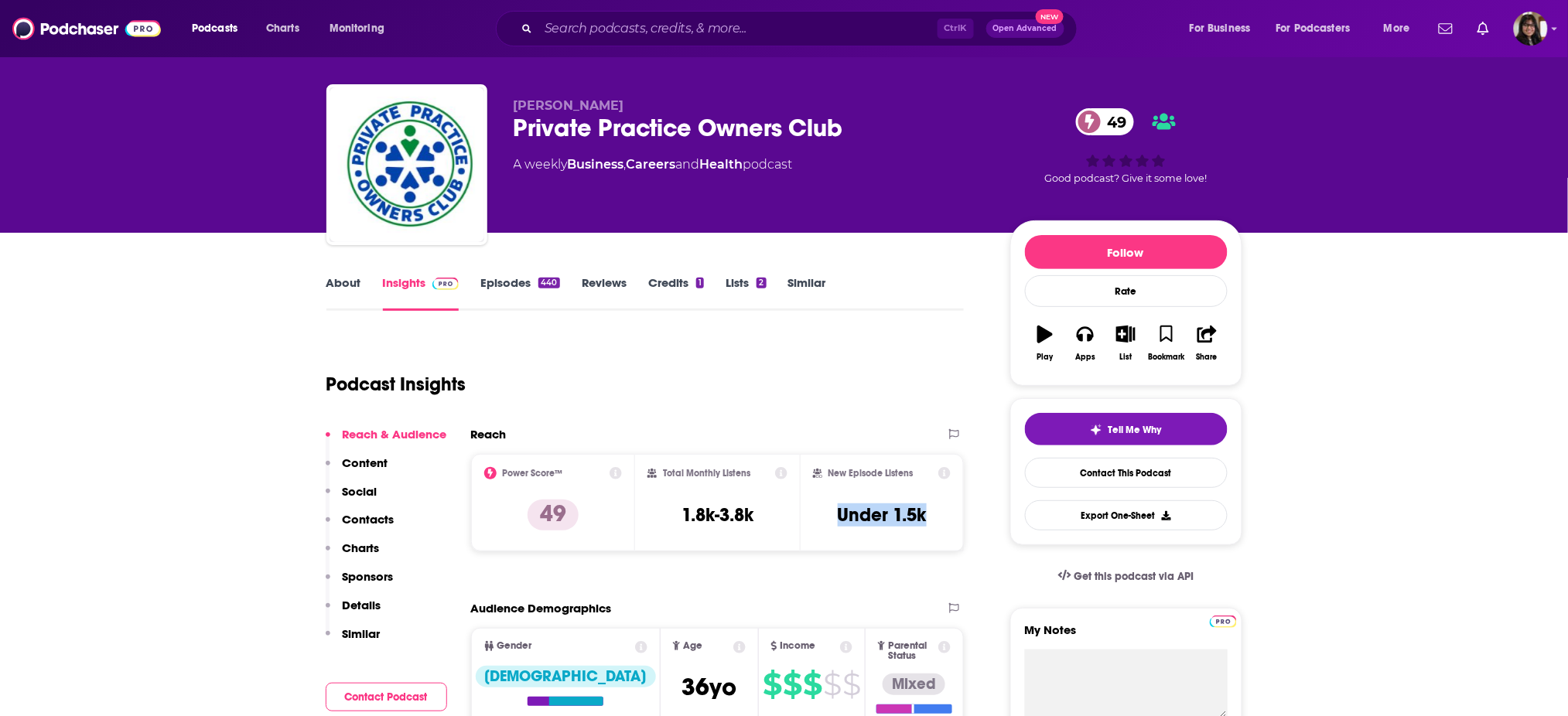
scroll to position [0, 0]
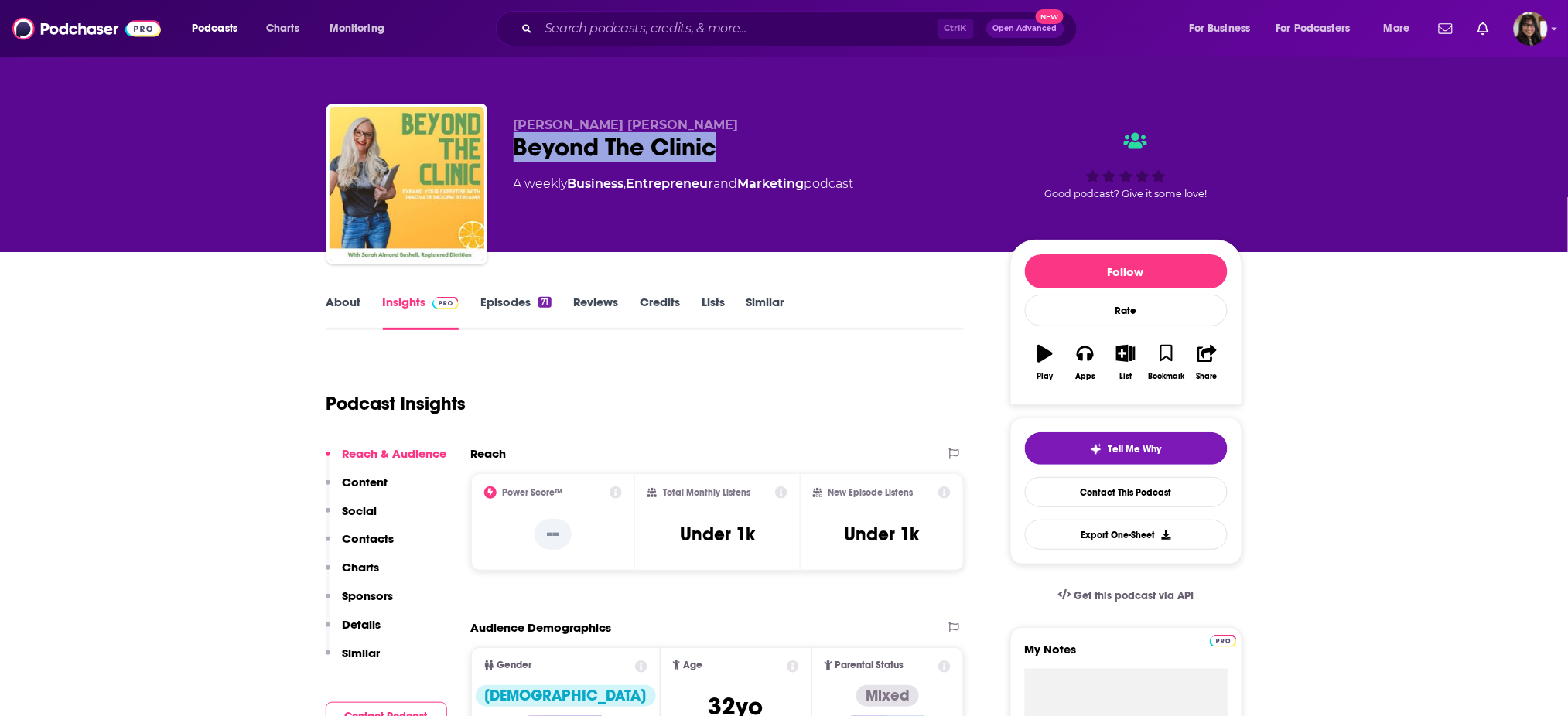
drag, startPoint x: 513, startPoint y: 144, endPoint x: 755, endPoint y: 153, distance: 242.2
click at [755, 153] on div "Beyond The Clinic" at bounding box center [749, 147] width 471 height 30
copy h2 "Beyond The Clinic"
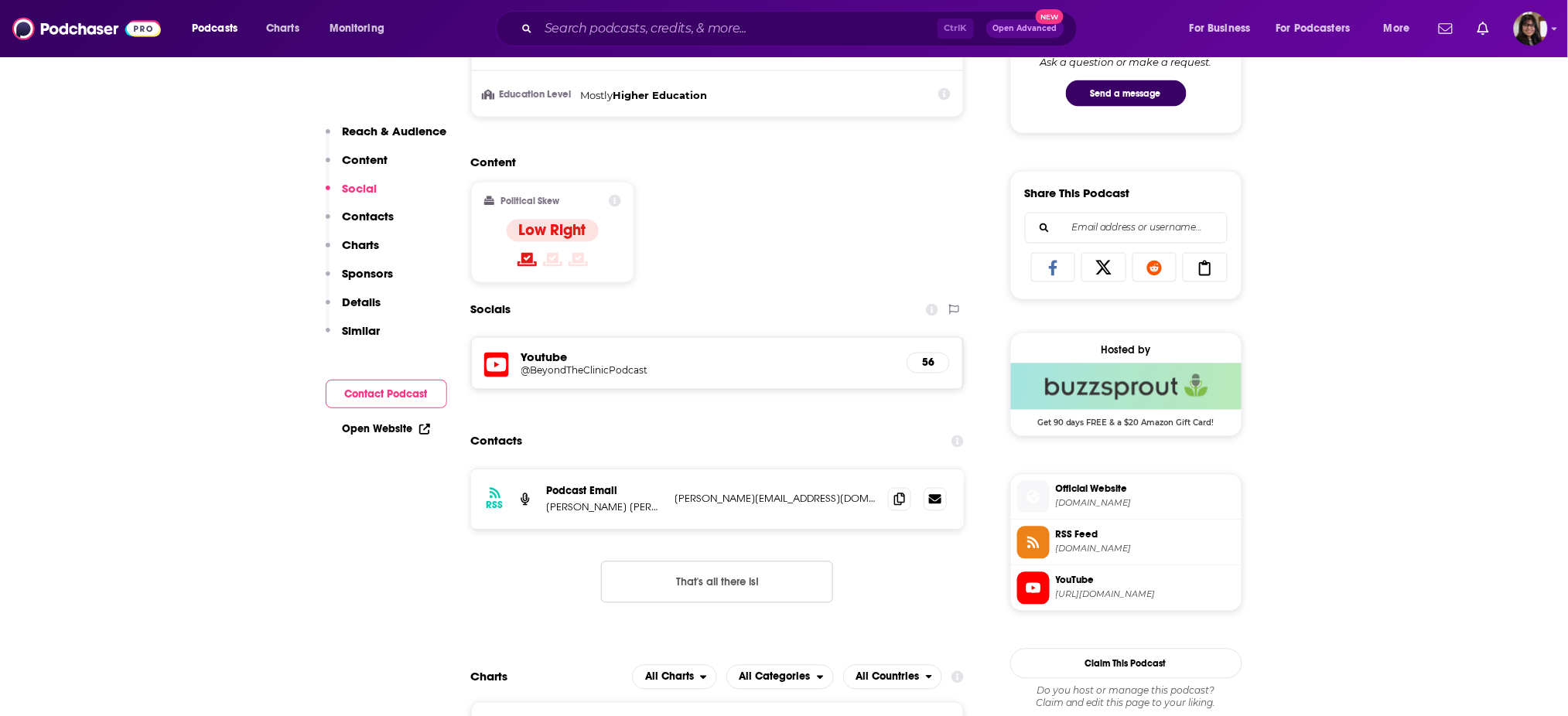
scroll to position [874, 0]
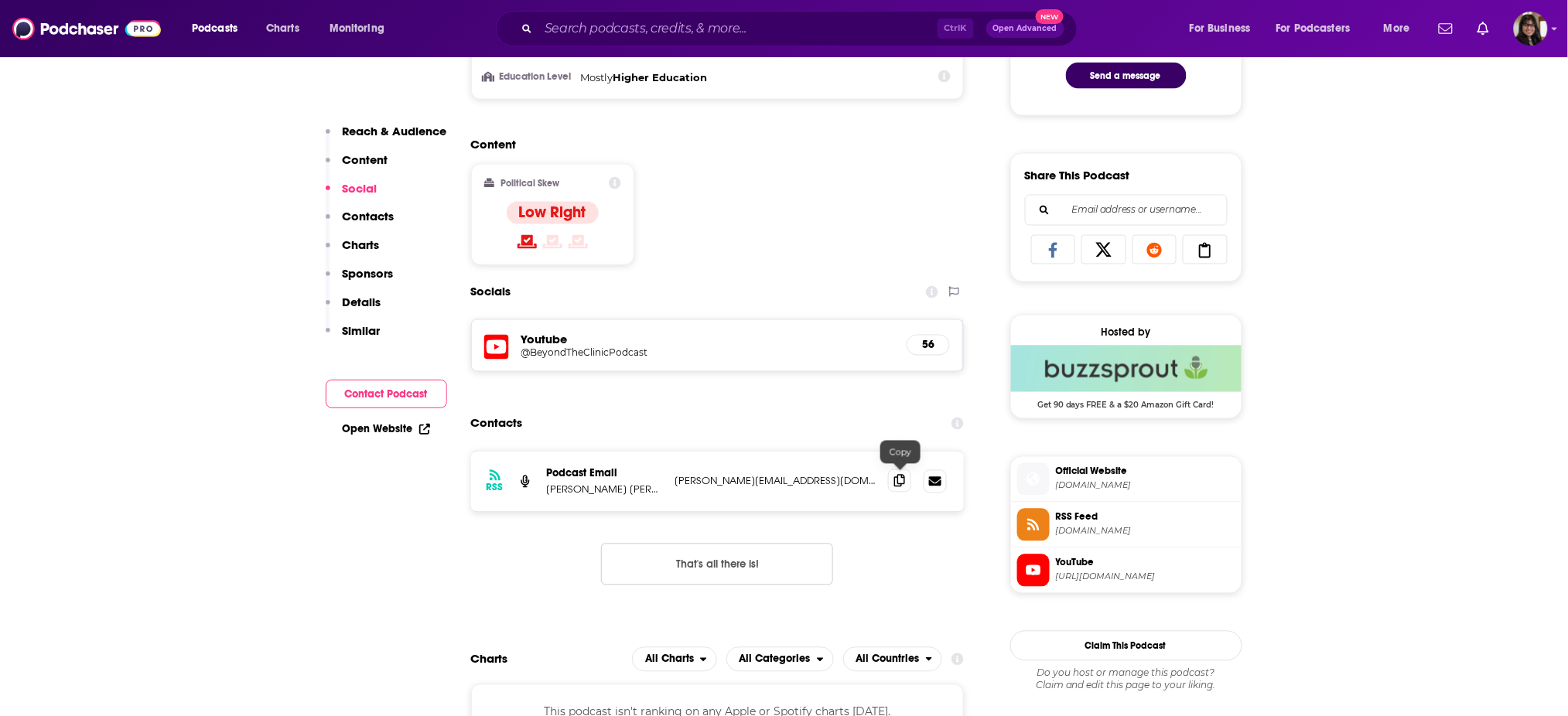
click at [902, 479] on icon at bounding box center [900, 481] width 11 height 13
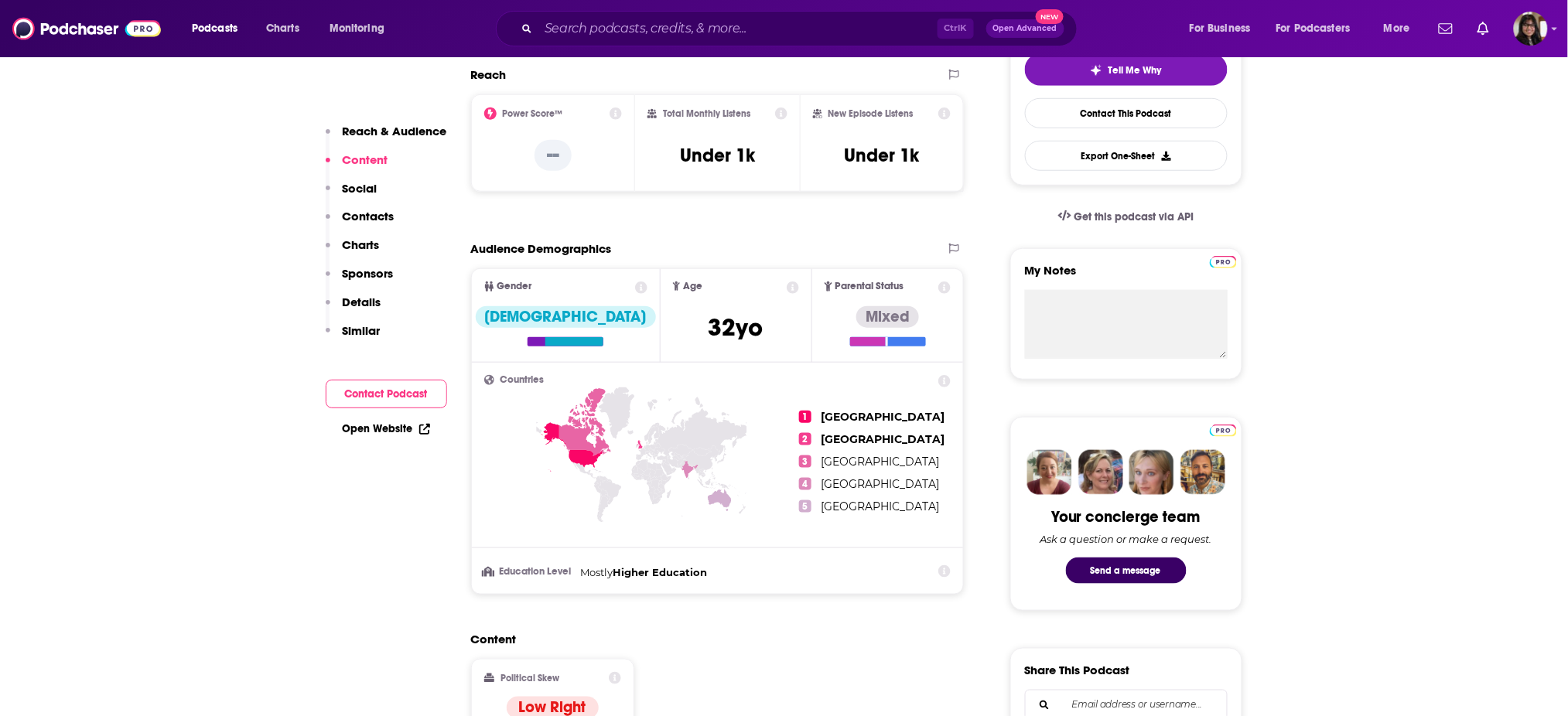
scroll to position [297, 0]
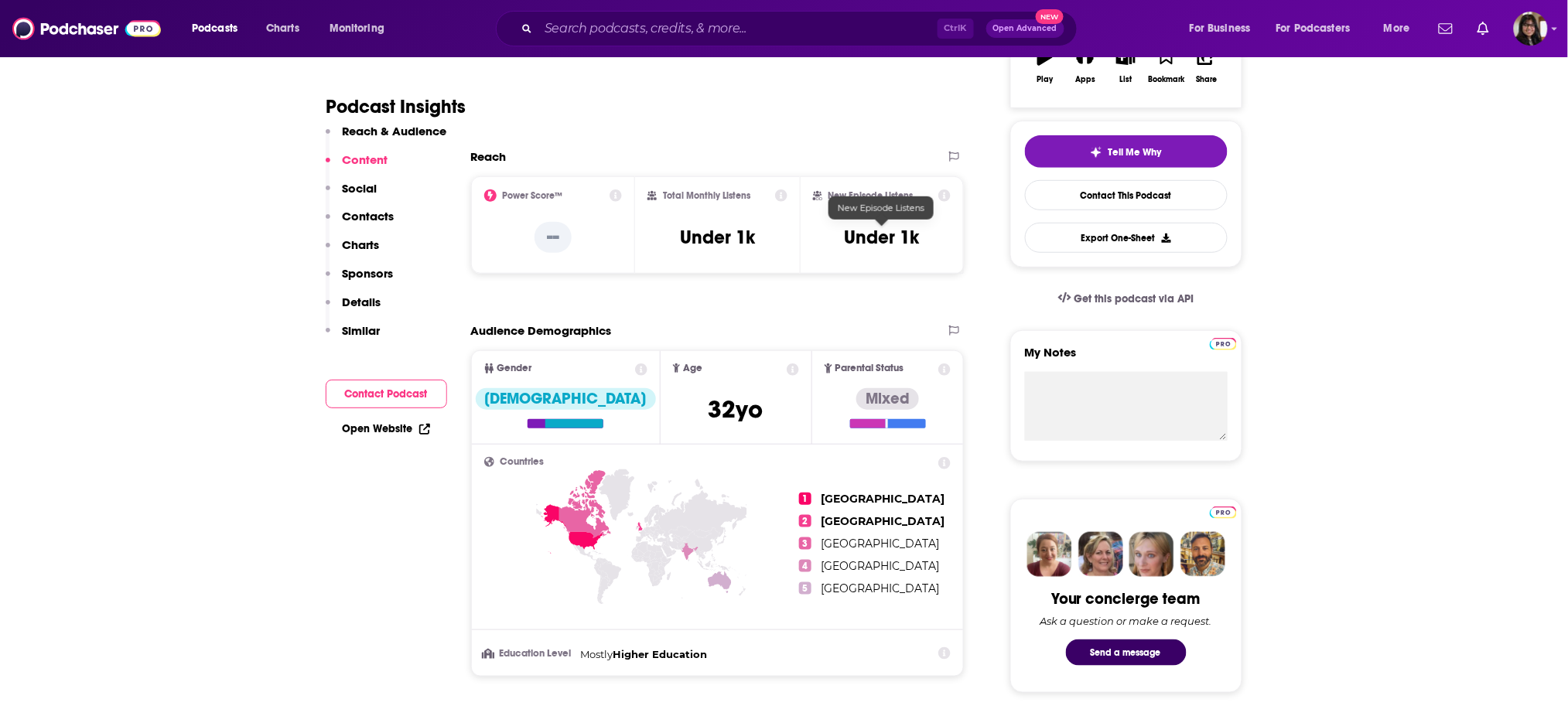
click at [883, 241] on h3 "Under 1k" at bounding box center [883, 237] width 75 height 23
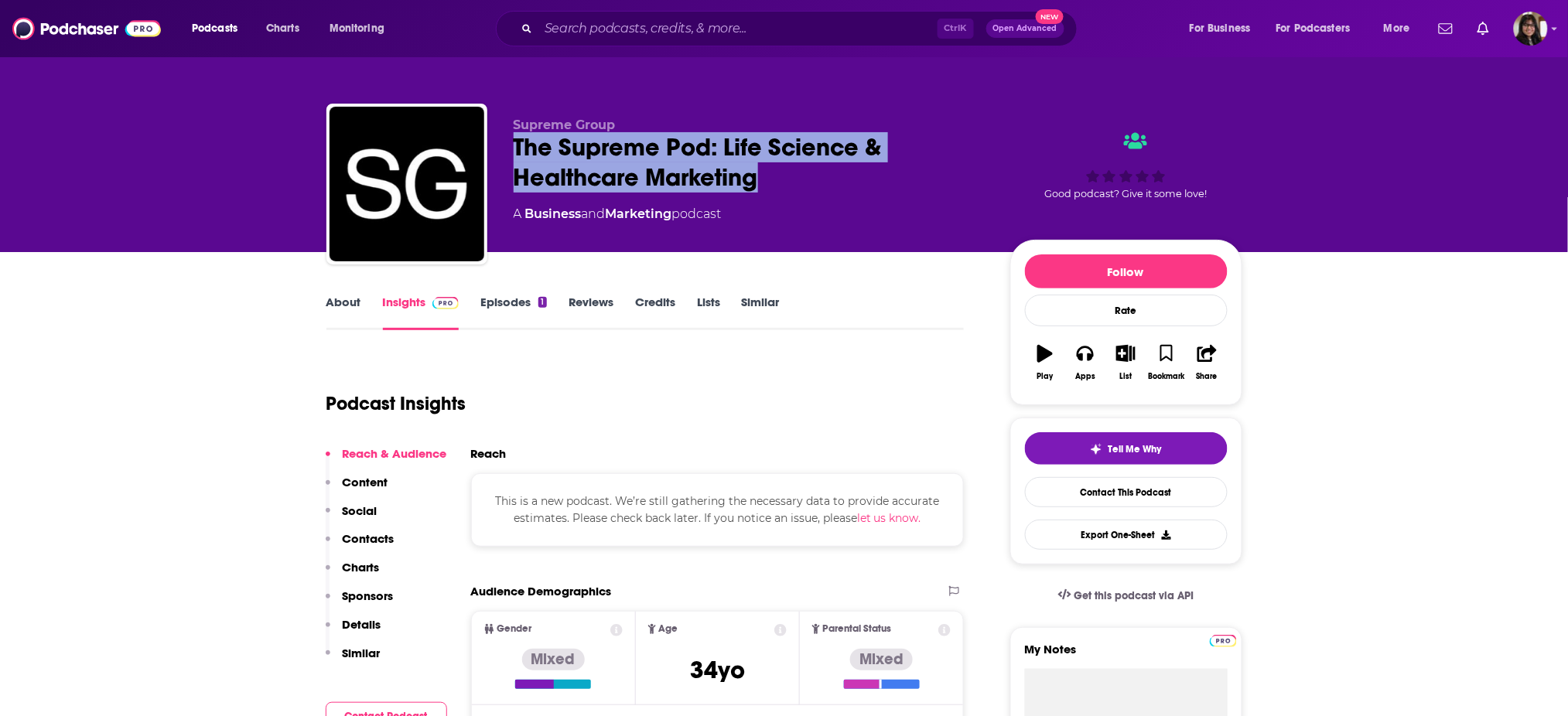
drag, startPoint x: 522, startPoint y: 146, endPoint x: 822, endPoint y: 185, distance: 302.5
click at [822, 185] on div "The Supreme Pod: Life Science & Healthcare Marketing" at bounding box center [749, 163] width 471 height 60
copy h2 "The Supreme Pod: Life Science & Healthcare Marketing"
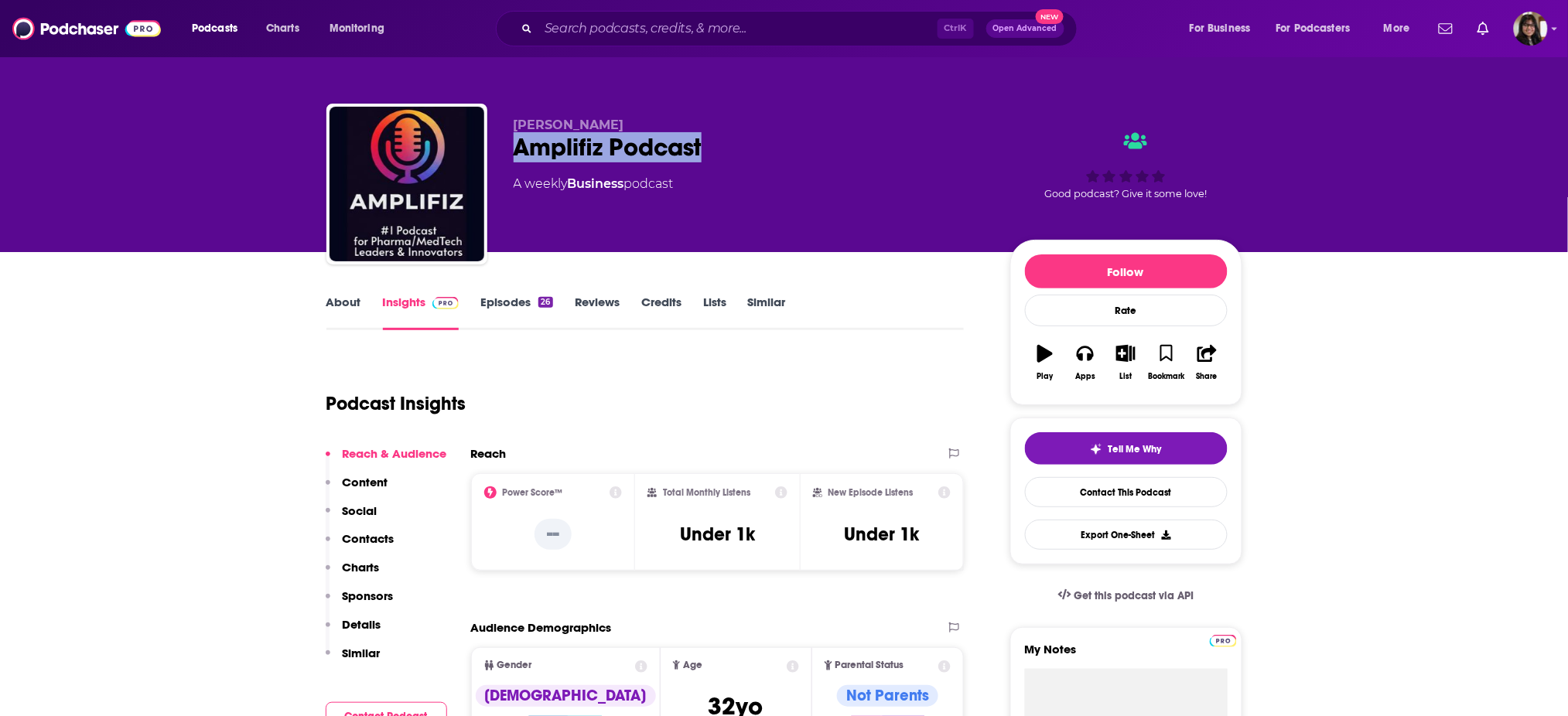
drag, startPoint x: 513, startPoint y: 152, endPoint x: 773, endPoint y: 158, distance: 260.1
click at [773, 158] on div "Guillaume Villard Amplifiz Podcast A weekly Business podcast Good podcast? Give…" at bounding box center [784, 186] width 916 height 167
copy h2 "Amplifiz Podcast"
drag, startPoint x: 511, startPoint y: 128, endPoint x: 657, endPoint y: 125, distance: 146.0
click at [657, 125] on div "Guillaume Villard Amplifiz Podcast A weekly Business podcast Good podcast? Give…" at bounding box center [784, 186] width 916 height 167
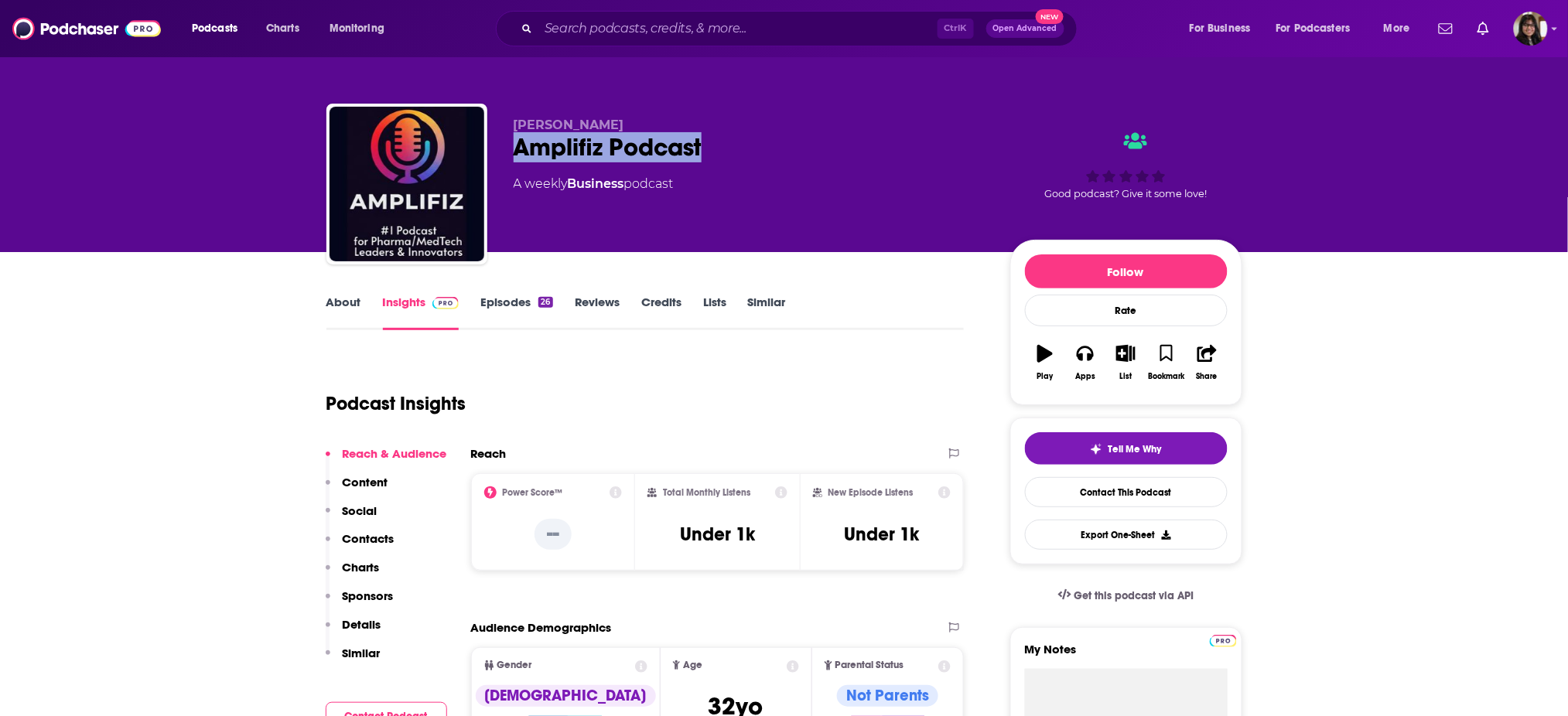
copy span "Guillaume Villard"
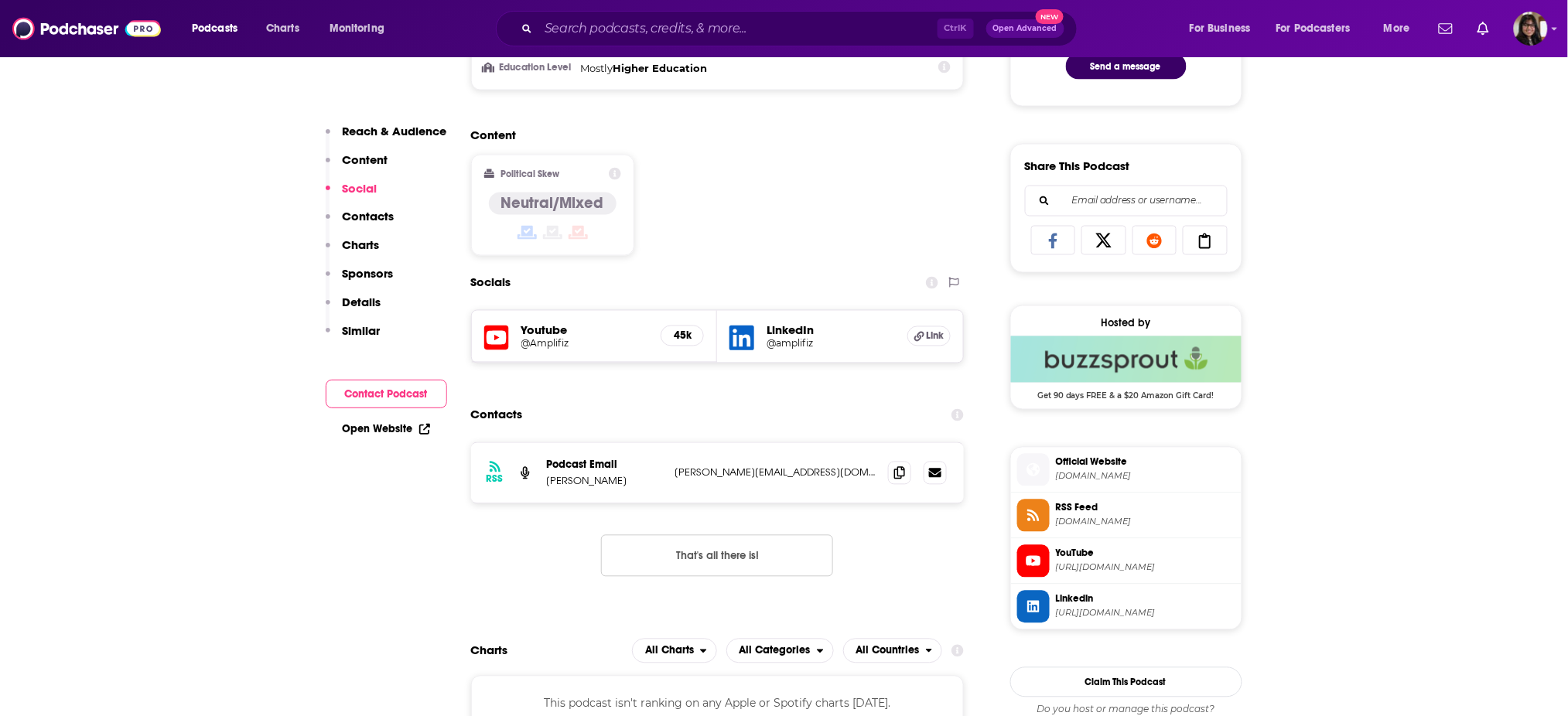
scroll to position [885, 0]
click at [899, 470] on icon at bounding box center [900, 471] width 11 height 13
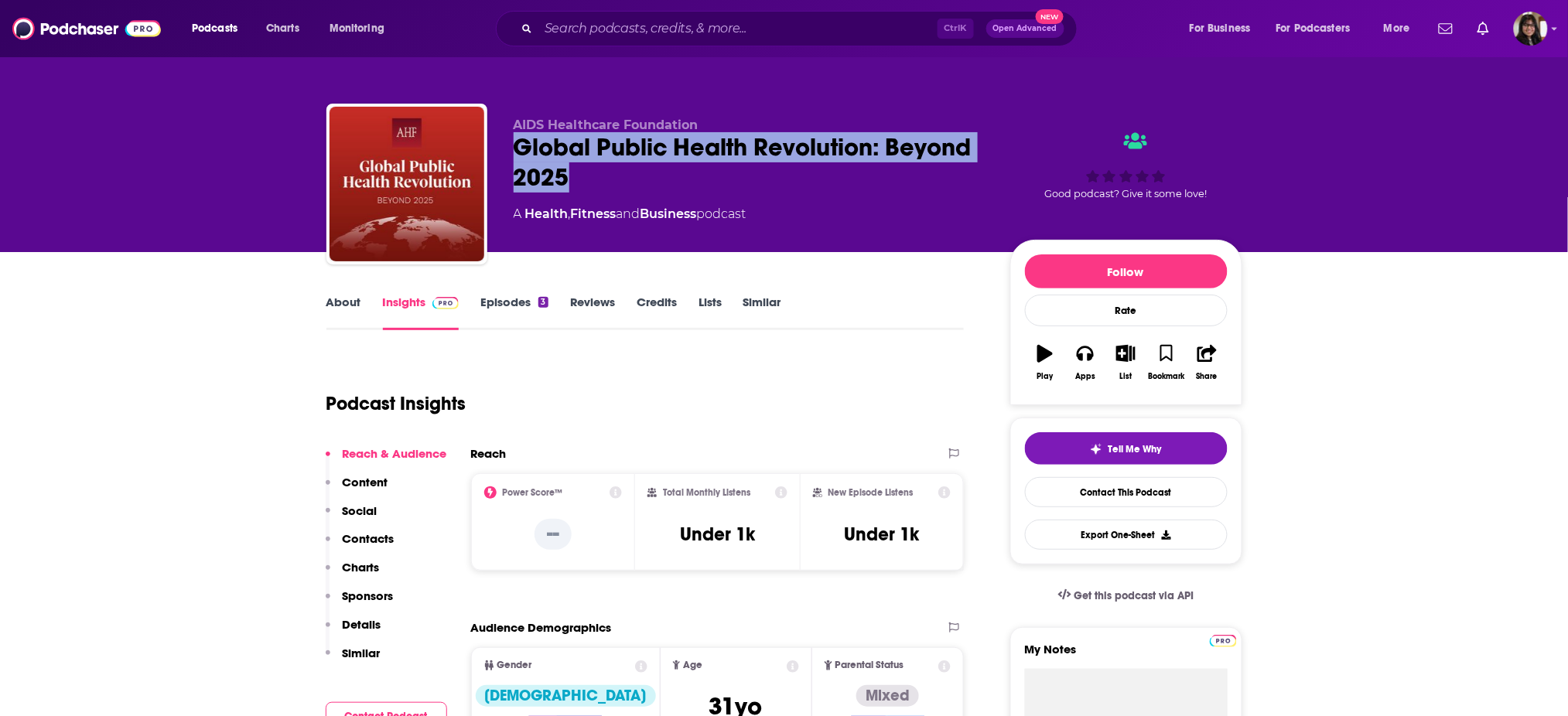
drag, startPoint x: 522, startPoint y: 153, endPoint x: 599, endPoint y: 184, distance: 83.0
click at [599, 184] on div "AIDS Healthcare Foundation Global Public Health Revolution: Beyond 2025 A Healt…" at bounding box center [784, 186] width 916 height 167
copy h2 "Global Public Health Revolution: Beyond 2025"
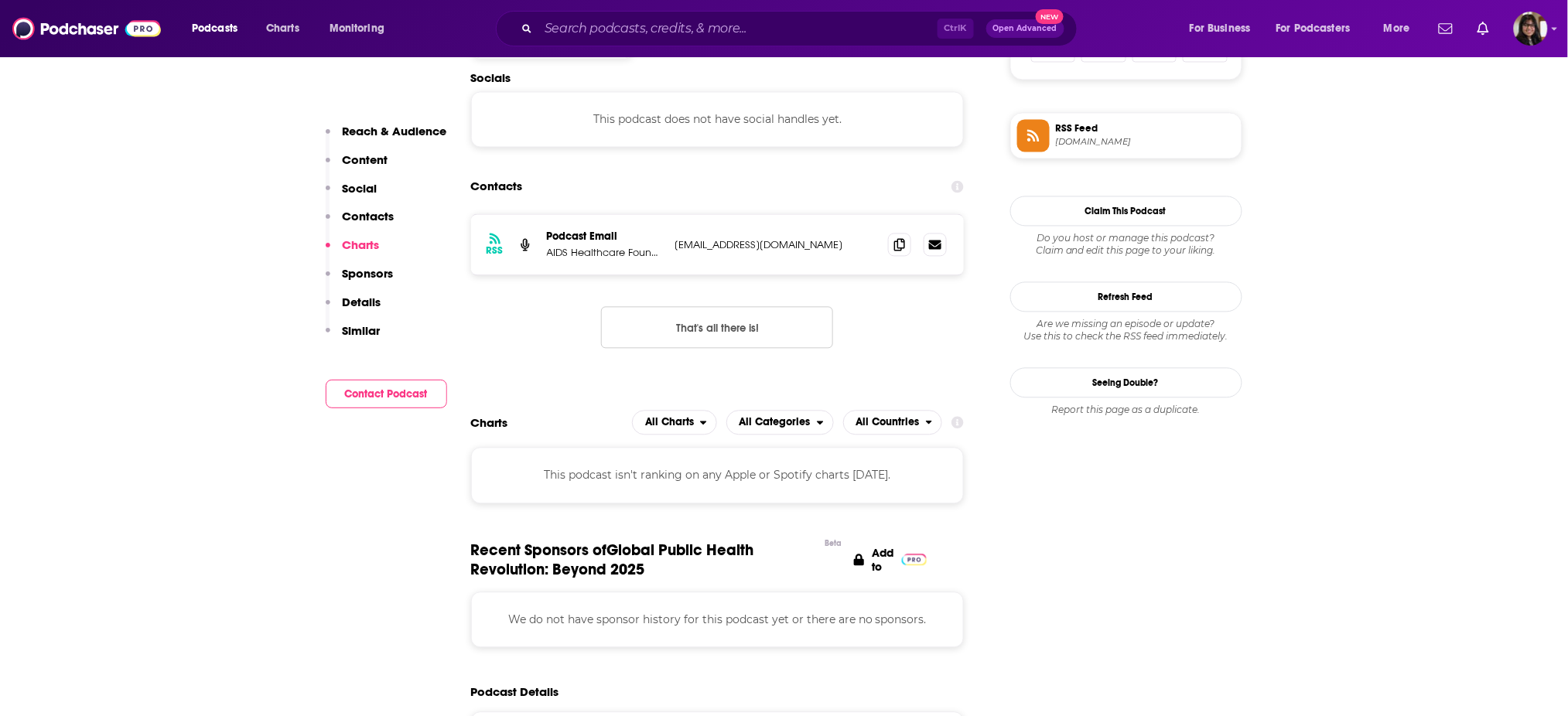
scroll to position [1075, 0]
click at [895, 243] on icon at bounding box center [900, 246] width 11 height 13
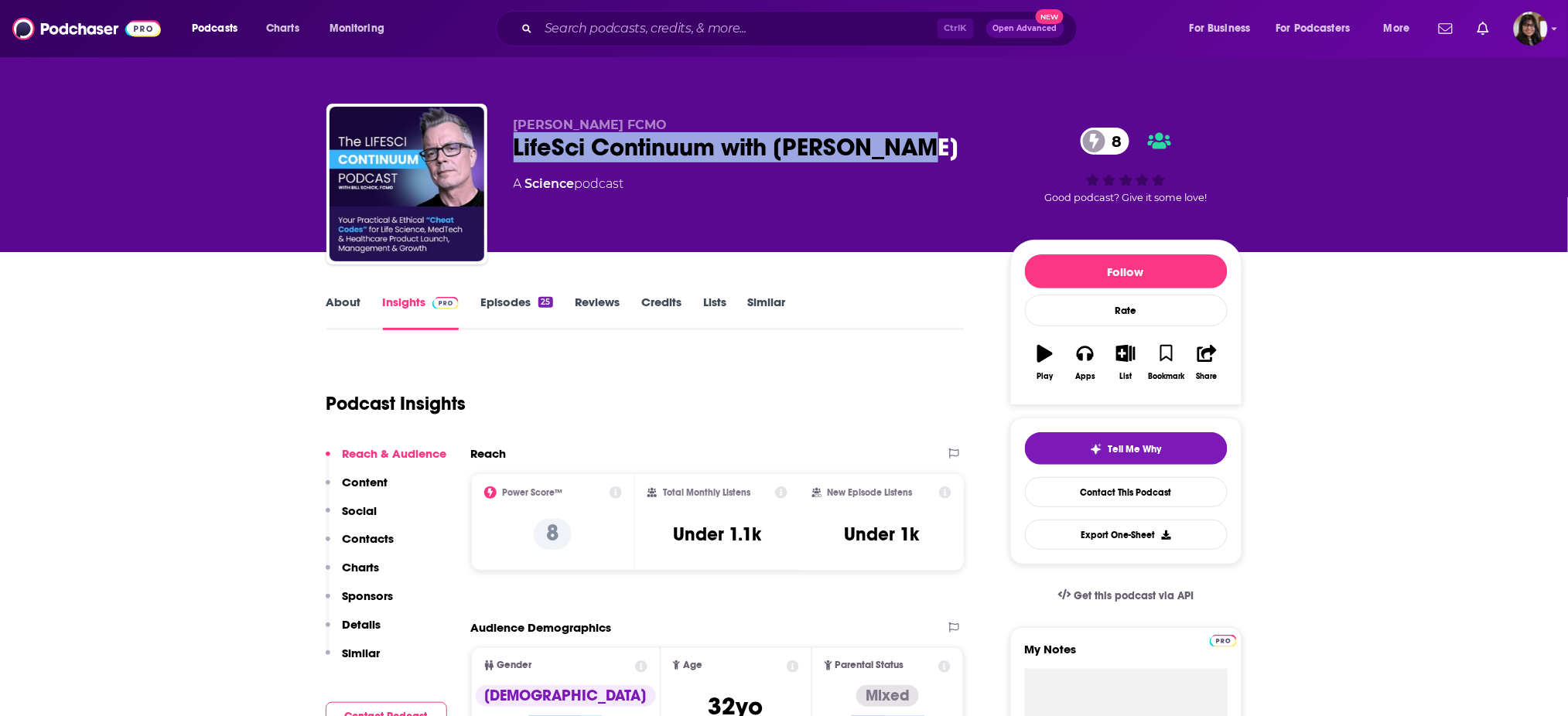
drag, startPoint x: 562, startPoint y: 153, endPoint x: 926, endPoint y: 149, distance: 364.0
click at [926, 149] on div "[PERSON_NAME] FCMO LifeSci Continuum with [PERSON_NAME] 8 A Science podcast 8 G…" at bounding box center [784, 186] width 916 height 167
copy h2 "LifeSci Continuum with Bill Schick"
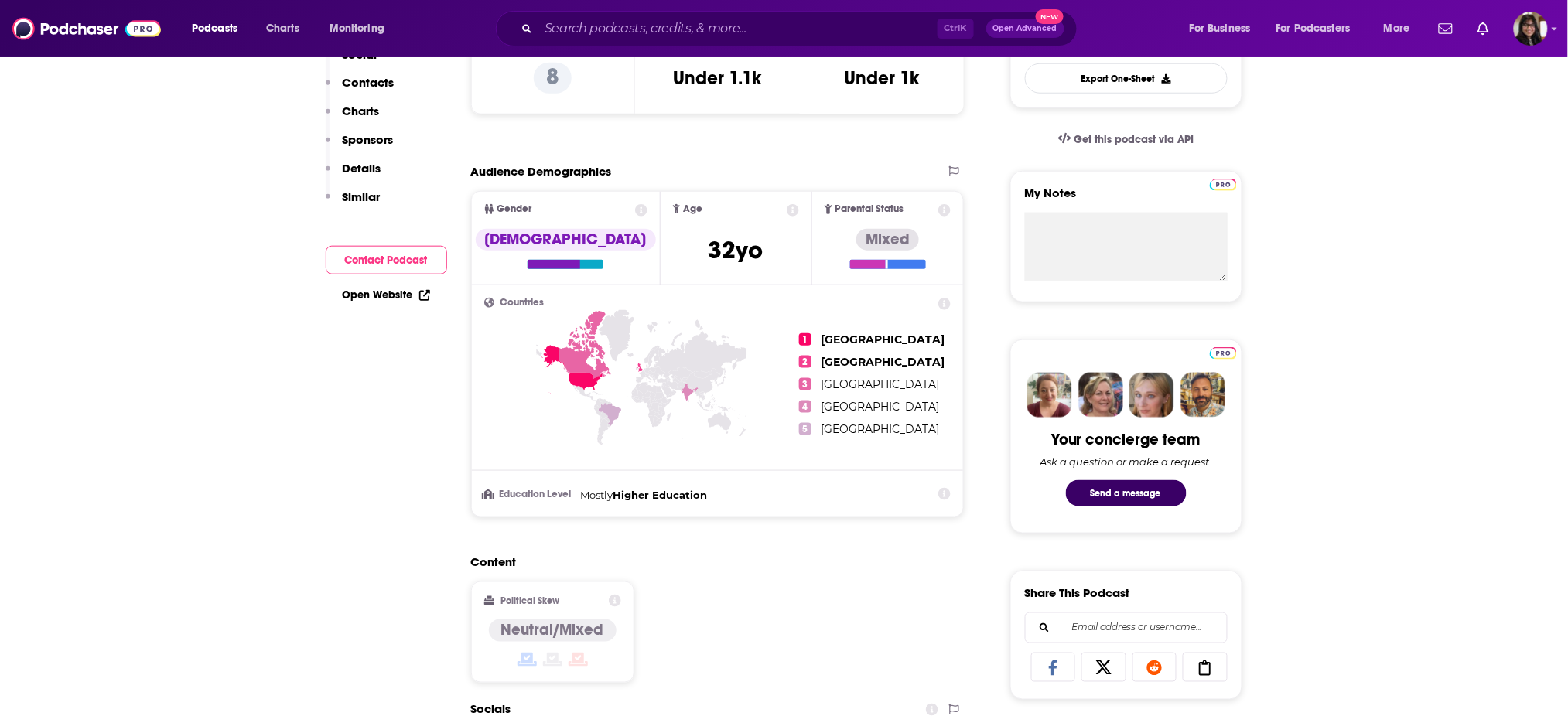
scroll to position [39, 0]
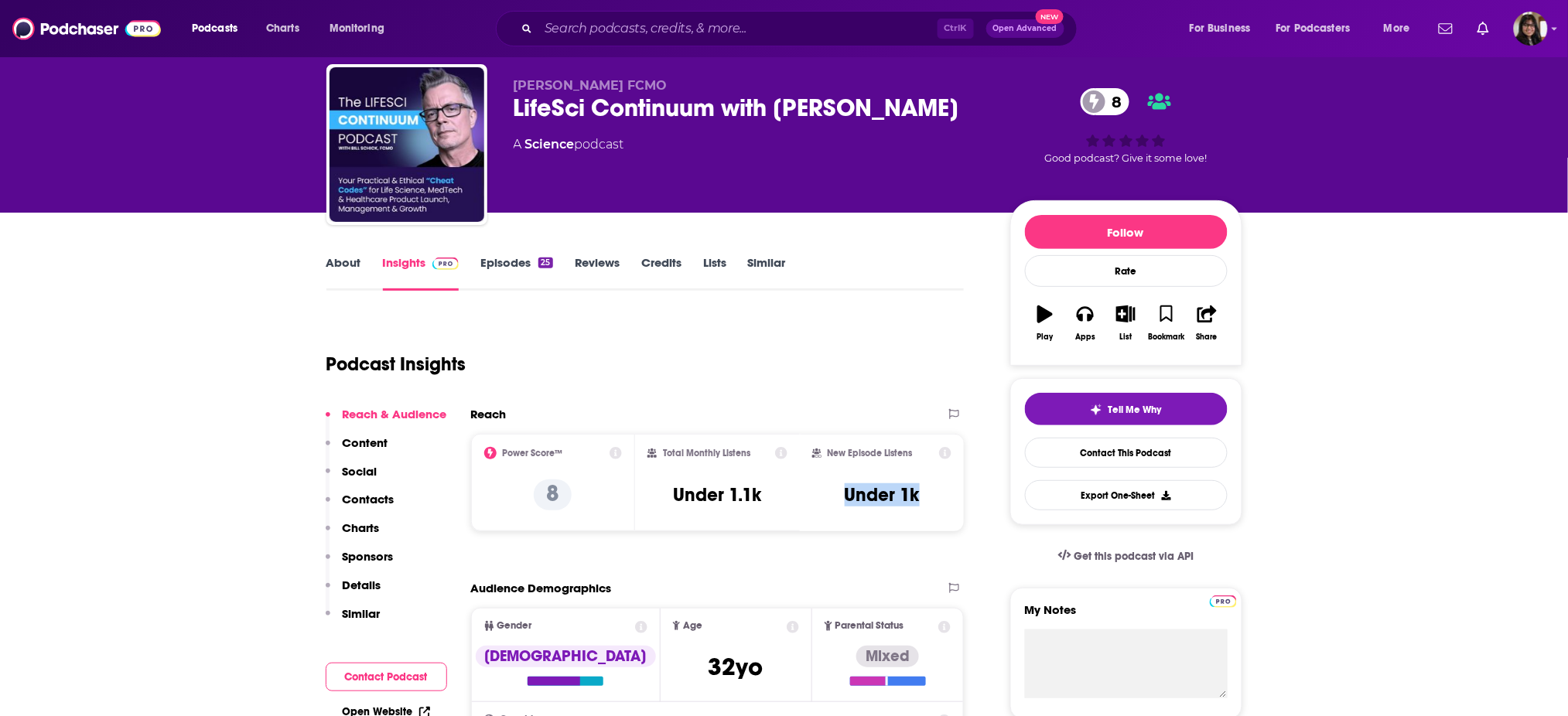
copy h3 "Under 1k"
drag, startPoint x: 836, startPoint y: 487, endPoint x: 951, endPoint y: 493, distance: 115.2
click at [951, 493] on div "New Episode Listens Under 1k" at bounding box center [882, 482] width 164 height 97
drag, startPoint x: 517, startPoint y: 80, endPoint x: 665, endPoint y: 78, distance: 148.0
click at [665, 78] on div "Bill Schick FCMO LifeSci Continuum with Bill Schick 8 A Science podcast 8 Good …" at bounding box center [784, 147] width 916 height 167
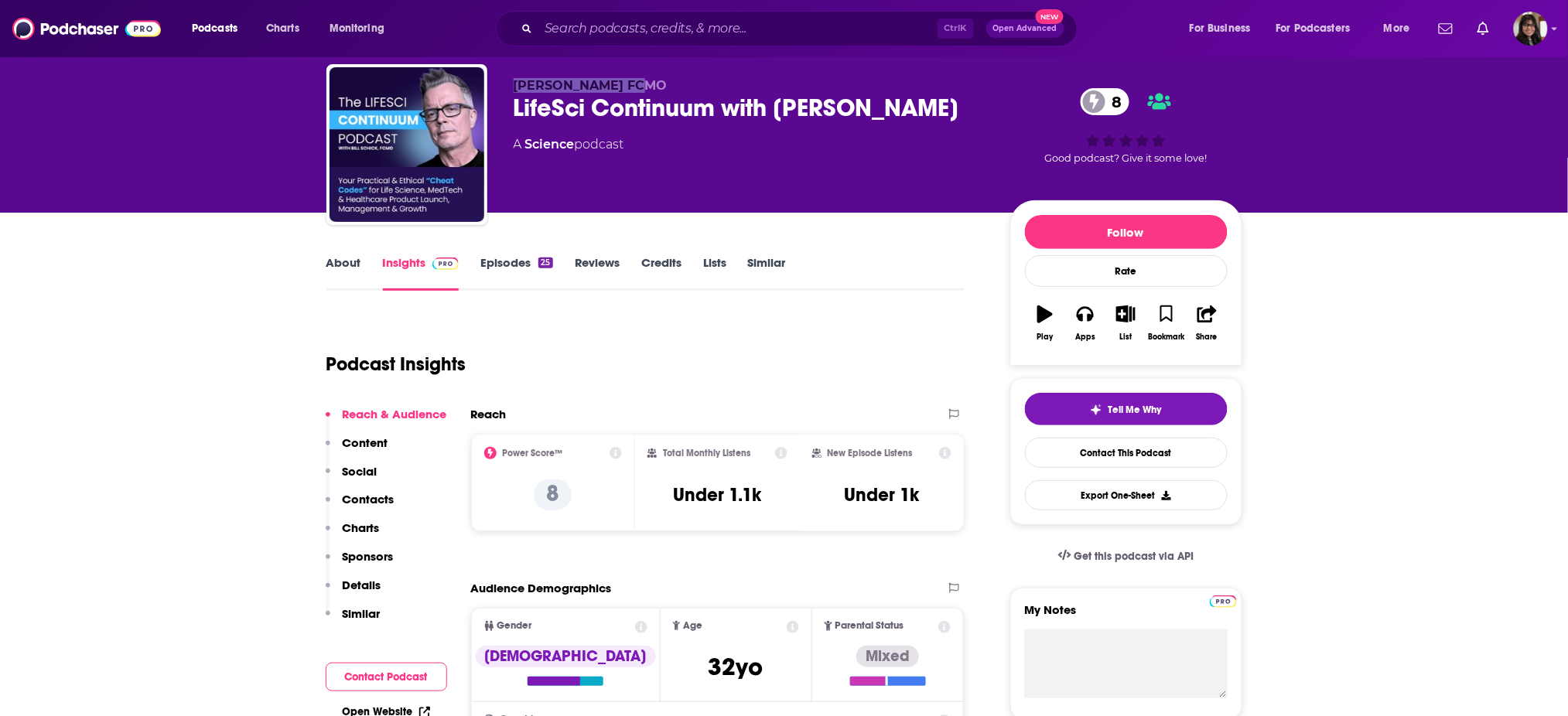
copy span "Bill Schick FCMO"
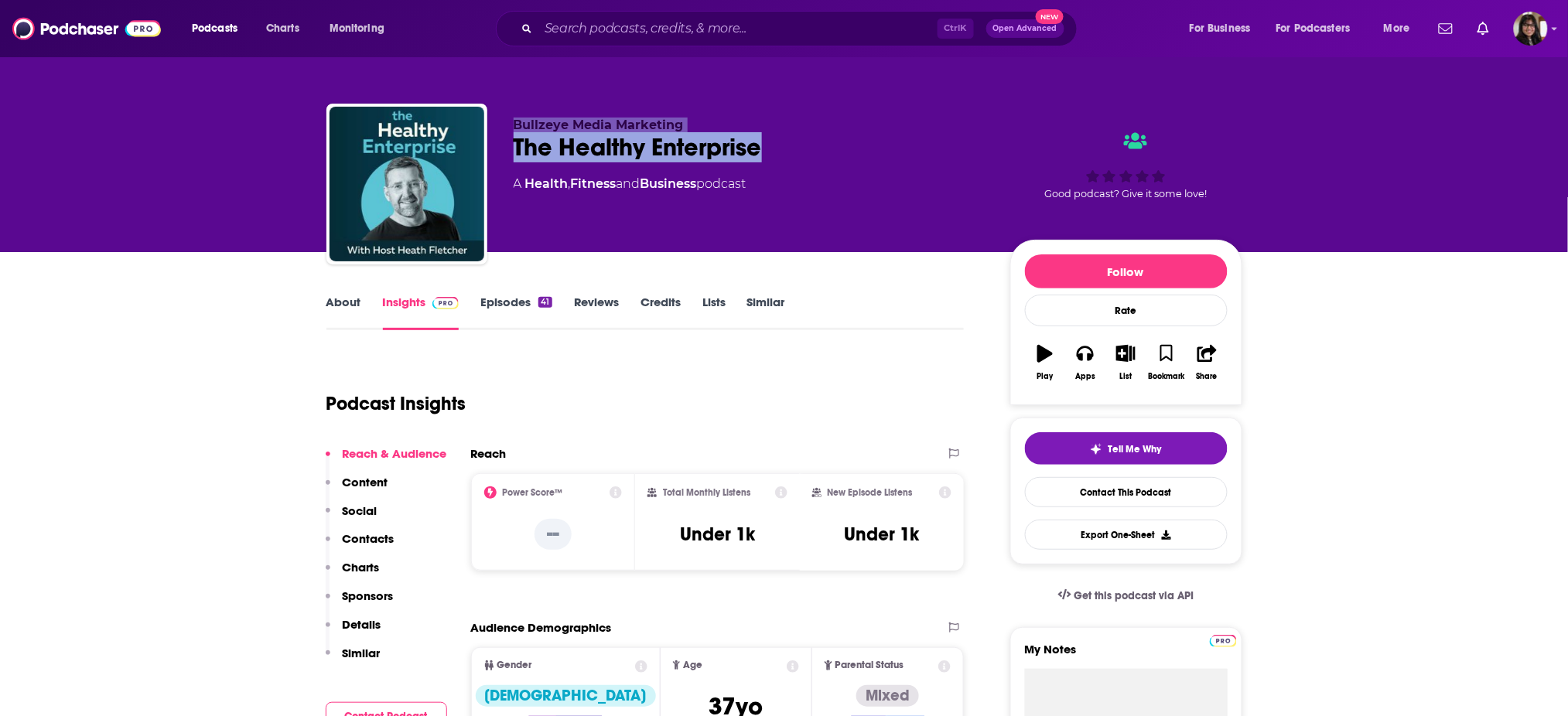
drag, startPoint x: 762, startPoint y: 149, endPoint x: 485, endPoint y: 153, distance: 277.0
click at [485, 153] on div "Bullzeye Media Marketing The Healthy Enterprise A Health , Fitness and Business…" at bounding box center [784, 186] width 916 height 167
copy div "Bullzeye Media Marketing The Healthy Enterprise"
click at [516, 152] on div "The Healthy Enterprise" at bounding box center [749, 147] width 471 height 30
drag, startPoint x: 515, startPoint y: 152, endPoint x: 769, endPoint y: 142, distance: 254.2
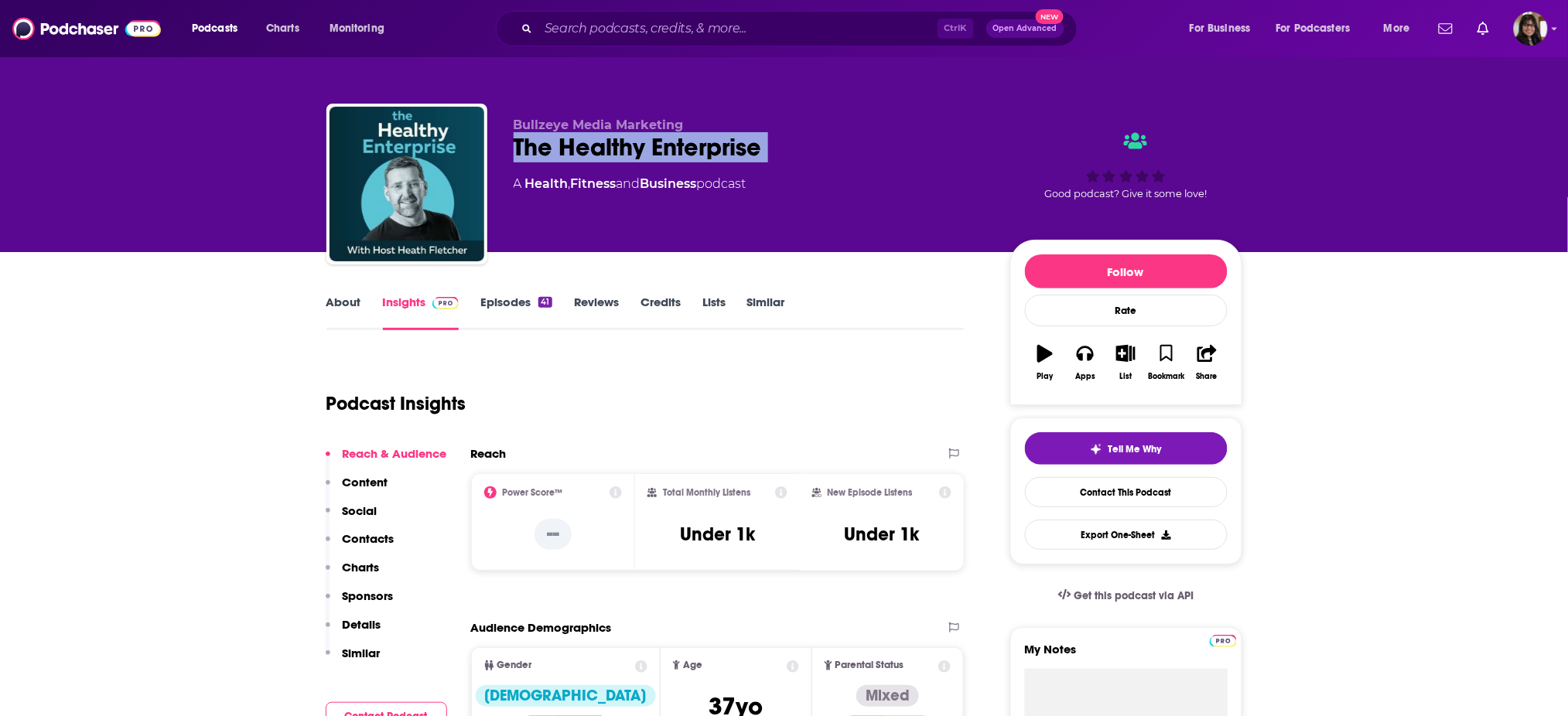
click at [769, 142] on div "The Healthy Enterprise" at bounding box center [749, 147] width 471 height 30
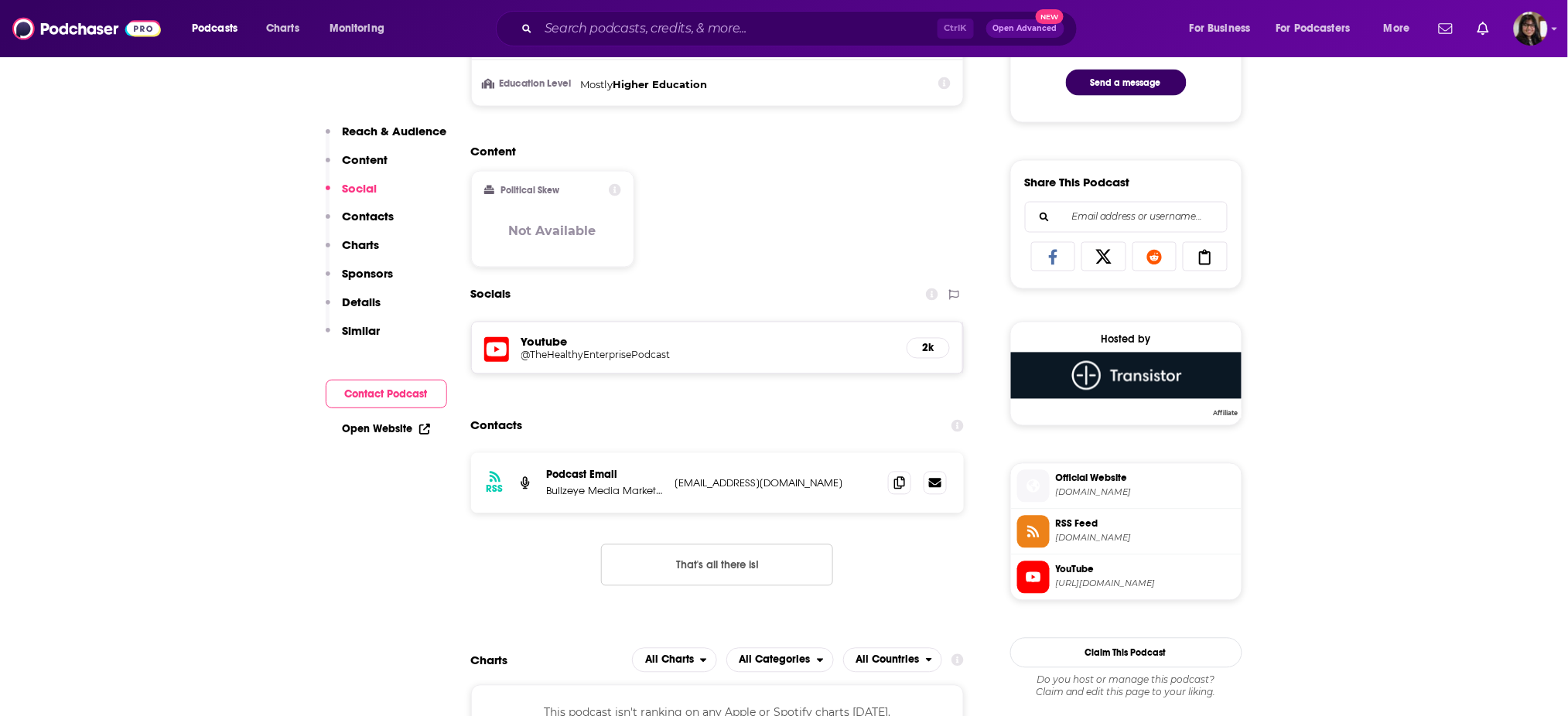
scroll to position [891, 0]
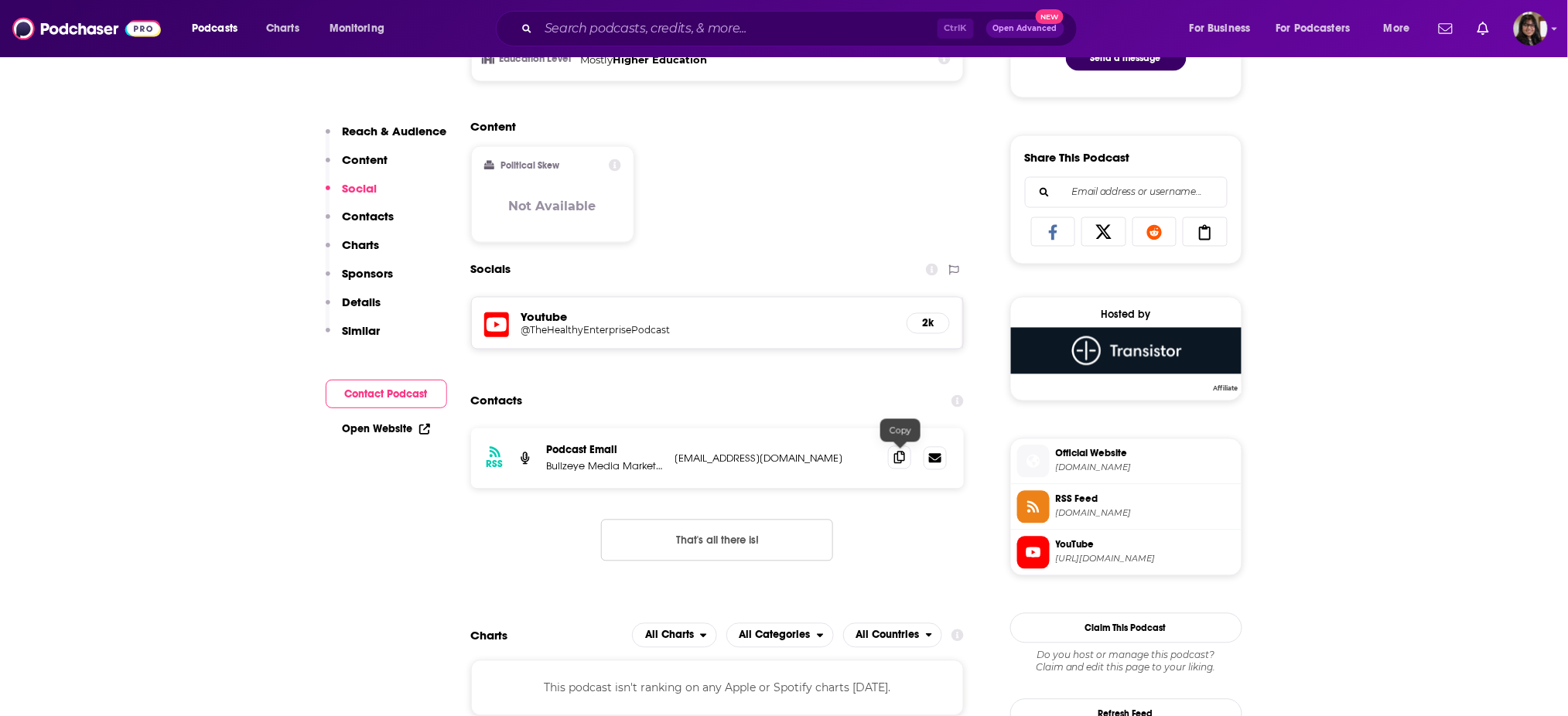
click at [906, 461] on span at bounding box center [899, 458] width 23 height 23
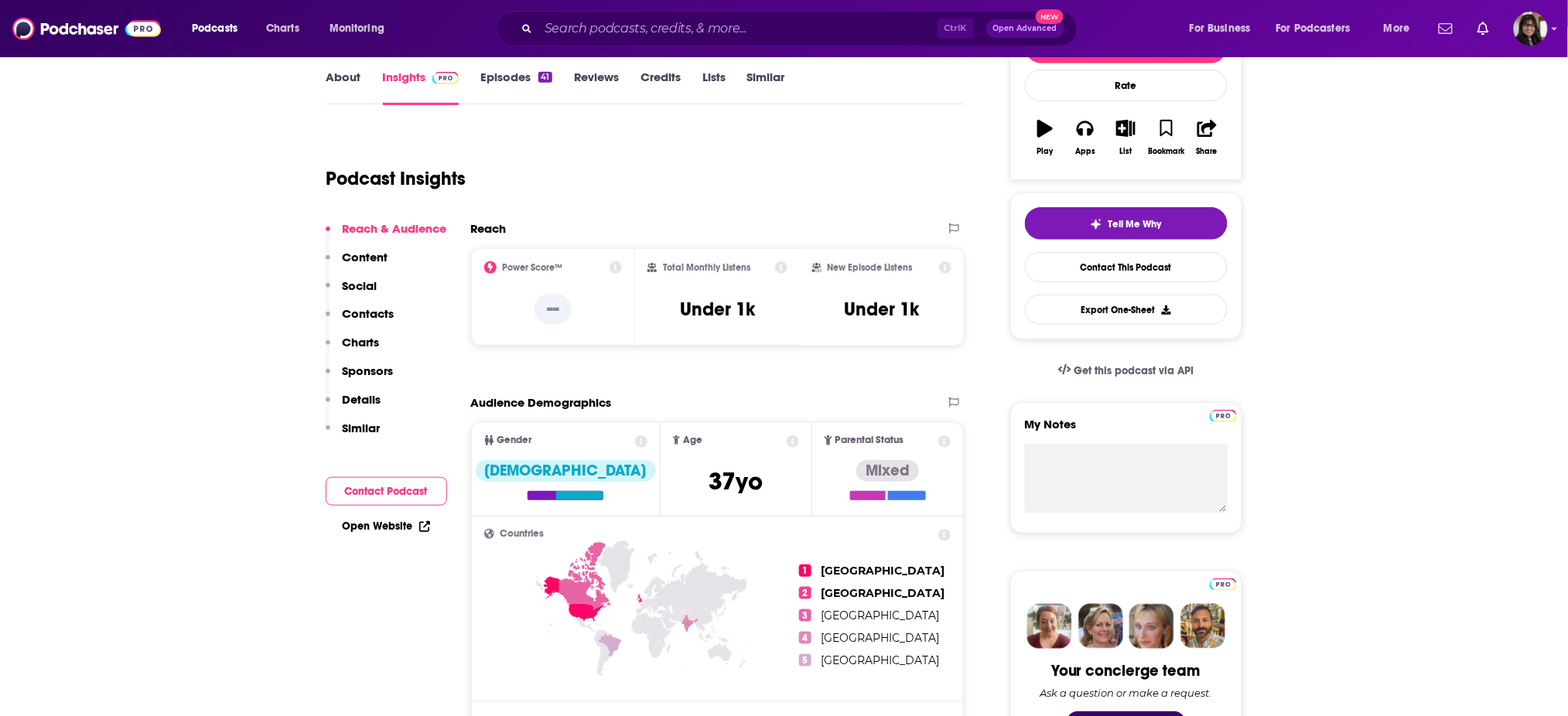
scroll to position [0, 0]
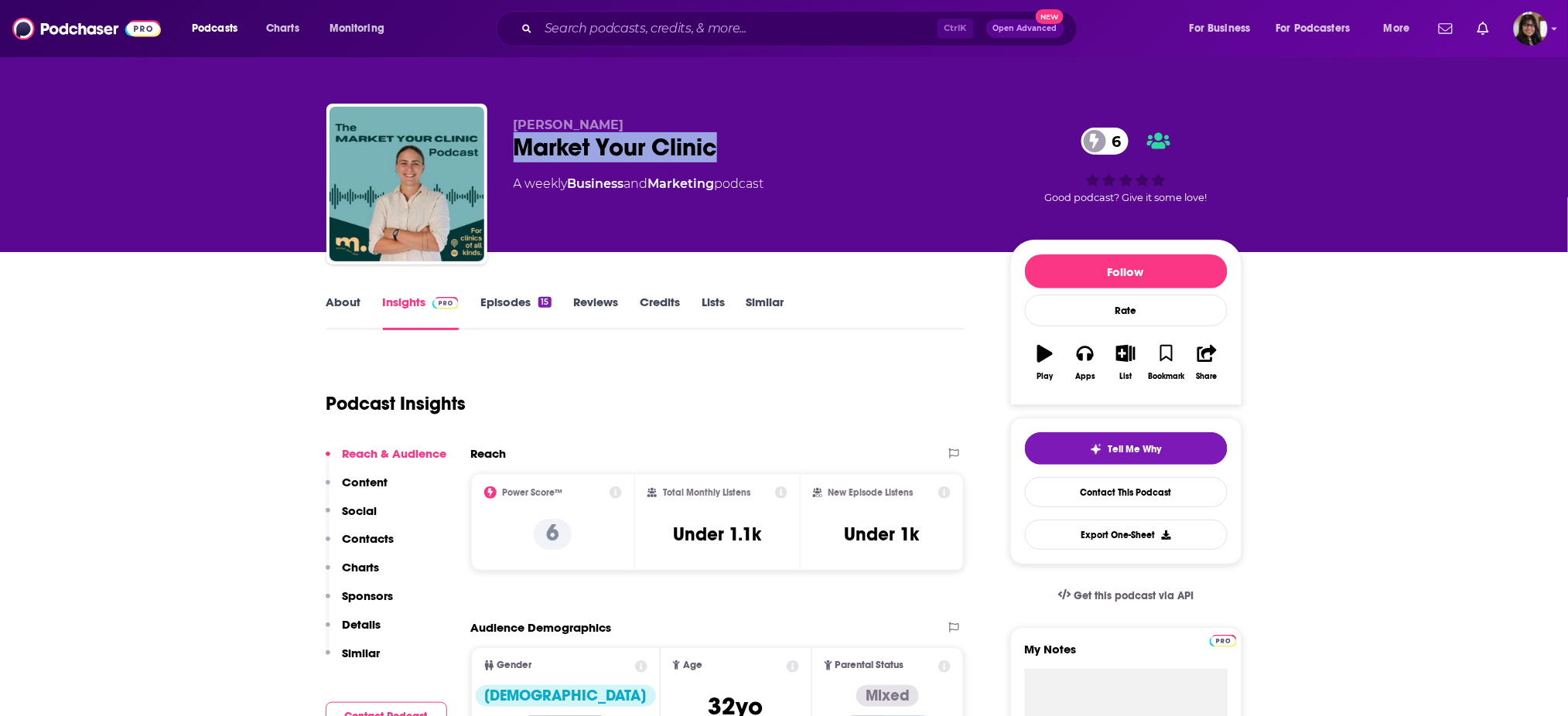
drag, startPoint x: 529, startPoint y: 139, endPoint x: 751, endPoint y: 140, distance: 222.0
click at [751, 140] on div "Market Your Clinic 6" at bounding box center [749, 147] width 471 height 30
copy h2 "Market Your Clinic"
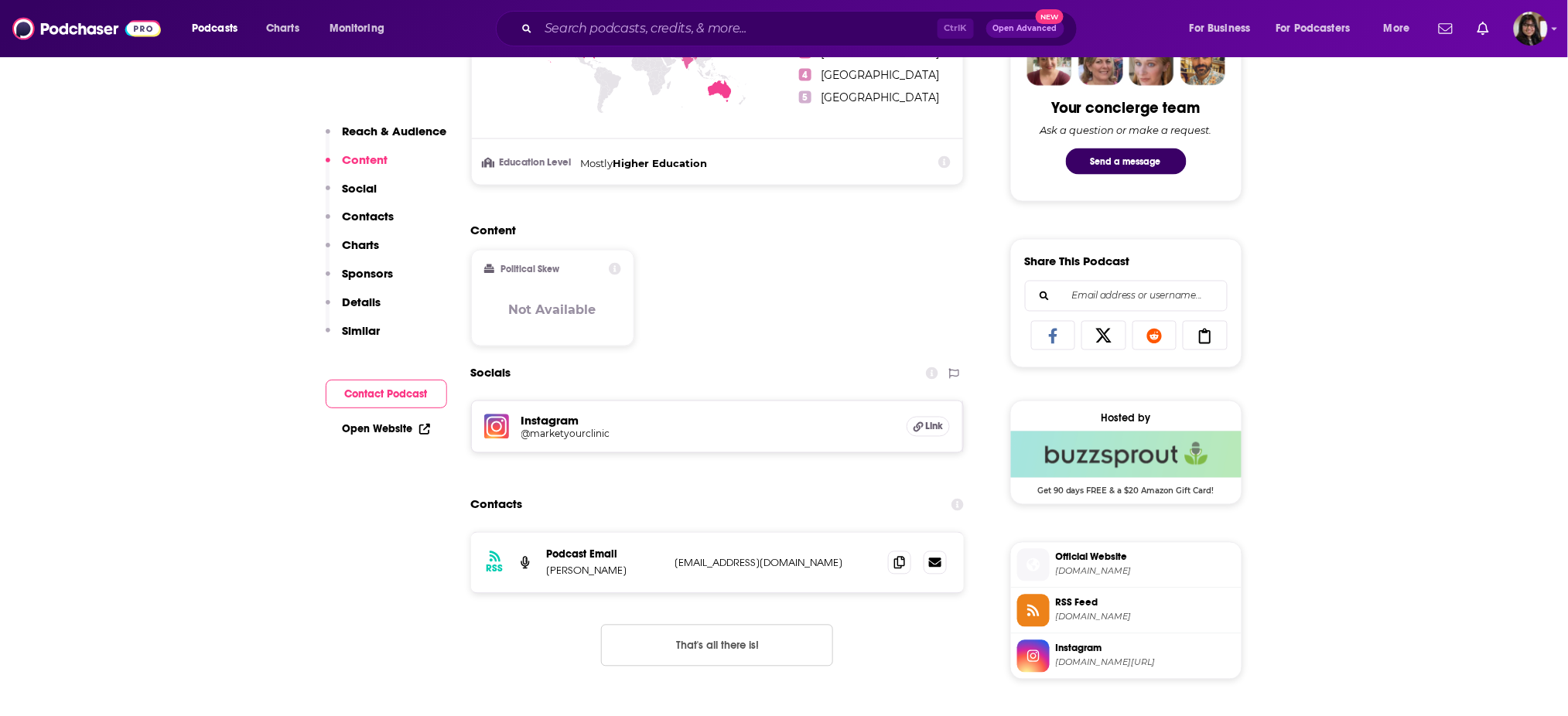
scroll to position [789, 0]
click at [905, 554] on icon at bounding box center [900, 561] width 11 height 13
drag, startPoint x: 547, startPoint y: 568, endPoint x: 621, endPoint y: 574, distance: 74.2
click at [621, 574] on p "[PERSON_NAME]" at bounding box center [605, 569] width 116 height 13
copy p "Gabbie Vivers"
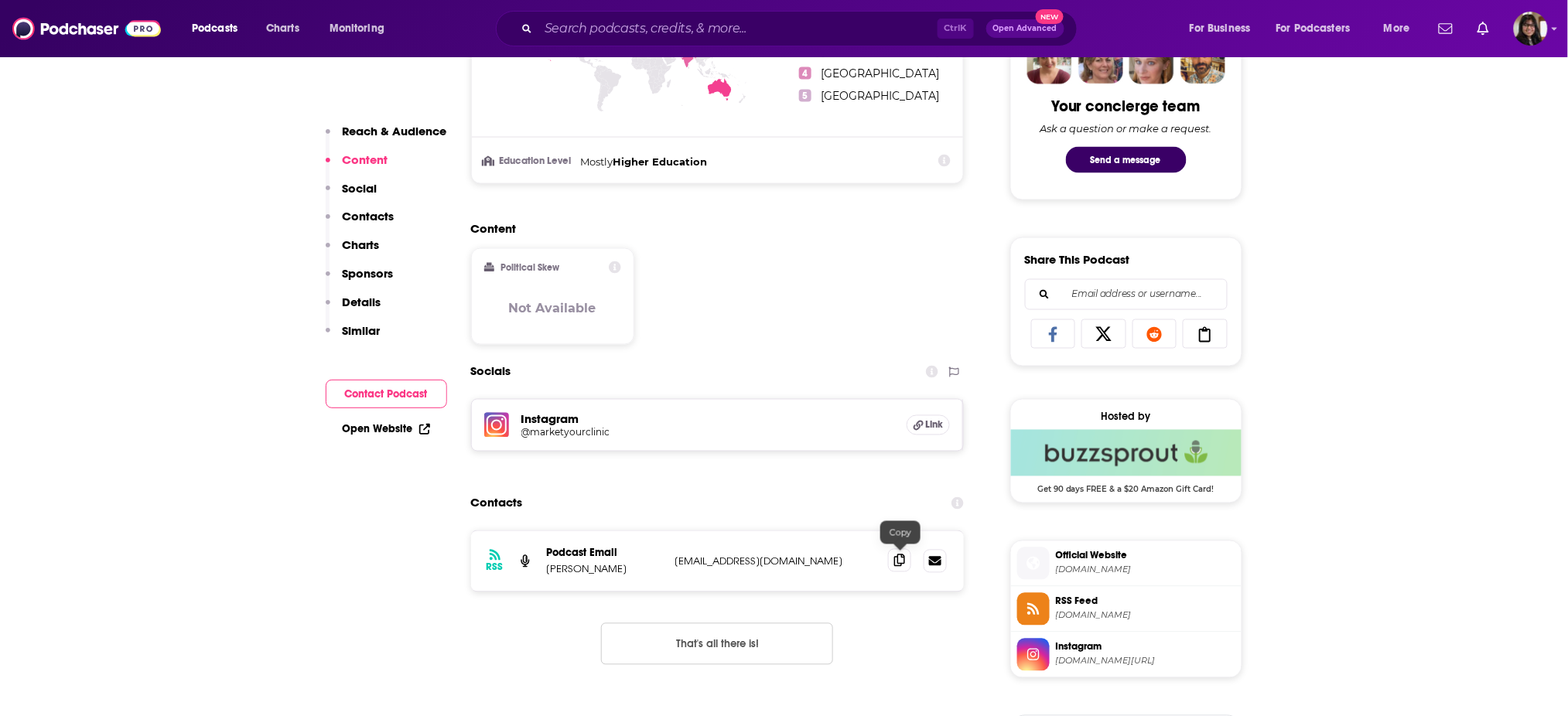
click at [906, 557] on span at bounding box center [899, 560] width 23 height 23
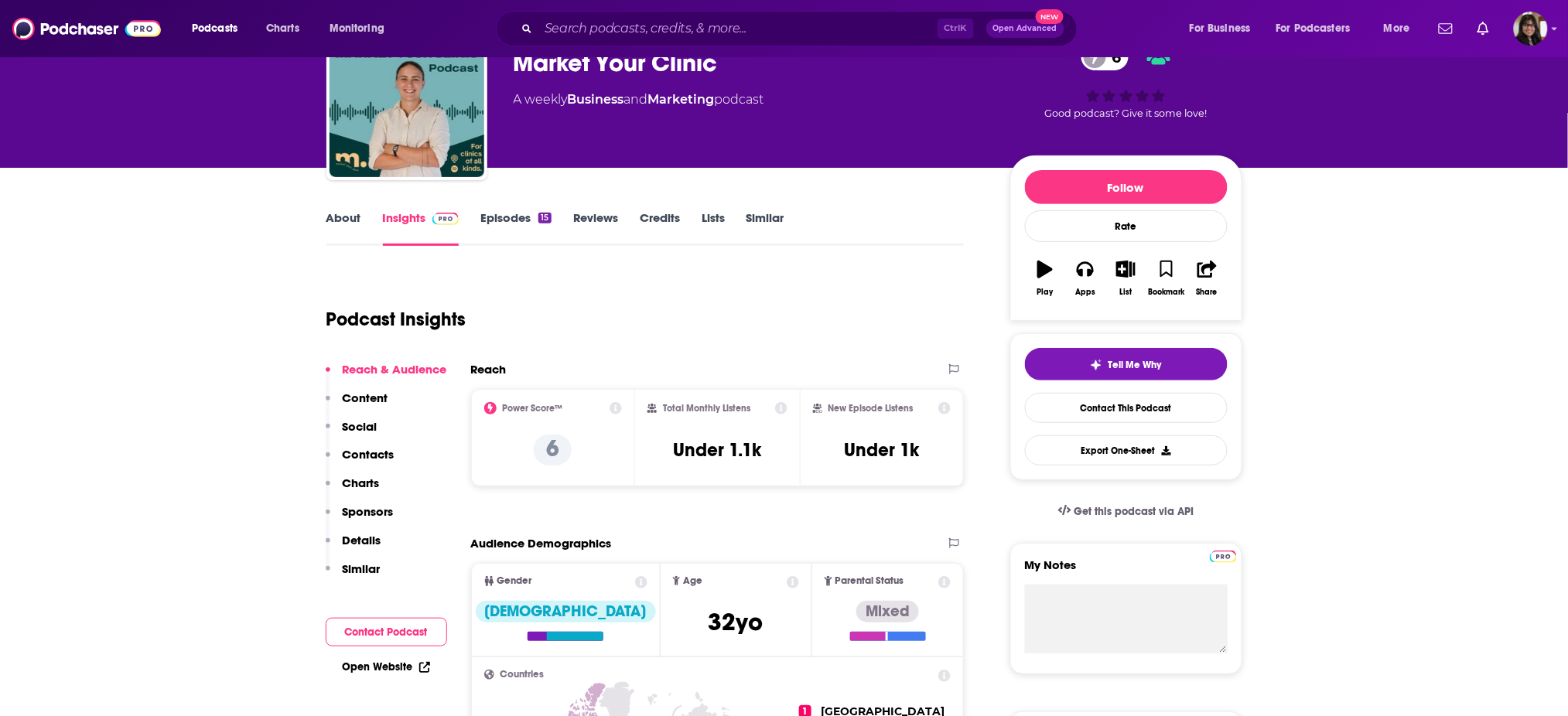
scroll to position [0, 0]
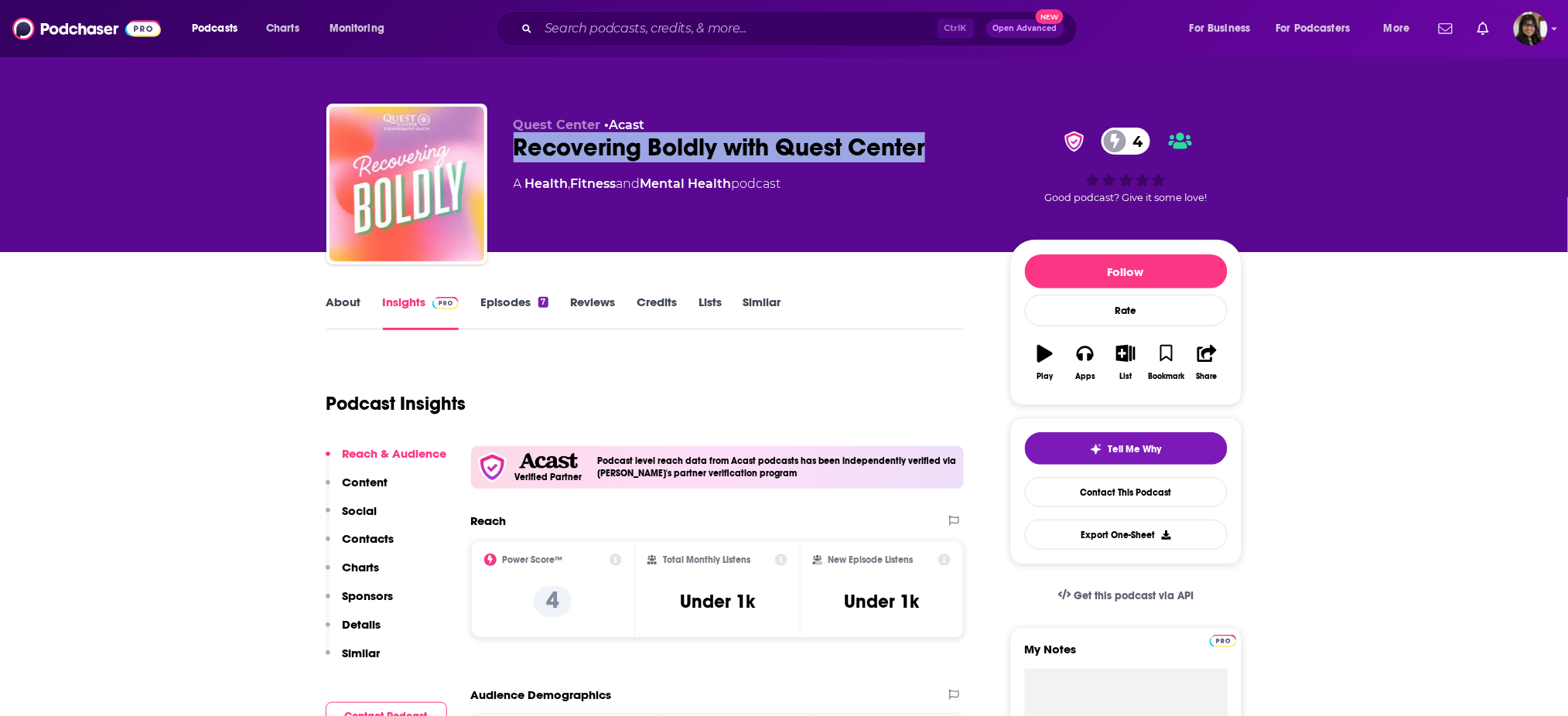
drag, startPoint x: 578, startPoint y: 146, endPoint x: 959, endPoint y: 160, distance: 381.3
click at [959, 160] on div "Quest Center • Acast Recovering Boldly with Quest Center 4 A Health , Fitness a…" at bounding box center [784, 186] width 916 height 167
copy h2 "Recovering Boldly with Quest Center"
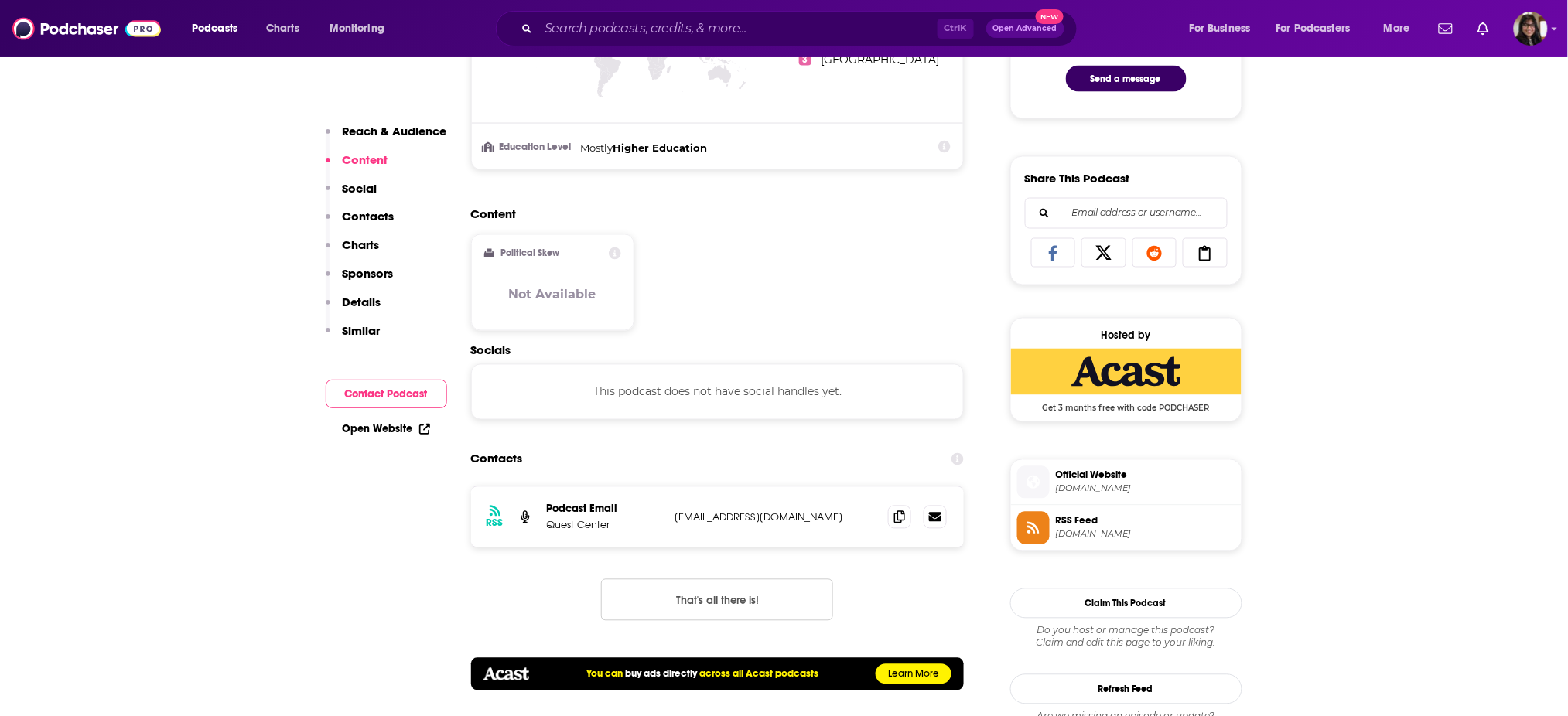
scroll to position [978, 0]
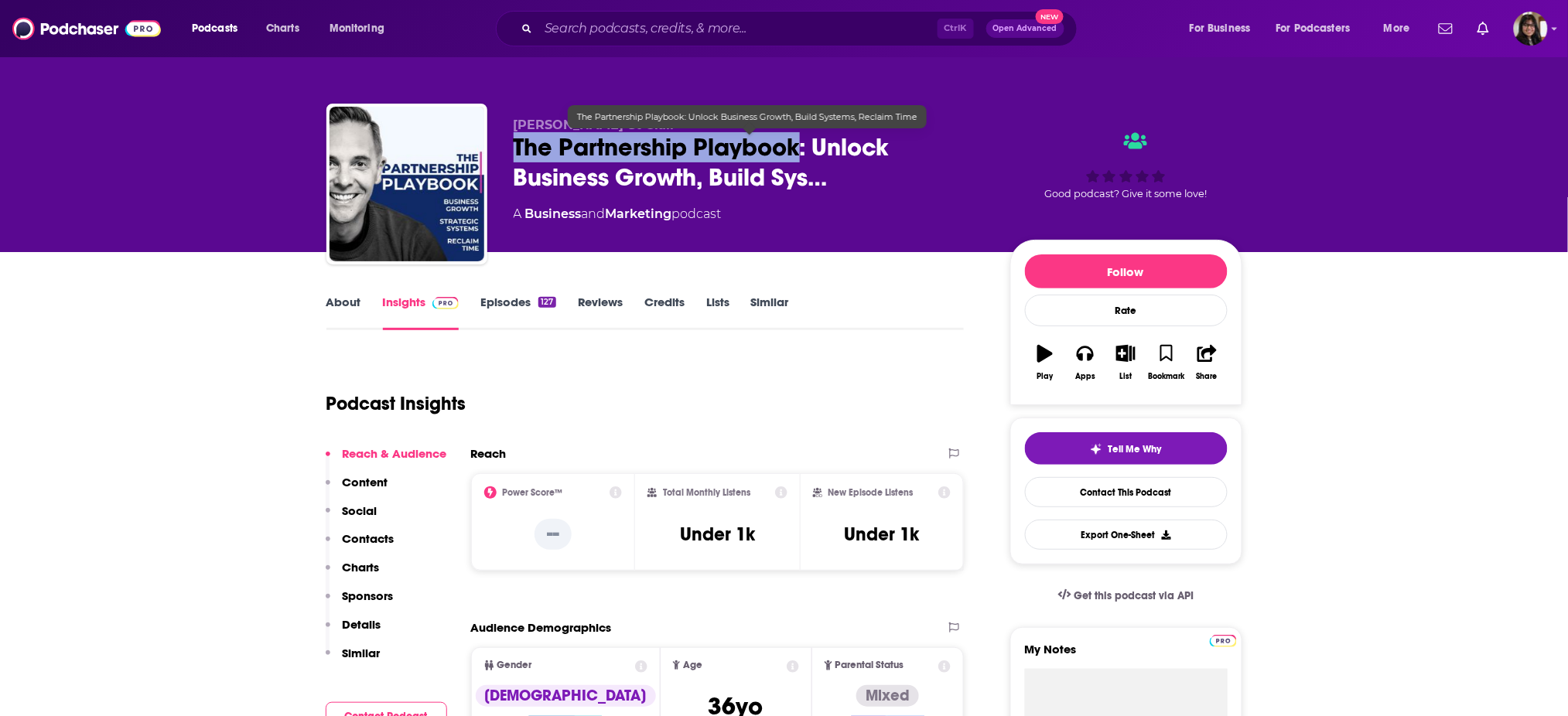
drag, startPoint x: 563, startPoint y: 150, endPoint x: 798, endPoint y: 156, distance: 235.1
click at [798, 156] on div "Phil Hayes-St Clair The Partnership Playbook: Unlock Business Growth, Build Sys…" at bounding box center [784, 186] width 916 height 167
copy h2 "The Partnership Playbook"
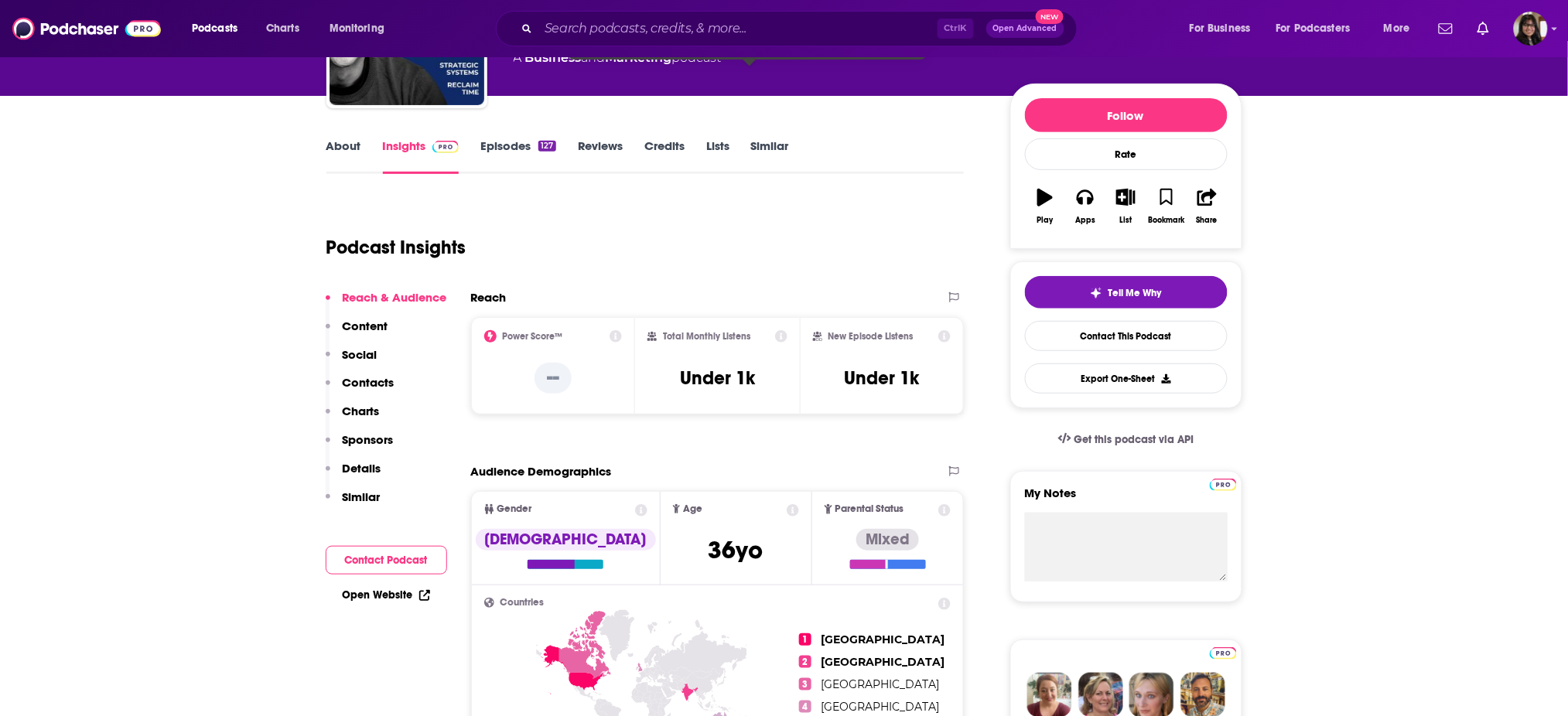
scroll to position [159, 0]
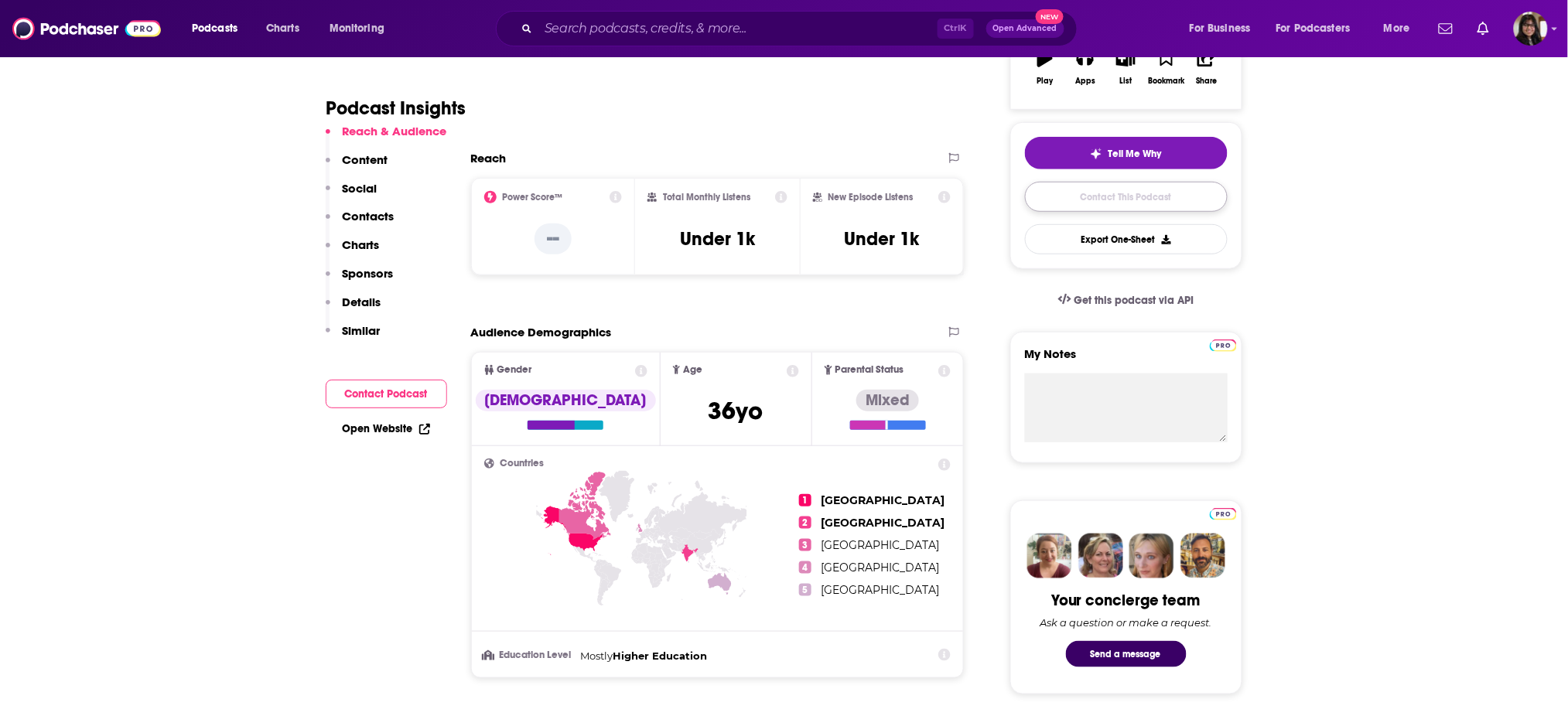
click at [1164, 194] on link "Contact This Podcast" at bounding box center [1127, 196] width 203 height 30
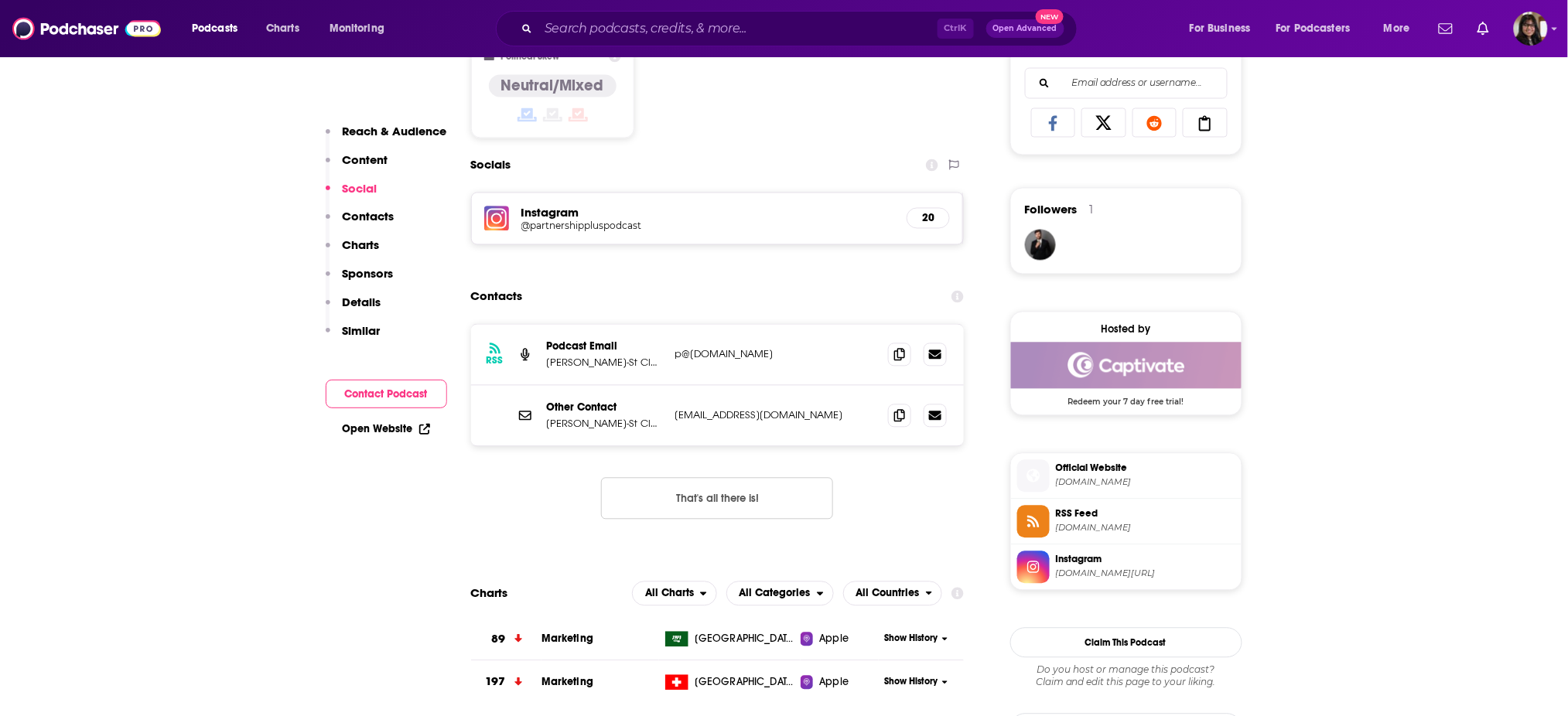
scroll to position [941, 0]
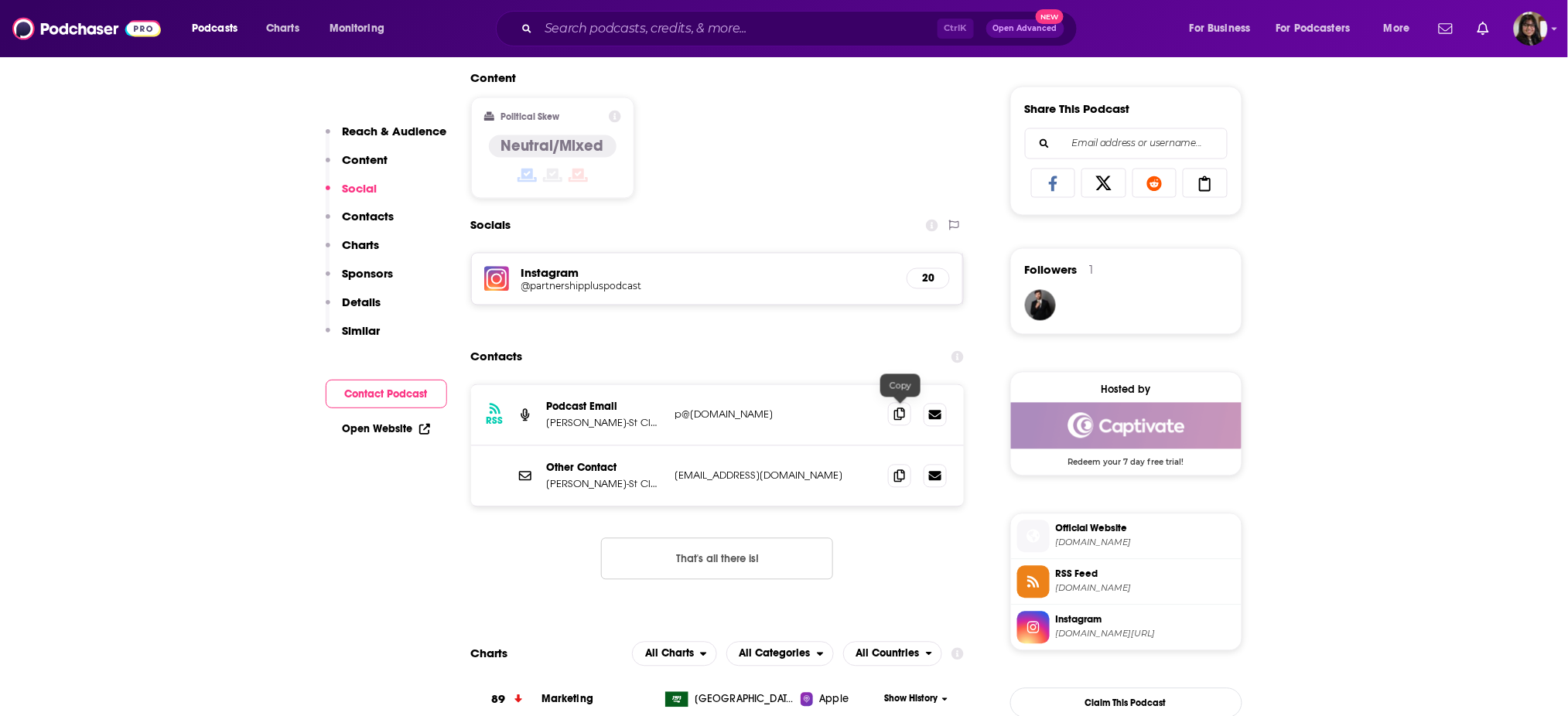
click at [909, 408] on span at bounding box center [899, 414] width 23 height 23
click at [898, 415] on icon at bounding box center [900, 415] width 11 height 13
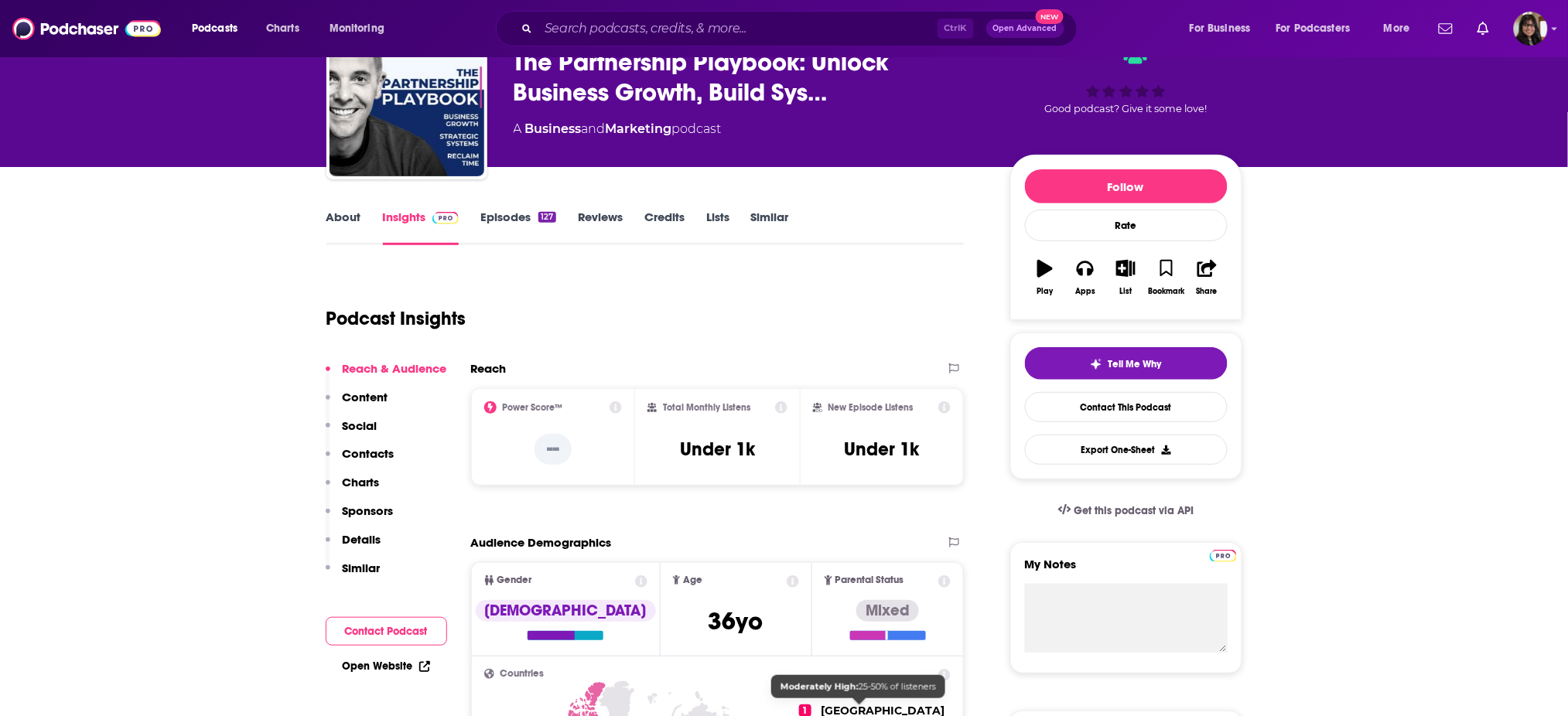
scroll to position [79, 0]
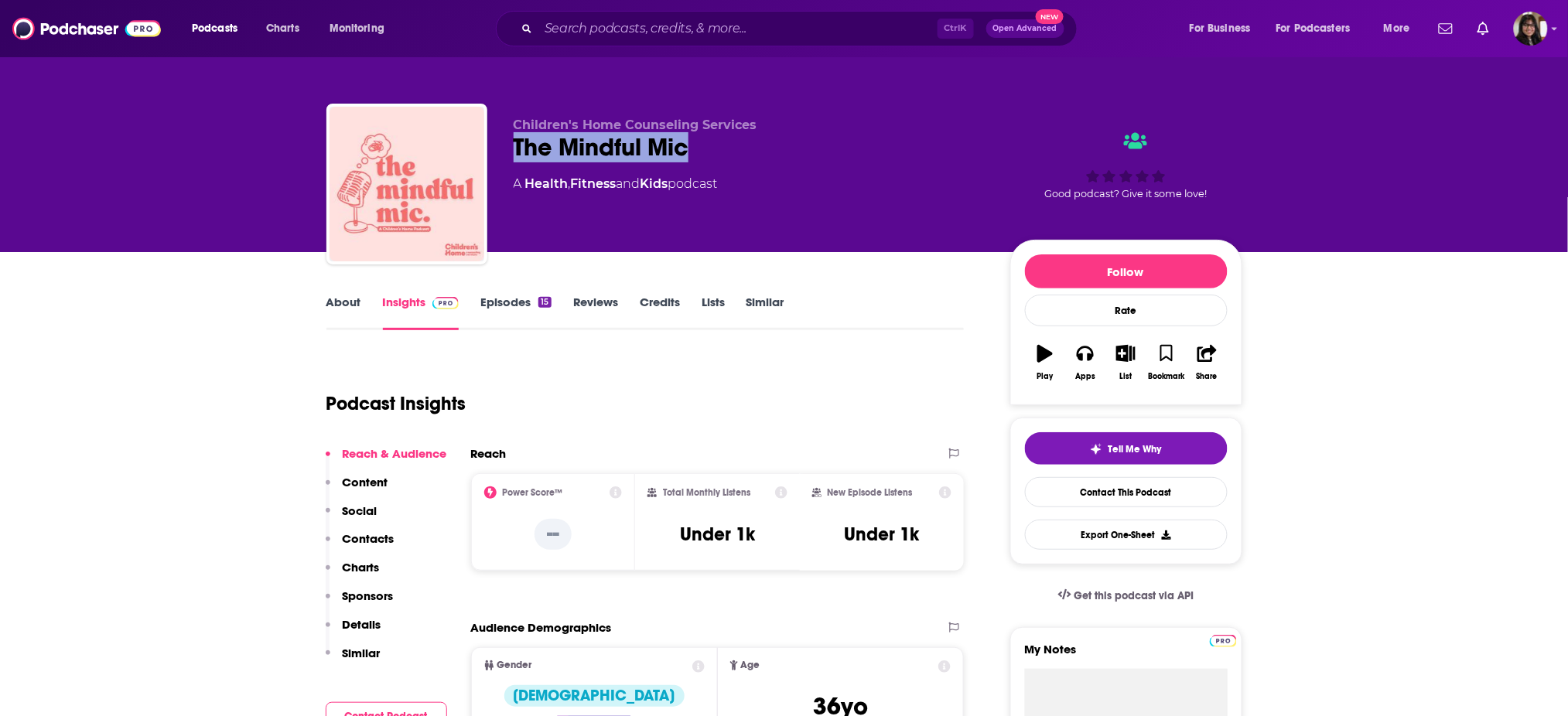
drag, startPoint x: 505, startPoint y: 153, endPoint x: 724, endPoint y: 142, distance: 219.3
click at [724, 142] on div "Children's Home Counseling Services The Mindful Mic A Health , Fitness and Kids…" at bounding box center [784, 186] width 916 height 167
copy h2 "The Mindful Mic"
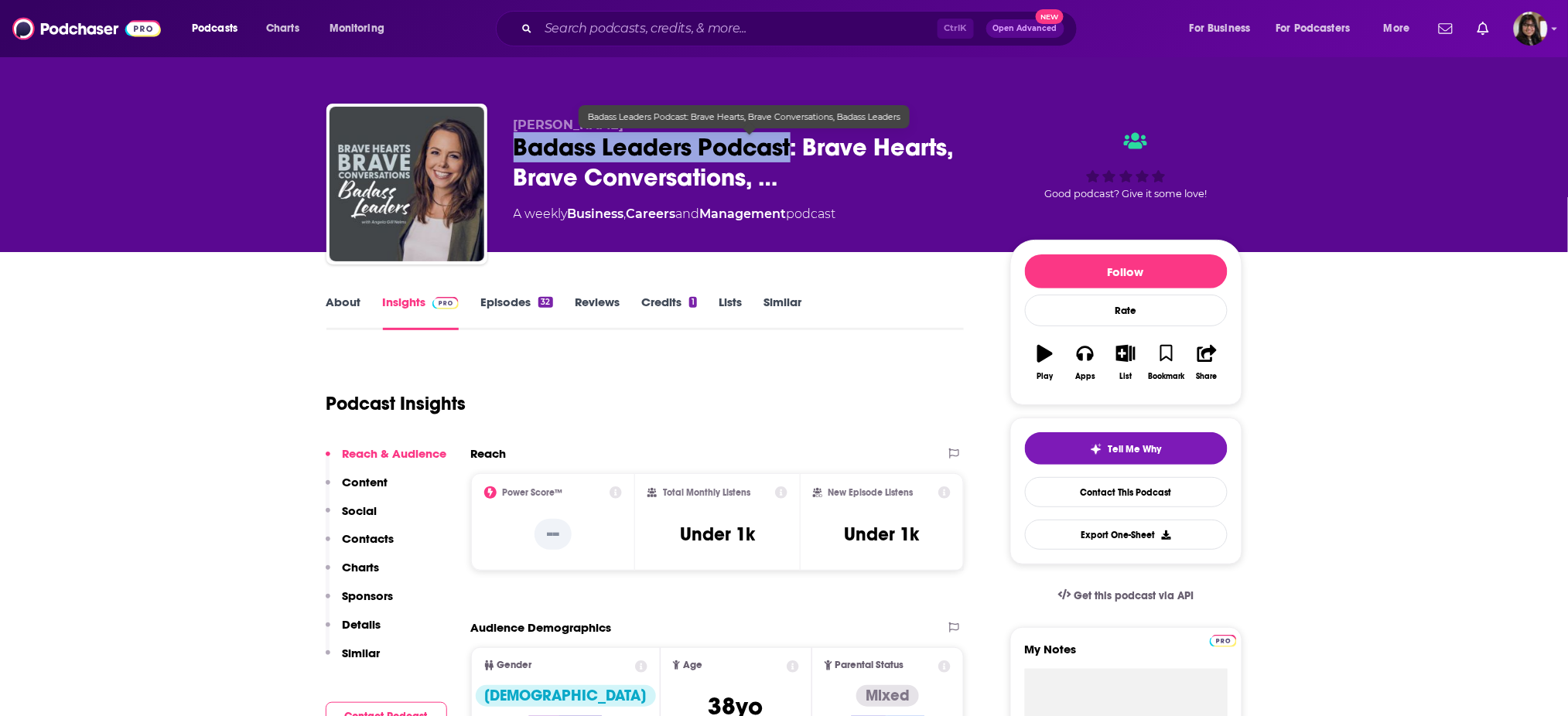
drag, startPoint x: 517, startPoint y: 144, endPoint x: 795, endPoint y: 154, distance: 278.2
click at [795, 154] on span "Badass Leaders Podcast: Brave Hearts, Brave Conversations, …" at bounding box center [749, 163] width 471 height 60
copy h2 "Badass Leaders Podcast"
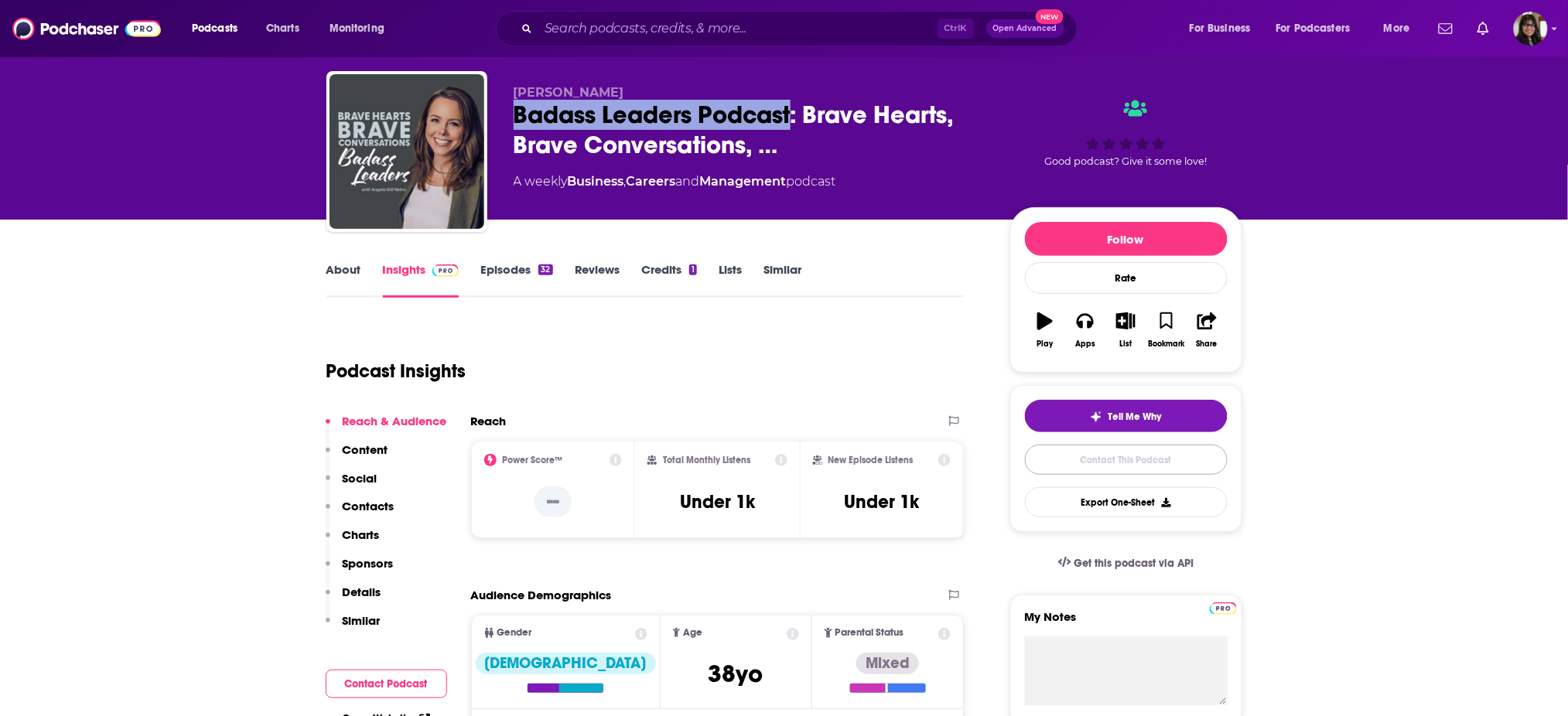
drag, startPoint x: 1114, startPoint y: 461, endPoint x: 956, endPoint y: 477, distance: 158.8
click at [1114, 461] on link "Contact This Podcast" at bounding box center [1127, 459] width 203 height 30
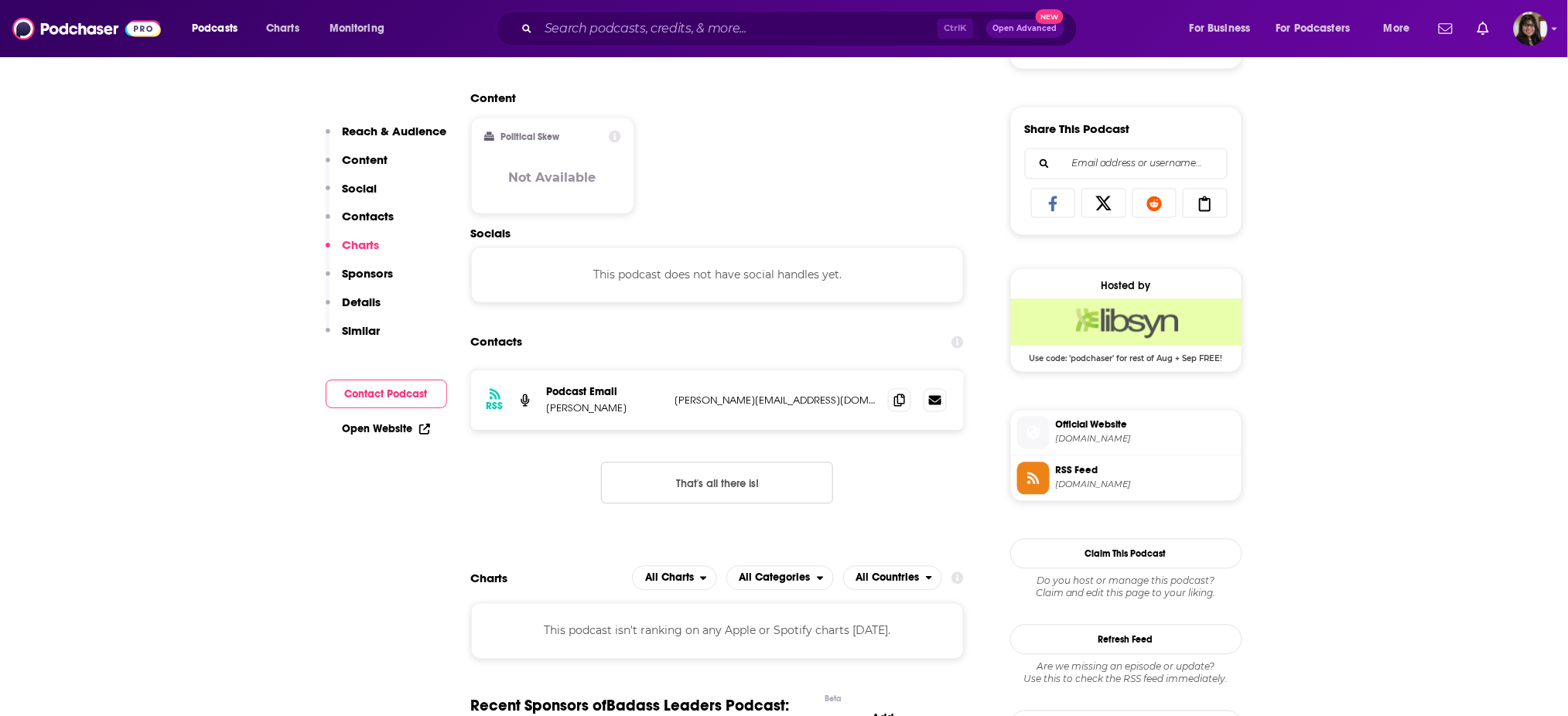
scroll to position [912, 0]
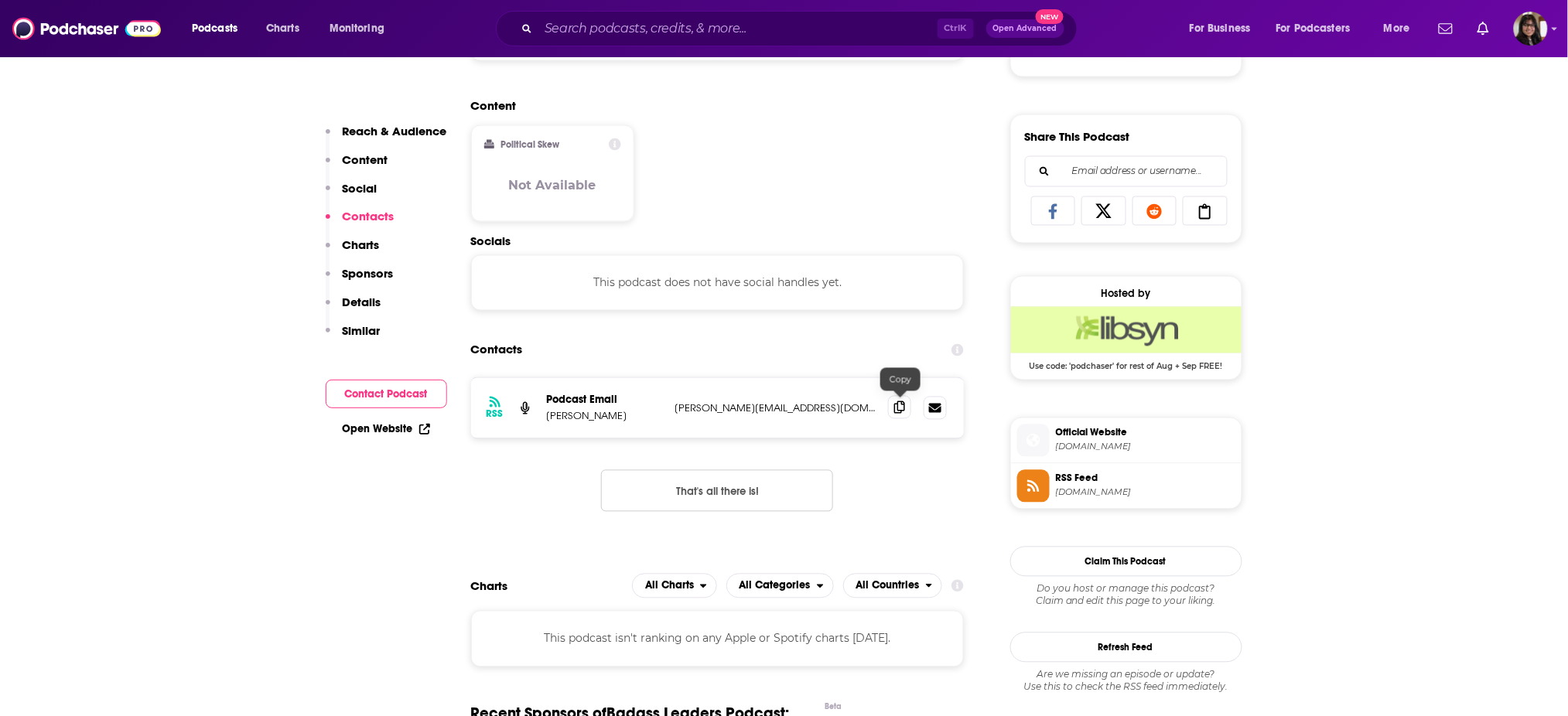
click at [906, 409] on span at bounding box center [899, 406] width 23 height 23
drag, startPoint x: 617, startPoint y: 417, endPoint x: 662, endPoint y: 420, distance: 45.1
click at [662, 420] on p "Angela Gill Nelms" at bounding box center [605, 416] width 116 height 13
copy p "Angela Gill Nelms"
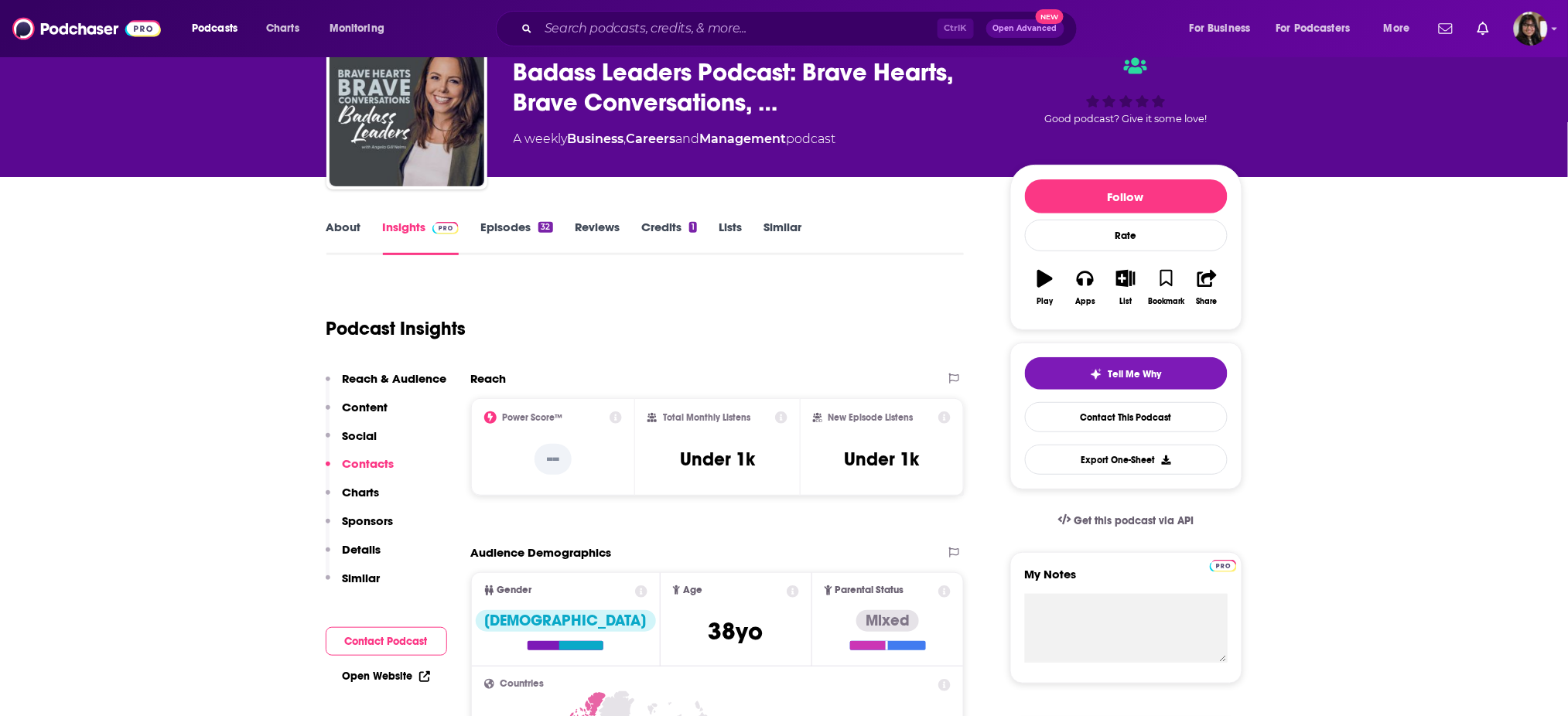
scroll to position [74, 0]
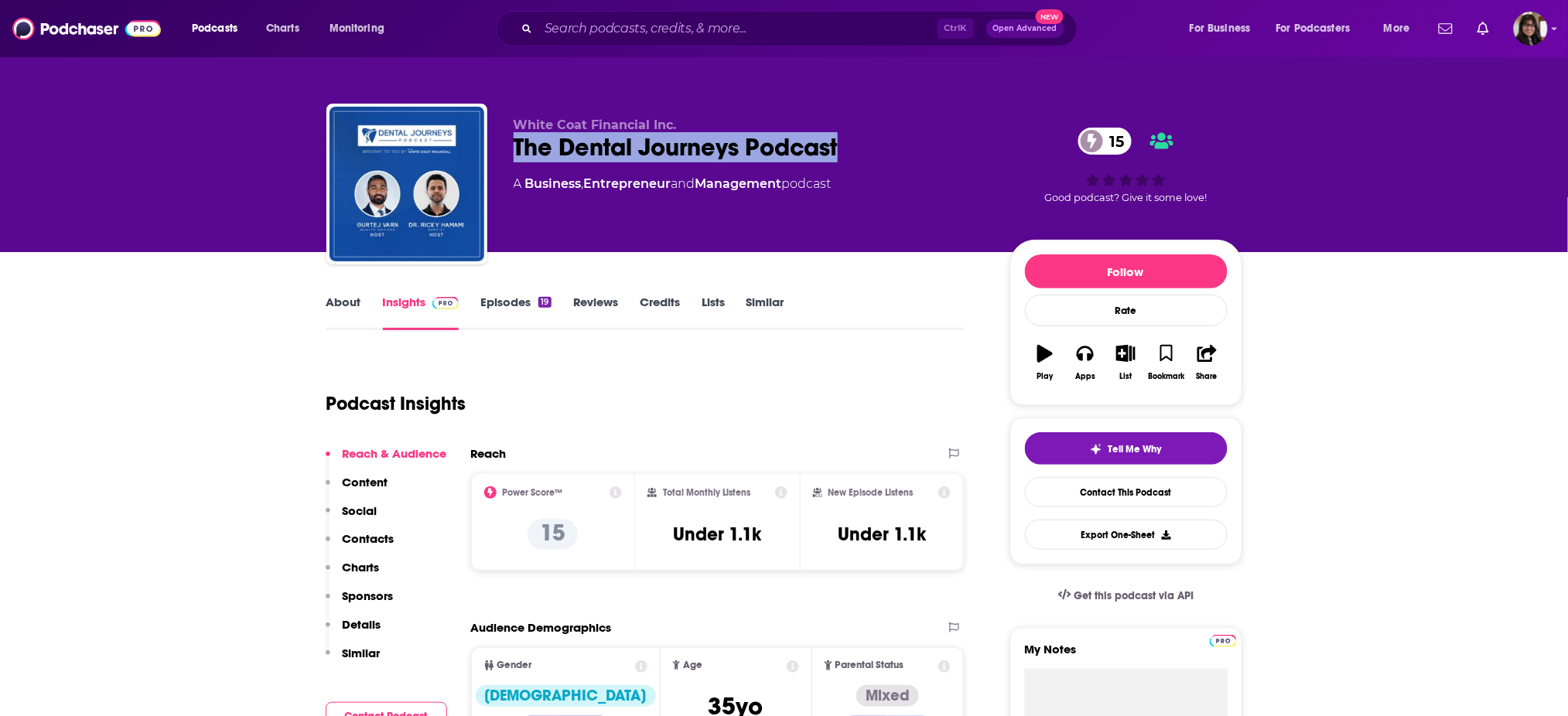
drag, startPoint x: 509, startPoint y: 150, endPoint x: 884, endPoint y: 144, distance: 375.0
click at [884, 144] on div "White Coat Financial Inc. The Dental Journeys Podcast 15 A Business , Entrepren…" at bounding box center [784, 186] width 916 height 167
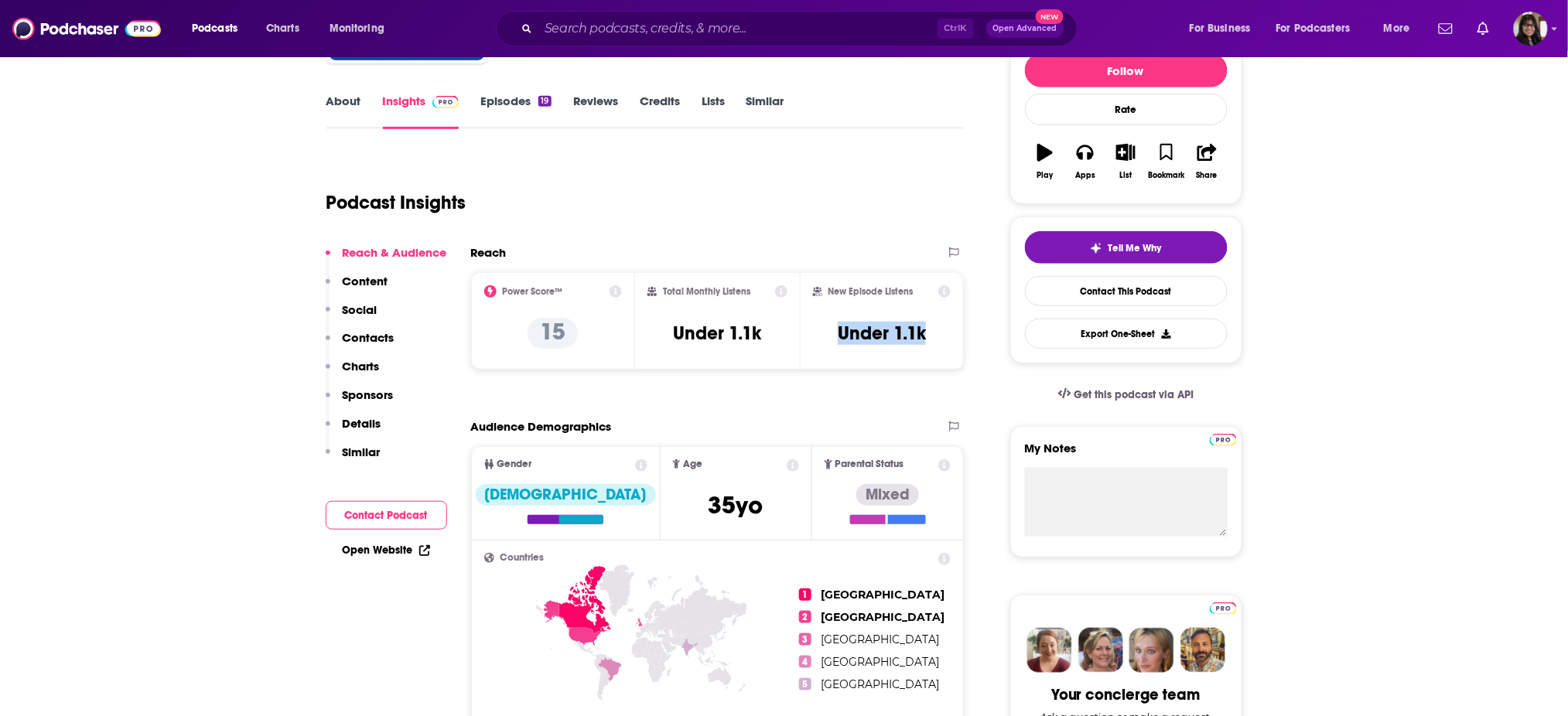
drag, startPoint x: 840, startPoint y: 337, endPoint x: 937, endPoint y: 339, distance: 97.0
click at [937, 339] on div "New Episode Listens Under 1.1k" at bounding box center [883, 321] width 139 height 71
copy h3 "Under 1.1k"
click at [1137, 295] on link "Contact This Podcast" at bounding box center [1127, 290] width 203 height 30
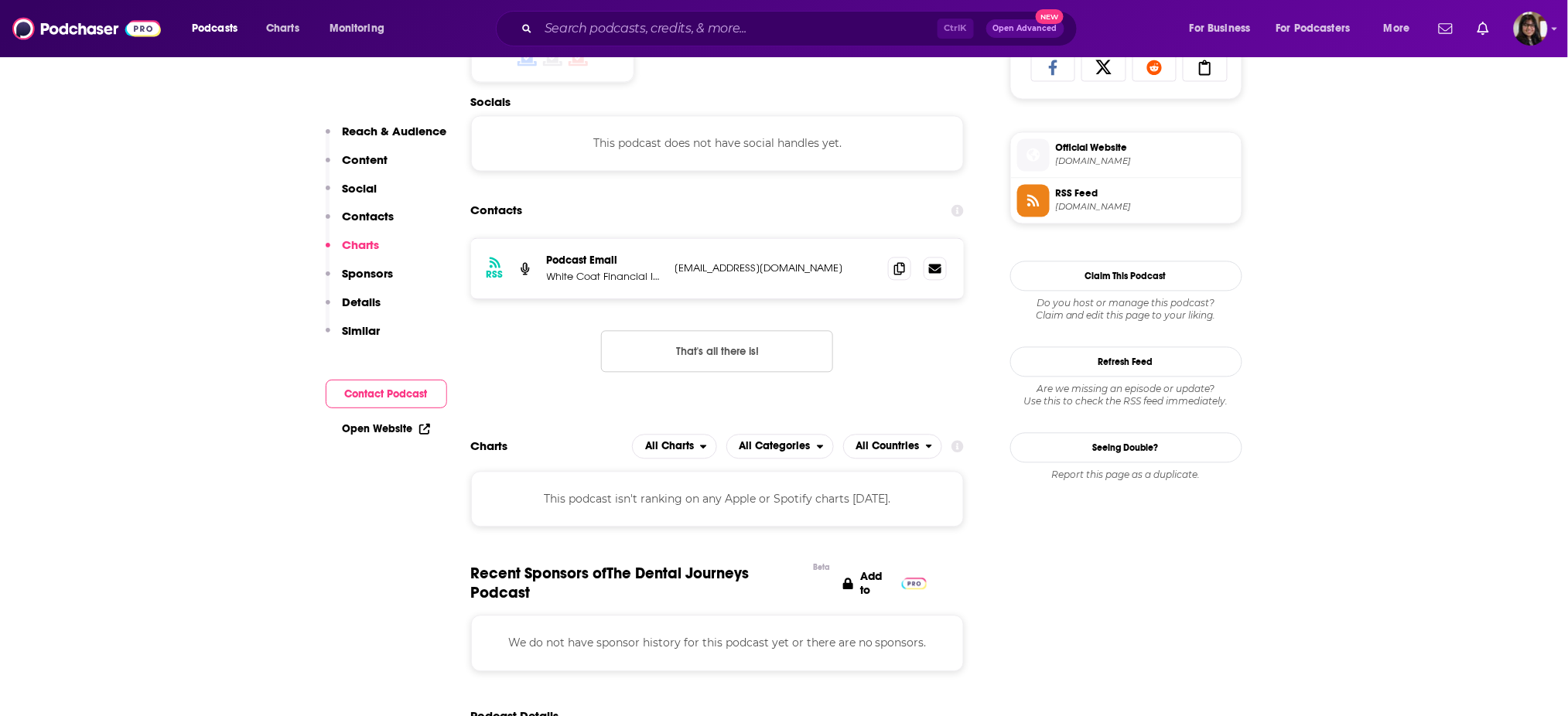
scroll to position [1041, 0]
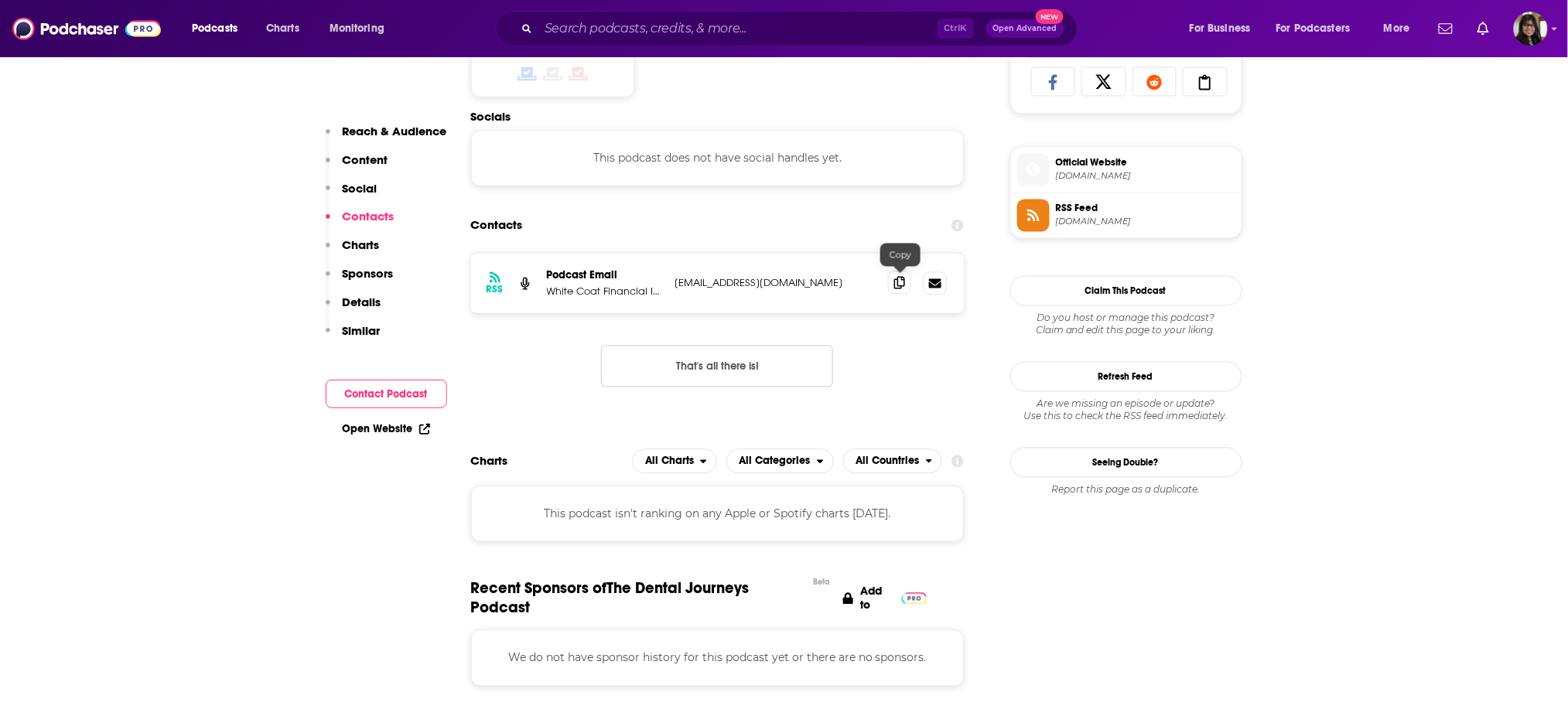
click at [893, 282] on span at bounding box center [899, 282] width 23 height 23
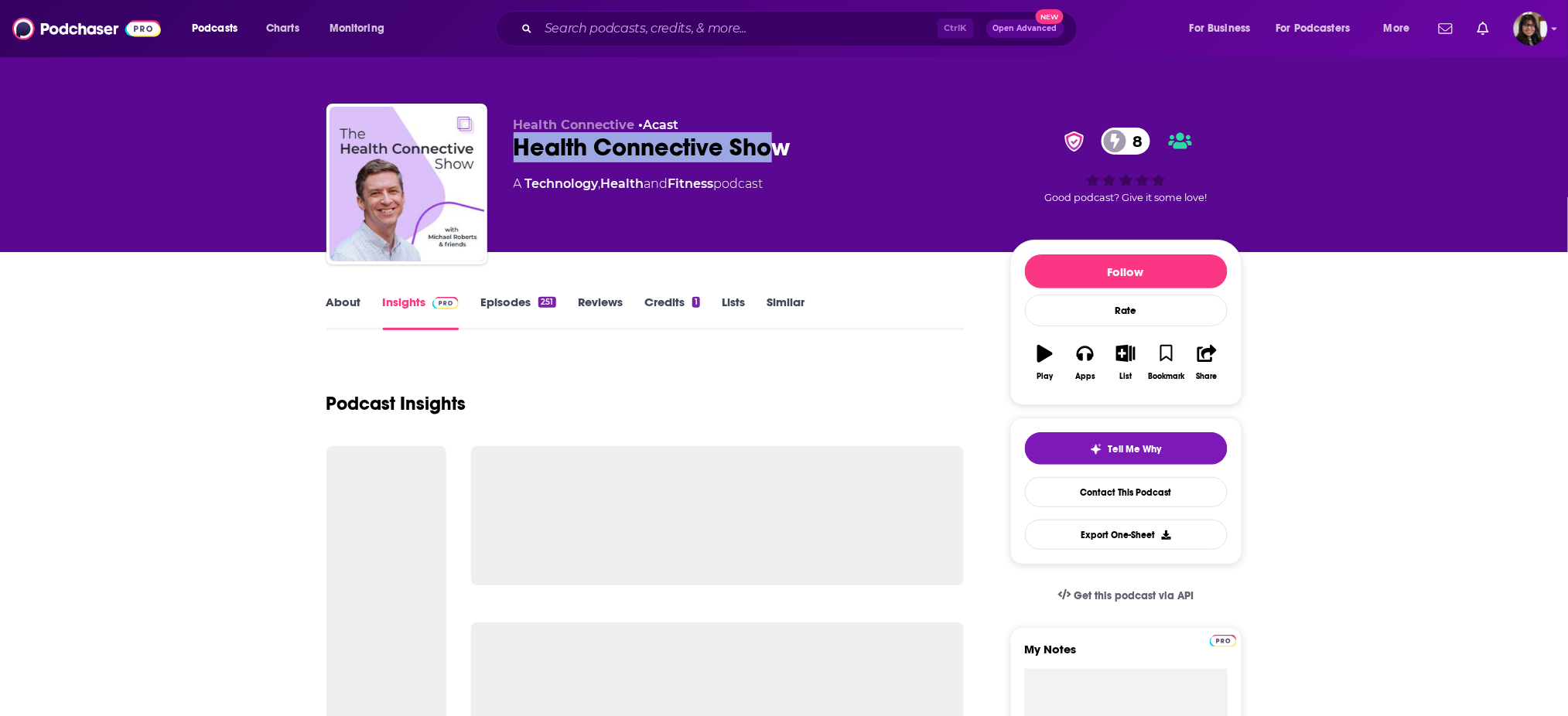
drag, startPoint x: 507, startPoint y: 146, endPoint x: 837, endPoint y: 158, distance: 330.2
click at [837, 158] on div "Health Connective • Acast Health Connective Show 8 A Technology , Health and Fi…" at bounding box center [784, 186] width 916 height 167
copy h2 "Health Connective Sho"
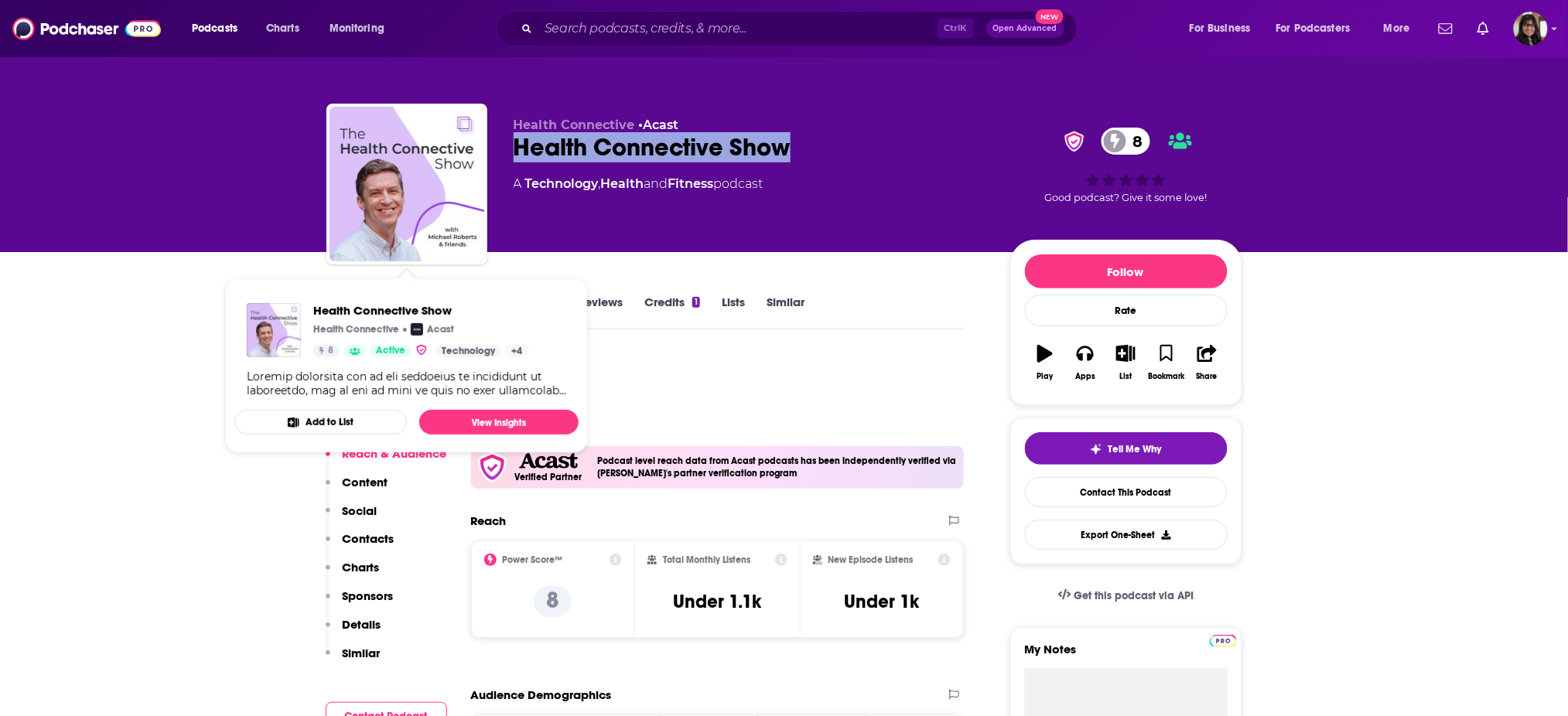
scroll to position [426, 0]
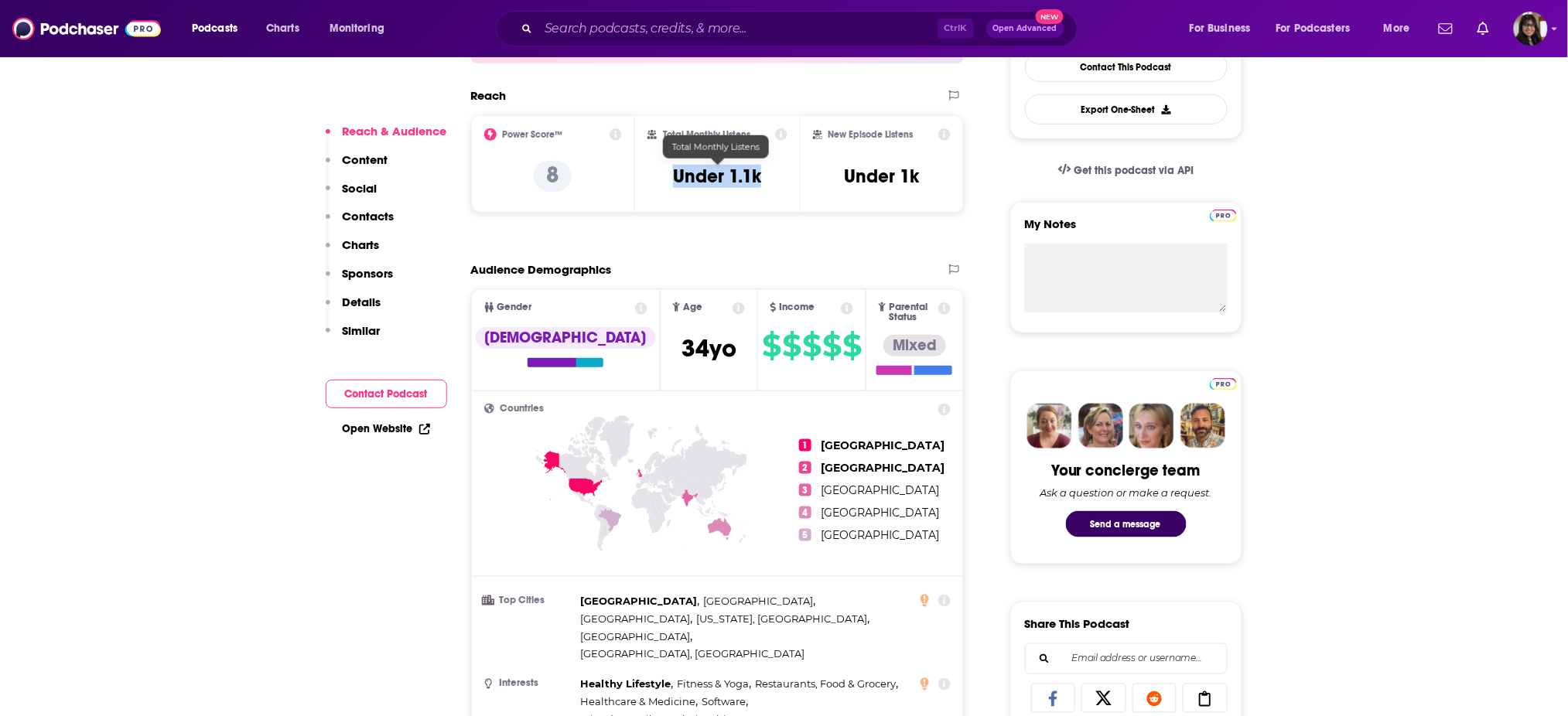
drag, startPoint x: 660, startPoint y: 173, endPoint x: 781, endPoint y: 173, distance: 121.0
click at [781, 173] on div "Total Monthly Listens Under 1.1k" at bounding box center [717, 164] width 140 height 71
copy h3 "Under 1.1k"
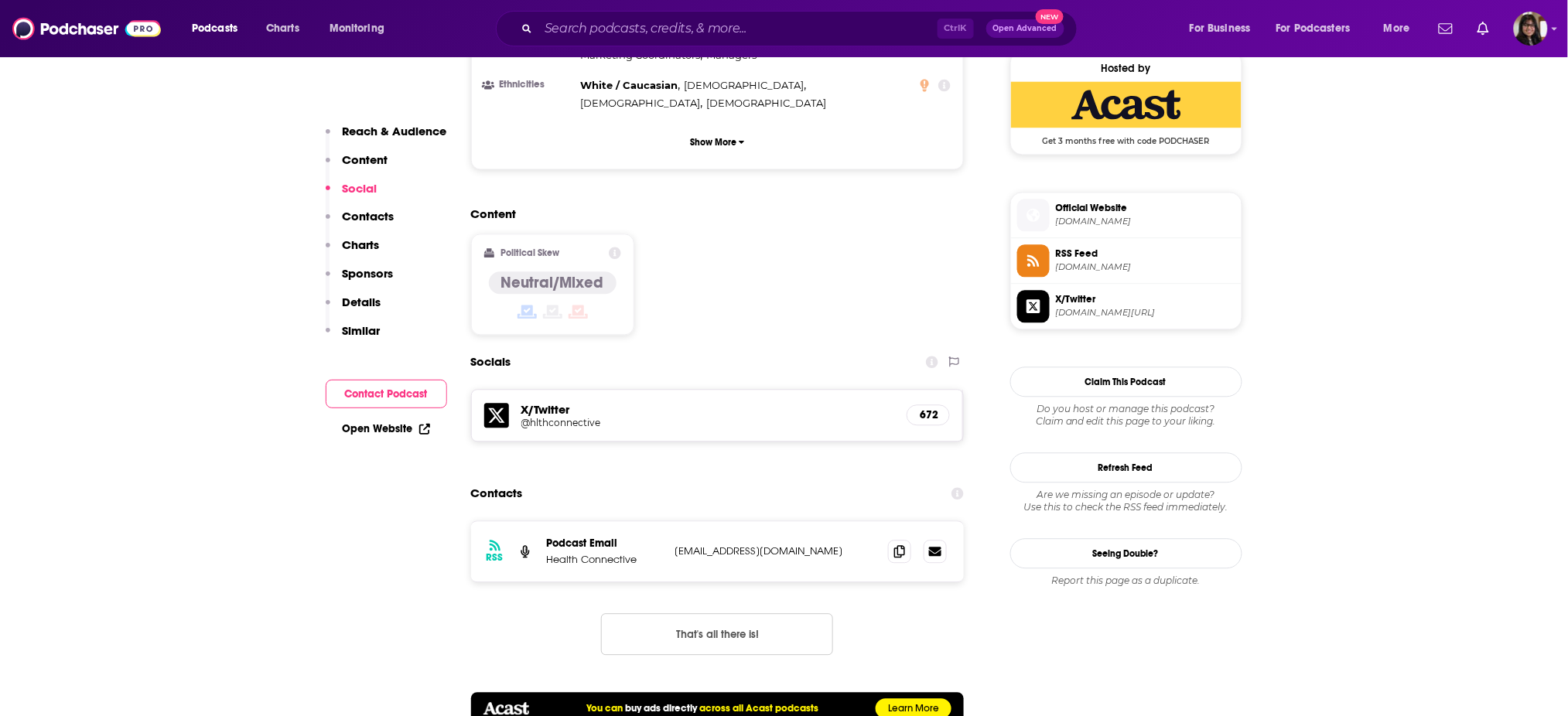
scroll to position [1205, 0]
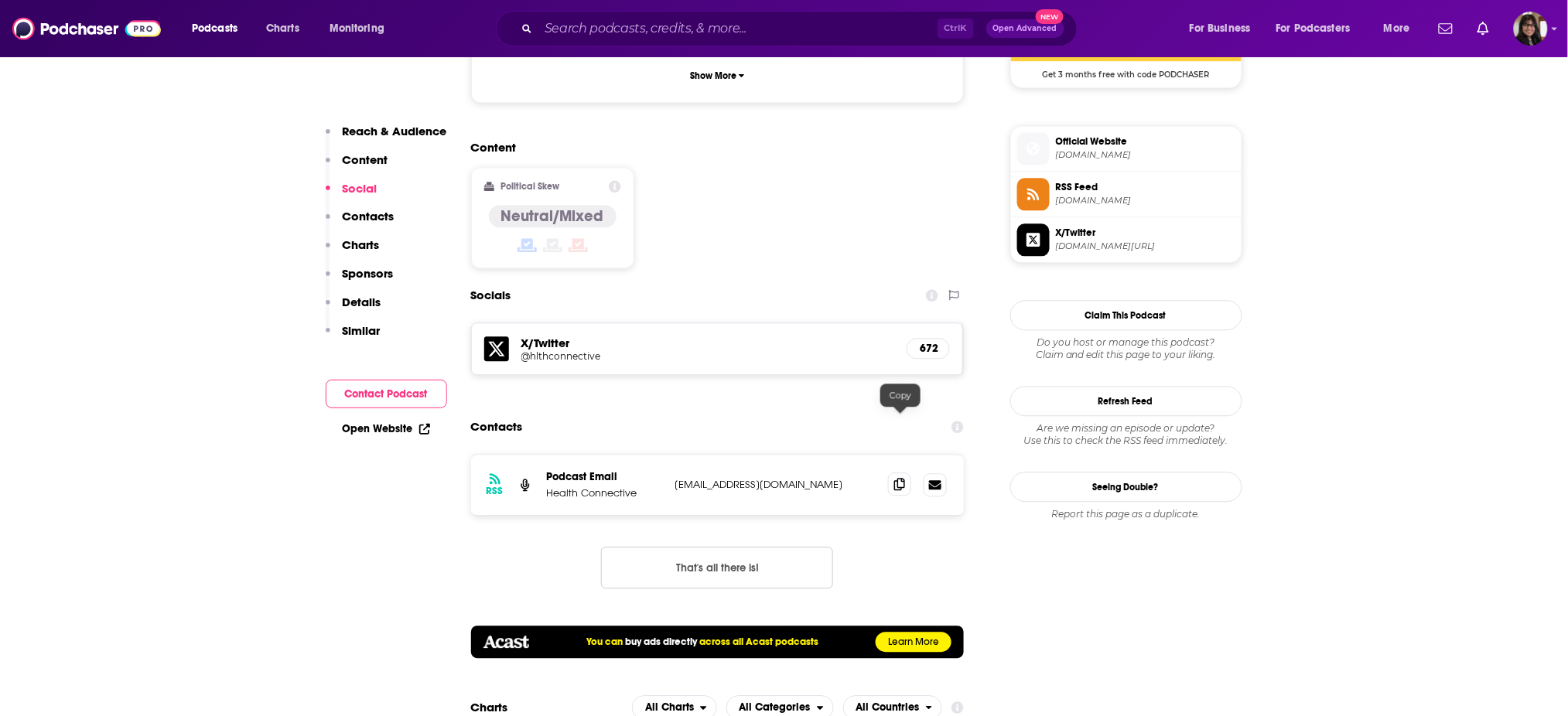
click at [901, 478] on icon at bounding box center [900, 484] width 11 height 13
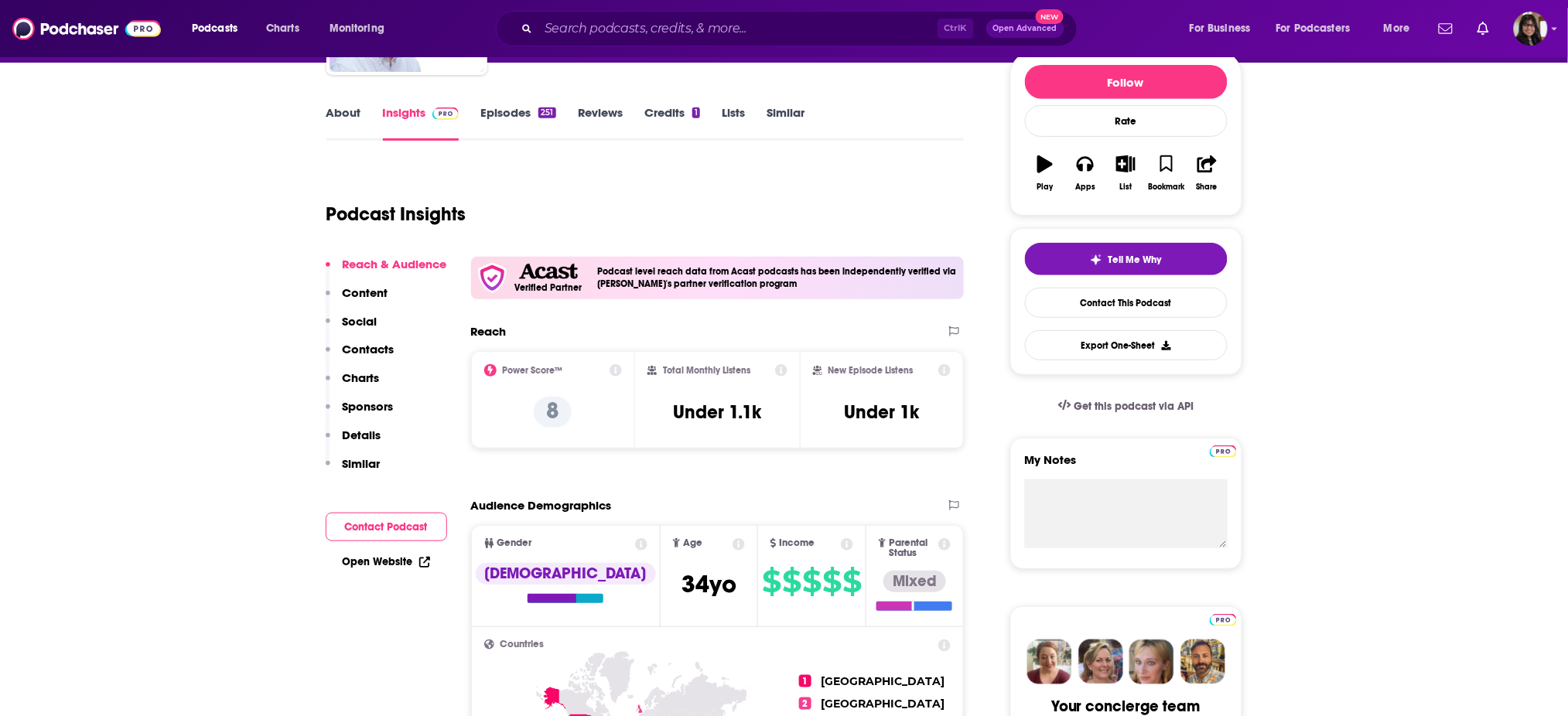
scroll to position [0, 0]
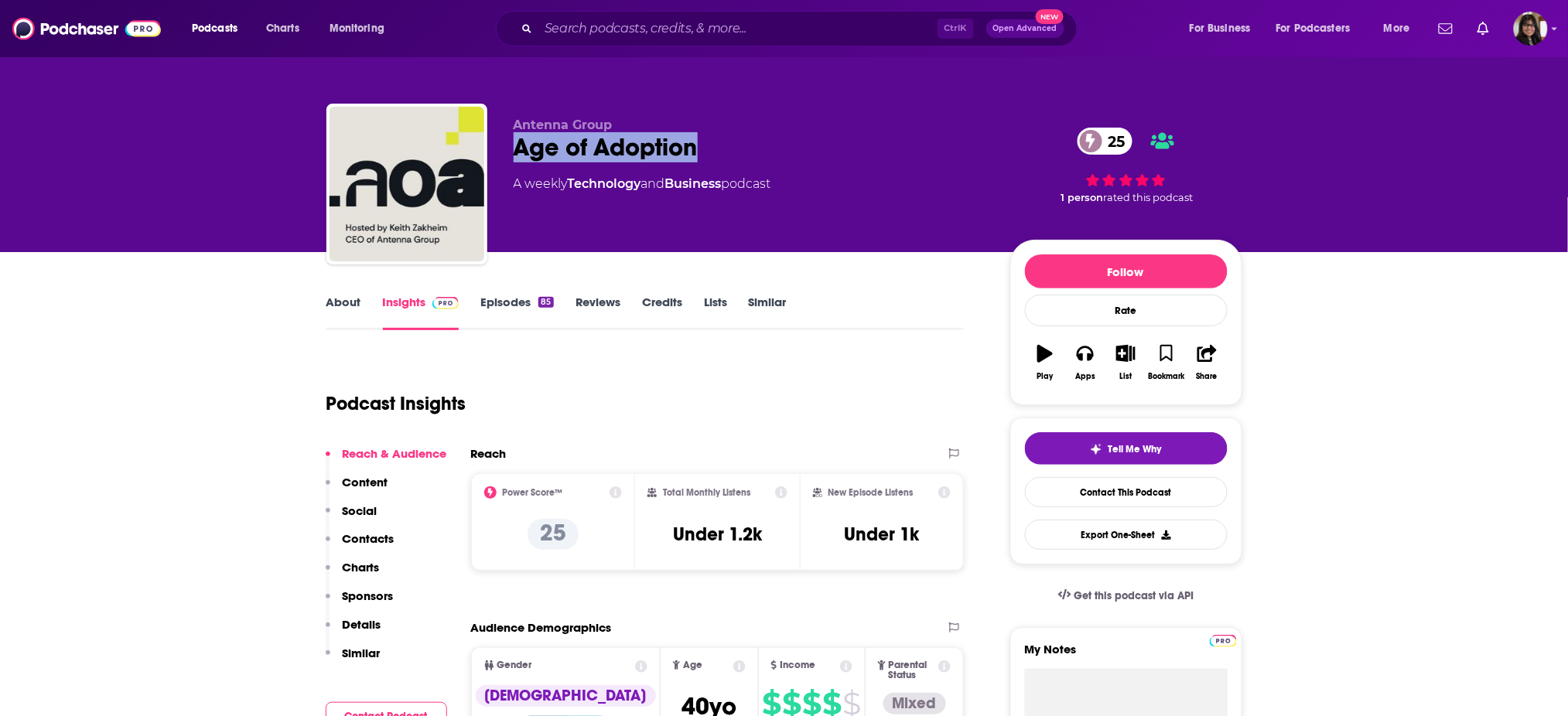
drag, startPoint x: 509, startPoint y: 153, endPoint x: 744, endPoint y: 153, distance: 235.0
click at [744, 153] on div "Antenna Group Age of Adoption 25 A weekly Technology and Business podcast 25 1 …" at bounding box center [784, 186] width 916 height 167
copy h2 "Age of Adoption"
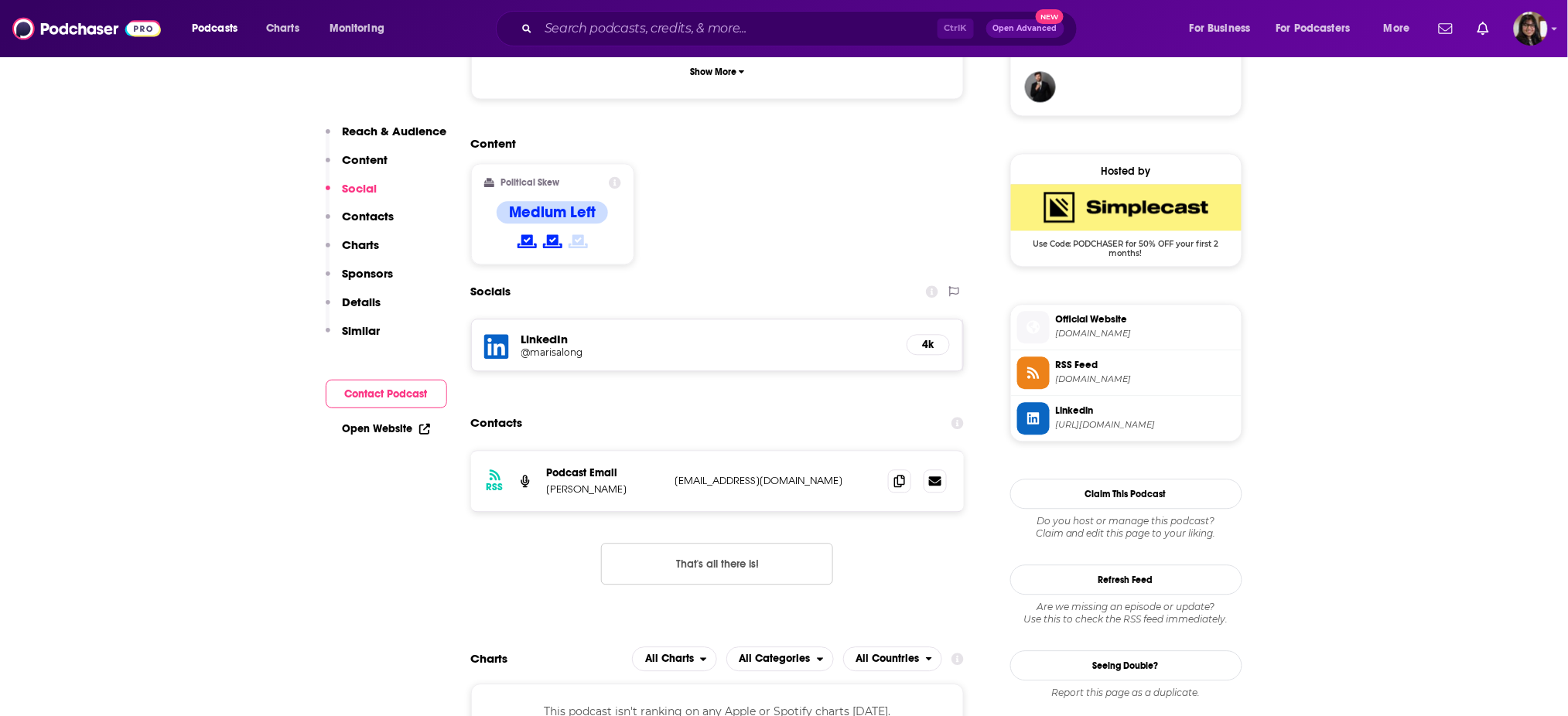
scroll to position [1161, 0]
click at [904, 472] on icon at bounding box center [900, 479] width 11 height 13
drag, startPoint x: 548, startPoint y: 387, endPoint x: 634, endPoint y: 385, distance: 86.0
click at [634, 481] on p "[PERSON_NAME]" at bounding box center [605, 488] width 116 height 13
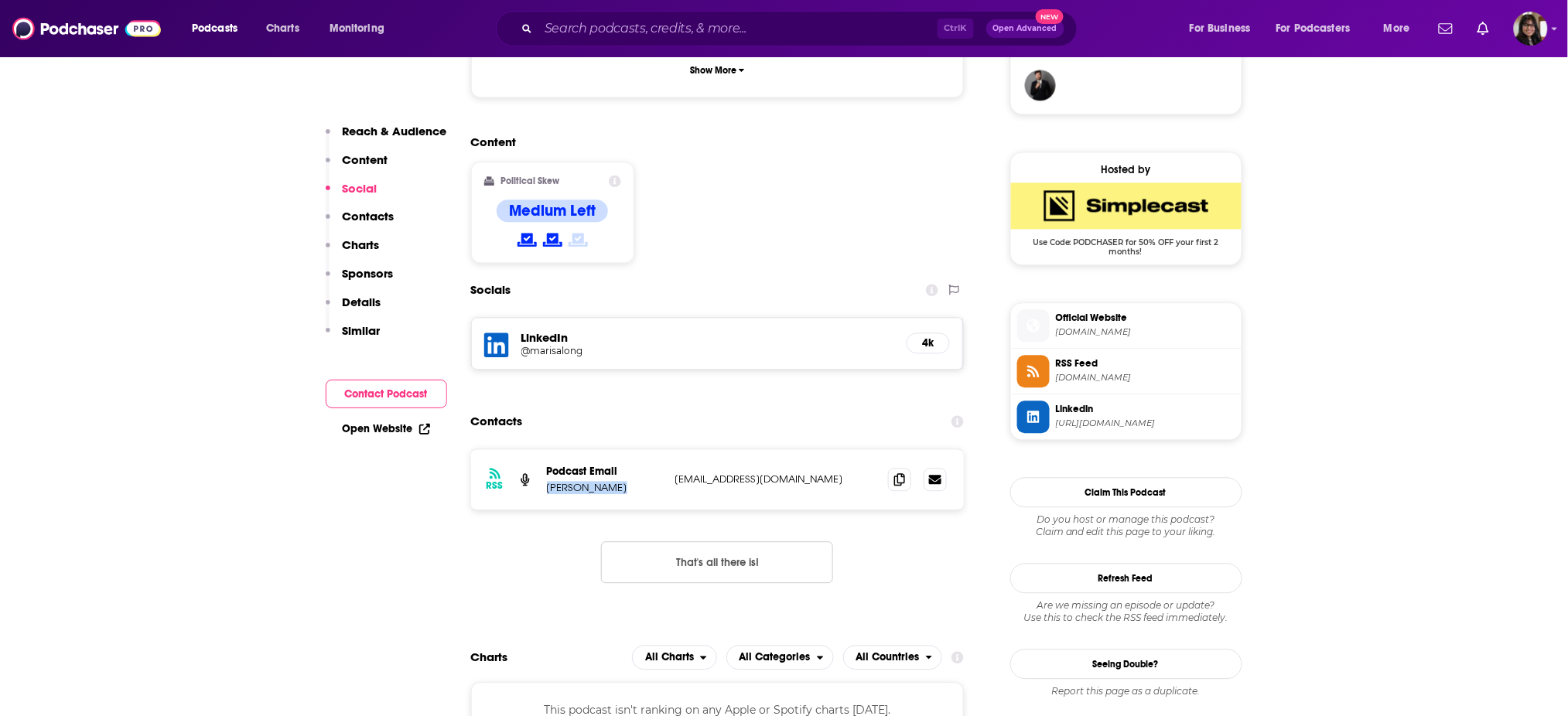
drag, startPoint x: 632, startPoint y: 384, endPoint x: 545, endPoint y: 391, distance: 87.3
click at [545, 449] on div "RSS Podcast Email [PERSON_NAME] [EMAIL_ADDRESS][DOMAIN_NAME] [EMAIL_ADDRESS][DO…" at bounding box center [718, 479] width 493 height 60
copy p "[PERSON_NAME]"
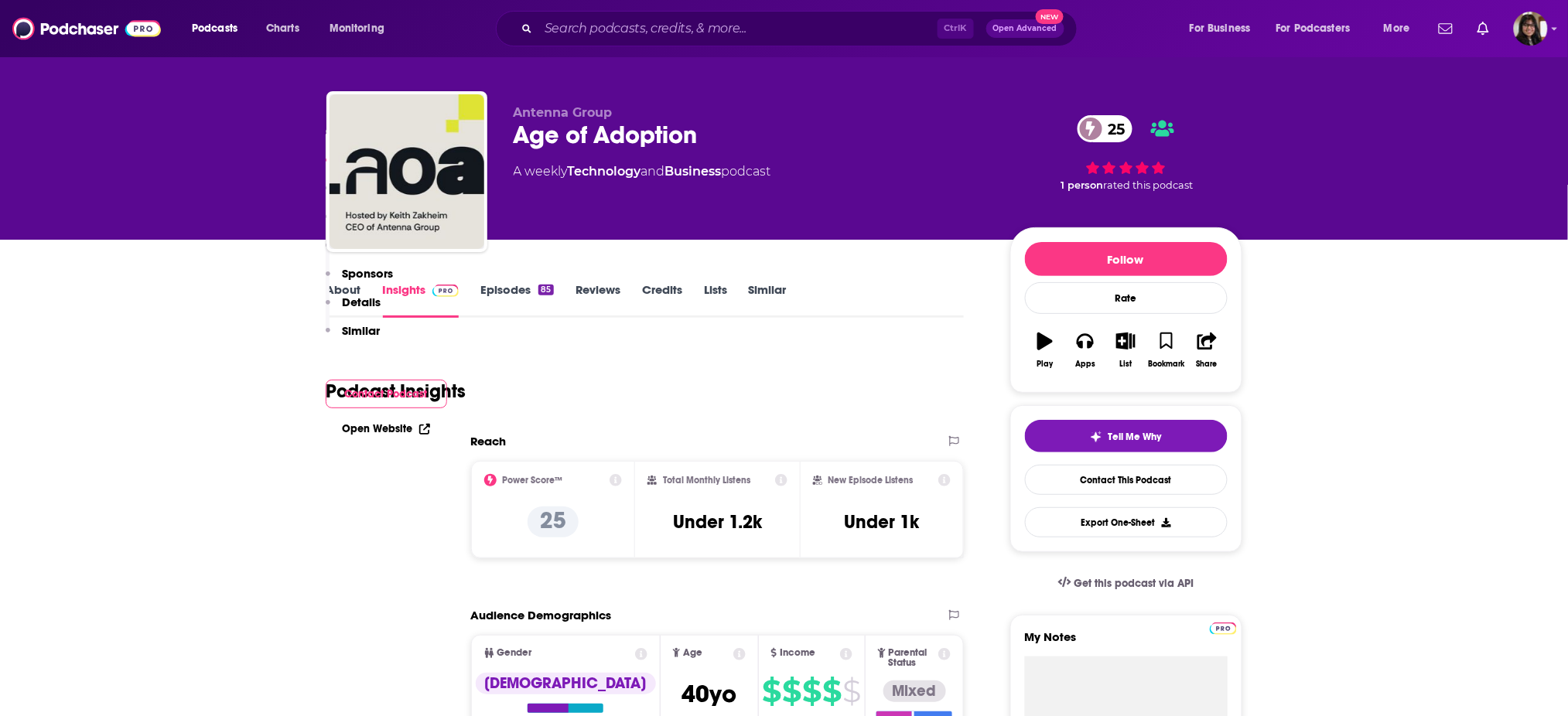
scroll to position [0, 0]
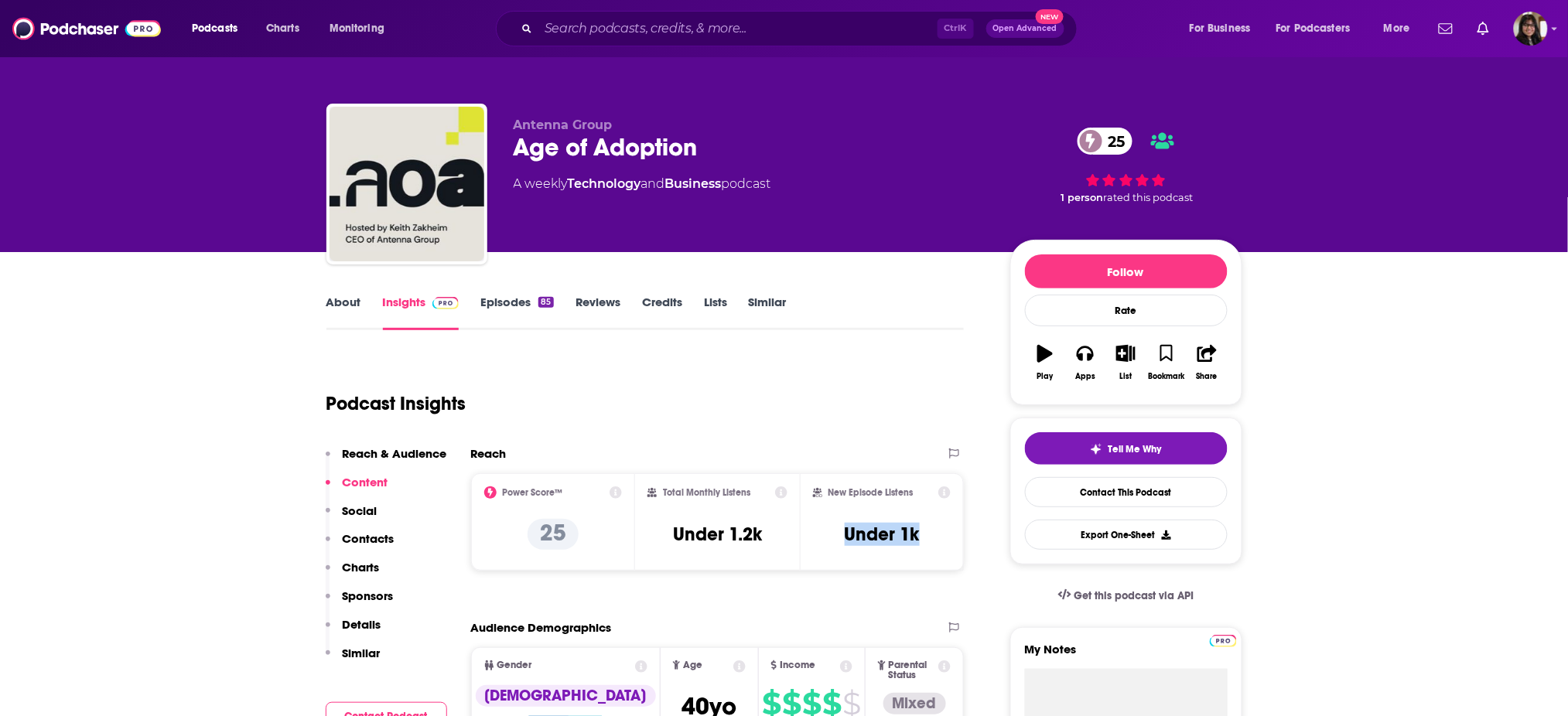
drag, startPoint x: 837, startPoint y: 536, endPoint x: 946, endPoint y: 539, distance: 109.0
click at [946, 539] on div "New Episode Listens Under 1k" at bounding box center [883, 522] width 139 height 71
copy h3 "Under 1k"
